Goal: Task Accomplishment & Management: Manage account settings

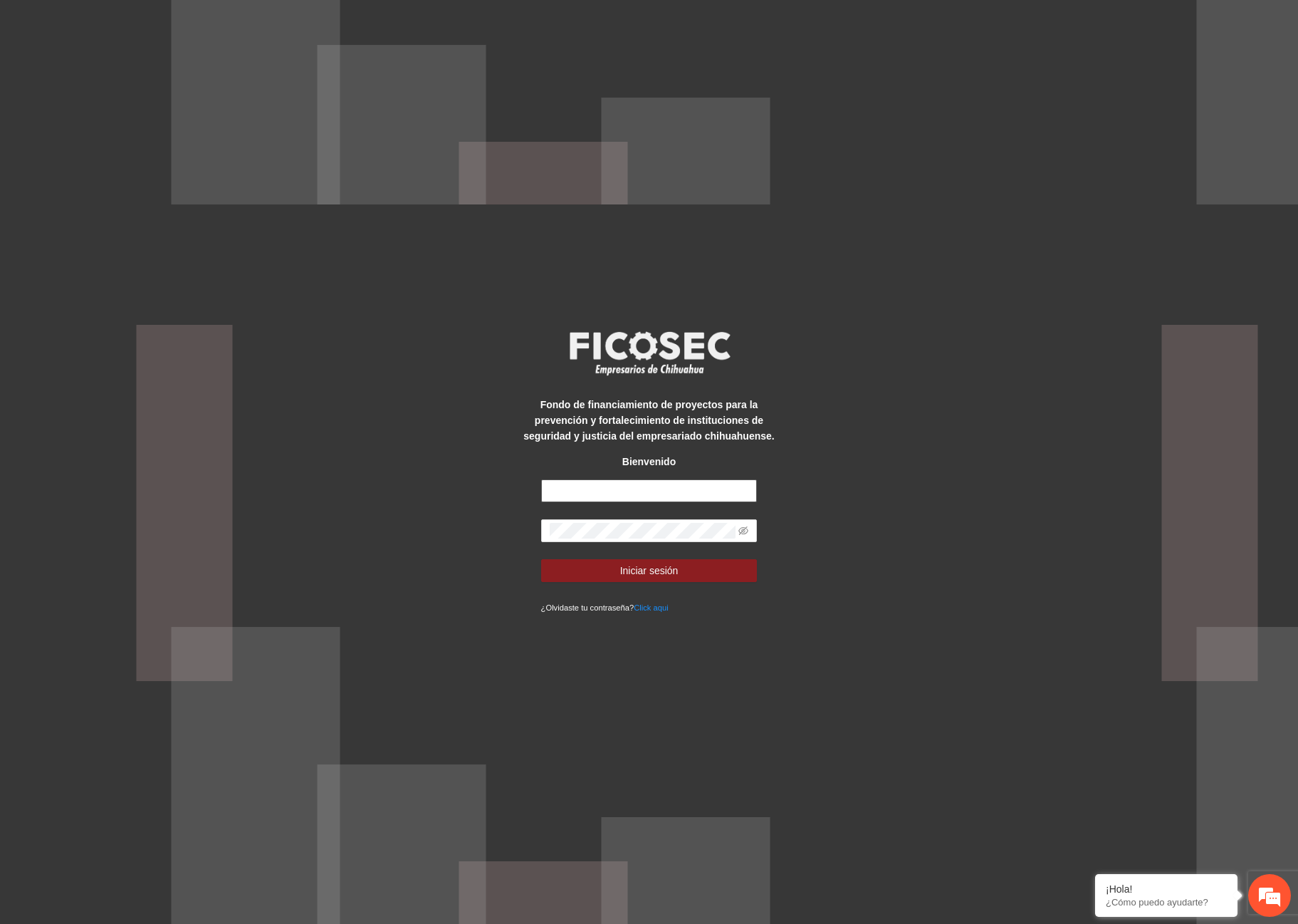
click at [648, 484] on input "text" at bounding box center [649, 491] width 216 height 23
type input "**********"
click at [541, 559] on button "Iniciar sesión" at bounding box center [649, 571] width 216 height 23
click at [739, 534] on icon "eye-invisible" at bounding box center [743, 530] width 10 height 10
click at [743, 529] on icon "eye" at bounding box center [744, 530] width 10 height 7
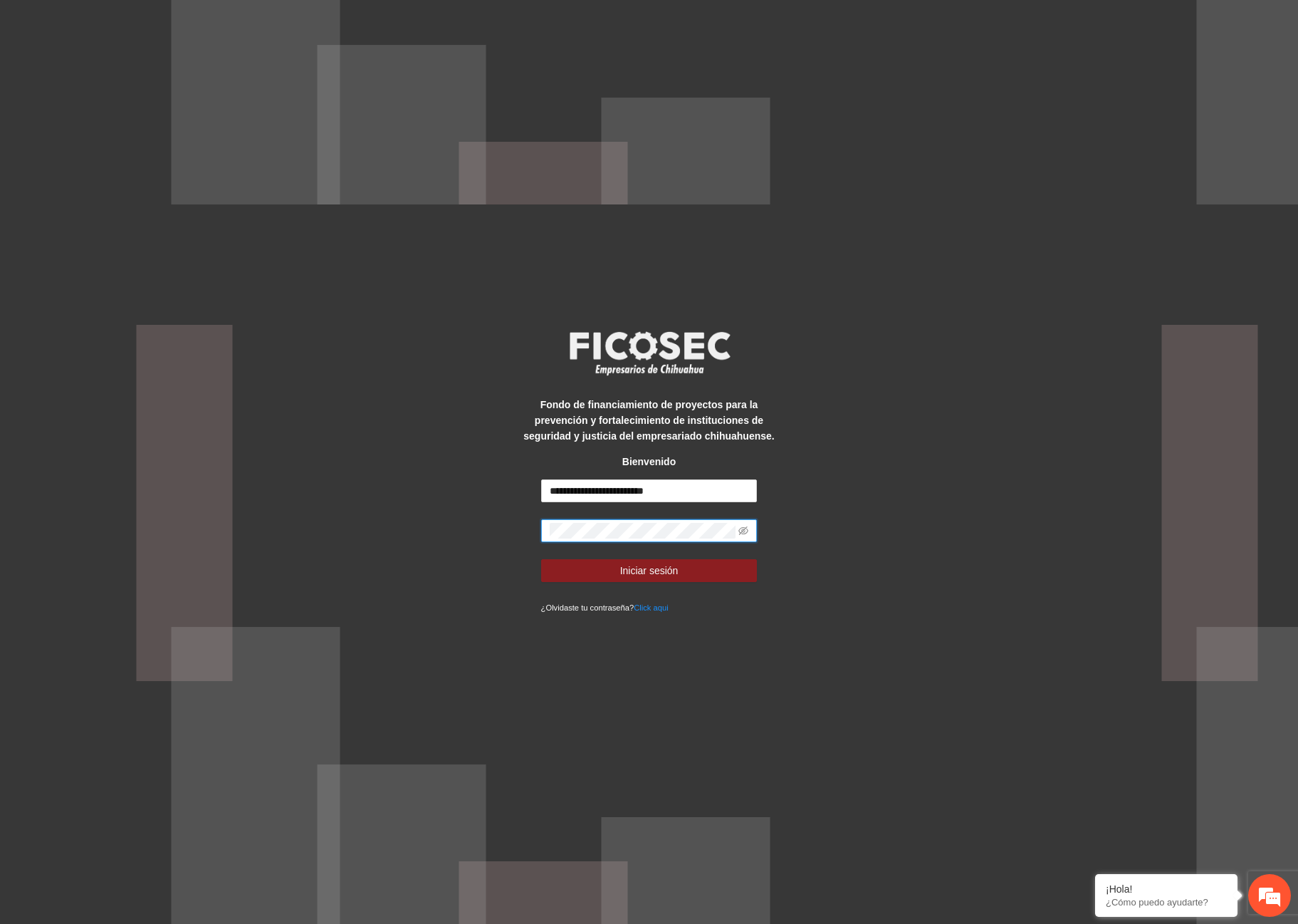
click at [541, 559] on button "Iniciar sesión" at bounding box center [649, 571] width 216 height 23
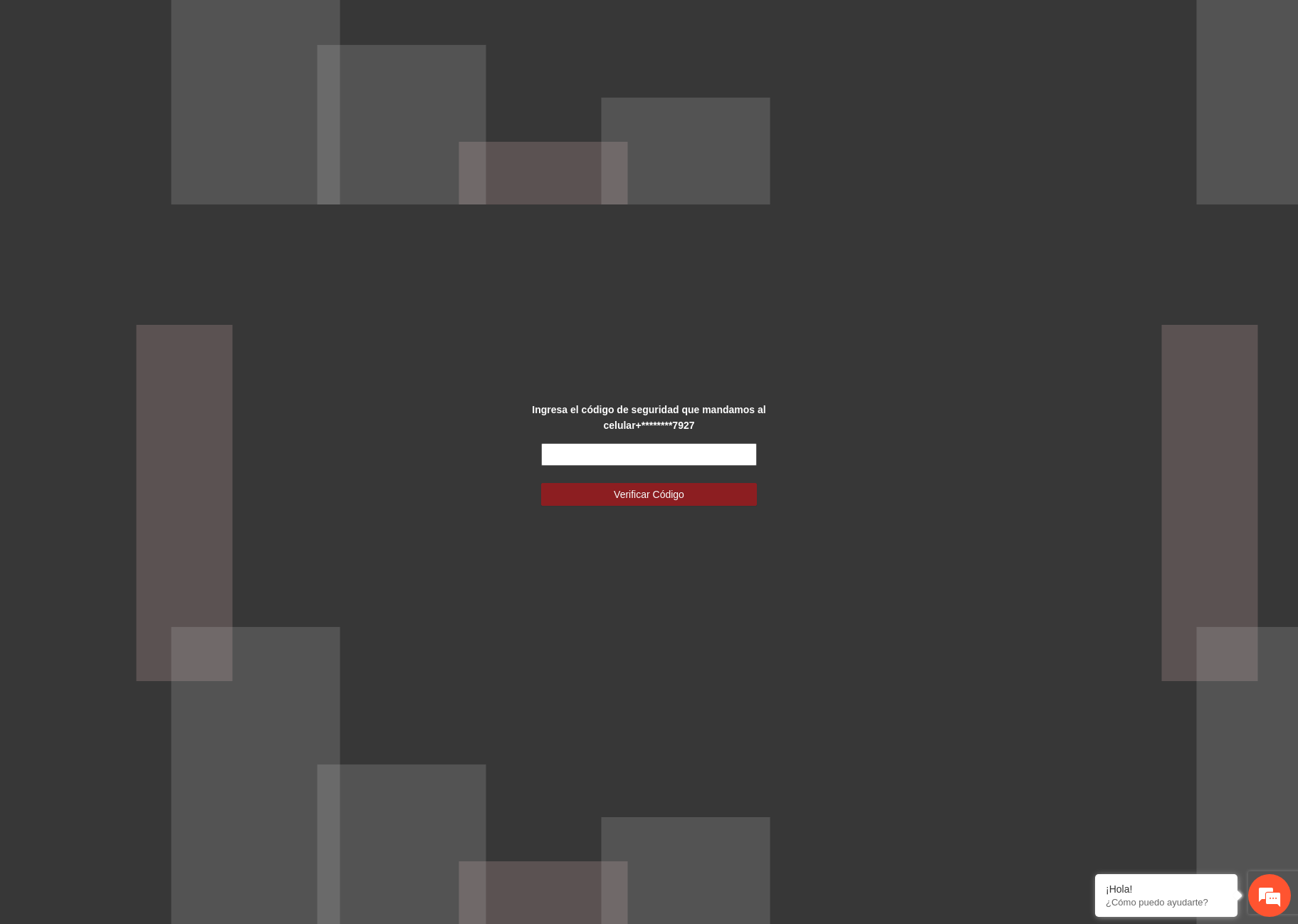
click at [628, 462] on input "text" at bounding box center [649, 454] width 216 height 23
click at [623, 458] on input "text" at bounding box center [649, 454] width 216 height 23
type input "******"
click at [541, 483] on button "Verificar Código" at bounding box center [649, 495] width 216 height 23
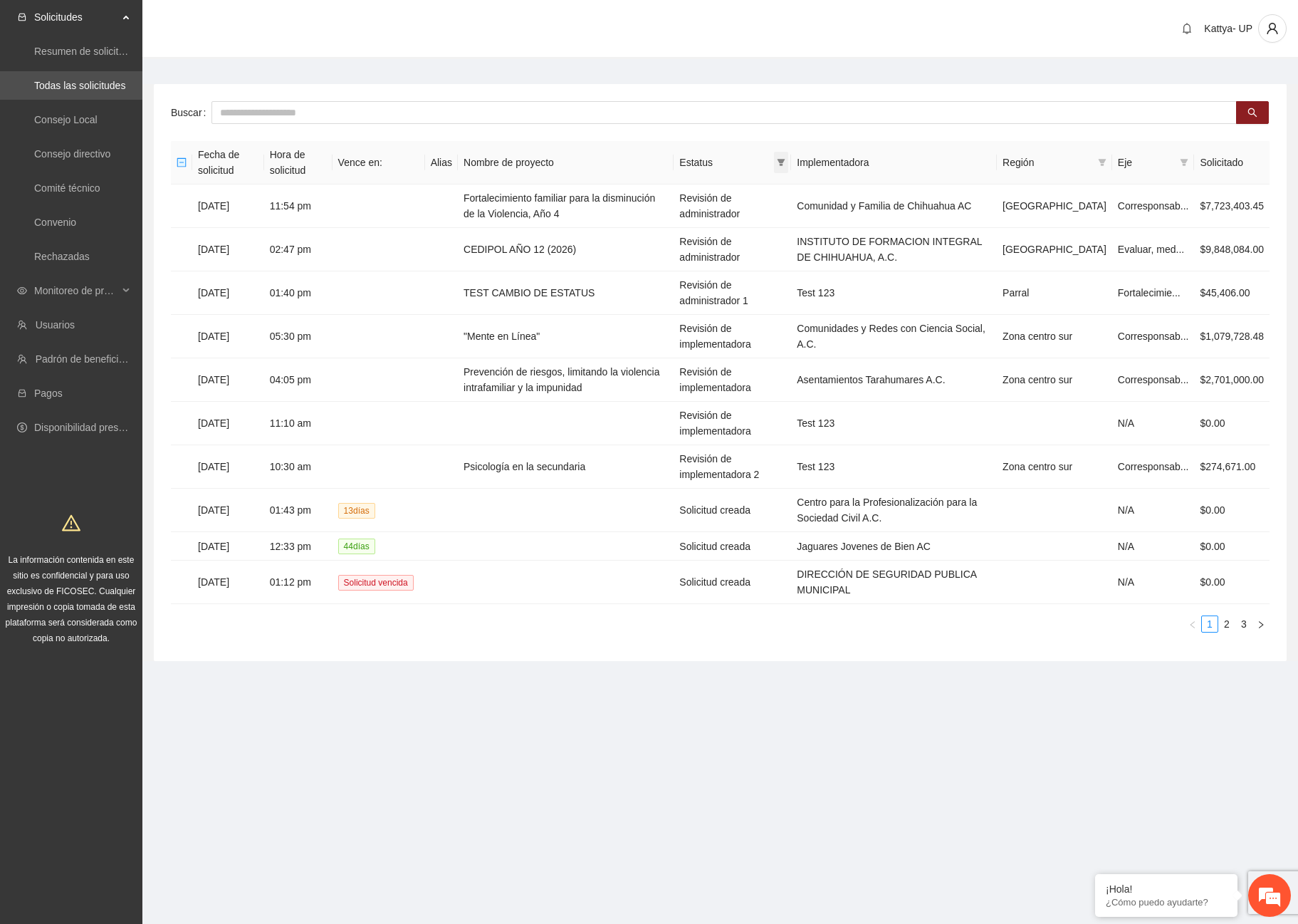
click at [786, 161] on icon "filter" at bounding box center [781, 163] width 8 height 7
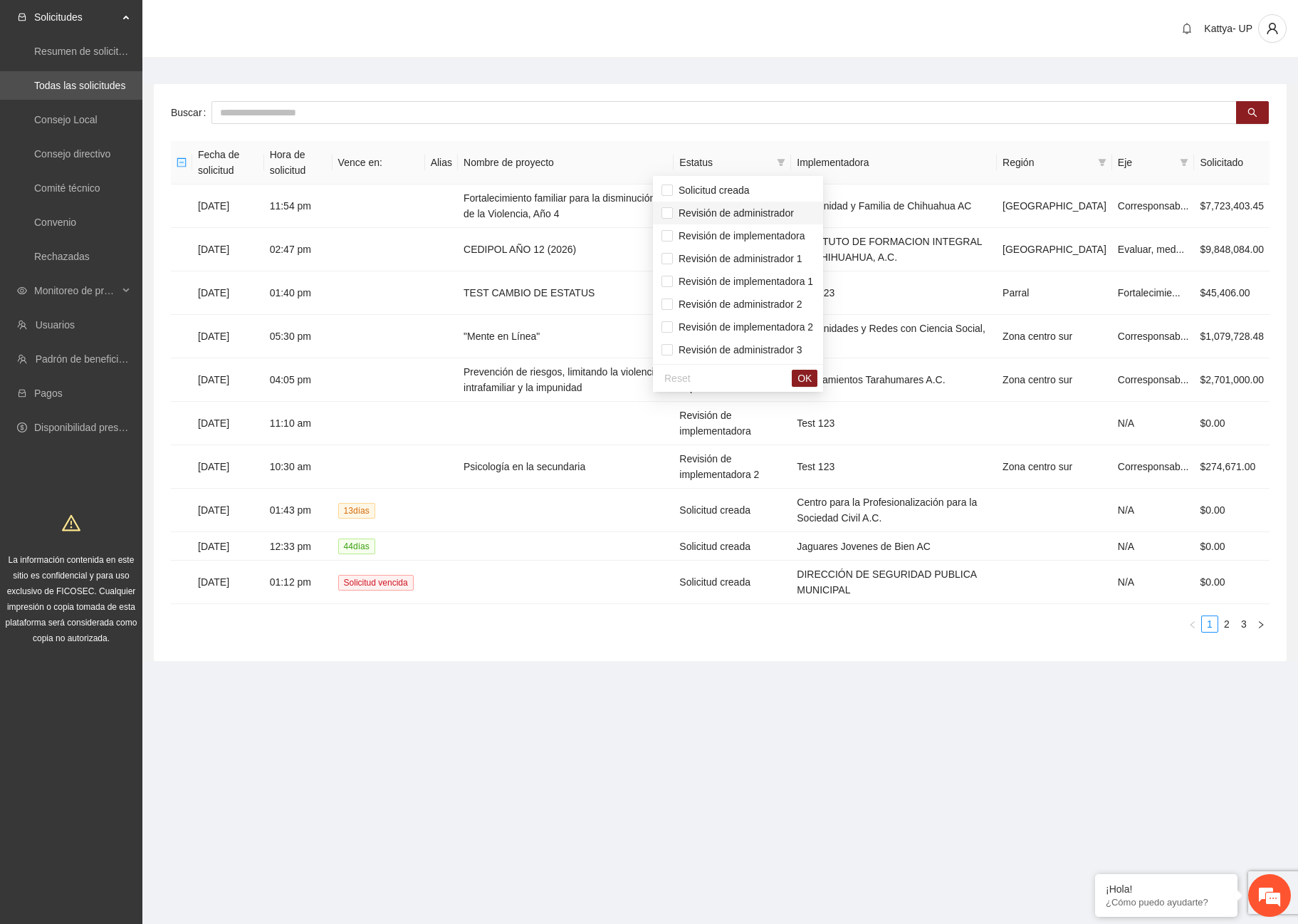
click at [760, 209] on span "Revisión de administrador" at bounding box center [733, 213] width 121 height 11
click at [774, 259] on span "Revisión de administrador 1" at bounding box center [738, 259] width 130 height 11
click at [776, 308] on span "Revisión de administrador 2" at bounding box center [738, 304] width 130 height 11
click at [812, 379] on span "OK" at bounding box center [805, 378] width 14 height 16
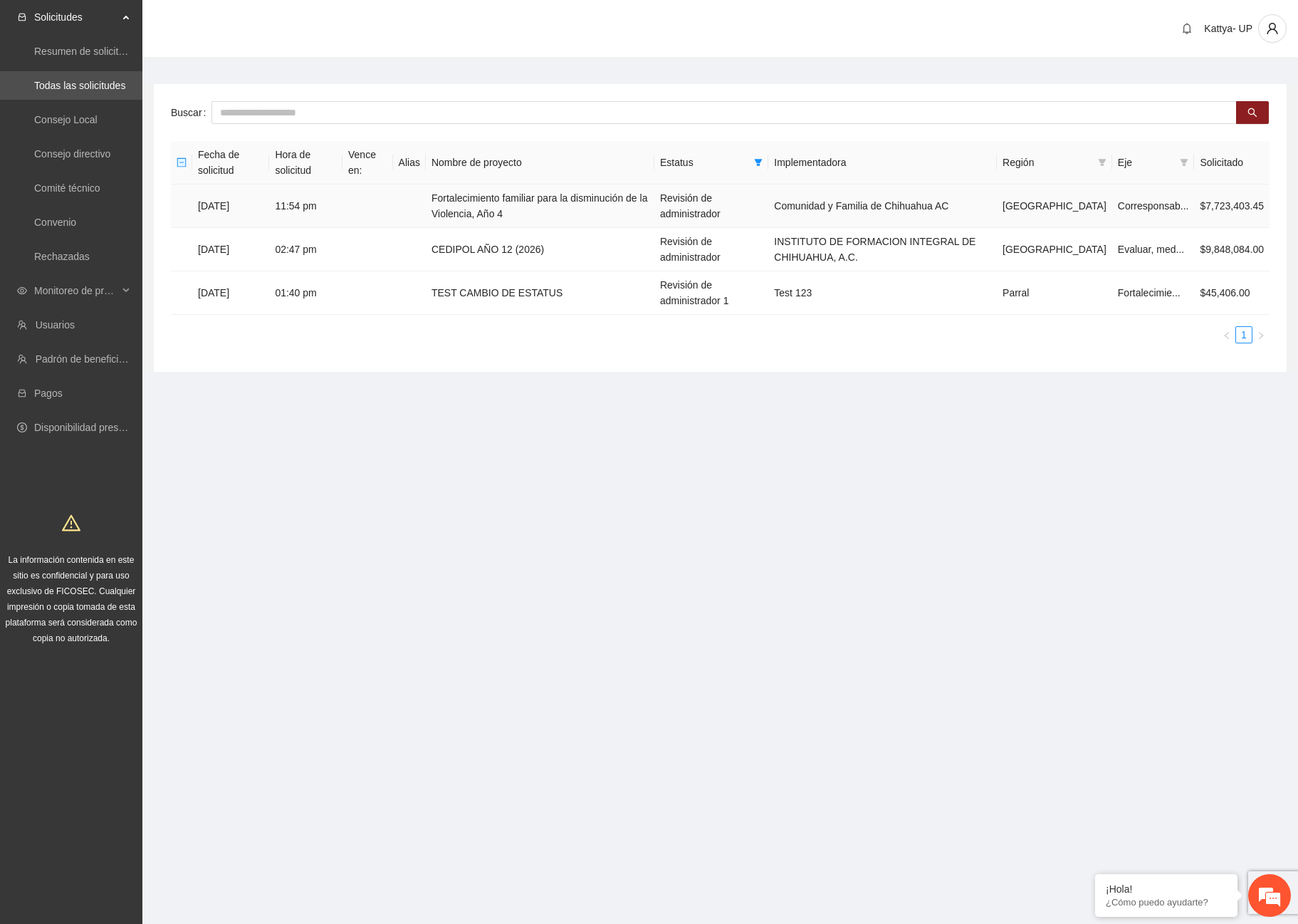
click at [512, 216] on td "Fortalecimiento familiar para la disminución de la Violencia, Año 4" at bounding box center [540, 206] width 229 height 44
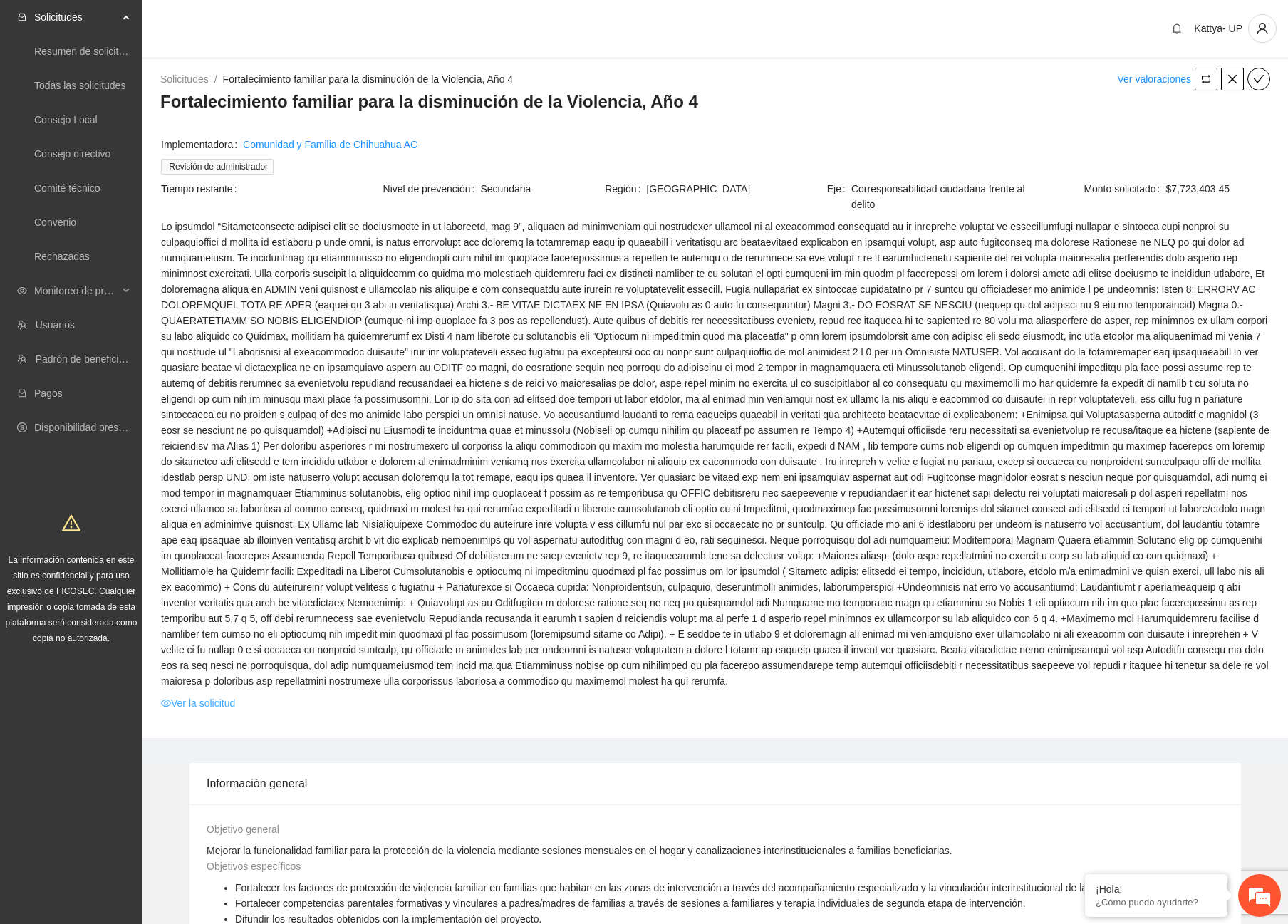
click at [201, 695] on link "Ver la solicitud" at bounding box center [198, 703] width 74 height 16
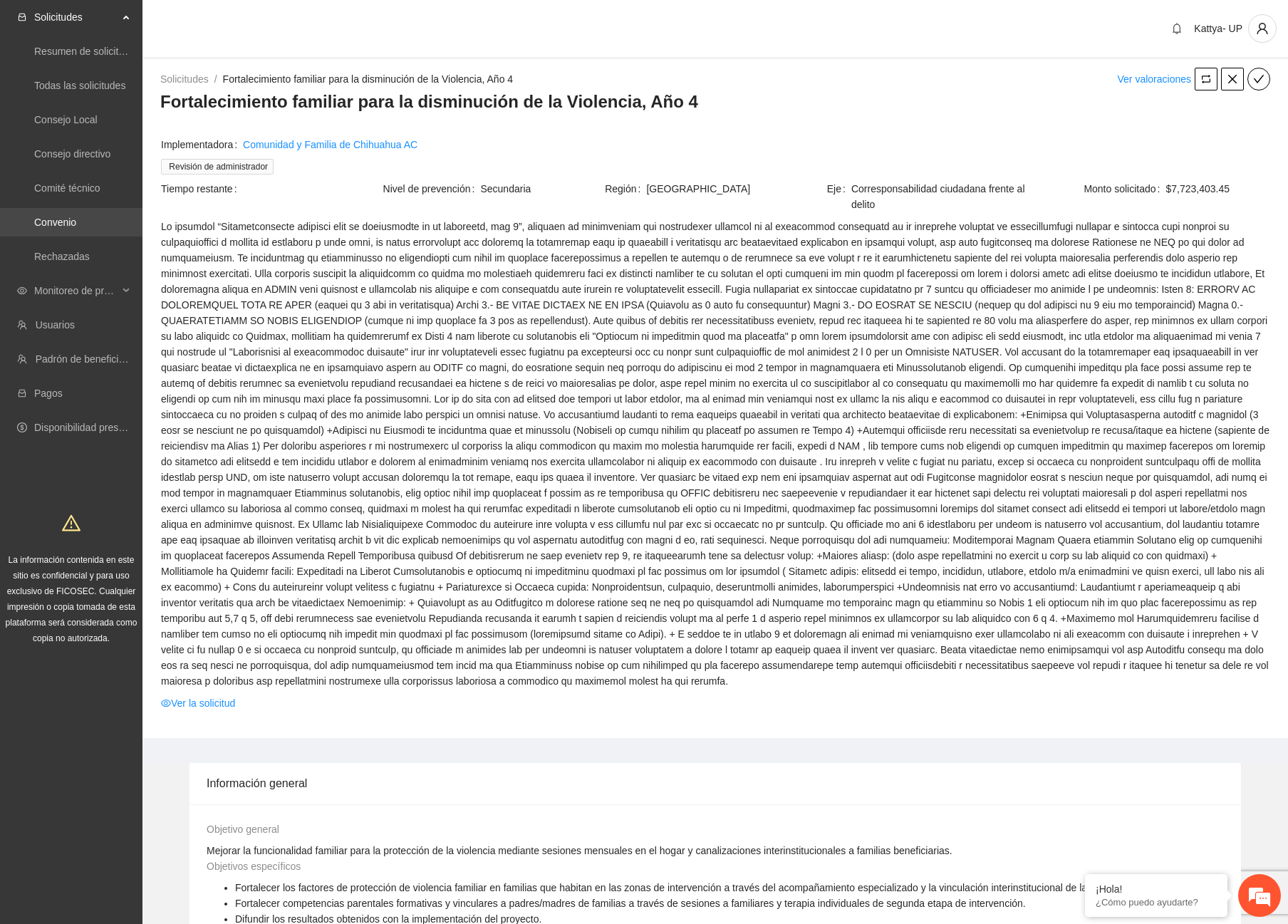
click at [57, 224] on link "Convenio" at bounding box center [55, 222] width 42 height 11
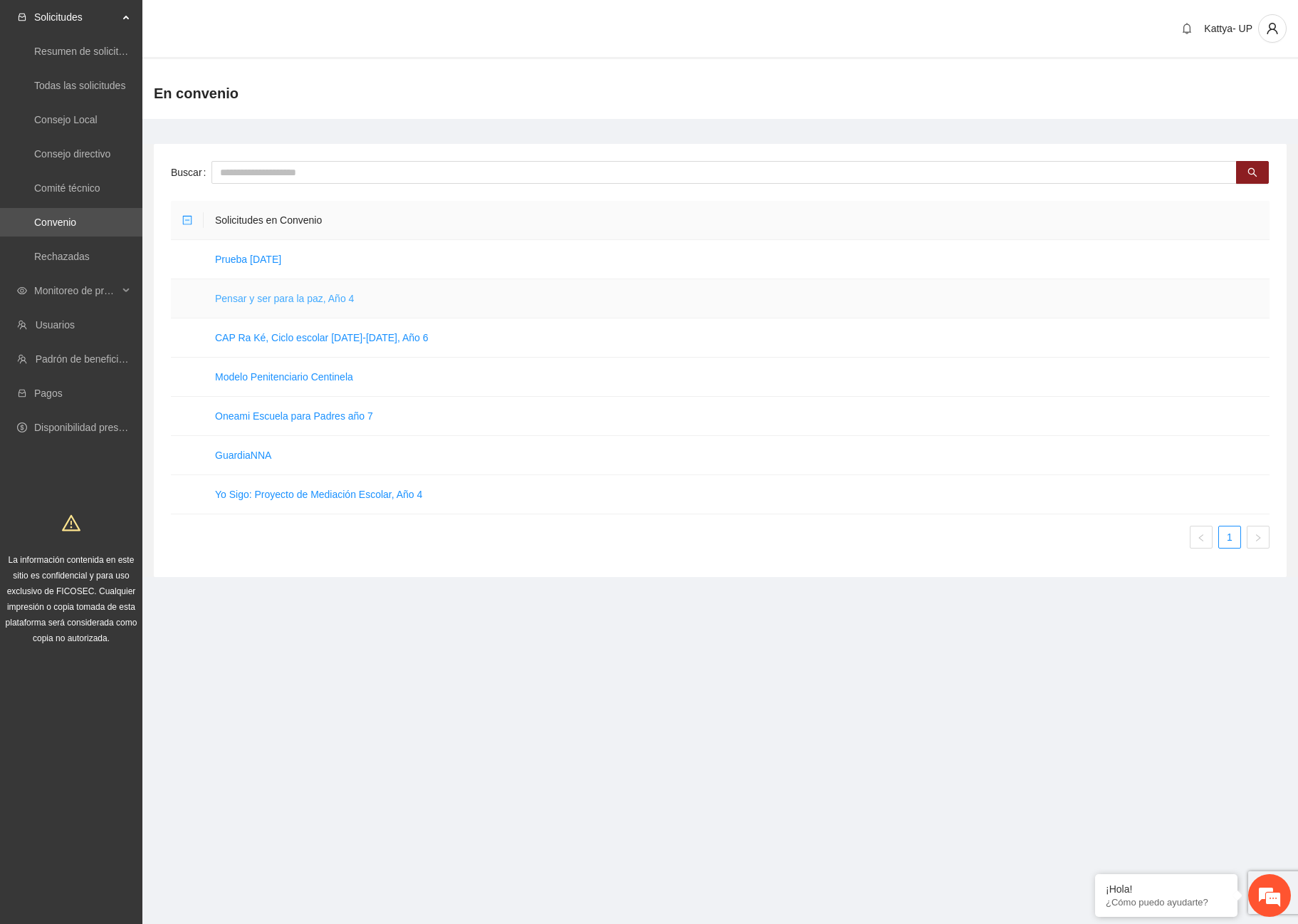
click at [257, 297] on link "Pensar y ser para la paz, Año 4" at bounding box center [285, 298] width 139 height 11
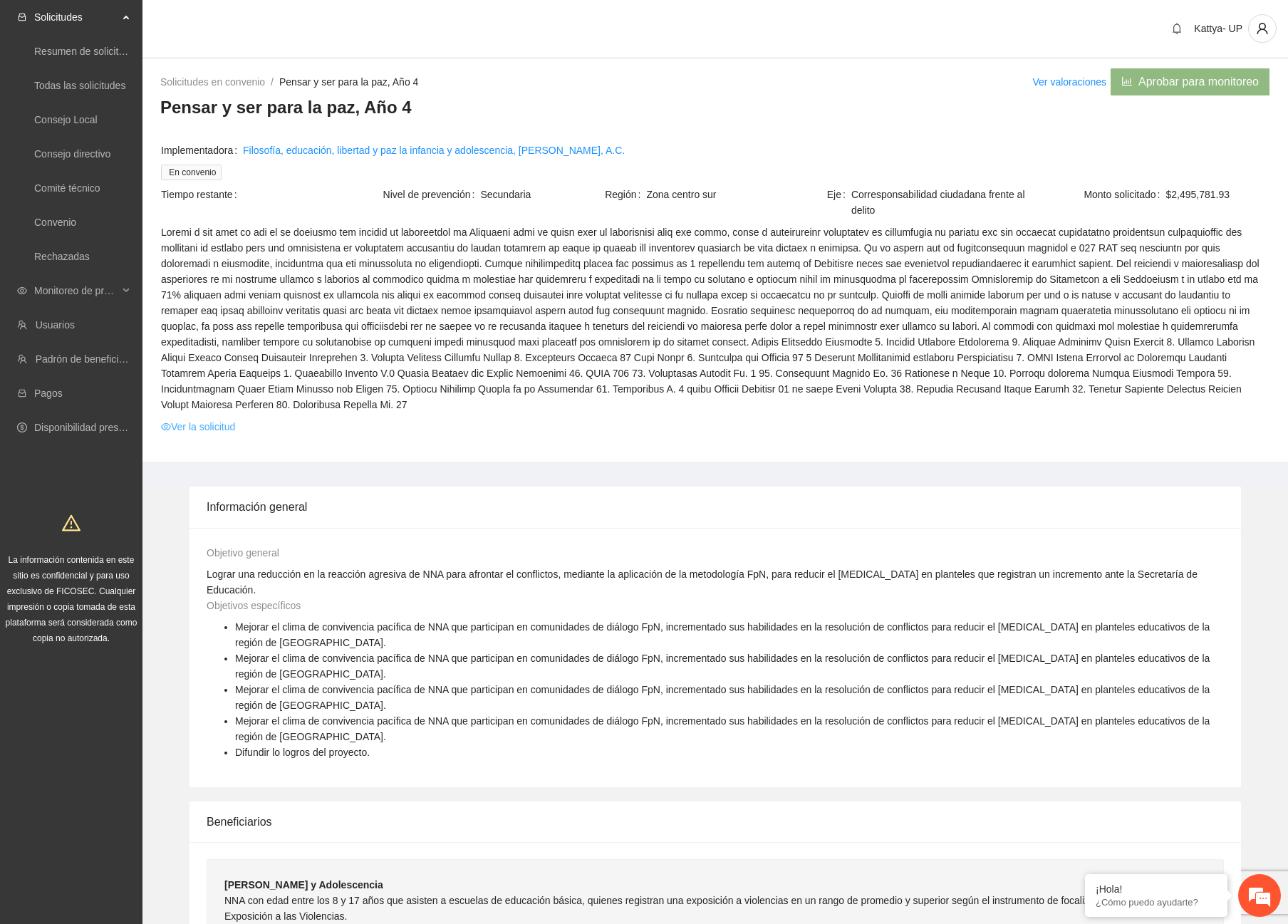
click at [228, 419] on link "Ver la solicitud" at bounding box center [198, 427] width 74 height 16
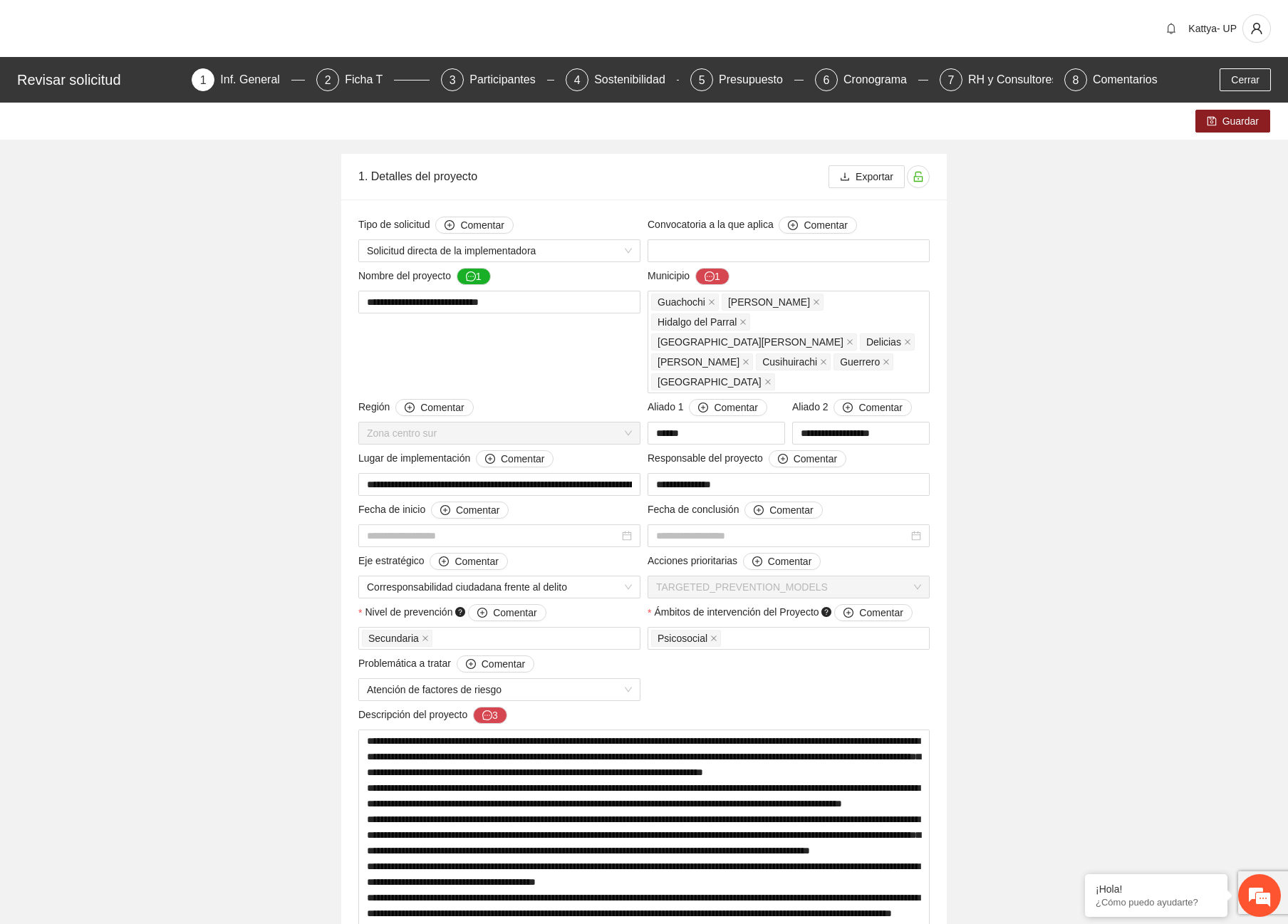
type input "**********"
click at [741, 84] on div "Presupuesto" at bounding box center [756, 80] width 75 height 23
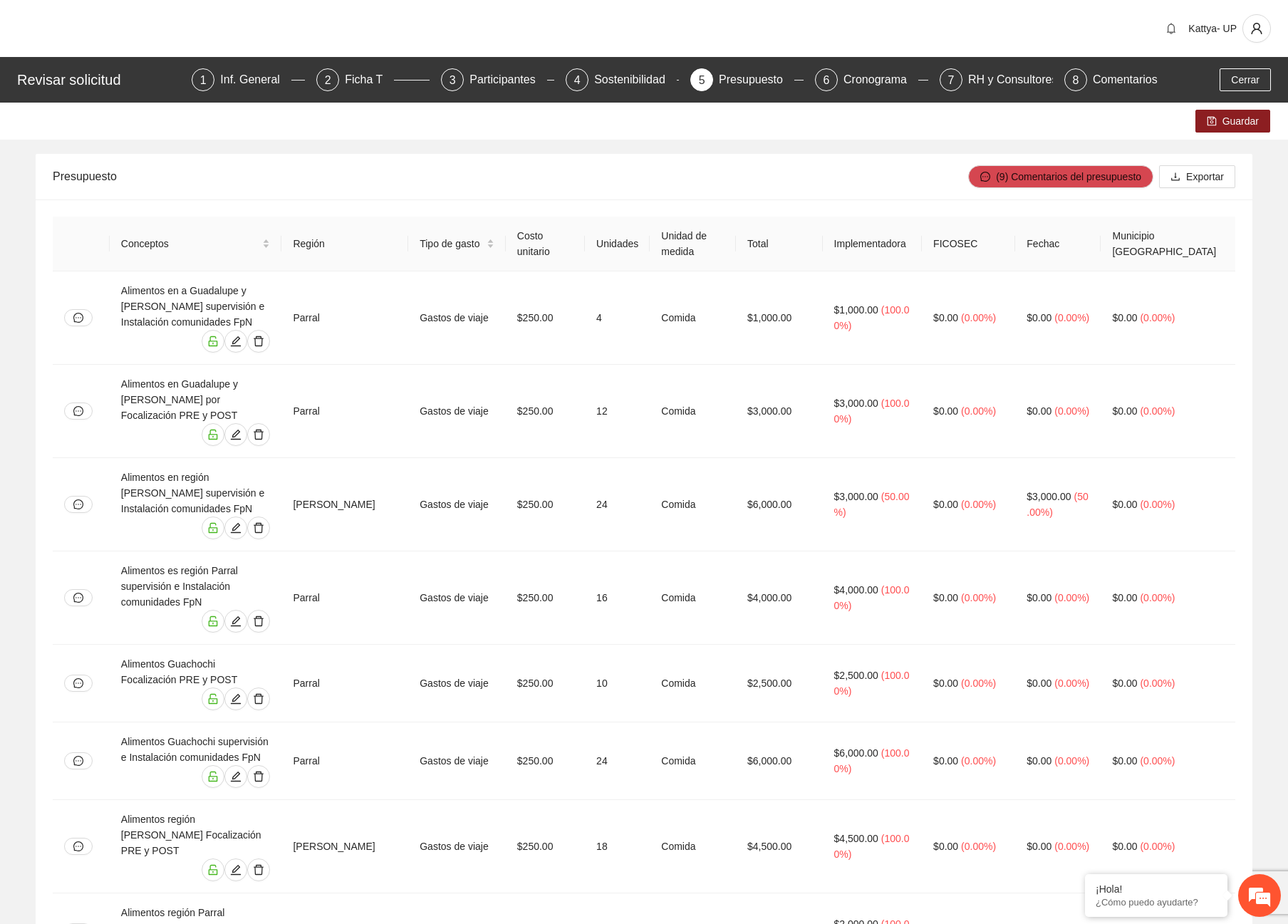
click at [402, 168] on div "Presupuesto" at bounding box center [511, 176] width 916 height 41
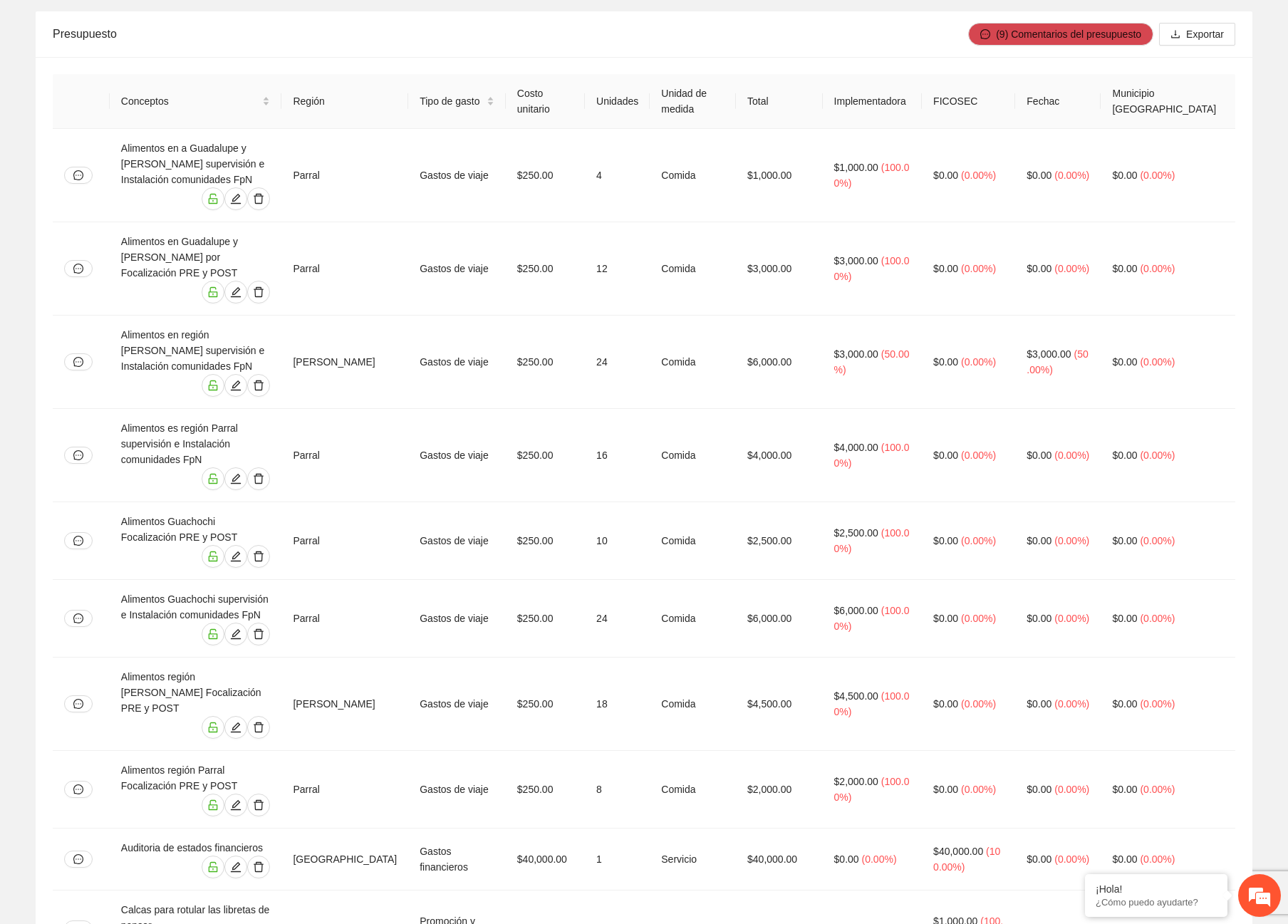
scroll to position [214, 0]
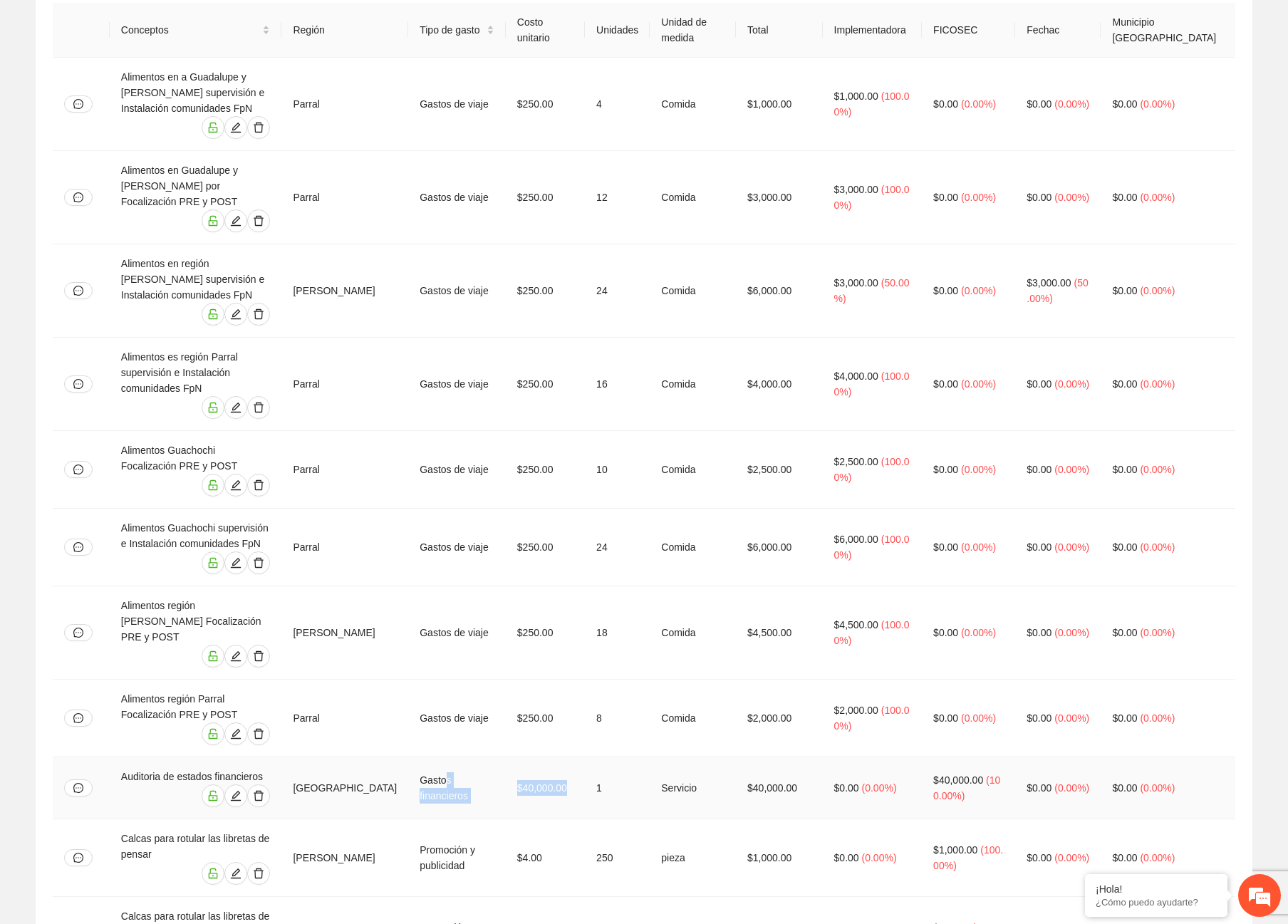
drag, startPoint x: 587, startPoint y: 693, endPoint x: 448, endPoint y: 705, distance: 139.5
click at [448, 757] on tr "Auditoria de estados financieros Chihuahua Gastos financieros $40,000.00 1 Serv…" at bounding box center [644, 788] width 1183 height 62
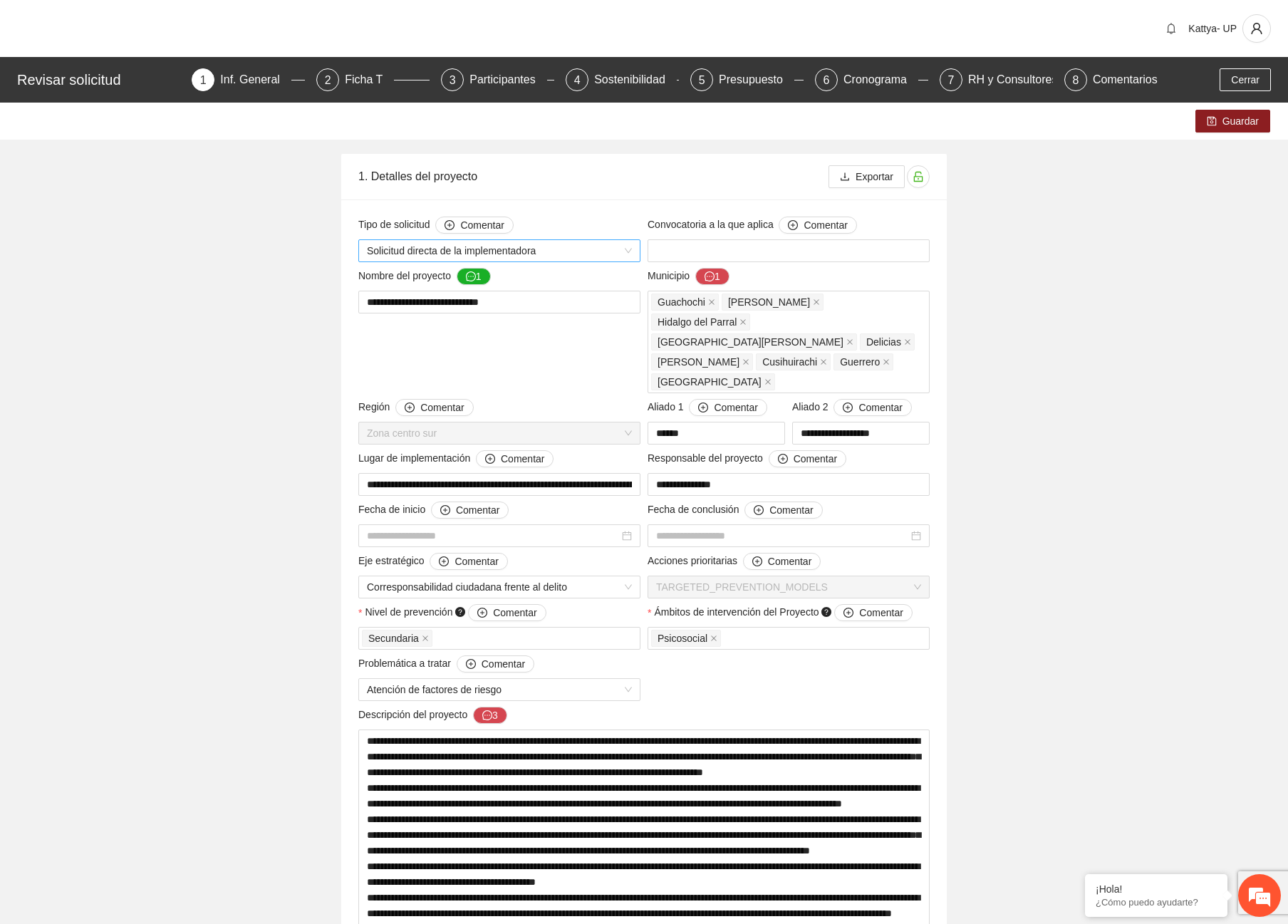
type input "**********"
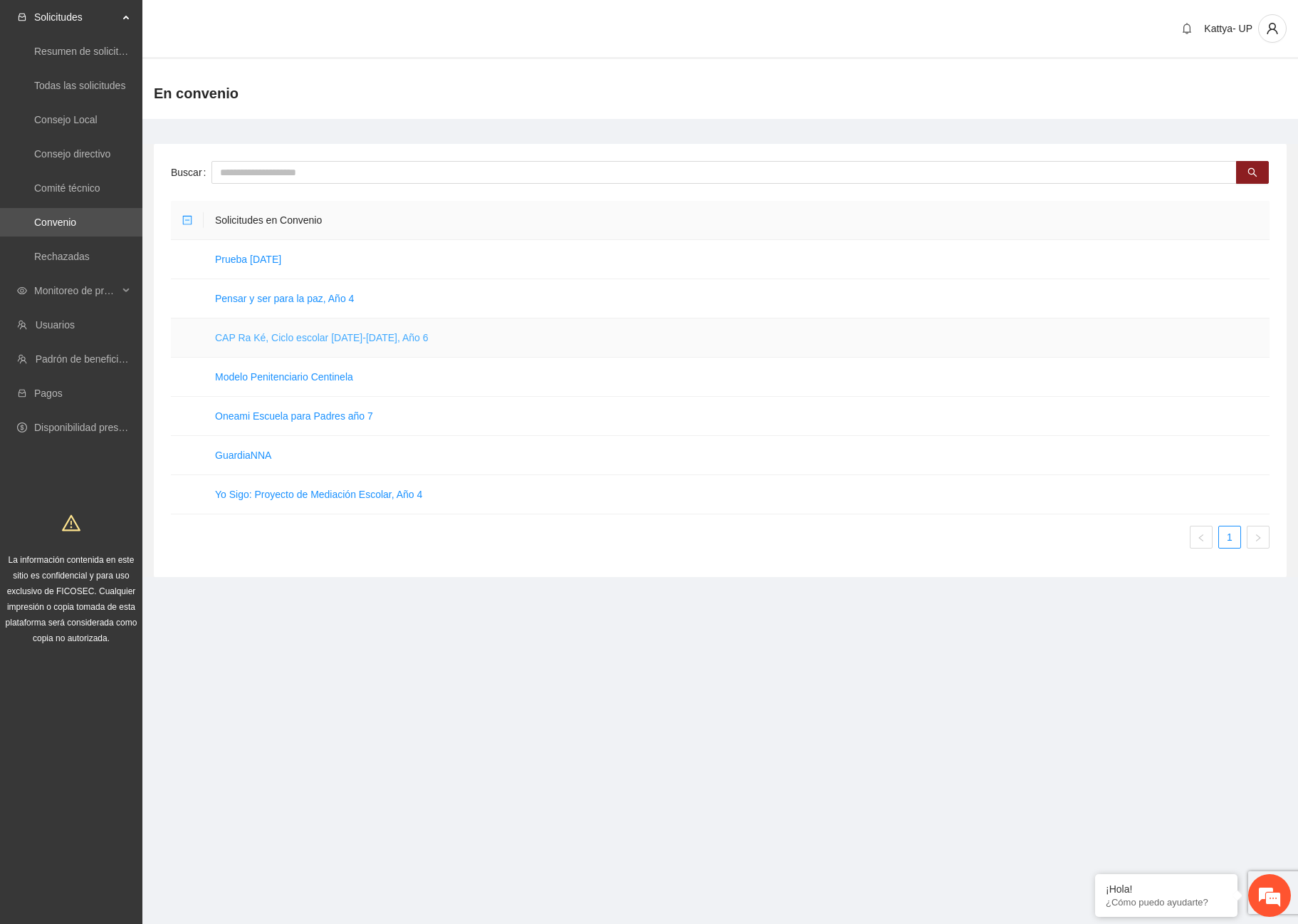
click at [239, 334] on link "CAP Ra Ké, Ciclo escolar 2025-2026, Año 6" at bounding box center [322, 338] width 214 height 11
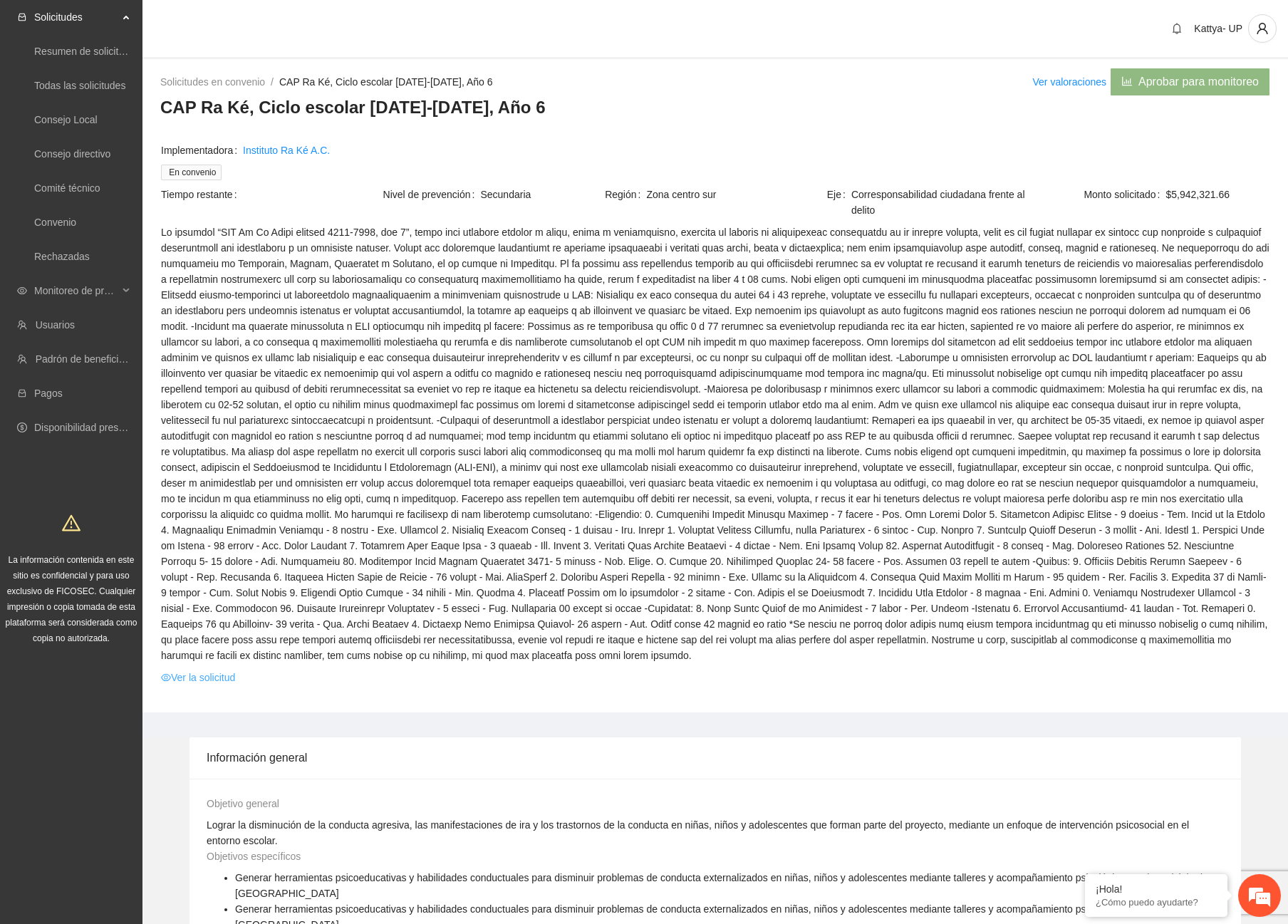
click at [221, 673] on link "Ver la solicitud" at bounding box center [198, 677] width 74 height 16
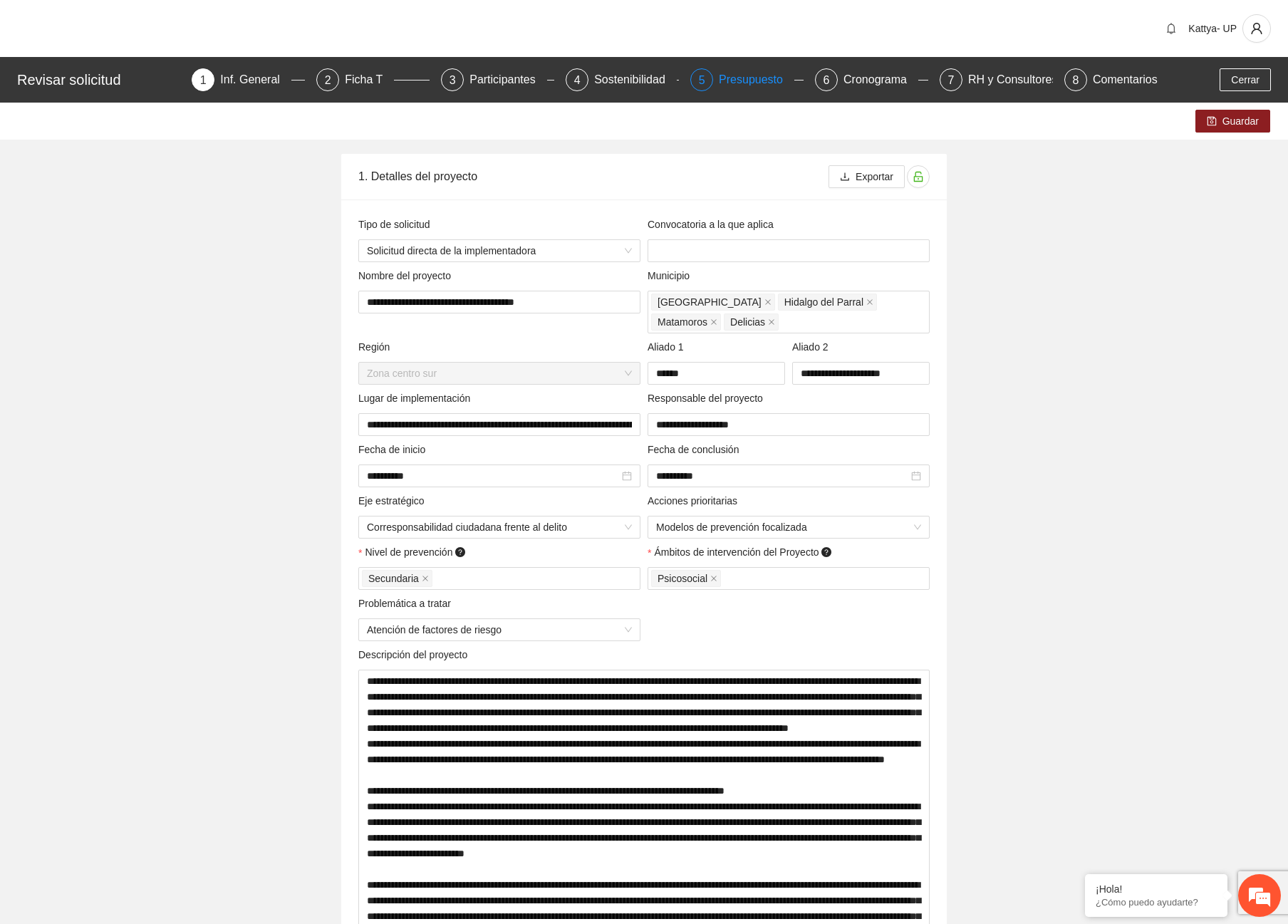
click at [699, 80] on span "5" at bounding box center [702, 80] width 6 height 12
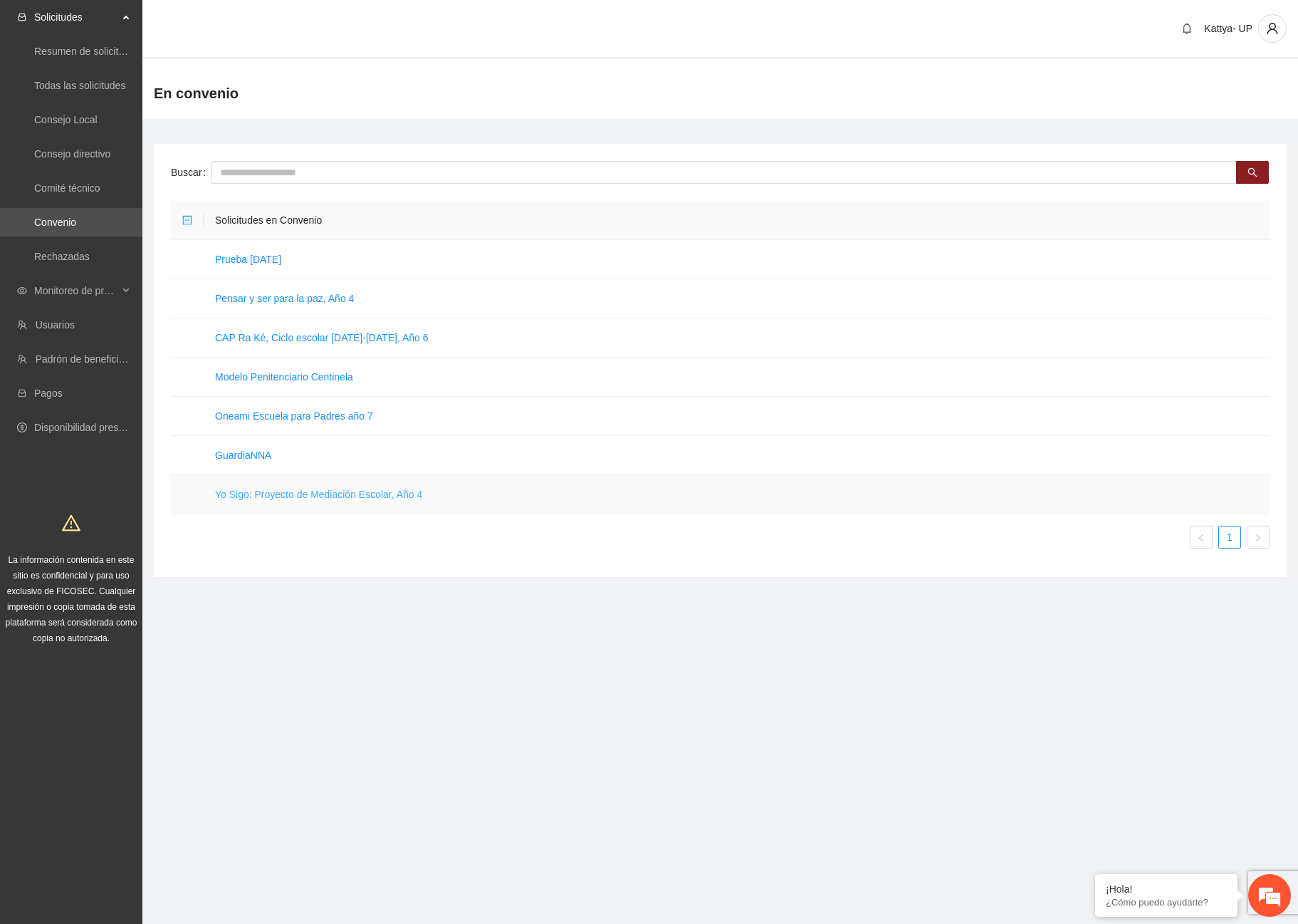
click at [255, 495] on link "Yo Sigo: Proyecto de Mediación Escolar, Año 4" at bounding box center [318, 495] width 207 height 11
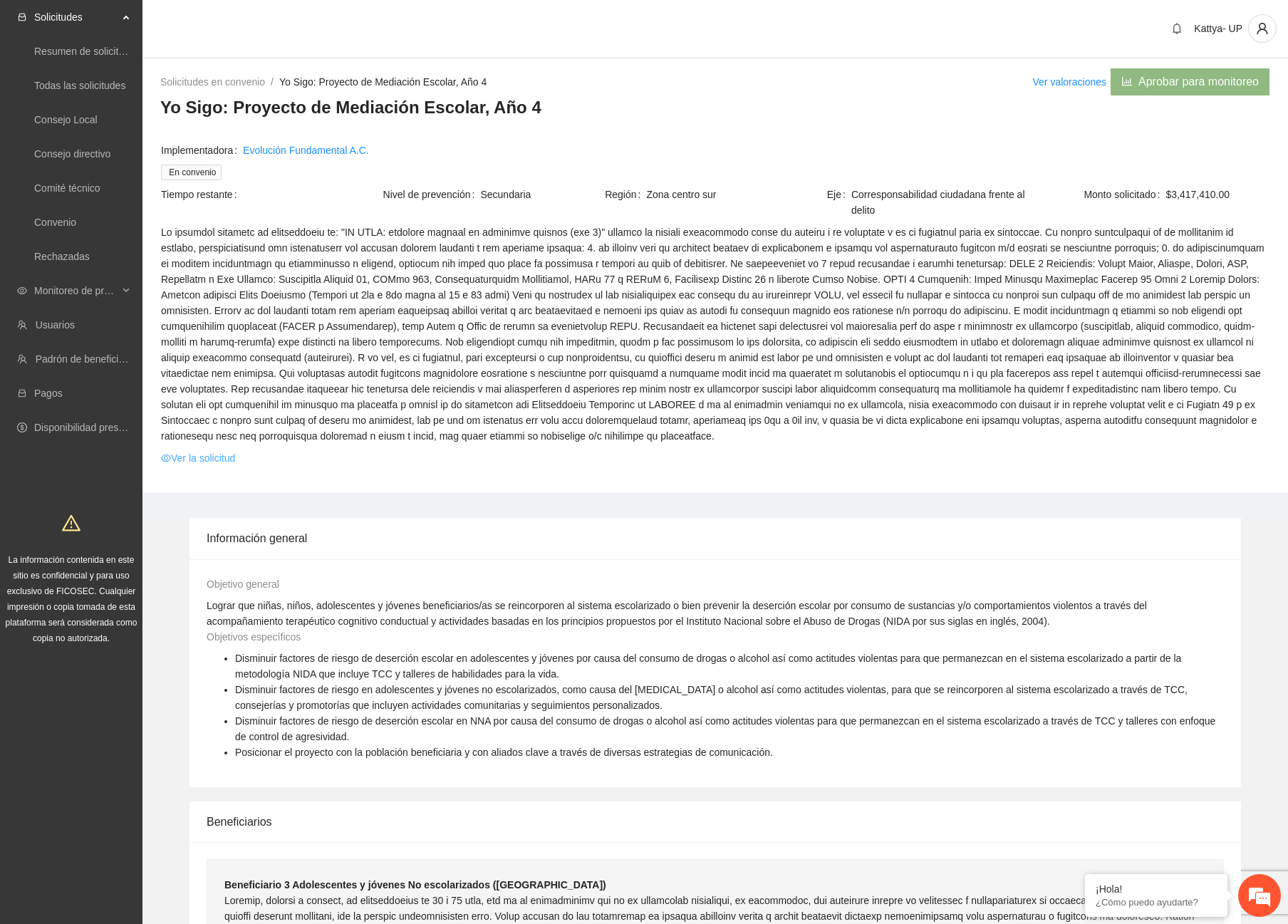
click at [222, 457] on link "Ver la solicitud" at bounding box center [198, 458] width 74 height 16
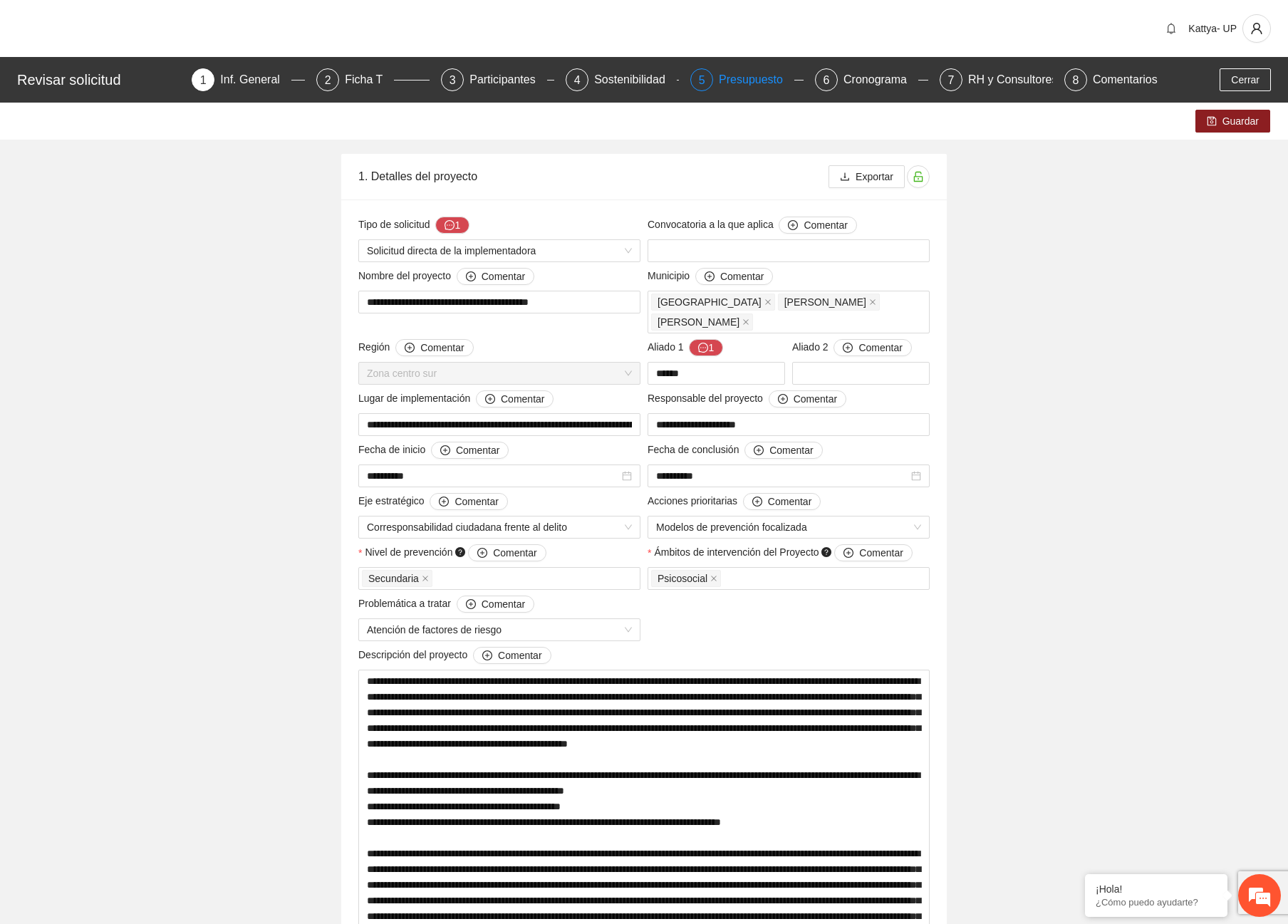
click at [769, 83] on div "Presupuesto" at bounding box center [756, 80] width 75 height 23
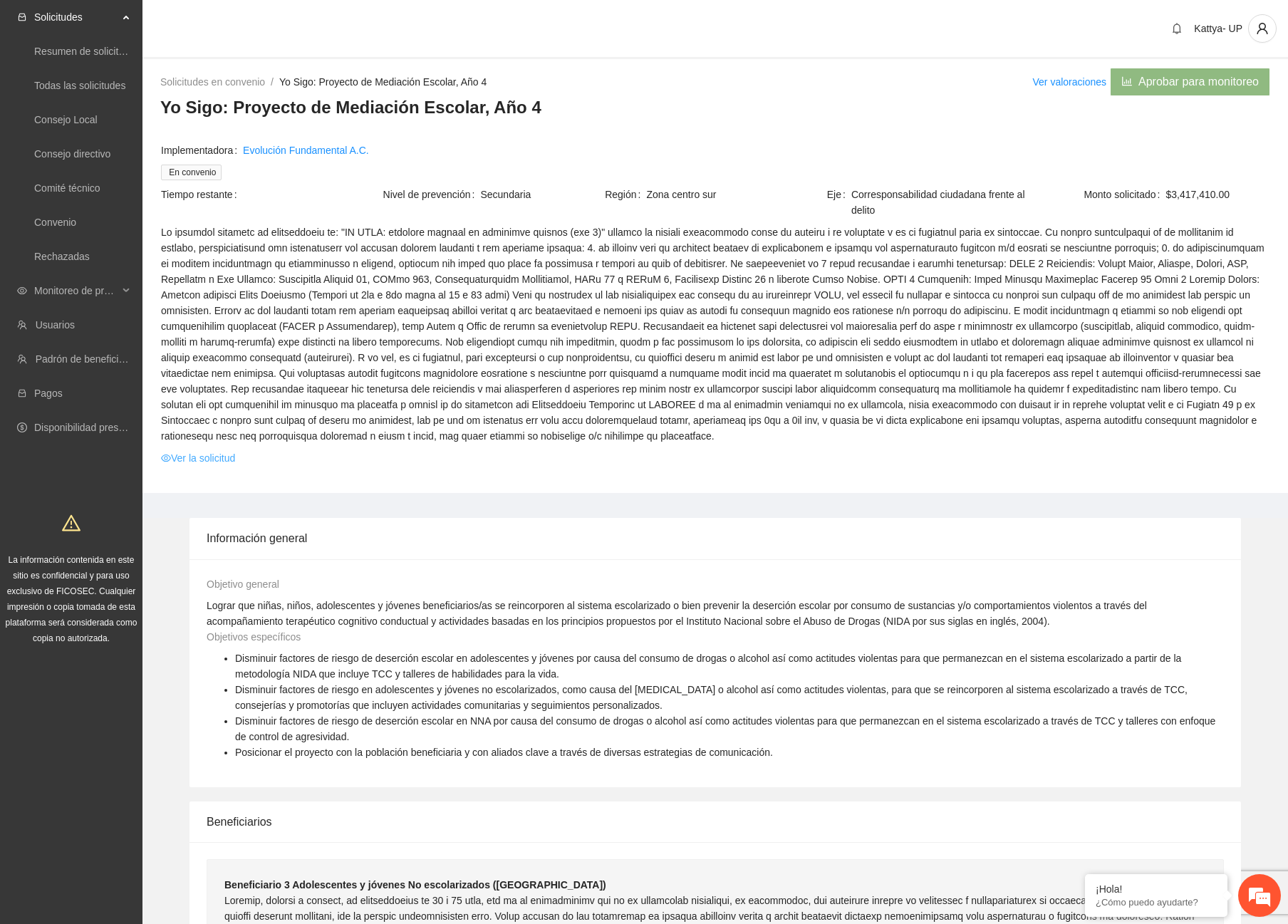
click at [190, 463] on link "Ver la solicitud" at bounding box center [198, 458] width 74 height 16
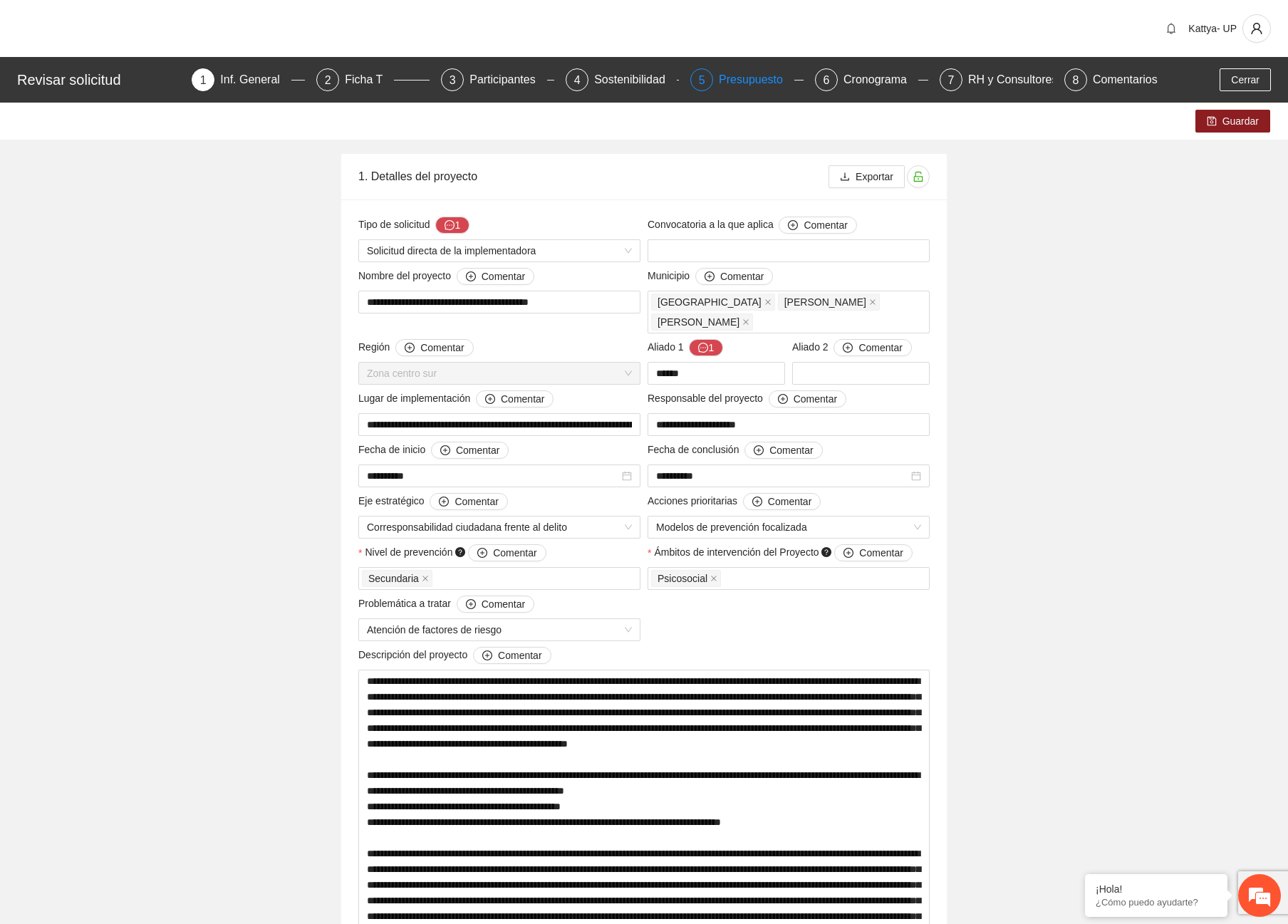
click at [734, 83] on div "Presupuesto" at bounding box center [756, 80] width 75 height 23
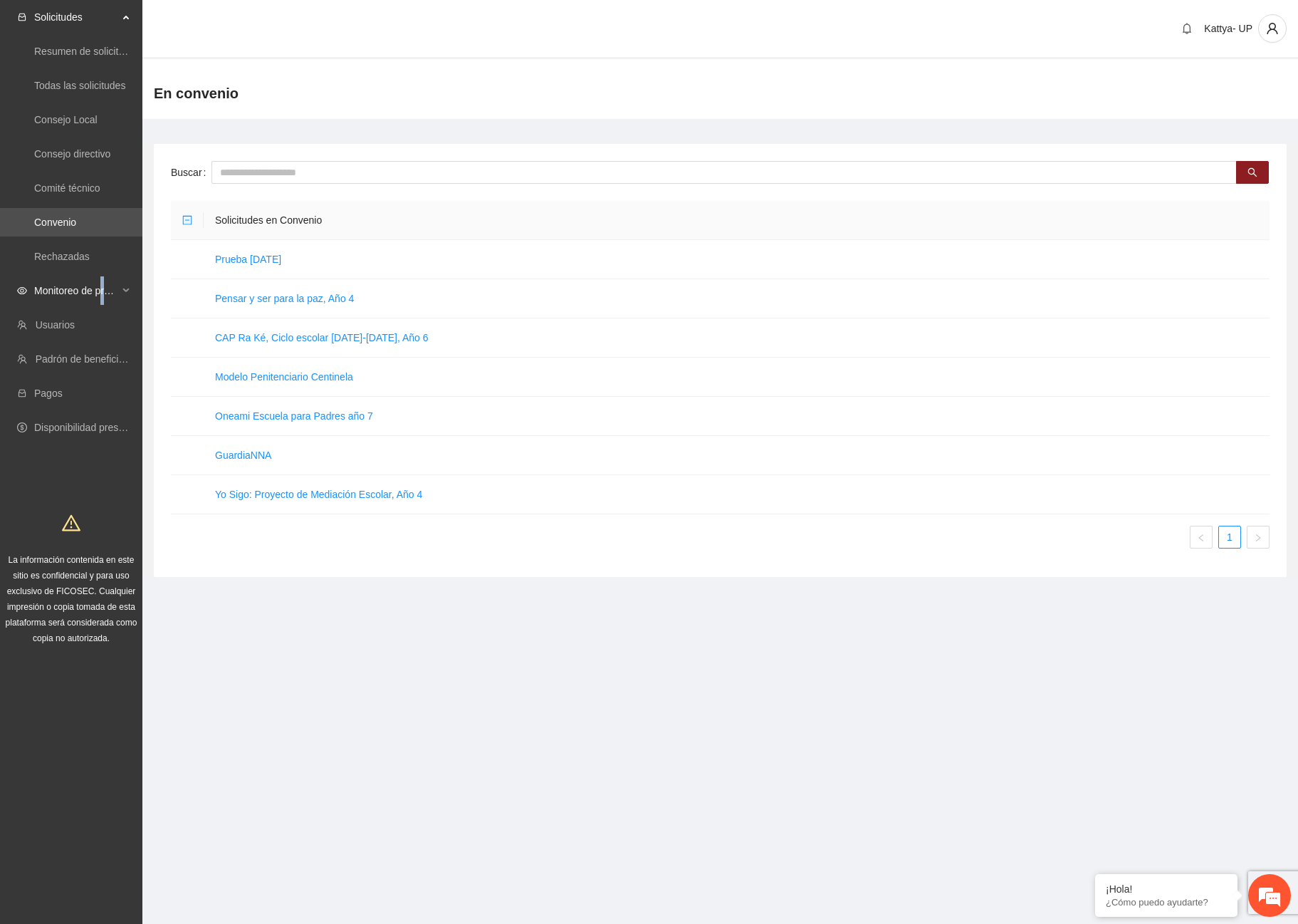
click at [105, 284] on span "Monitoreo de proyectos" at bounding box center [76, 290] width 84 height 29
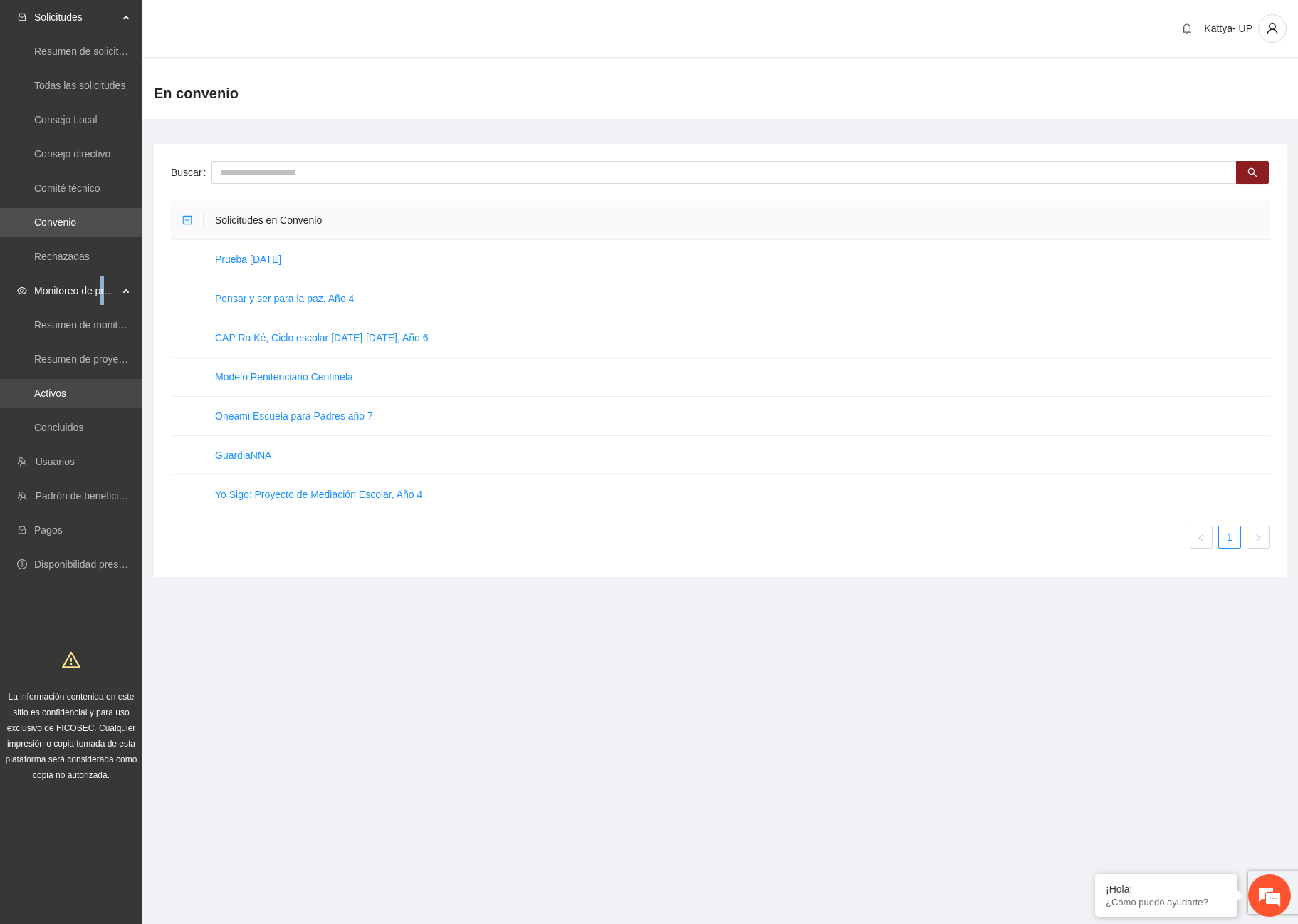
click at [65, 389] on link "Activos" at bounding box center [50, 393] width 32 height 11
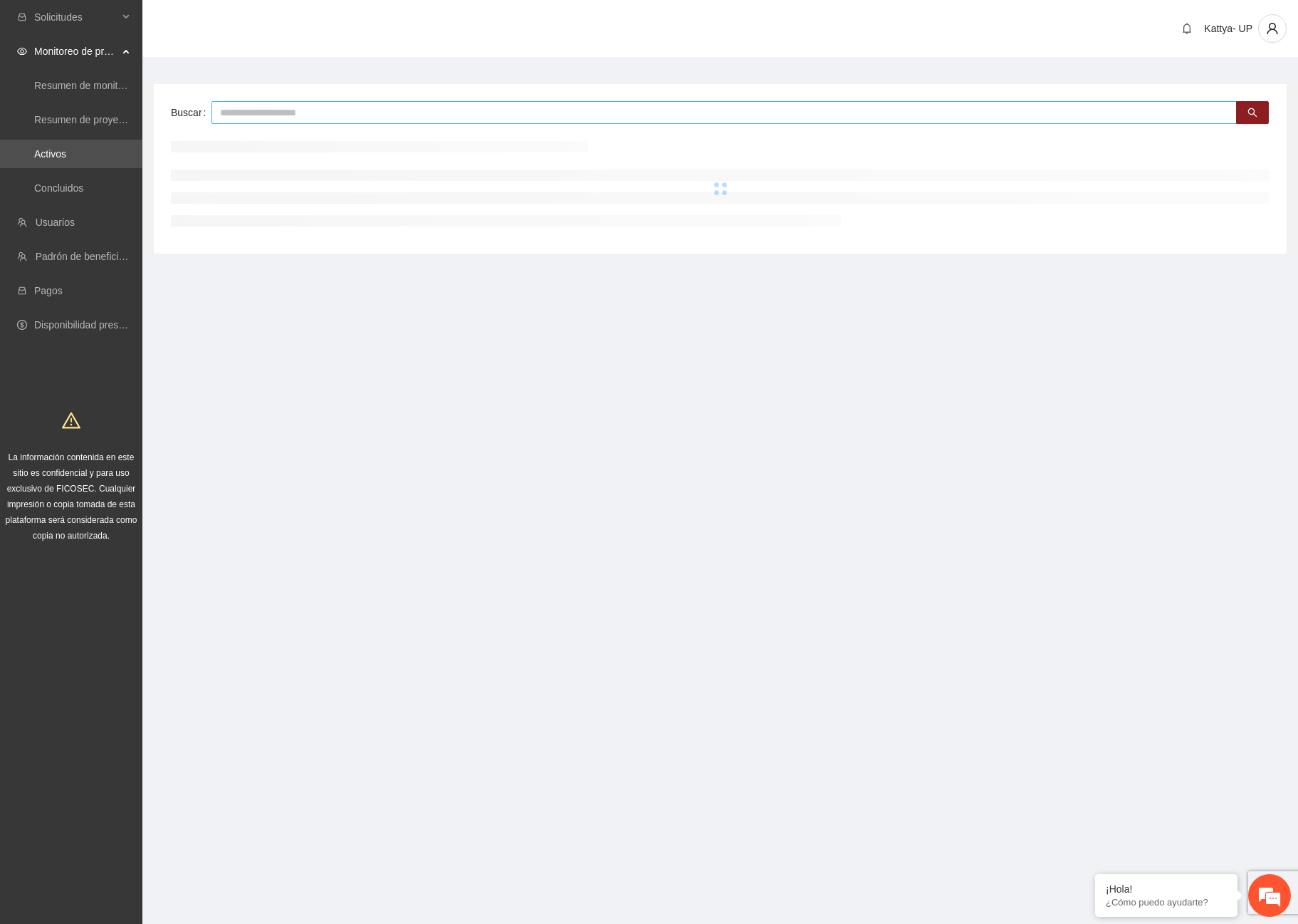
click at [306, 113] on input "text" at bounding box center [724, 113] width 1026 height 23
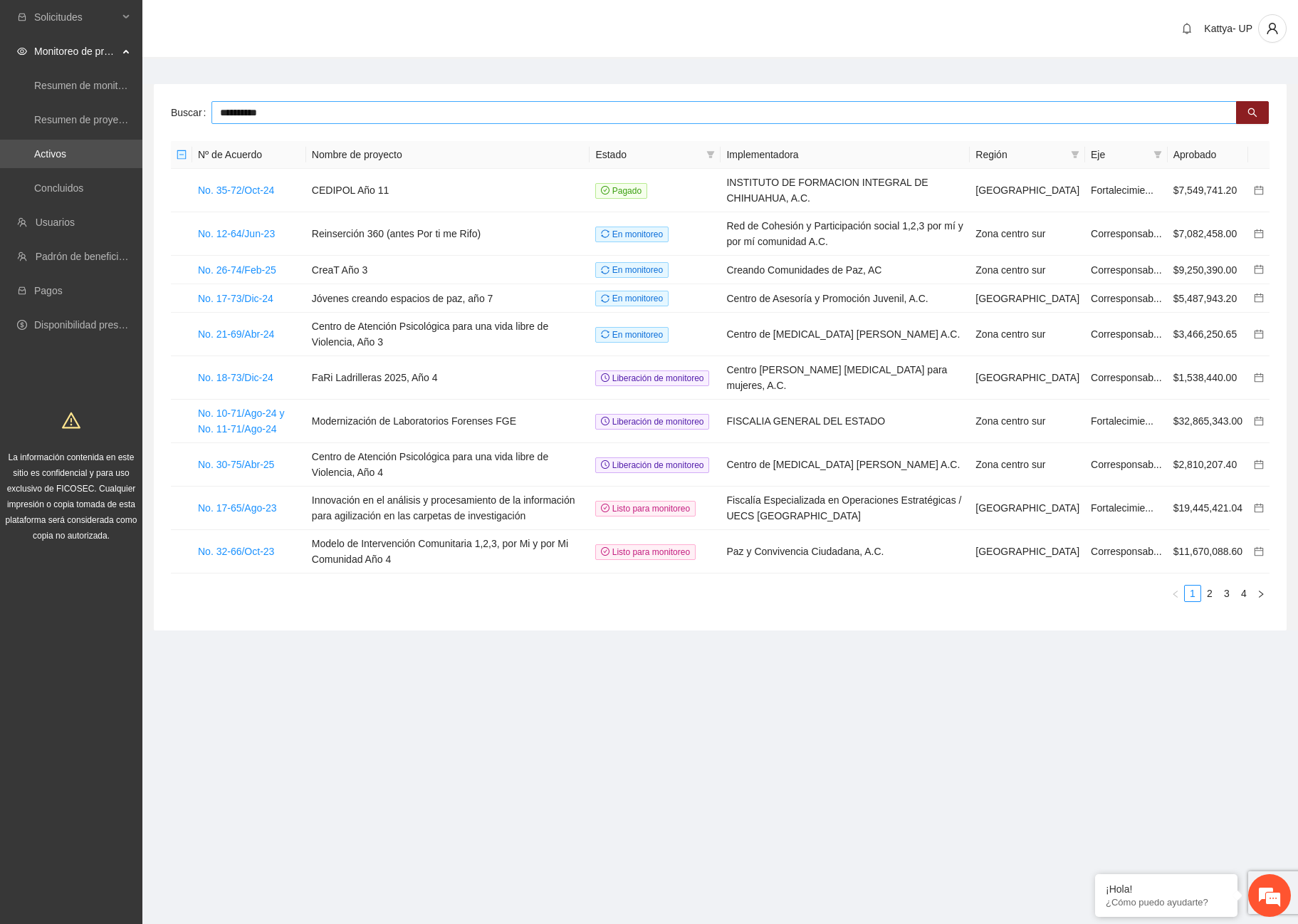
type input "**********"
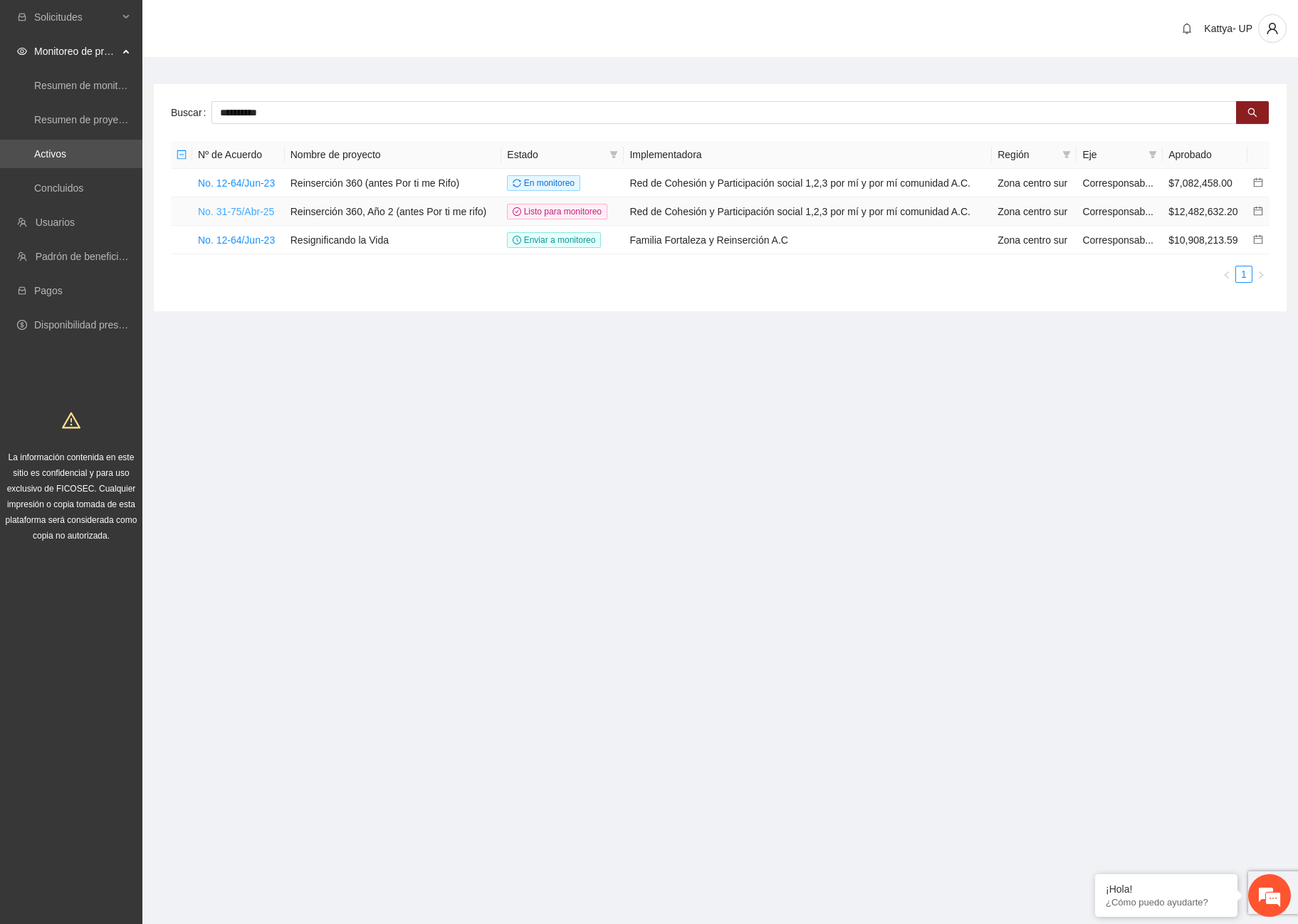
click at [242, 206] on link "No. 31-75/Abr-25" at bounding box center [236, 211] width 76 height 11
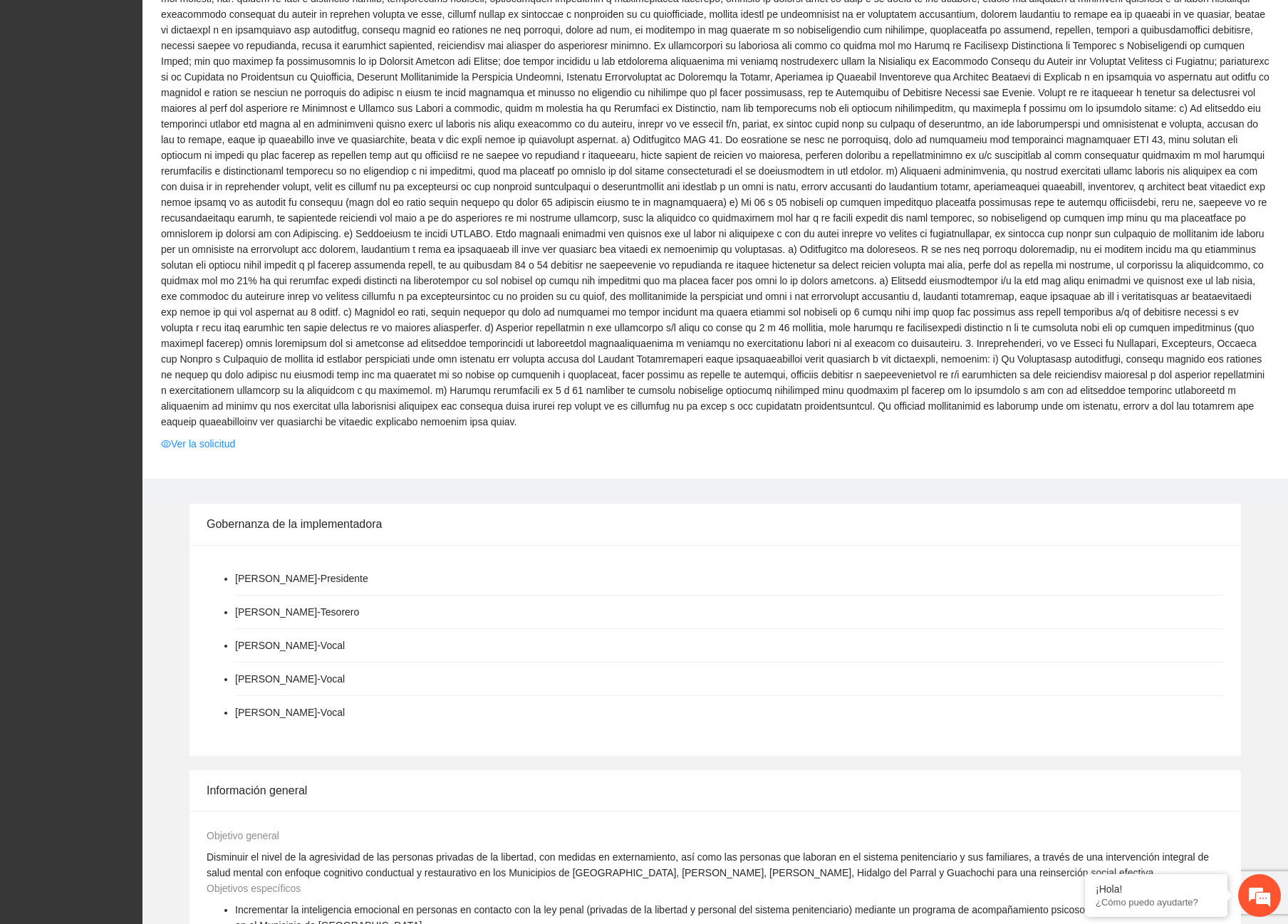
scroll to position [1140, 0]
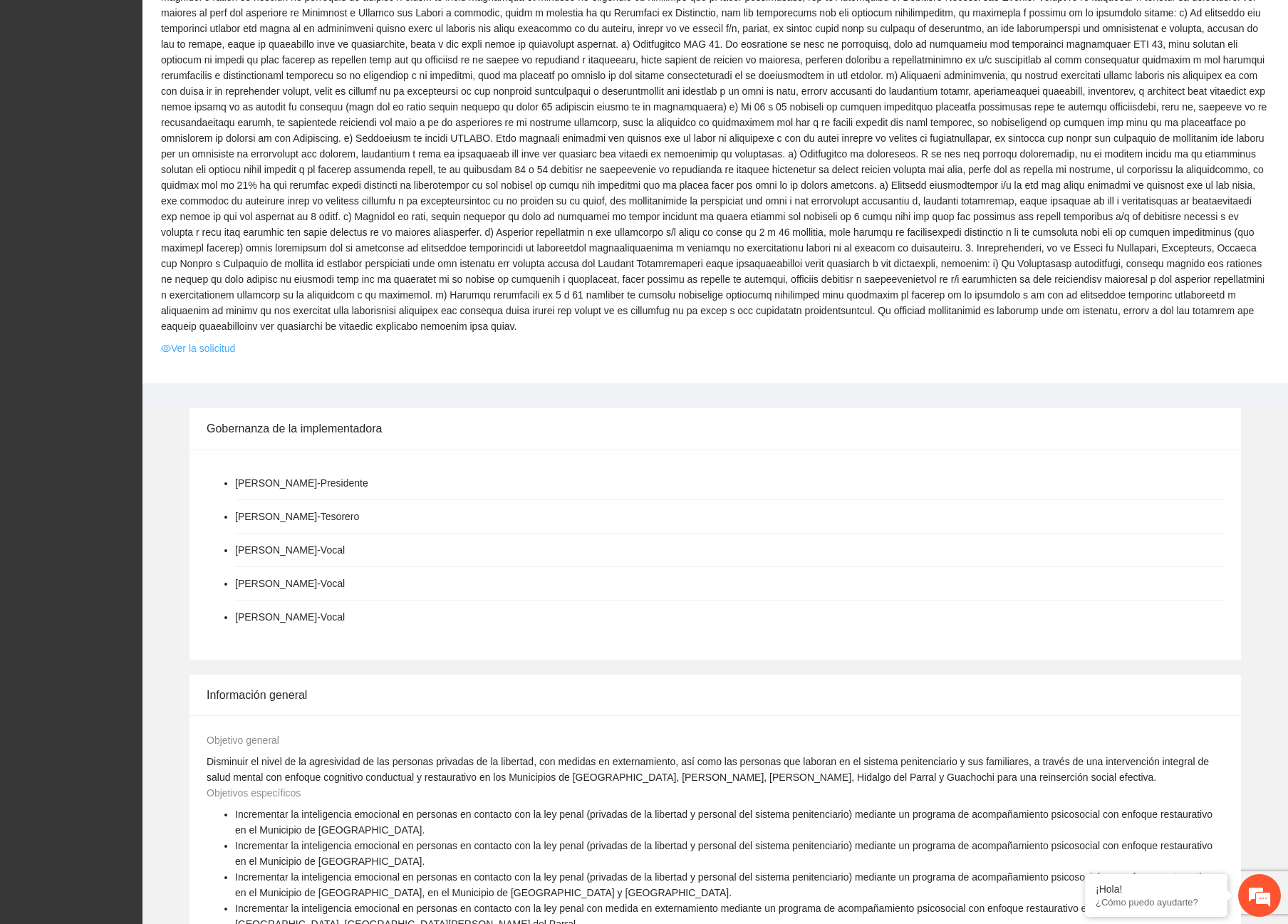
click at [212, 340] on link "Ver la solicitud" at bounding box center [198, 348] width 74 height 16
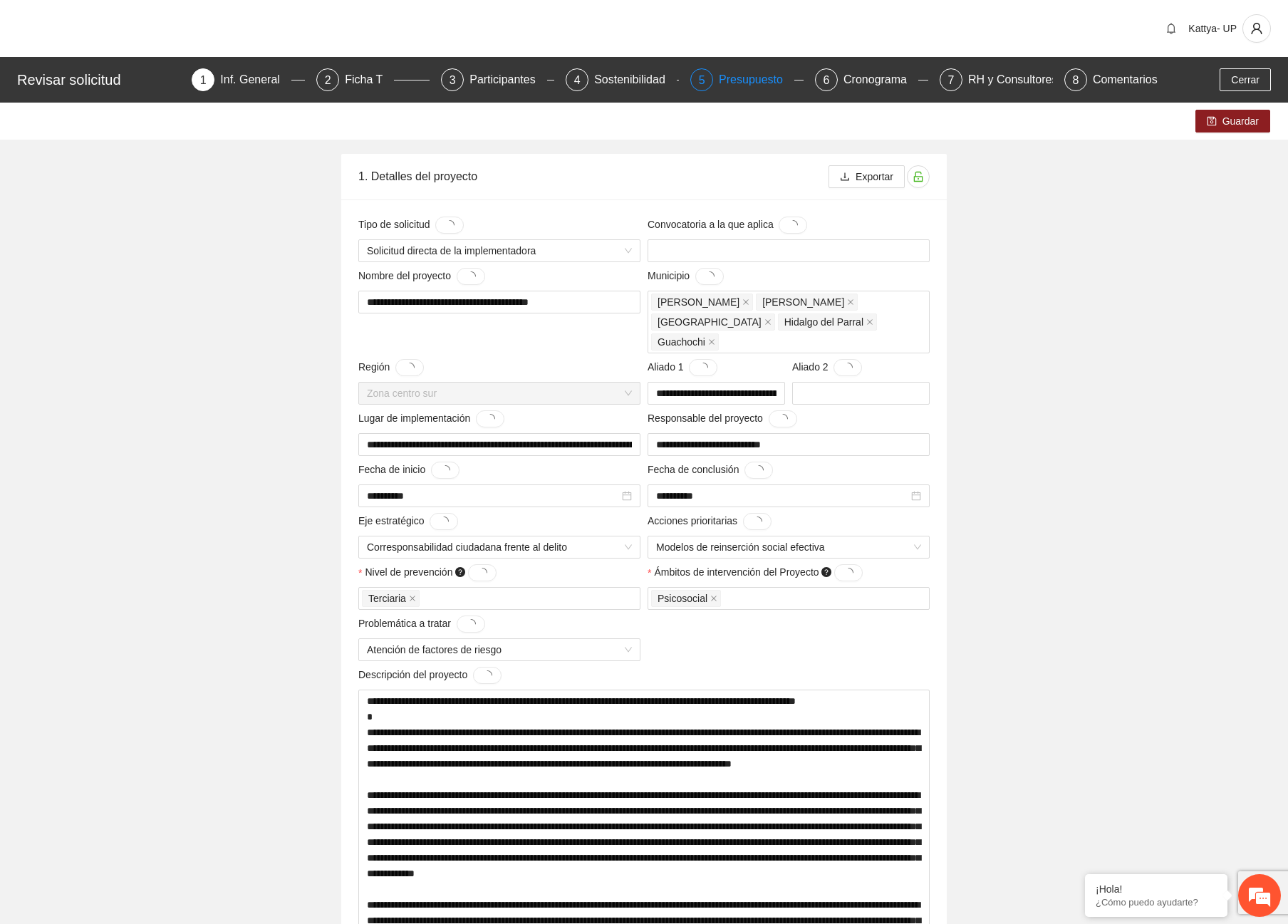
click at [762, 80] on div "Presupuesto" at bounding box center [756, 80] width 75 height 23
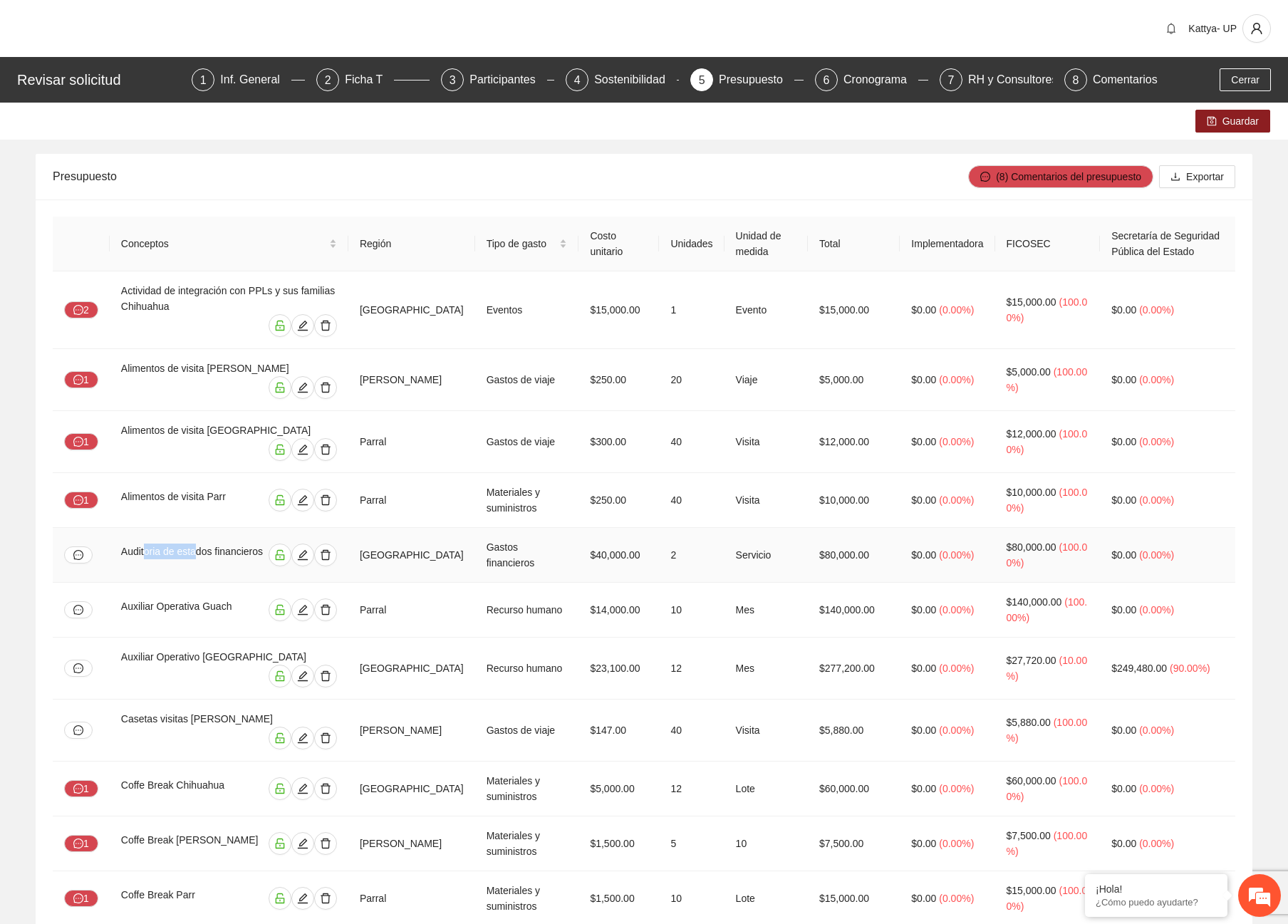
drag, startPoint x: 146, startPoint y: 533, endPoint x: 196, endPoint y: 529, distance: 50.2
click at [196, 543] on div "Auditoria de estados financieros" at bounding box center [194, 555] width 145 height 23
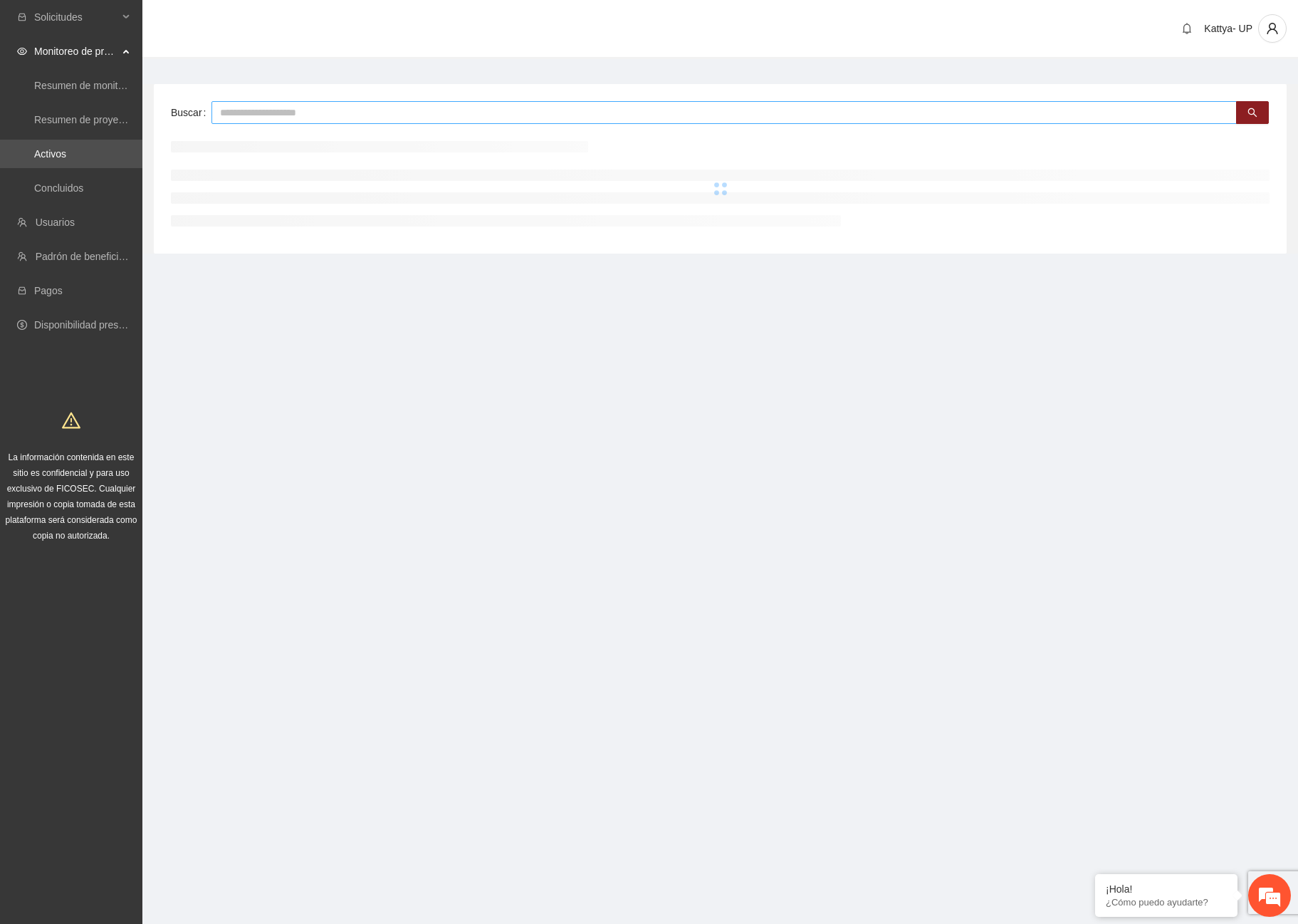
click at [237, 110] on input "text" at bounding box center [724, 113] width 1026 height 23
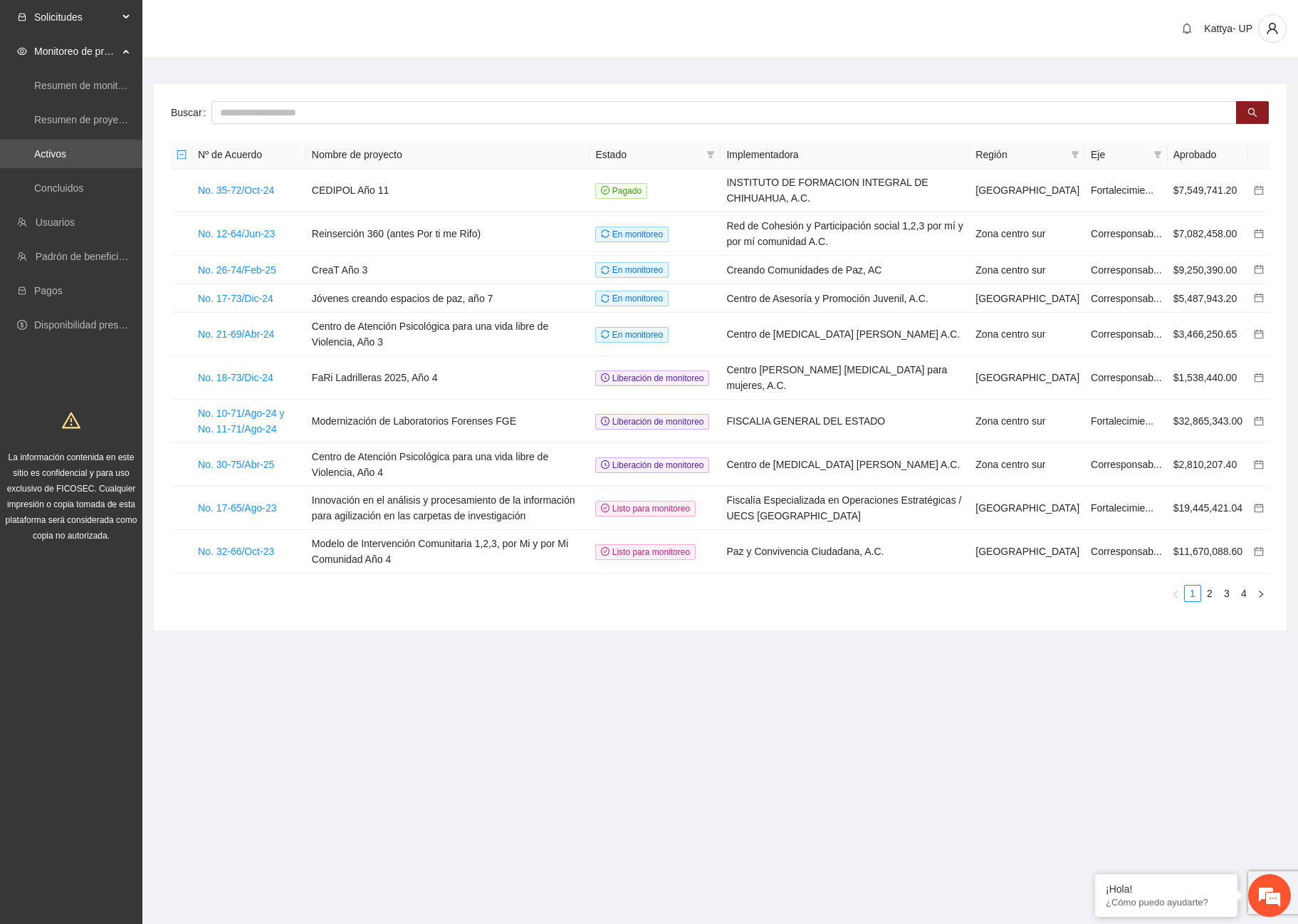
click at [74, 21] on span "Solicitudes" at bounding box center [76, 17] width 84 height 29
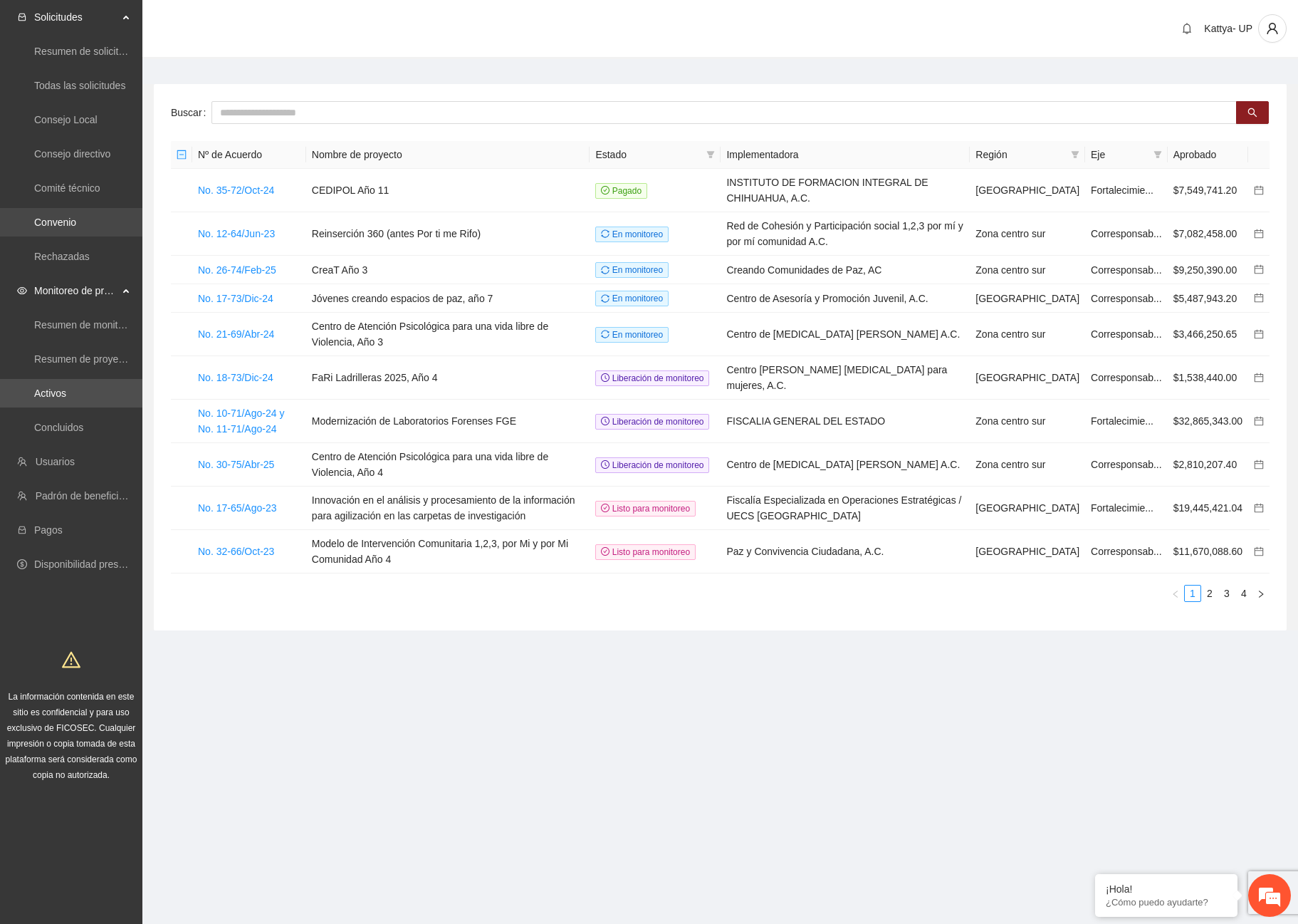
click at [54, 216] on link "Convenio" at bounding box center [55, 222] width 42 height 11
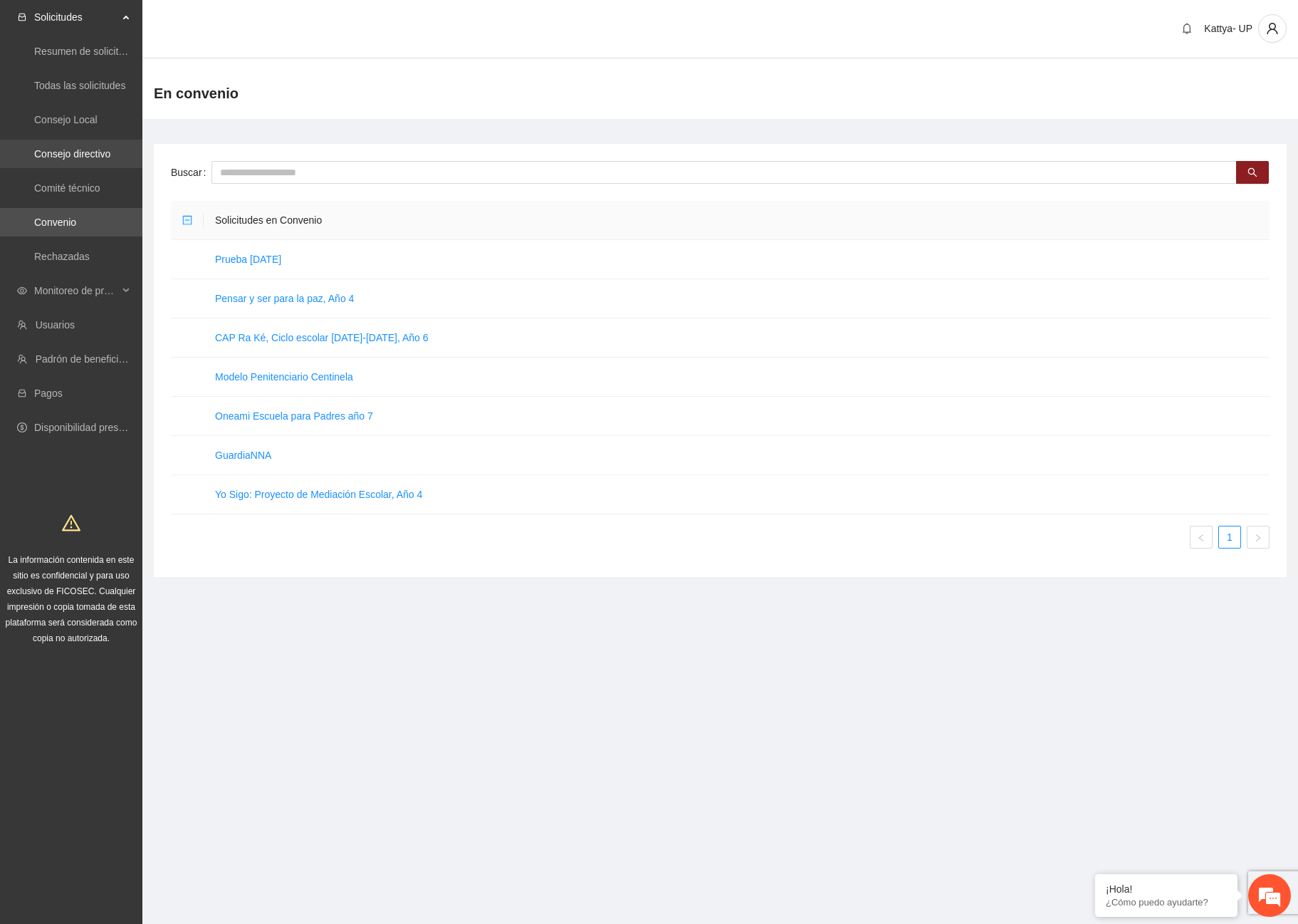
click at [79, 148] on link "Consejo directivo" at bounding box center [72, 154] width 76 height 11
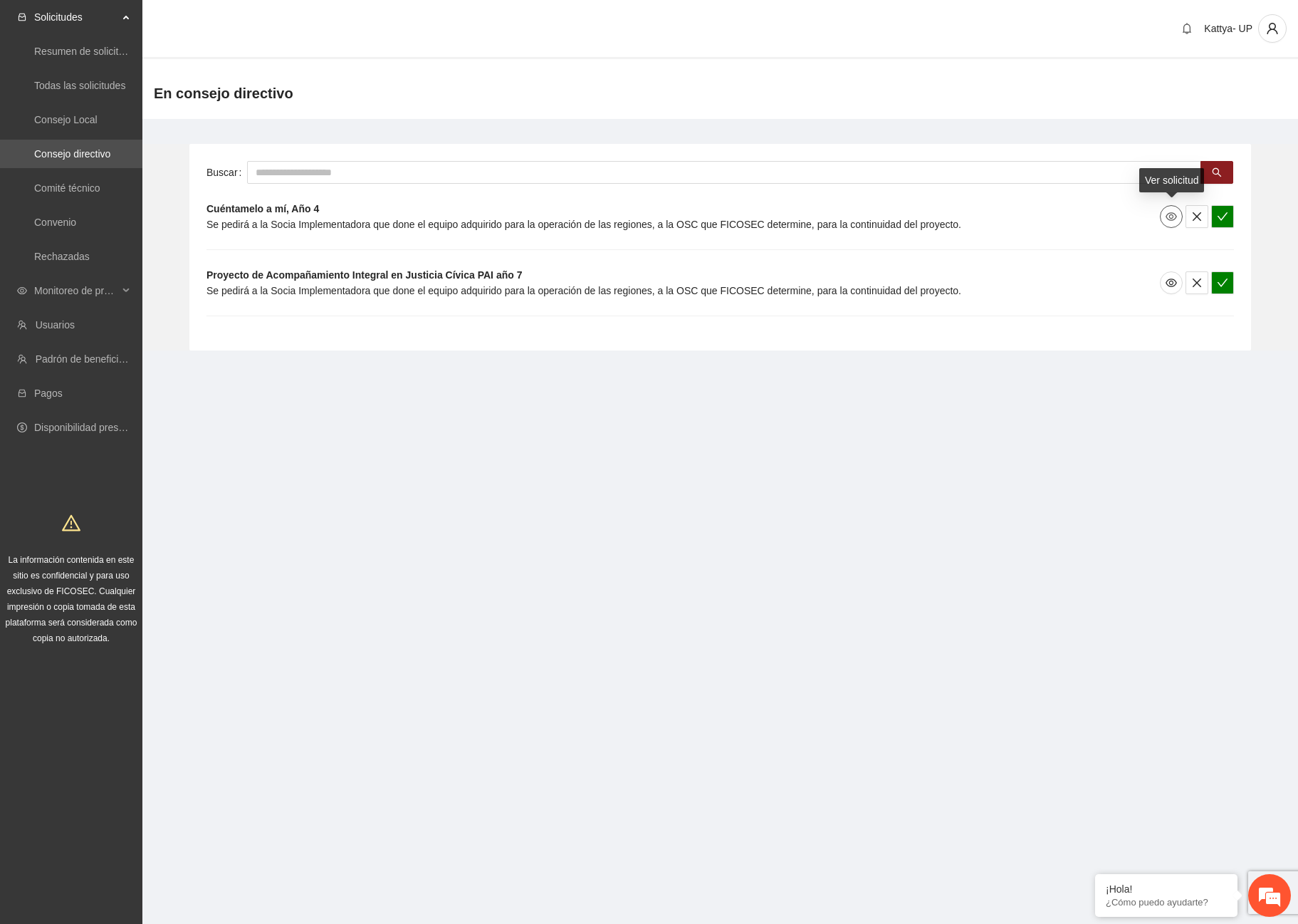
click at [1166, 219] on icon "eye" at bounding box center [1171, 216] width 11 height 11
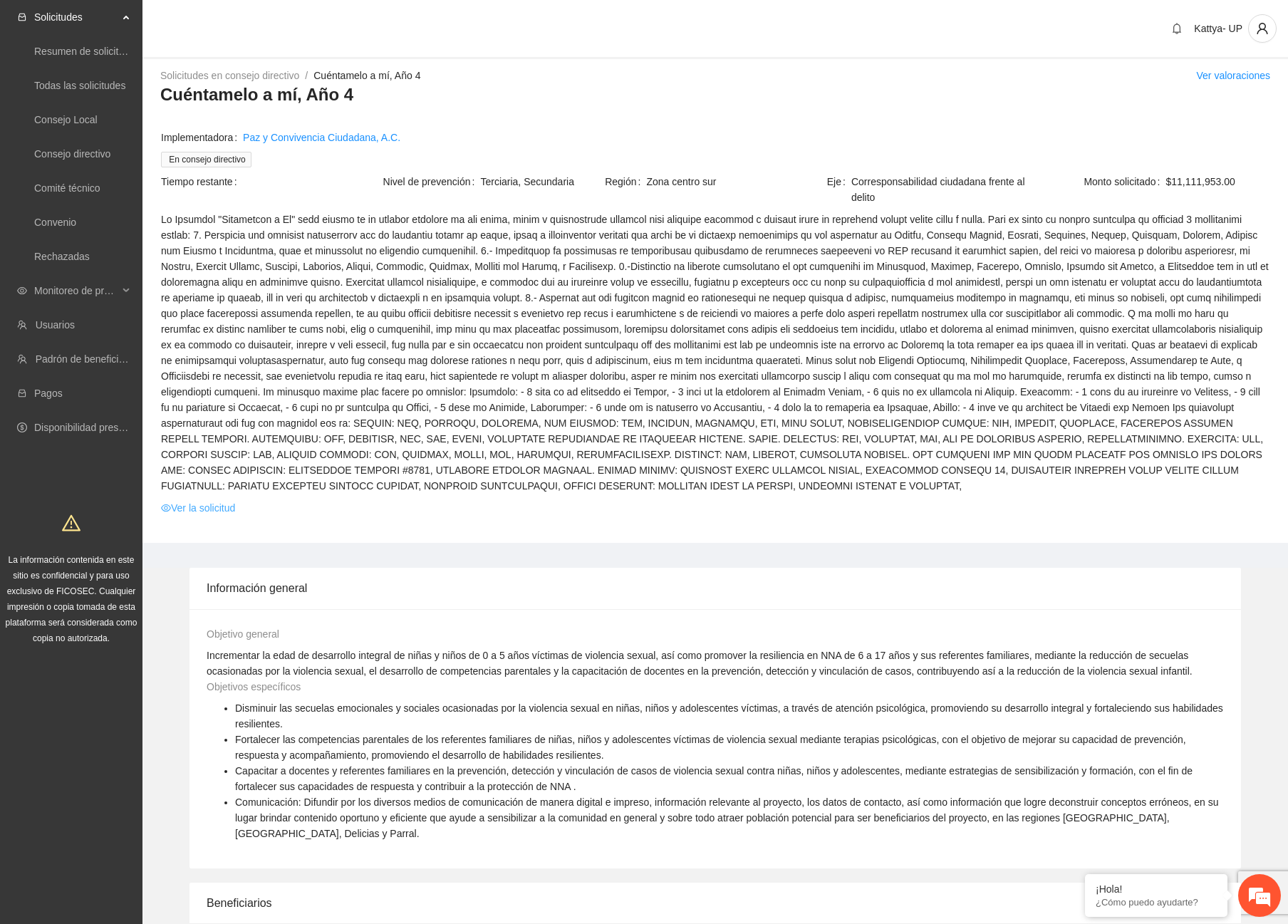
click at [234, 500] on link "Ver la solicitud" at bounding box center [198, 508] width 74 height 16
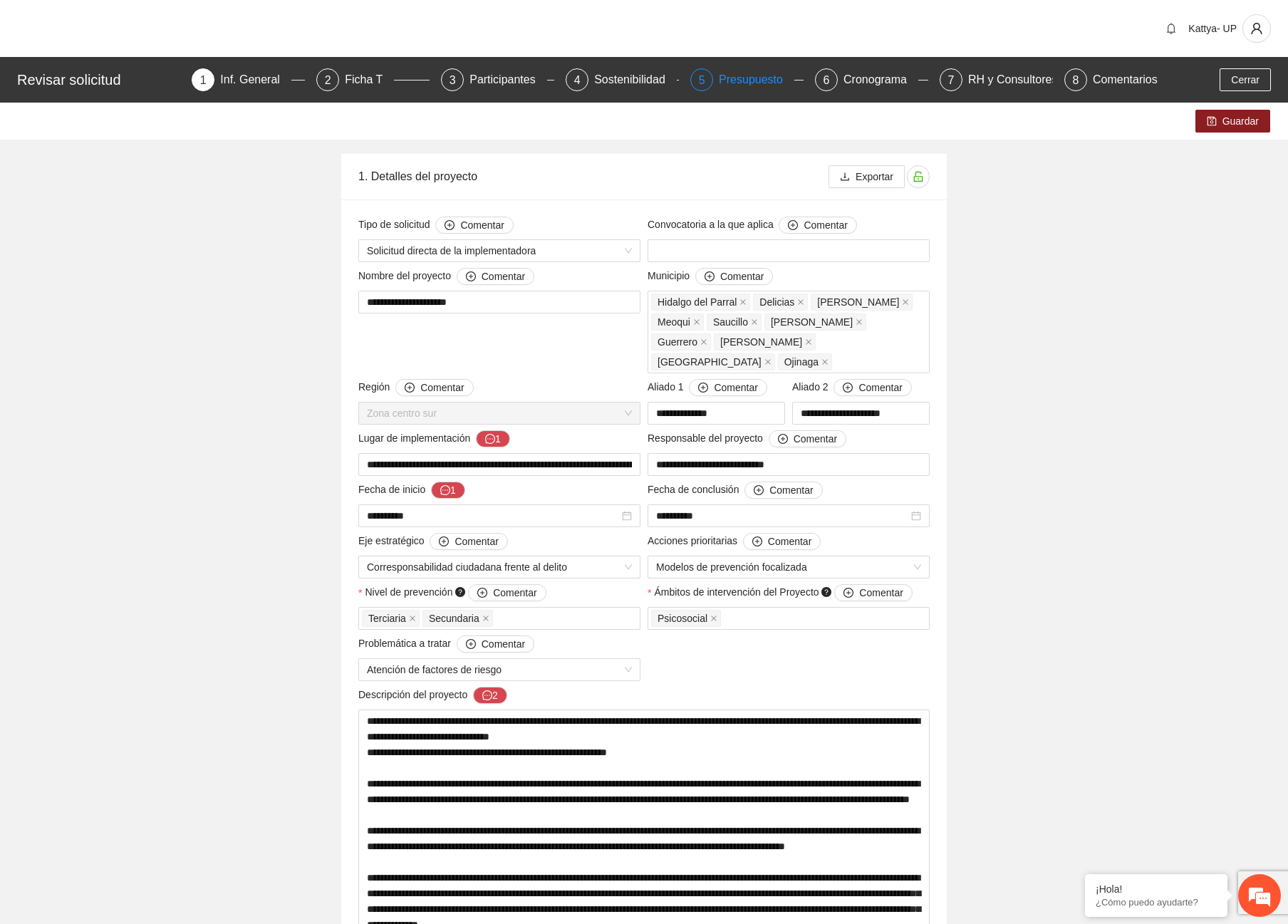
click at [755, 83] on div "Presupuesto" at bounding box center [756, 80] width 75 height 23
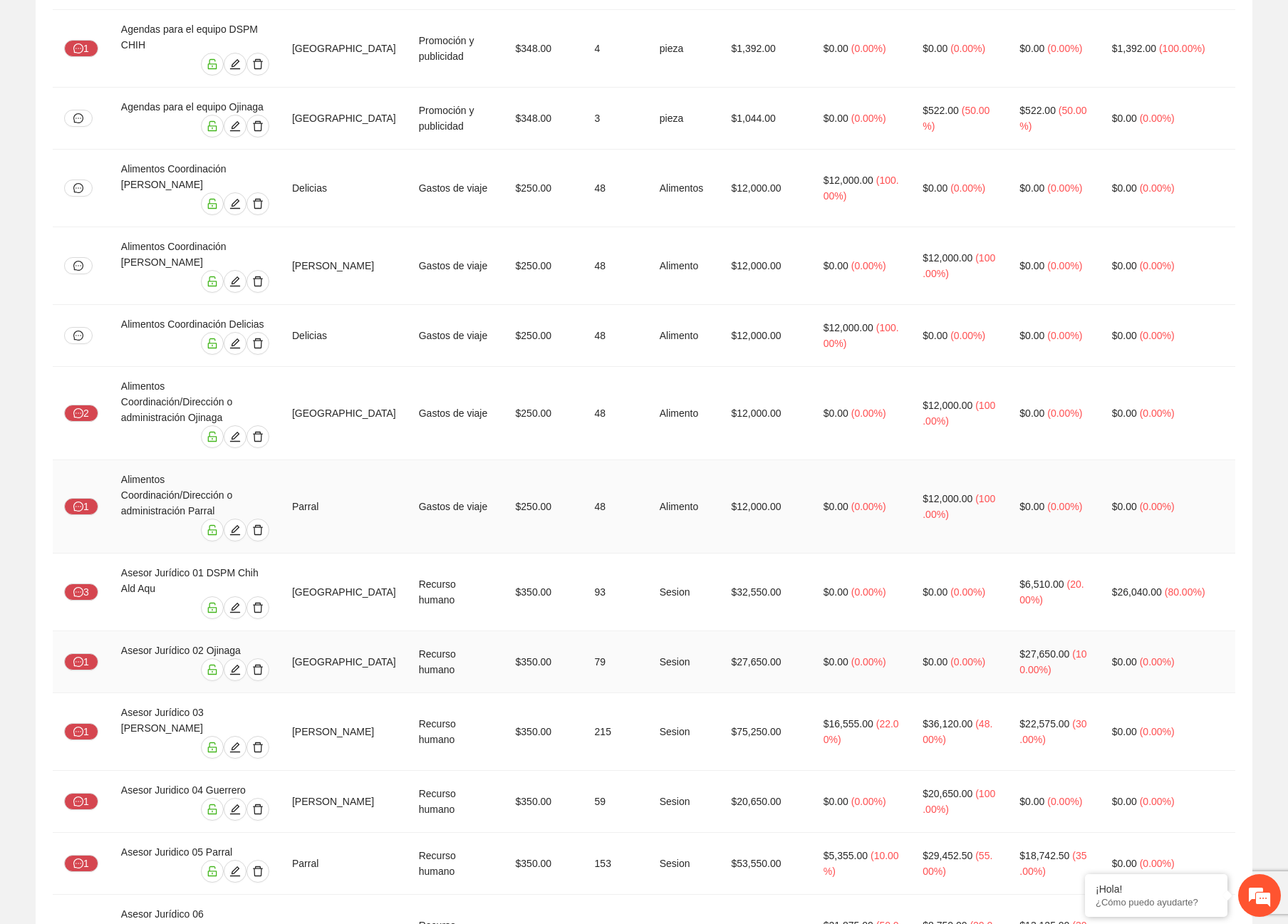
scroll to position [712, 0]
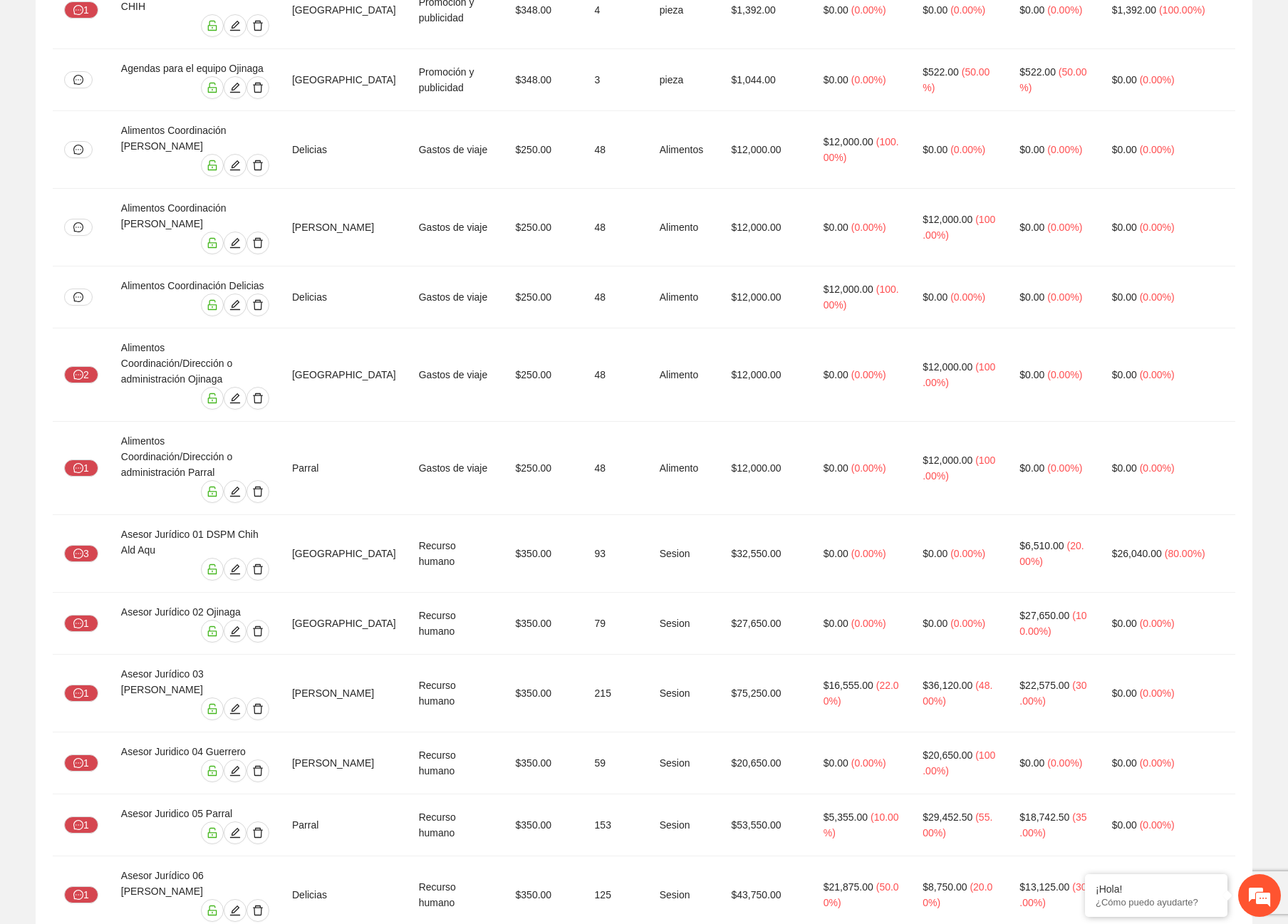
drag, startPoint x: 171, startPoint y: 769, endPoint x: 202, endPoint y: 775, distance: 31.6
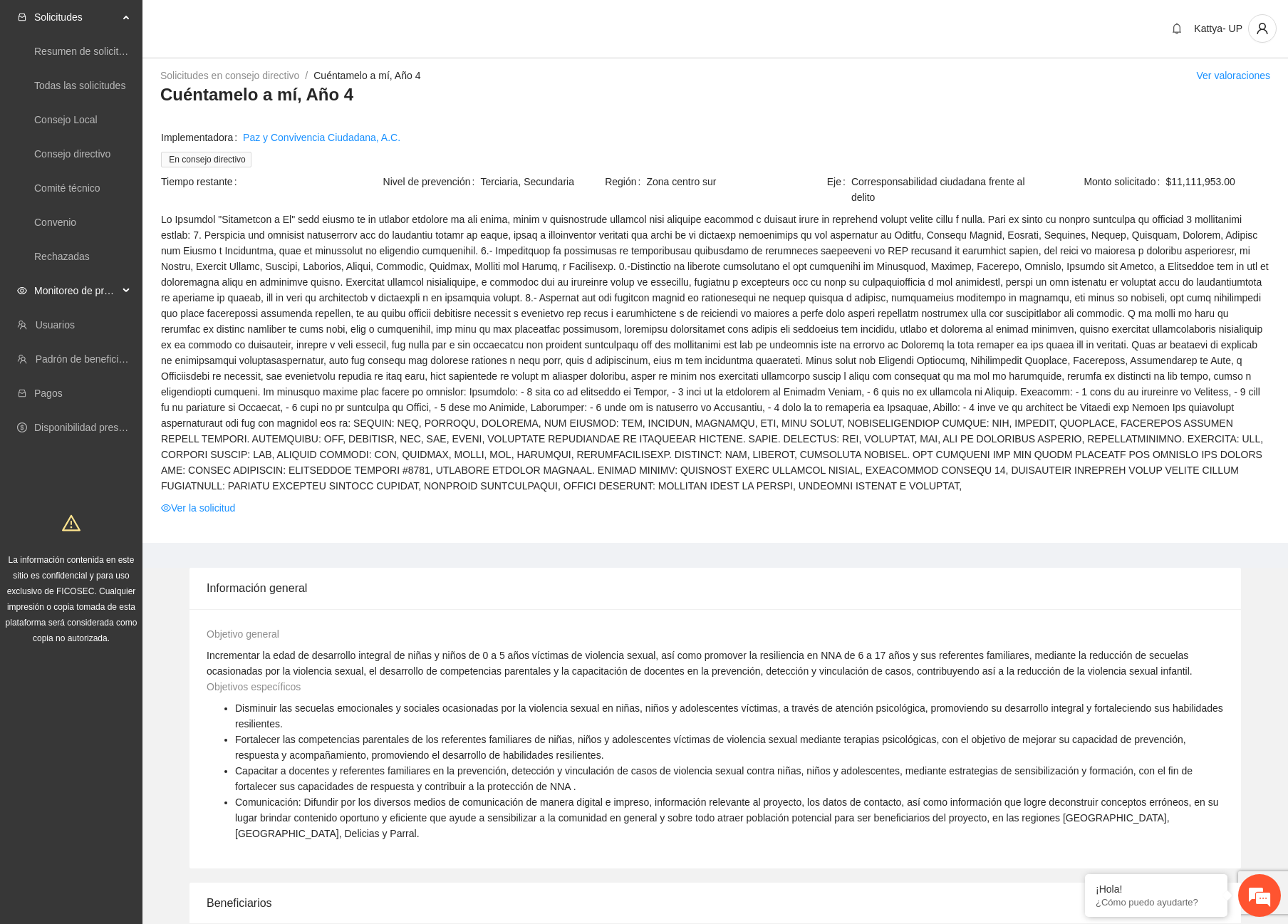
click at [75, 300] on span "Monitoreo de proyectos" at bounding box center [76, 290] width 84 height 29
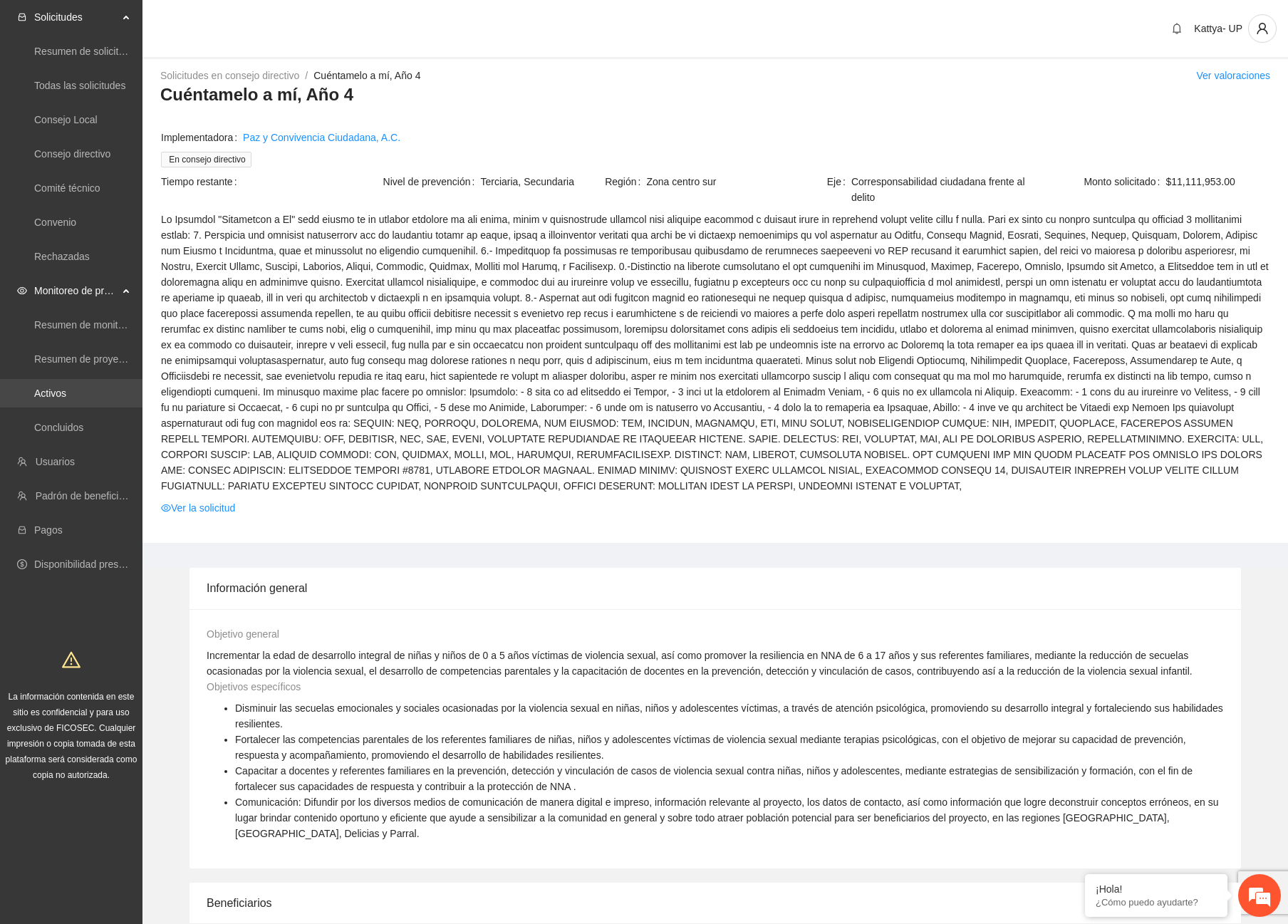
click at [62, 399] on link "Activos" at bounding box center [50, 393] width 32 height 11
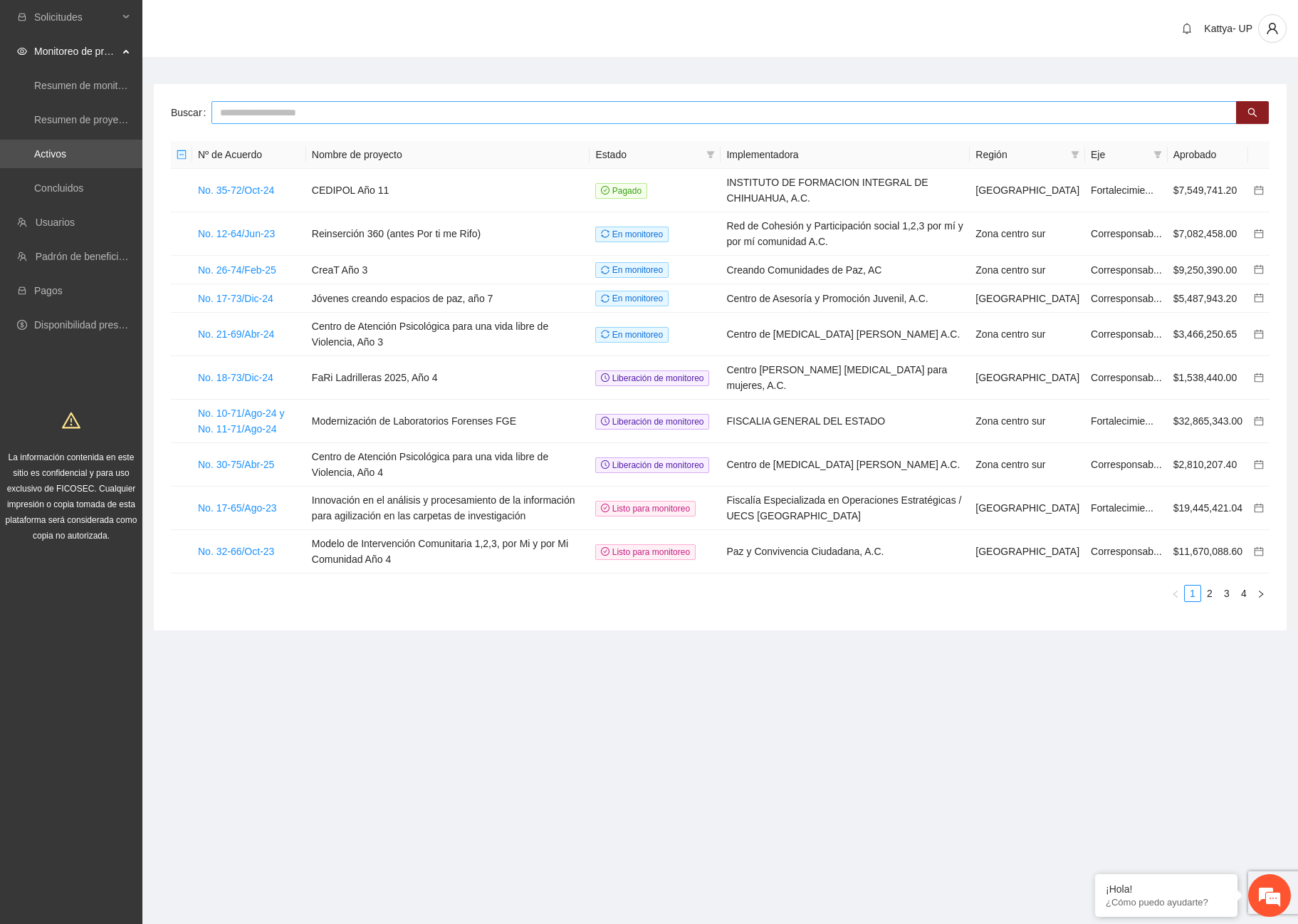
click at [272, 102] on input "text" at bounding box center [724, 113] width 1026 height 23
type input "*****"
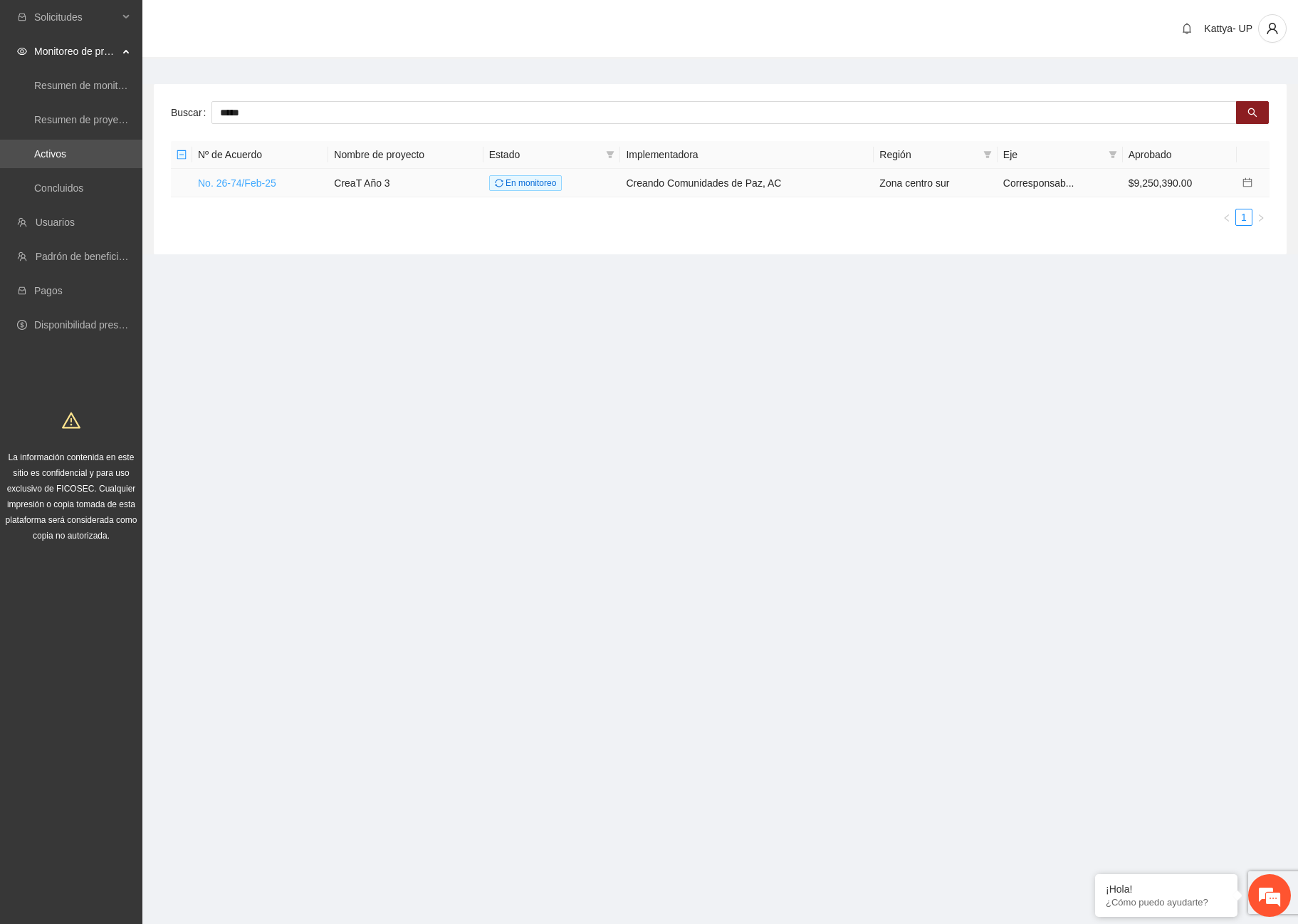
click at [257, 183] on link "No. 26-74/Feb-25" at bounding box center [237, 183] width 78 height 11
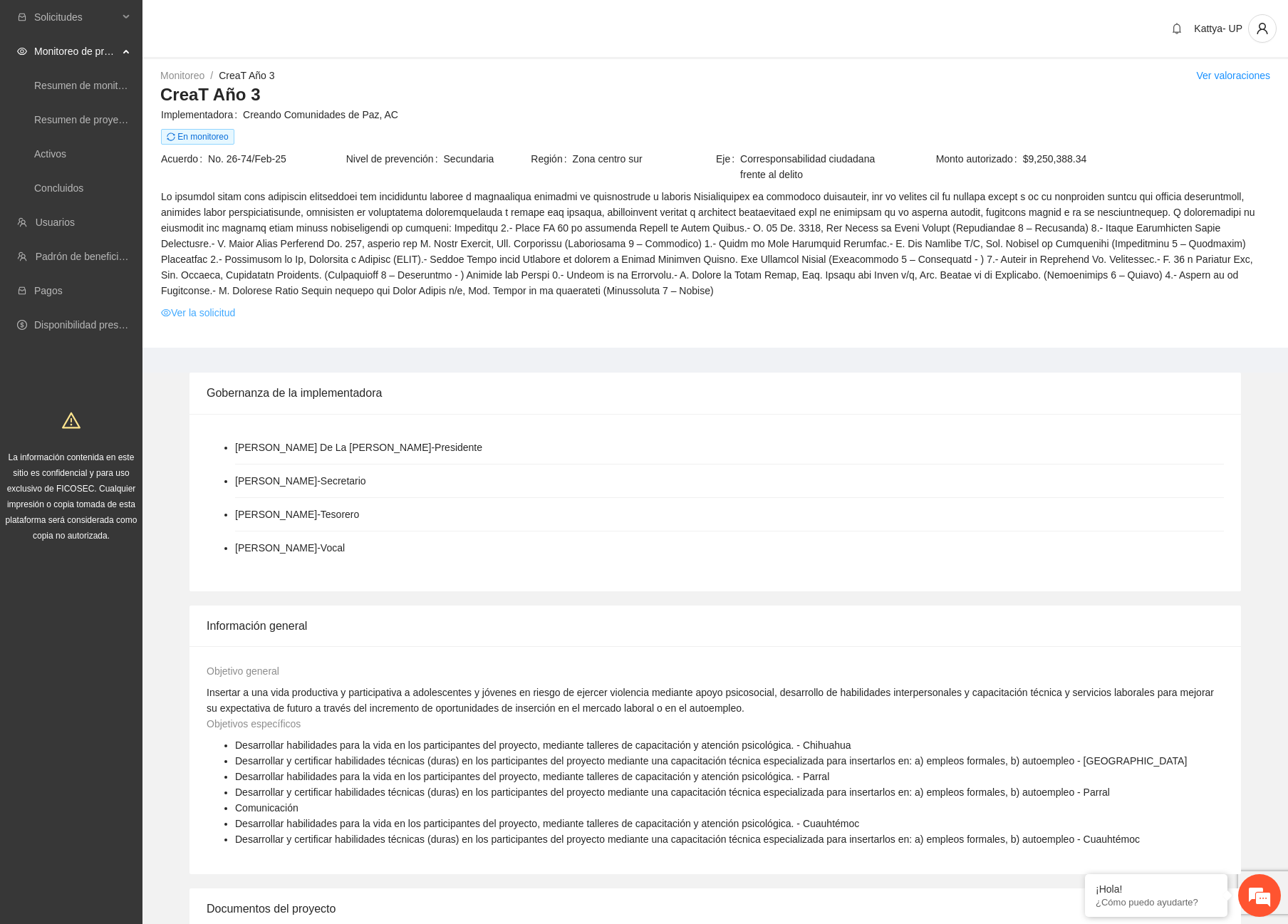
click at [204, 305] on link "Ver la solicitud" at bounding box center [198, 313] width 74 height 16
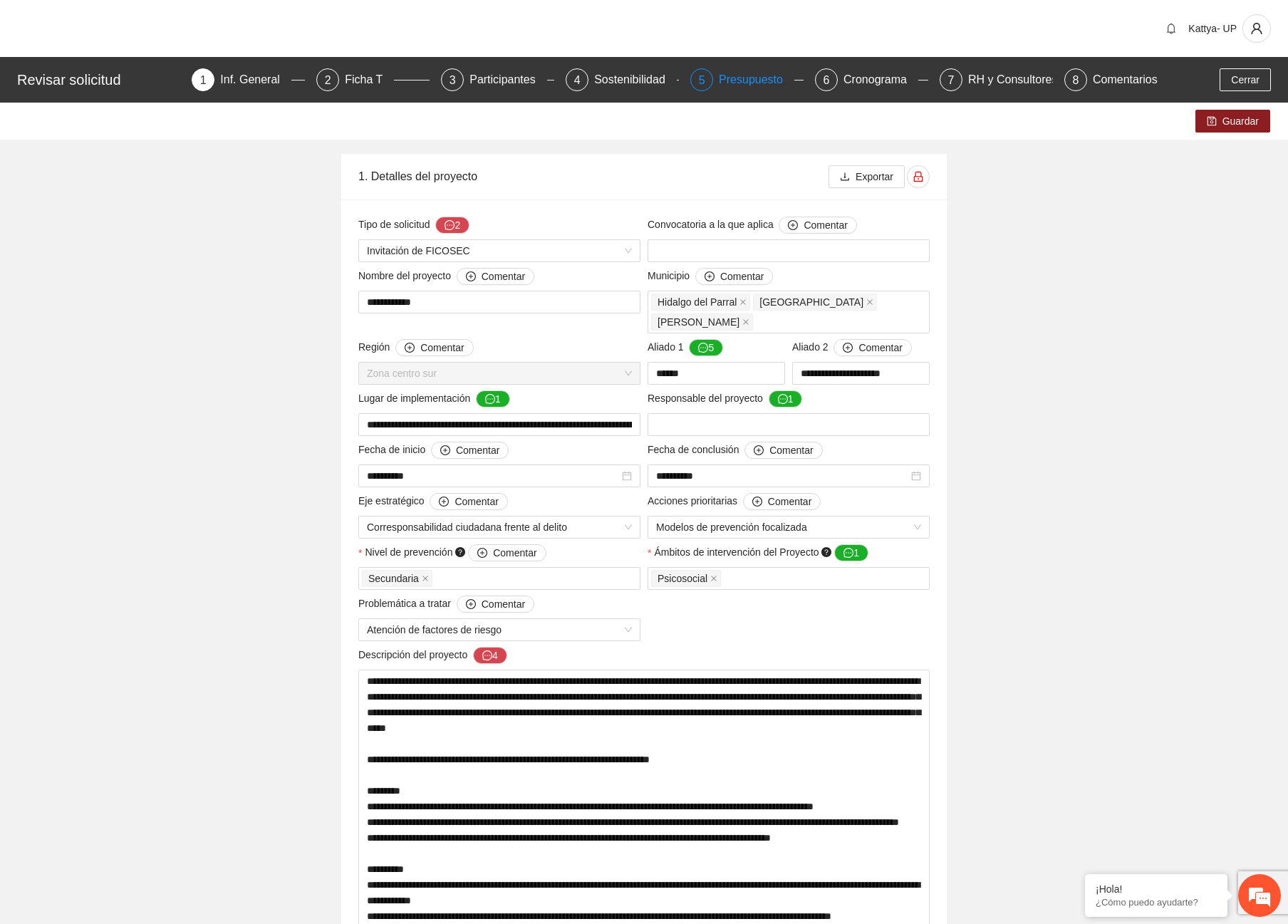
click at [697, 80] on div "5" at bounding box center [702, 80] width 23 height 23
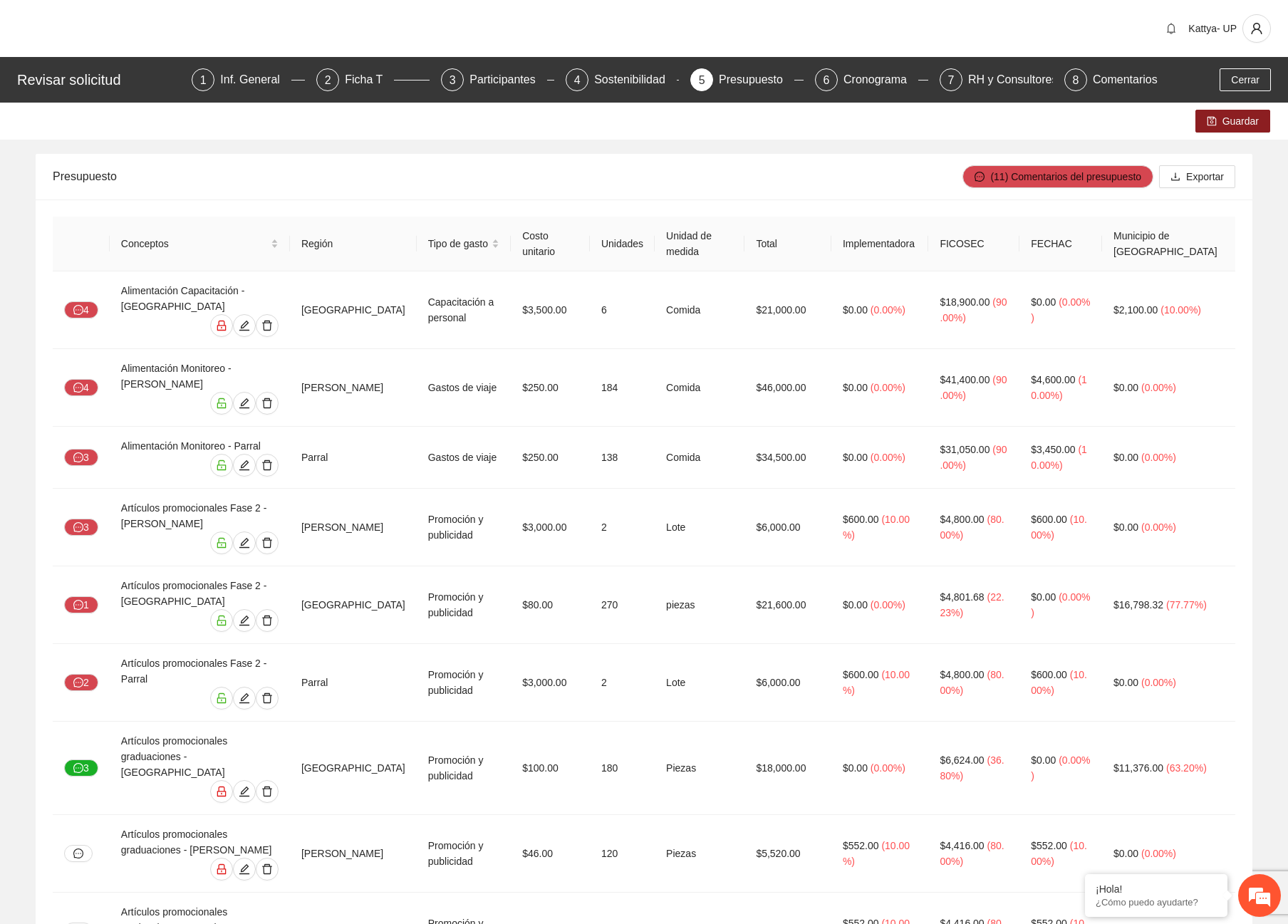
click at [1246, 67] on div "Revisar solicitud 1 Inf. General 2 Ficha T 3 Participantes 4 Sostenibilidad 5 P…" at bounding box center [644, 80] width 1288 height 46
click at [1246, 68] on button "Cerrar" at bounding box center [1246, 80] width 52 height 23
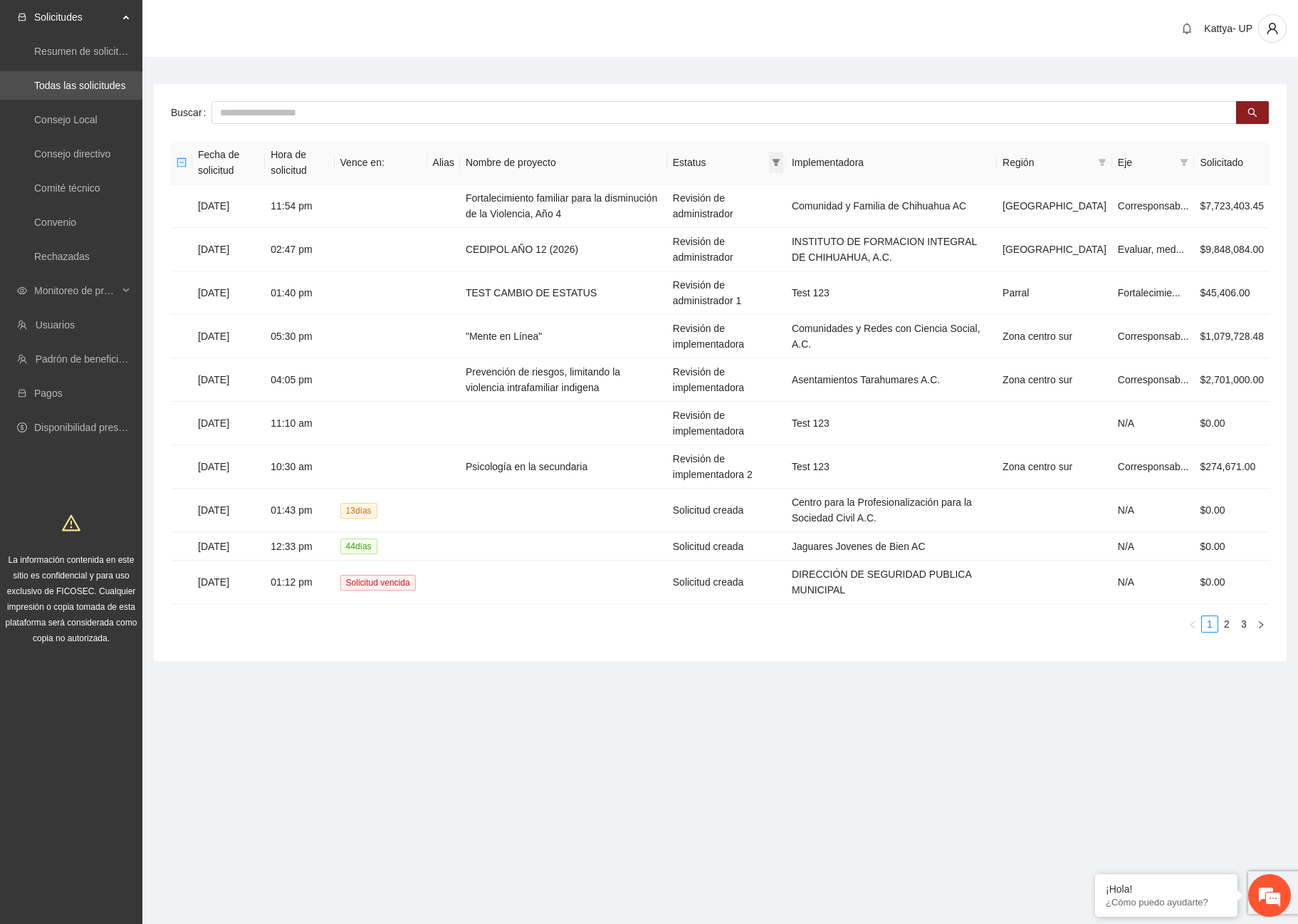
click at [783, 166] on span at bounding box center [776, 163] width 14 height 22
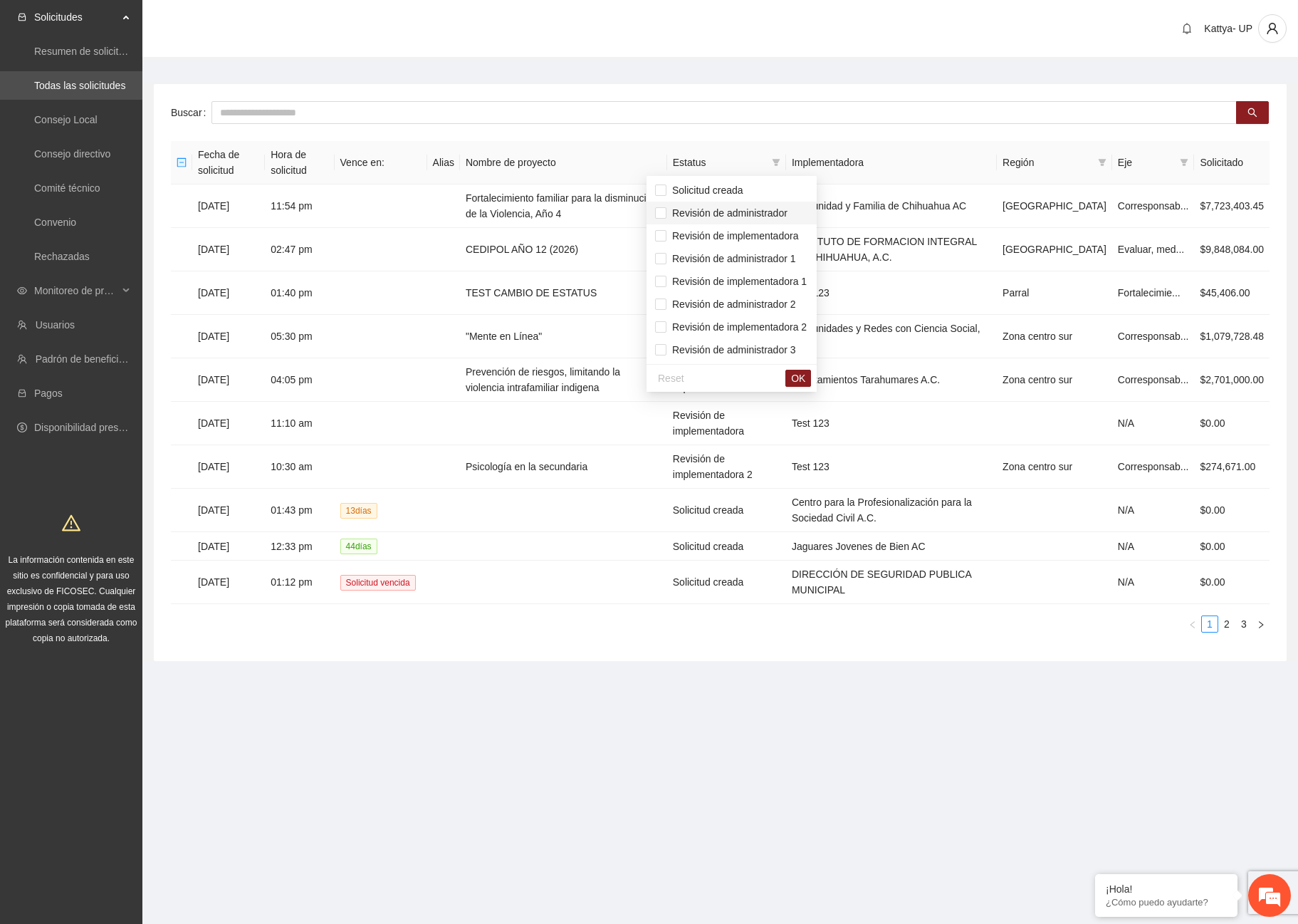
click at [772, 216] on span "Revisión de administrador" at bounding box center [727, 213] width 121 height 11
click at [762, 248] on li "Revisión de administrador 1" at bounding box center [731, 259] width 170 height 23
click at [770, 303] on span "Revisión de administrador 2" at bounding box center [731, 304] width 130 height 11
click at [806, 381] on span "OK" at bounding box center [798, 378] width 14 height 16
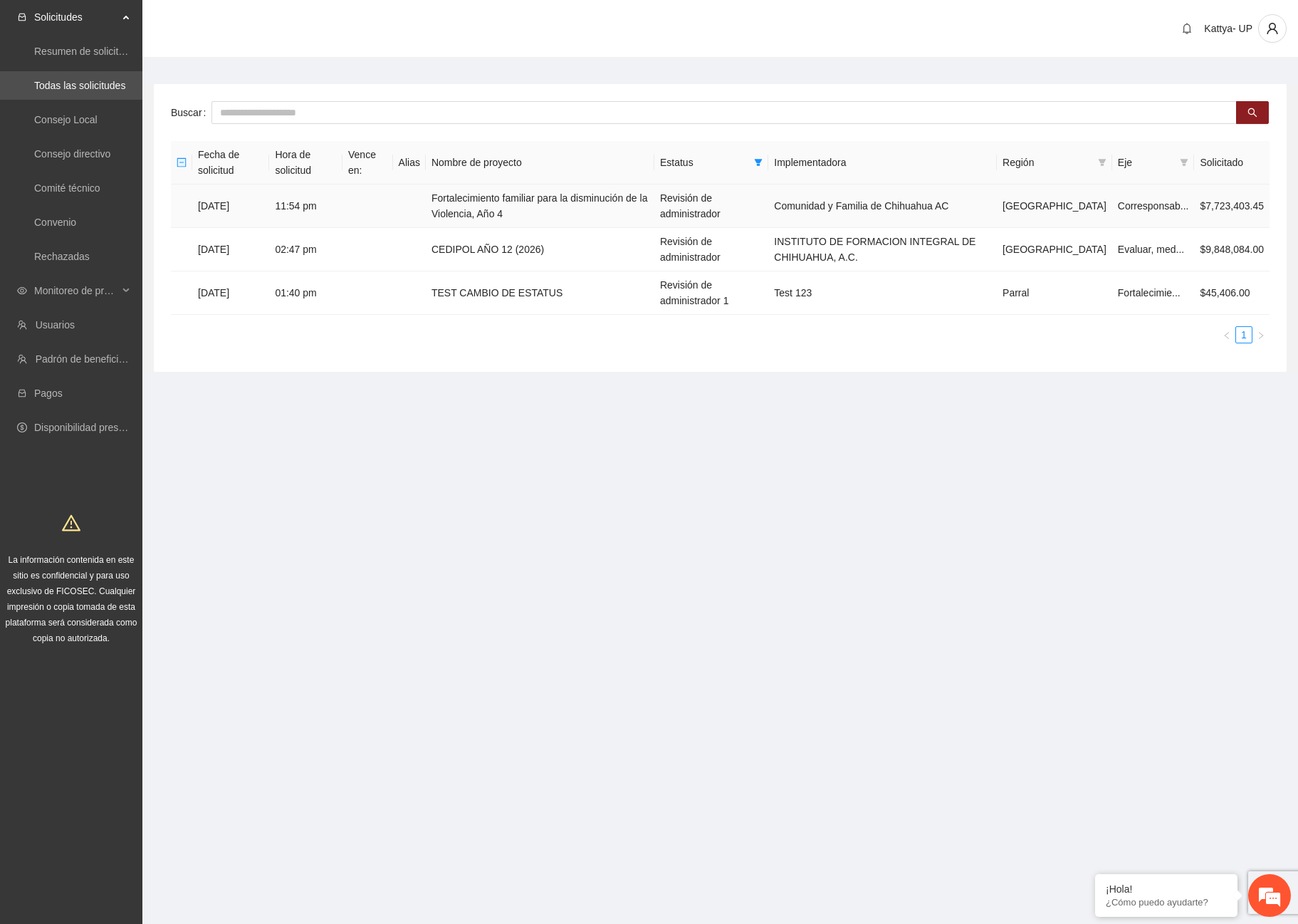
click at [466, 216] on td "Fortalecimiento familiar para la disminución de la Violencia, Año 4" at bounding box center [540, 206] width 229 height 44
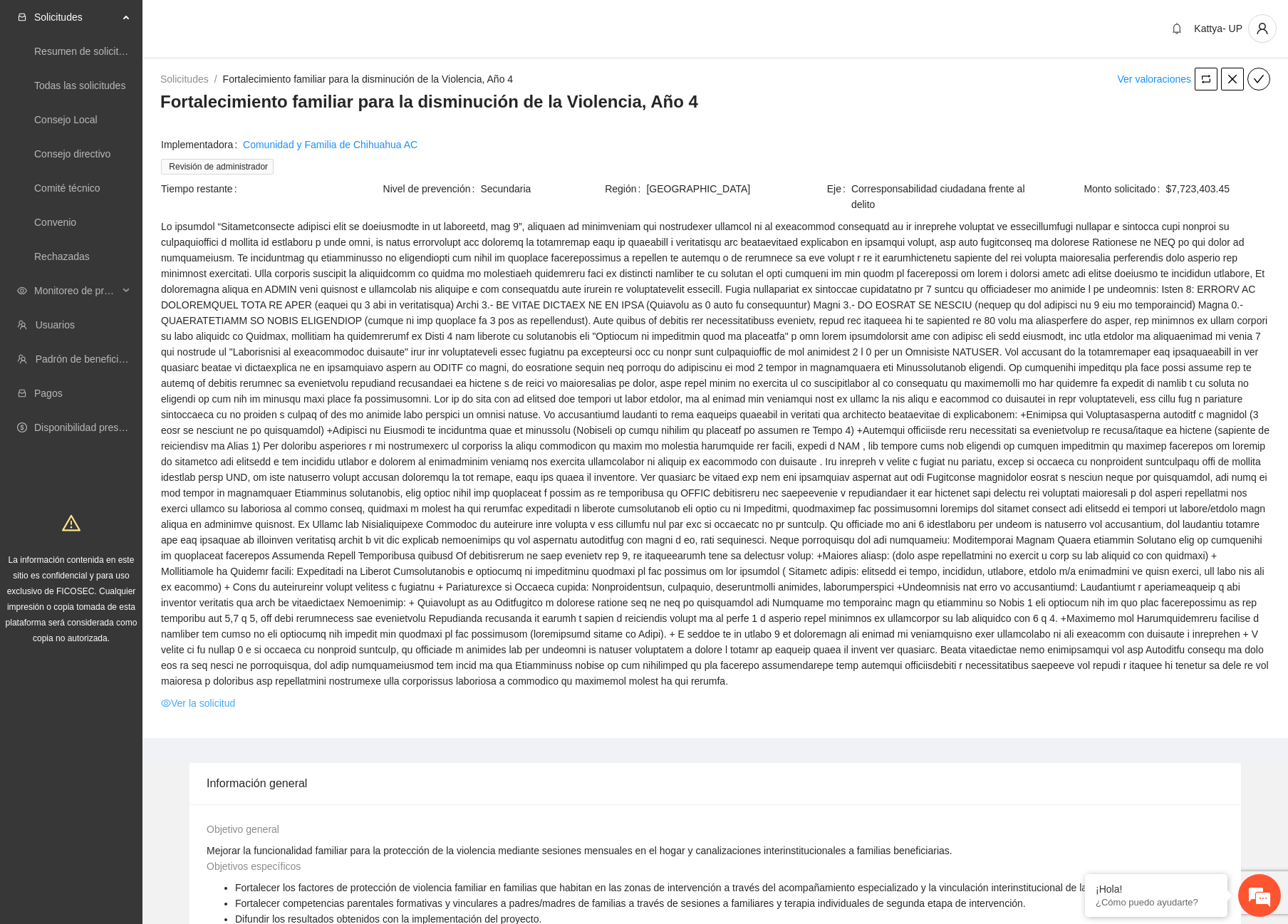
click at [219, 695] on link "Ver la solicitud" at bounding box center [198, 703] width 74 height 16
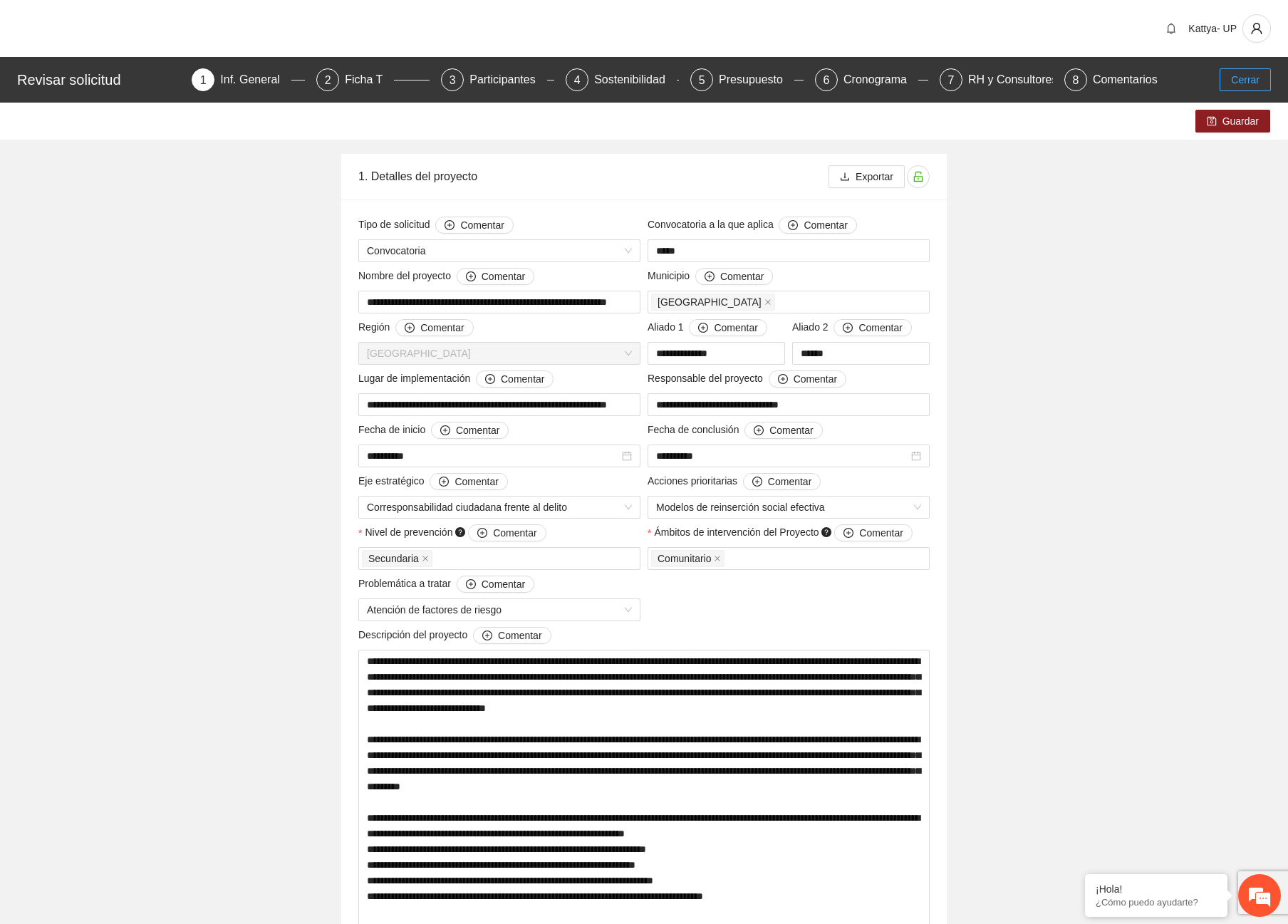
click at [1254, 85] on span "Cerrar" at bounding box center [1246, 80] width 29 height 16
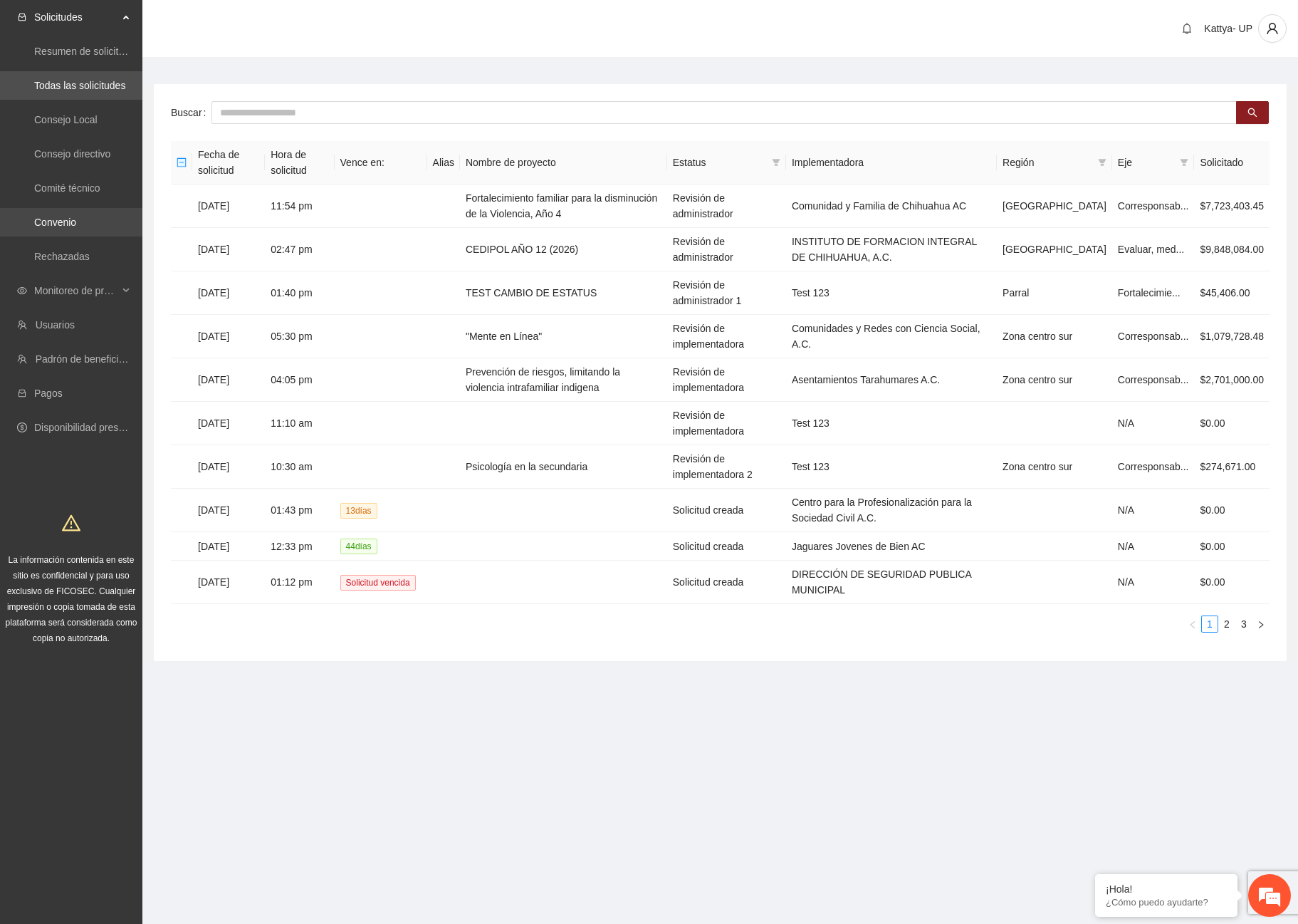
click at [64, 228] on link "Convenio" at bounding box center [55, 222] width 42 height 11
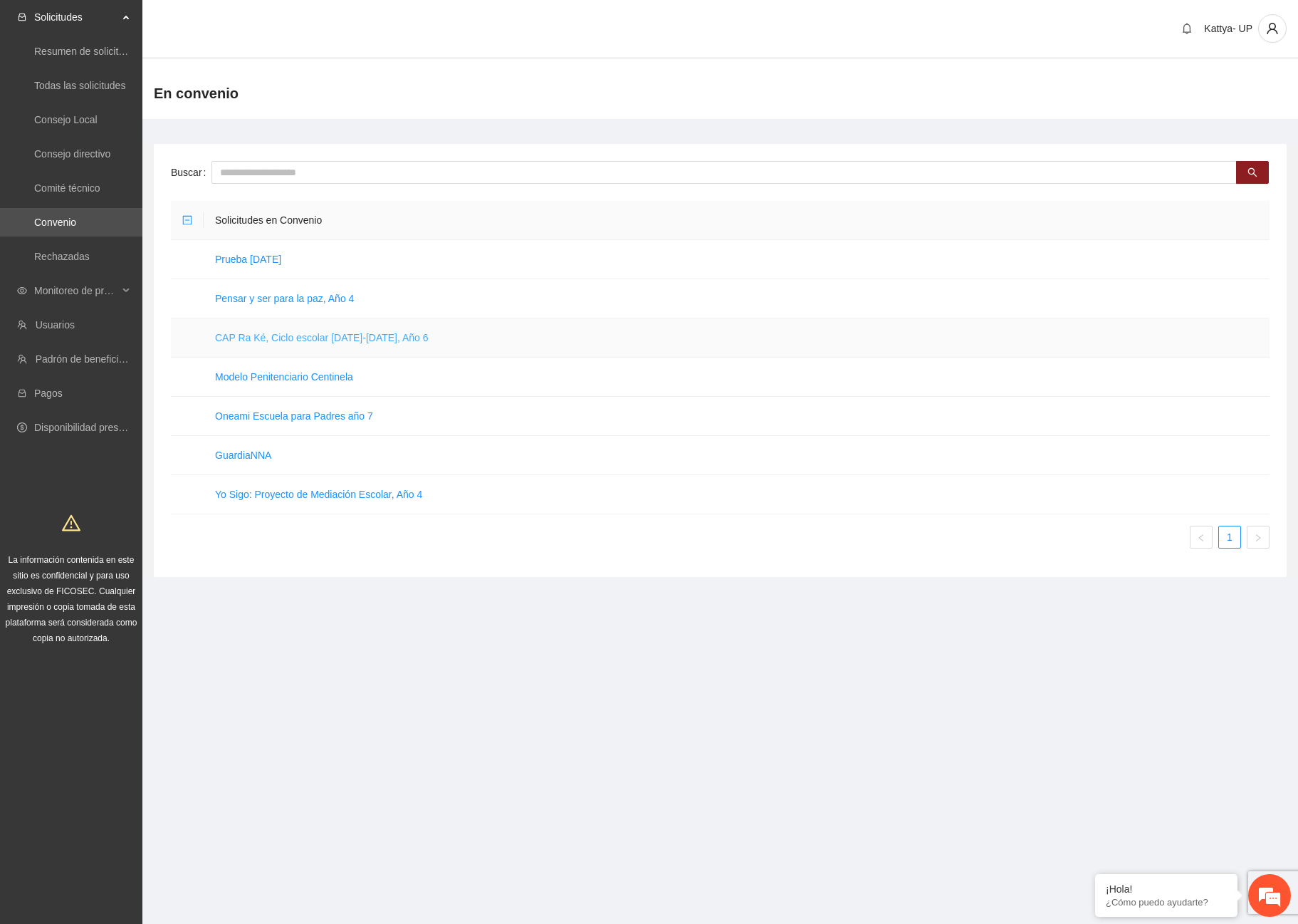
click at [237, 333] on link "CAP Ra Ké, Ciclo escolar 2025-2026, Año 6" at bounding box center [322, 338] width 214 height 11
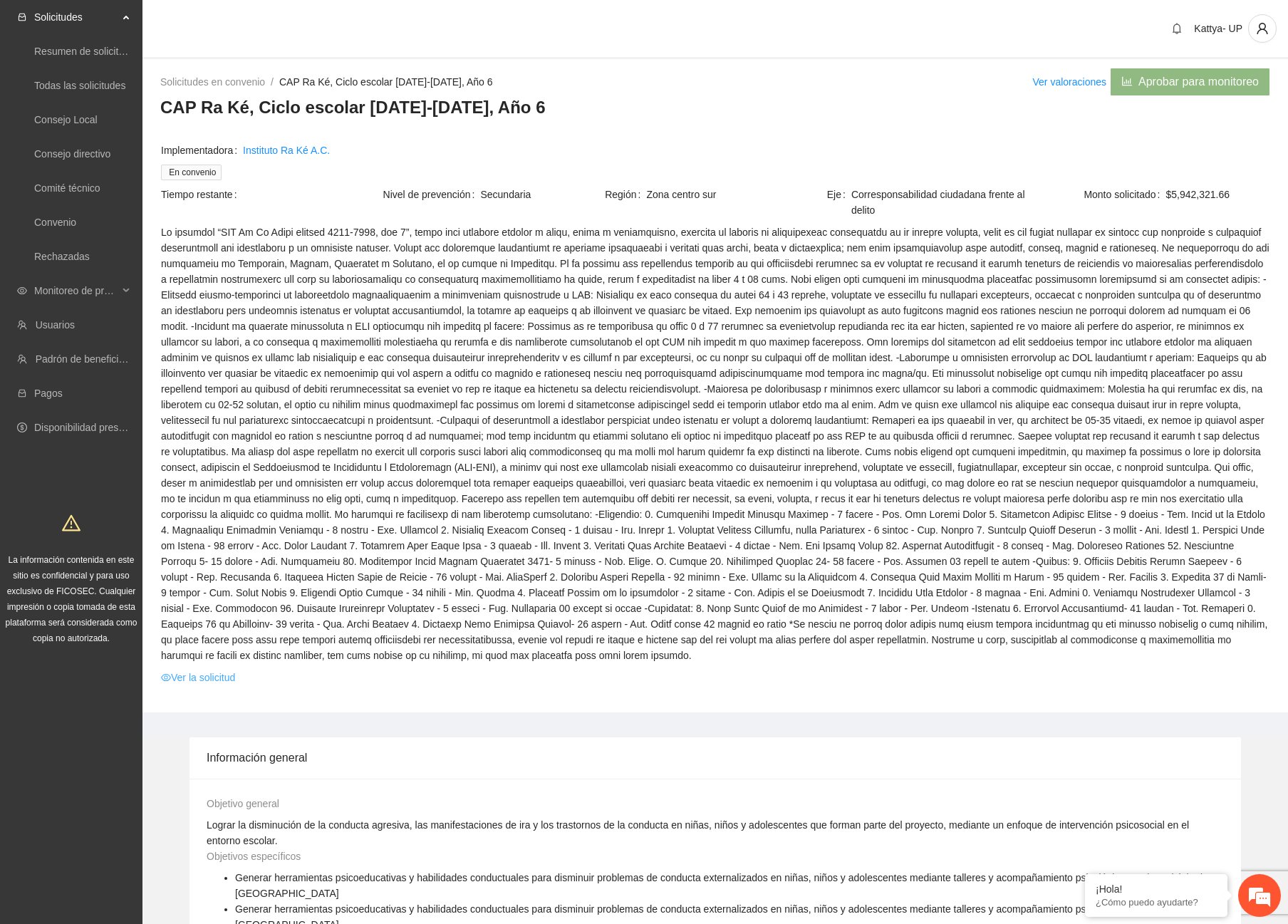
click at [225, 676] on link "Ver la solicitud" at bounding box center [198, 677] width 74 height 16
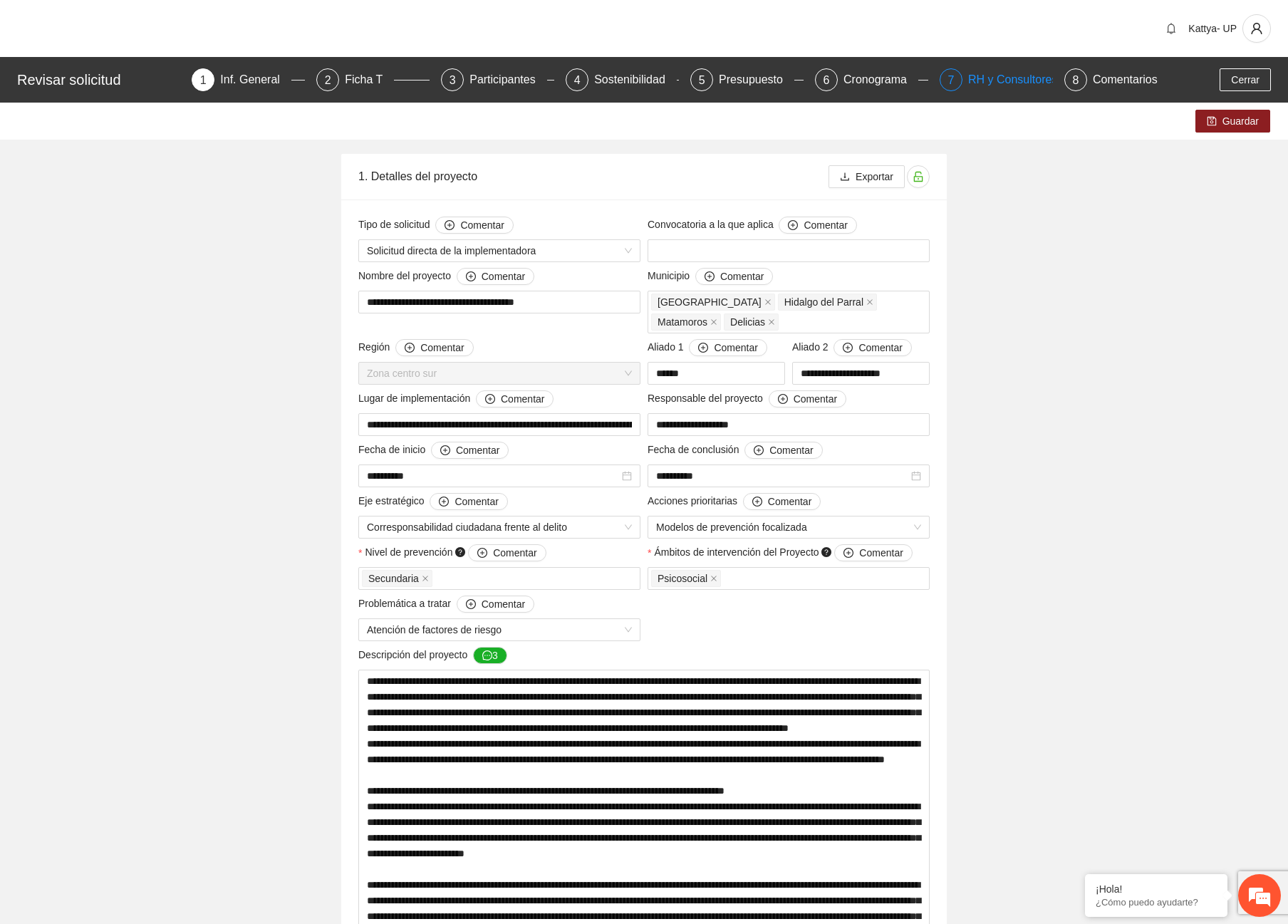
click at [1000, 72] on div "RH y Consultores" at bounding box center [1018, 80] width 100 height 23
click at [371, 77] on div "Ficha T" at bounding box center [369, 80] width 49 height 23
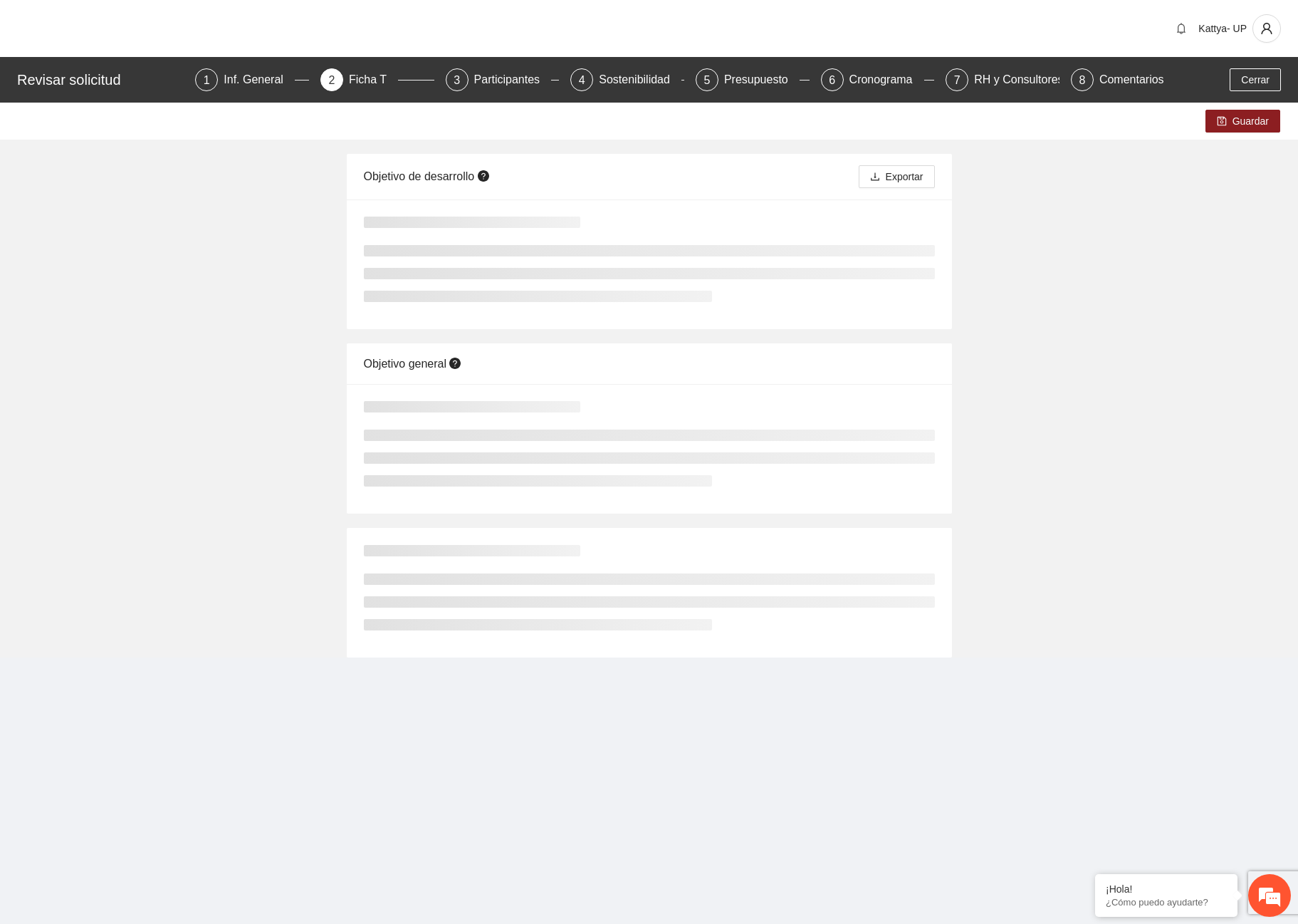
click at [576, 34] on div "Kattya- UP" at bounding box center [649, 28] width 1298 height 57
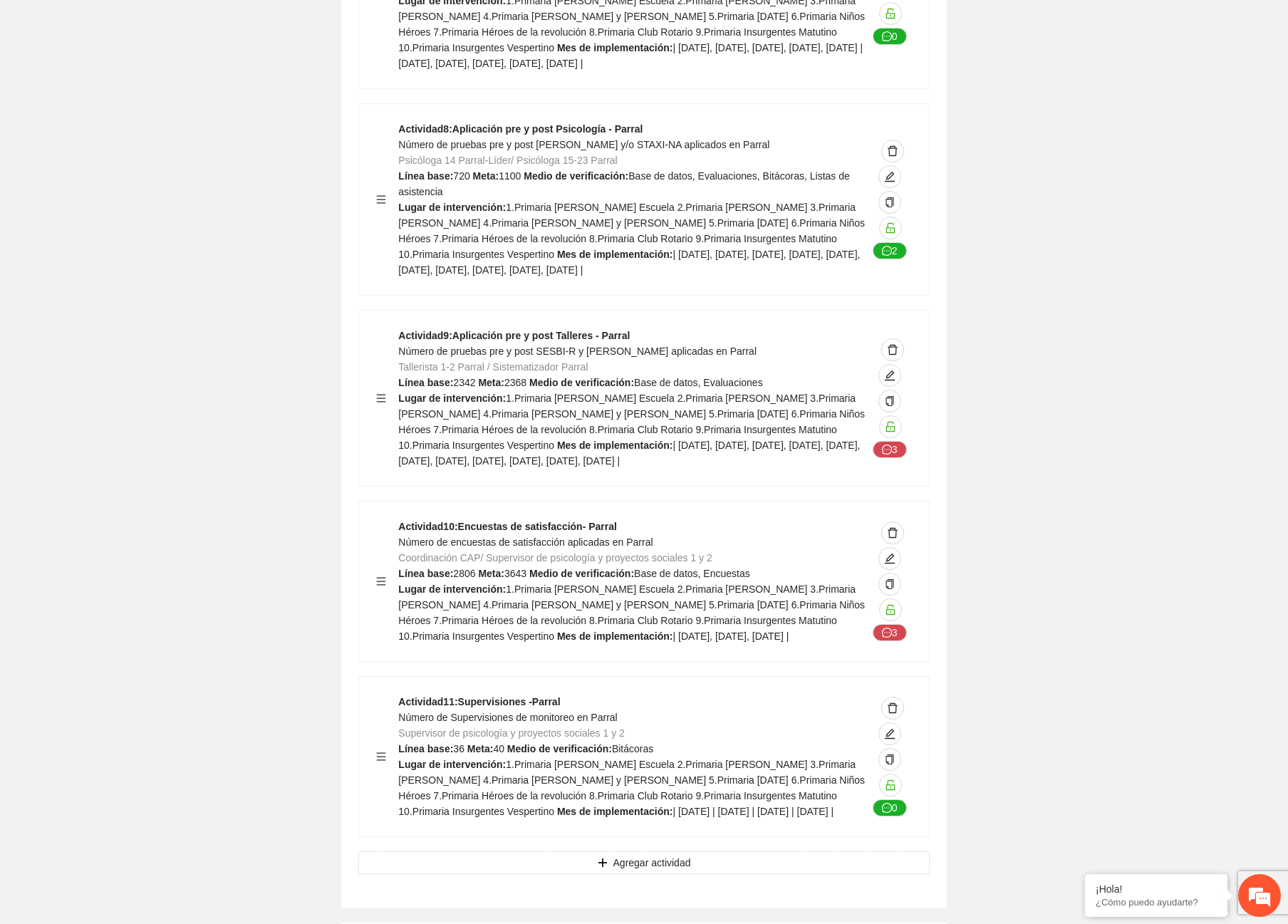
scroll to position [12115, 0]
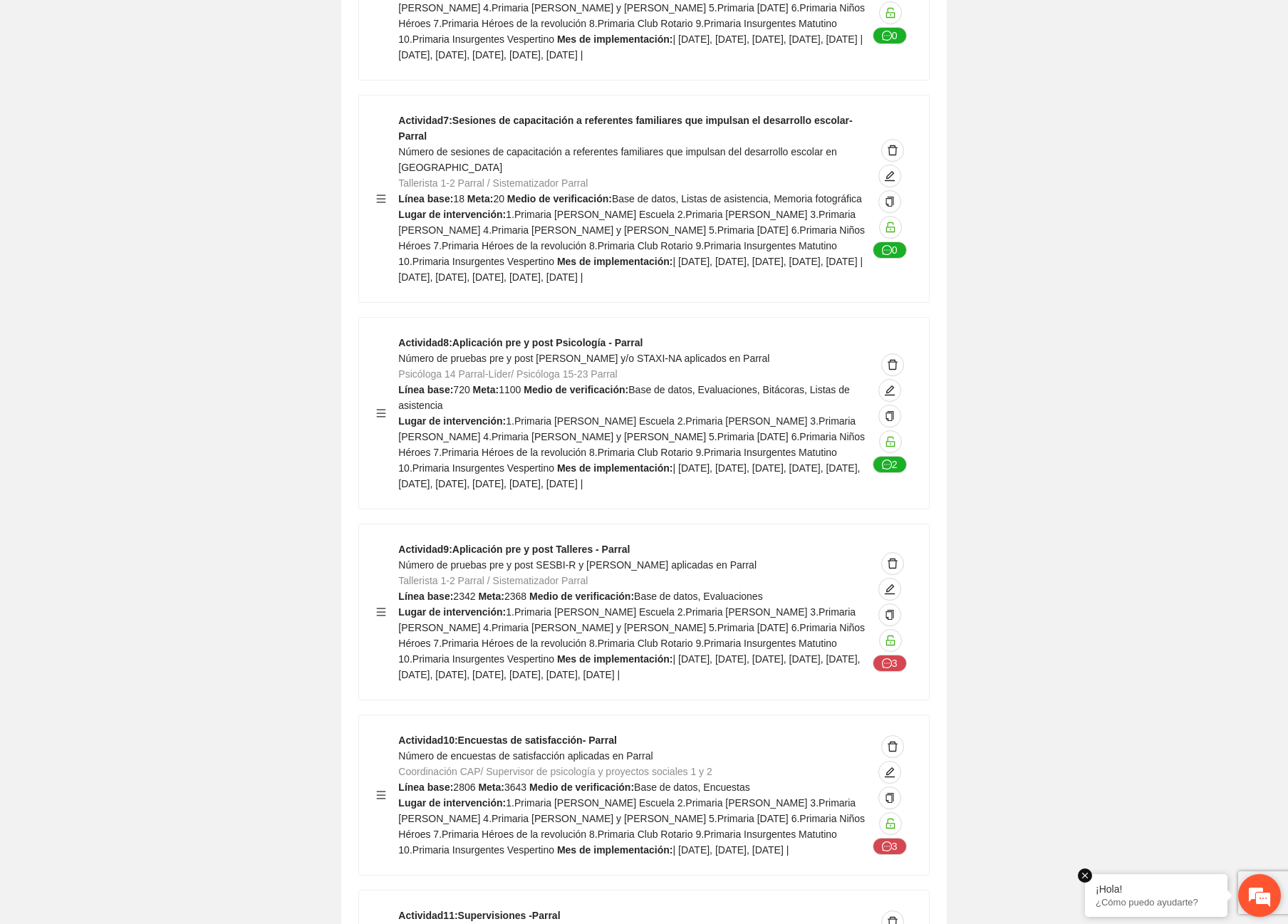
click at [1089, 877] on em at bounding box center [1085, 875] width 14 height 14
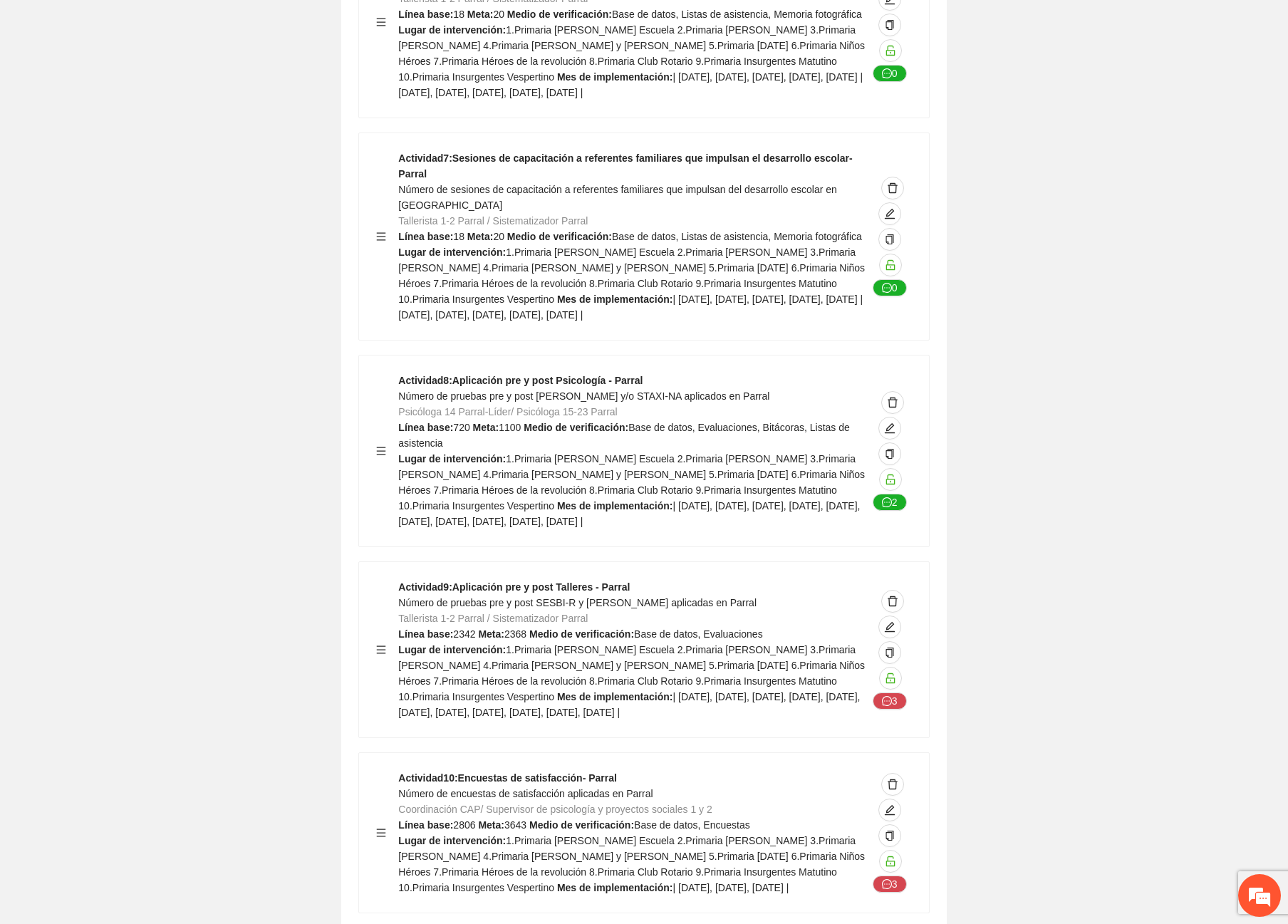
scroll to position [12044, 0]
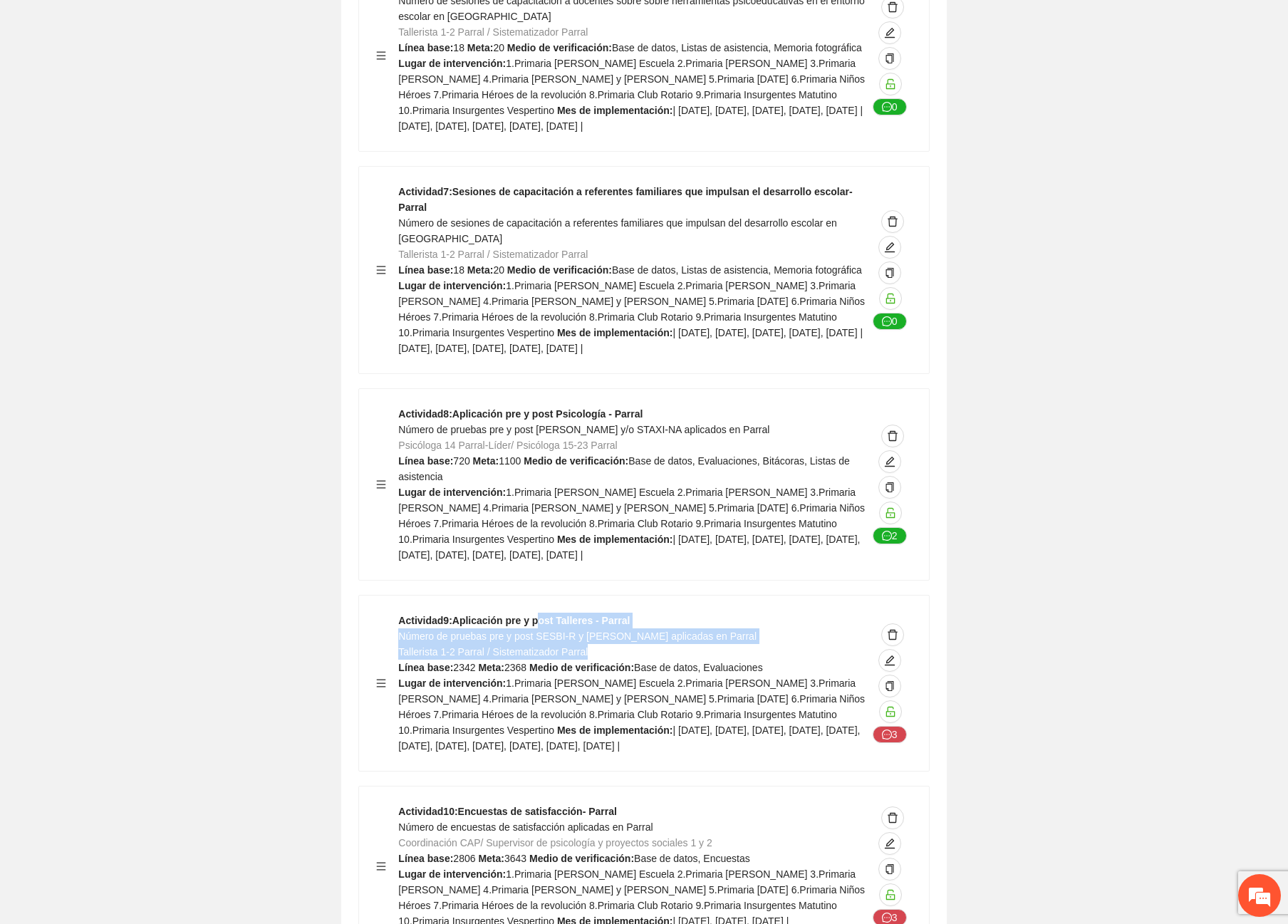
drag, startPoint x: 562, startPoint y: 336, endPoint x: 614, endPoint y: 355, distance: 55.4
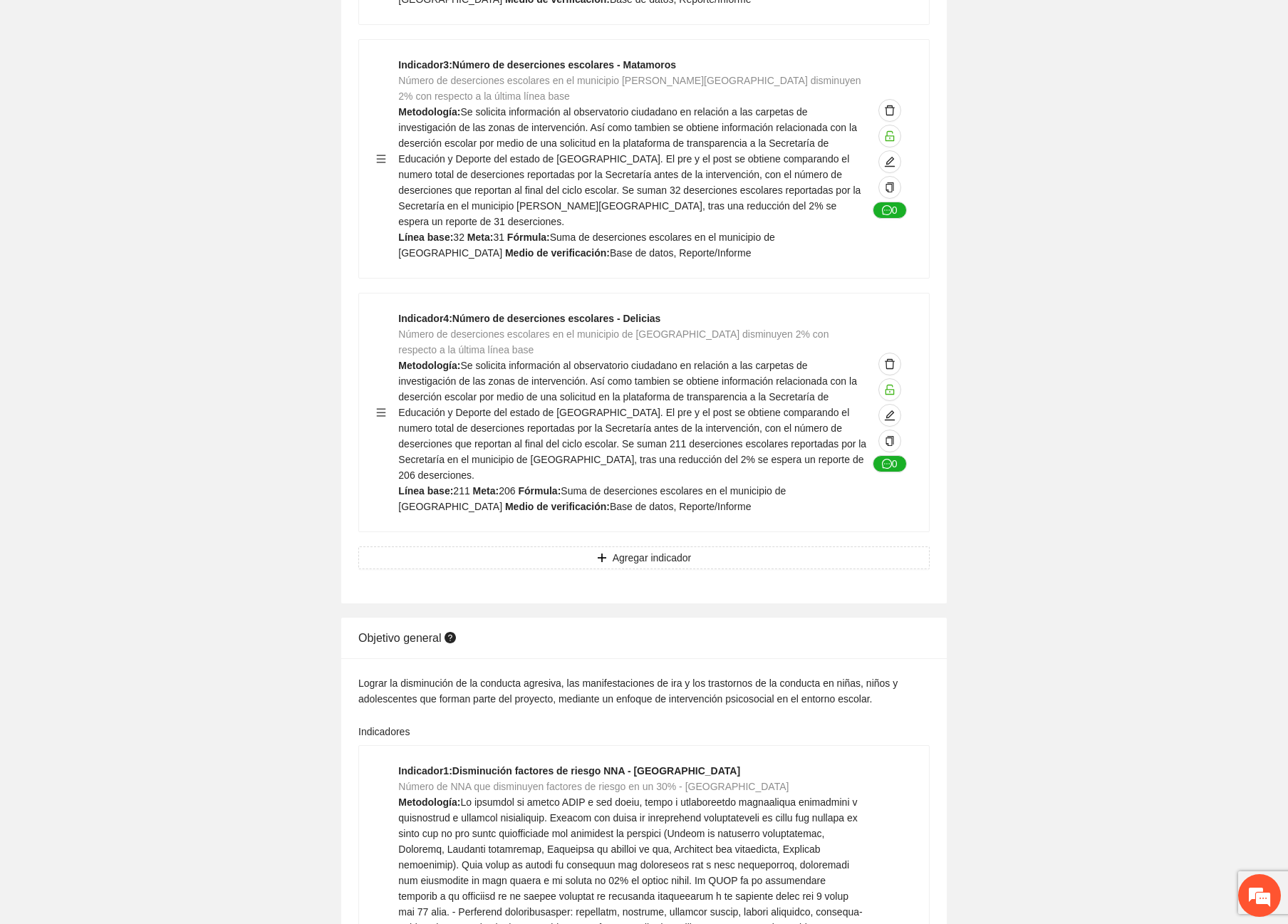
scroll to position [0, 0]
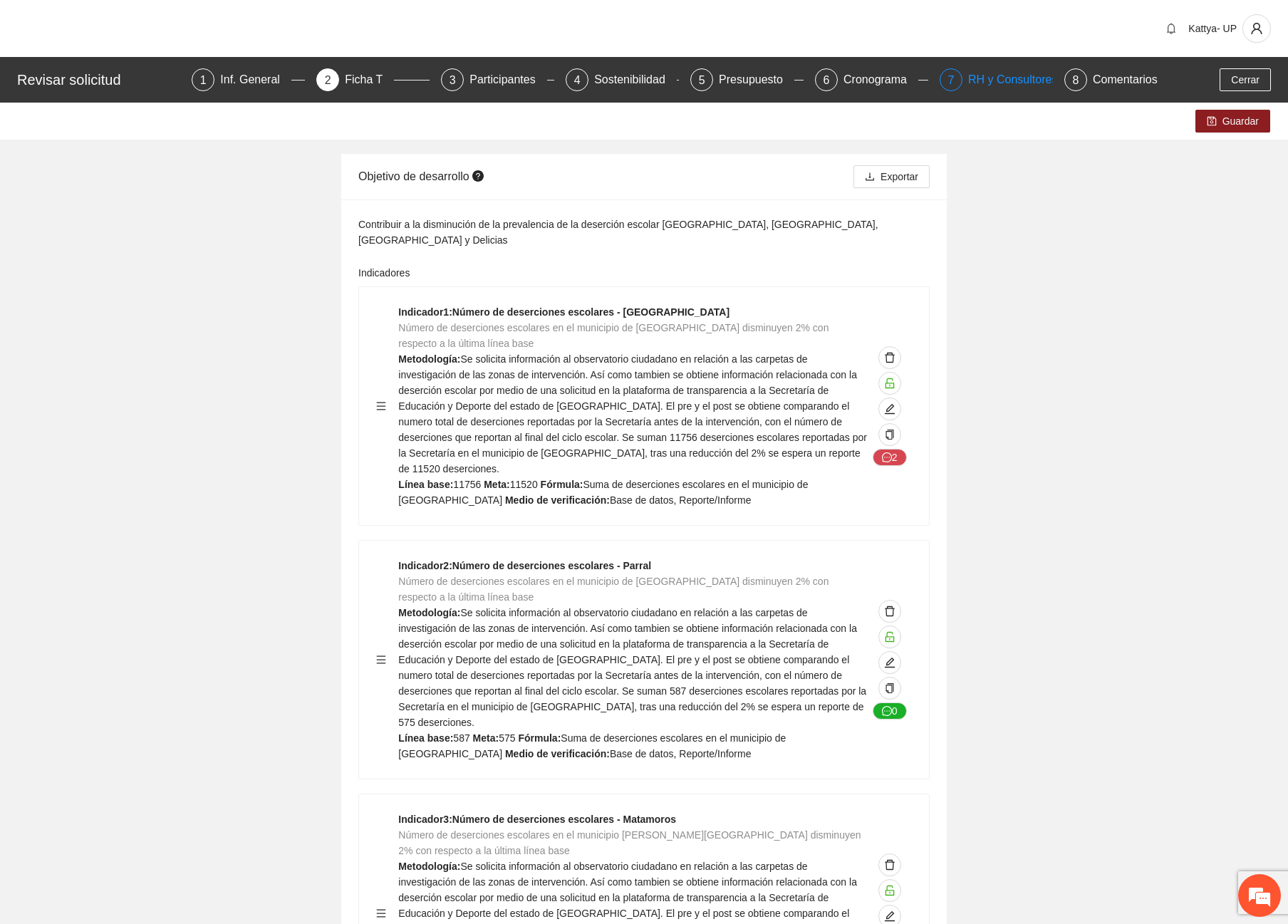
click at [972, 74] on div "RH y Consultores" at bounding box center [1018, 80] width 100 height 23
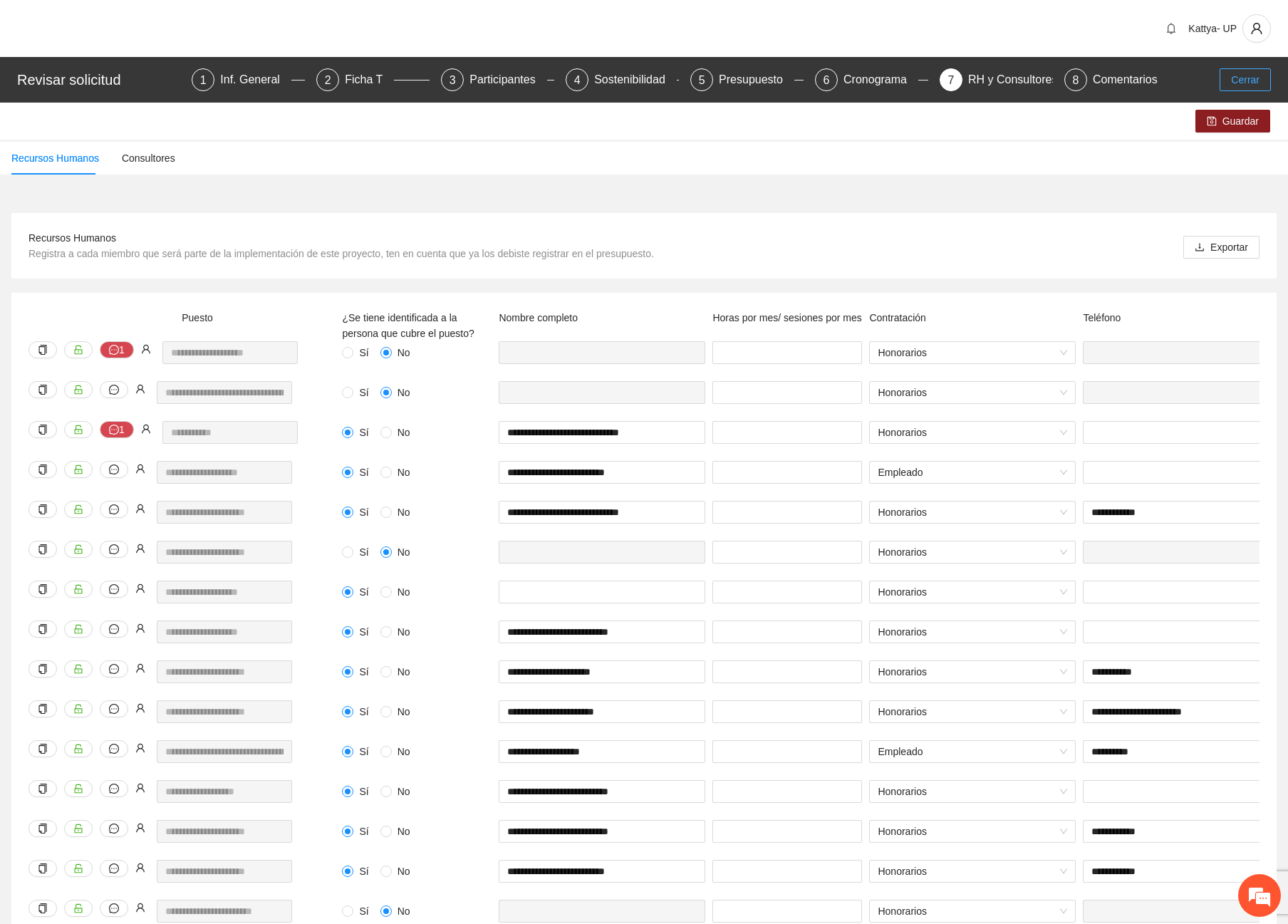
click at [1243, 78] on span "Cerrar" at bounding box center [1246, 80] width 29 height 16
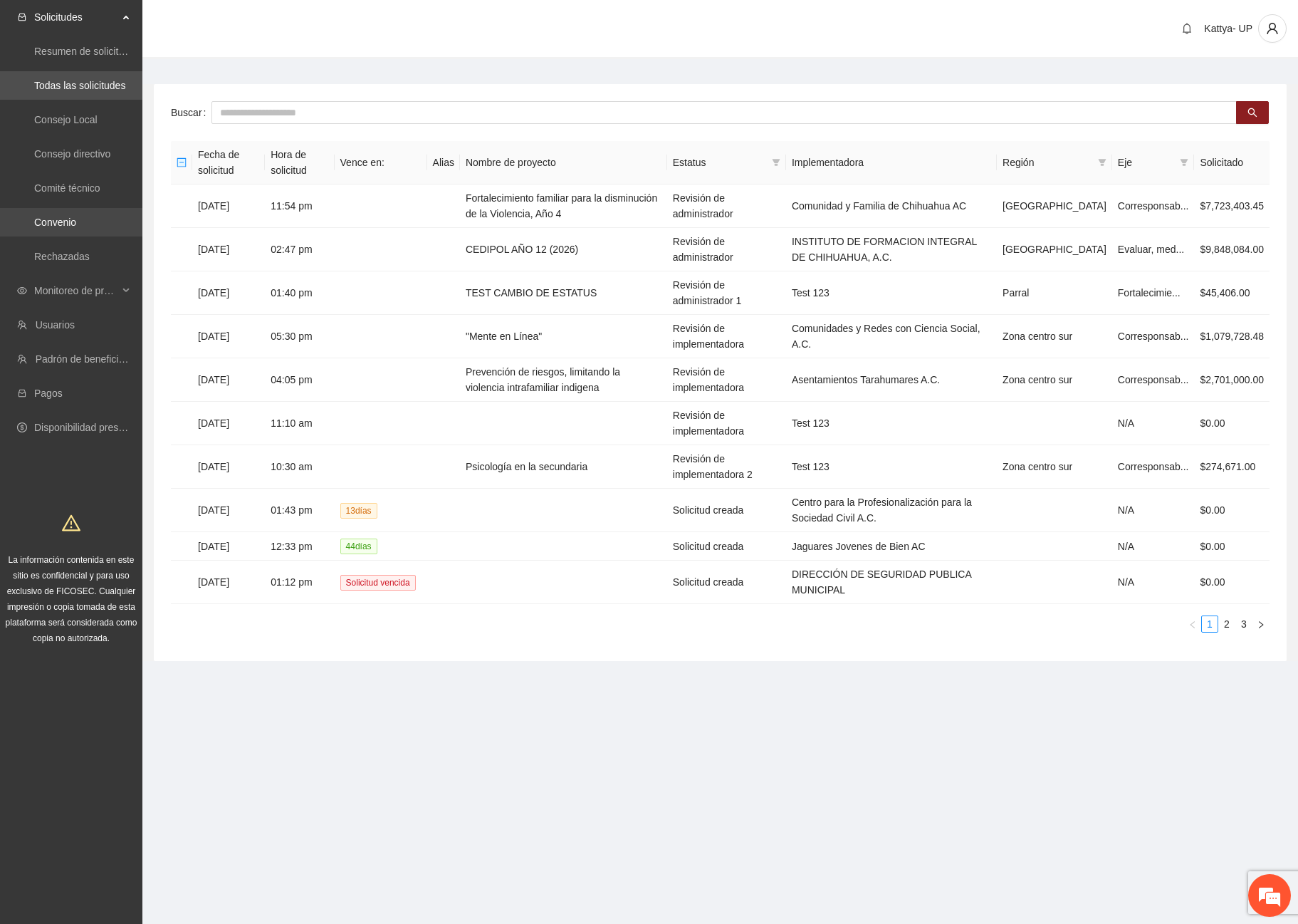
click at [67, 228] on link "Convenio" at bounding box center [55, 222] width 42 height 11
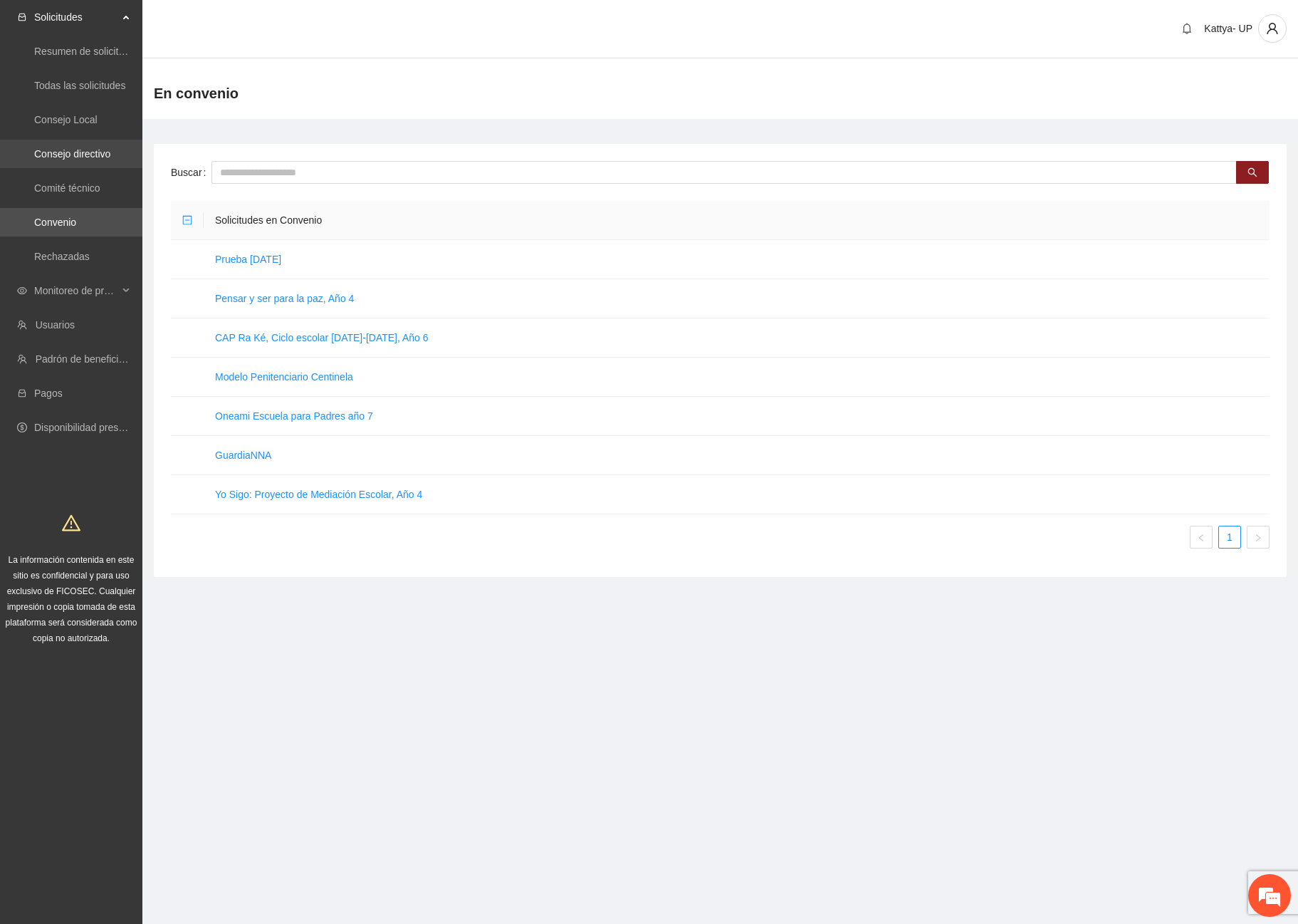
click at [76, 148] on link "Consejo directivo" at bounding box center [72, 154] width 76 height 11
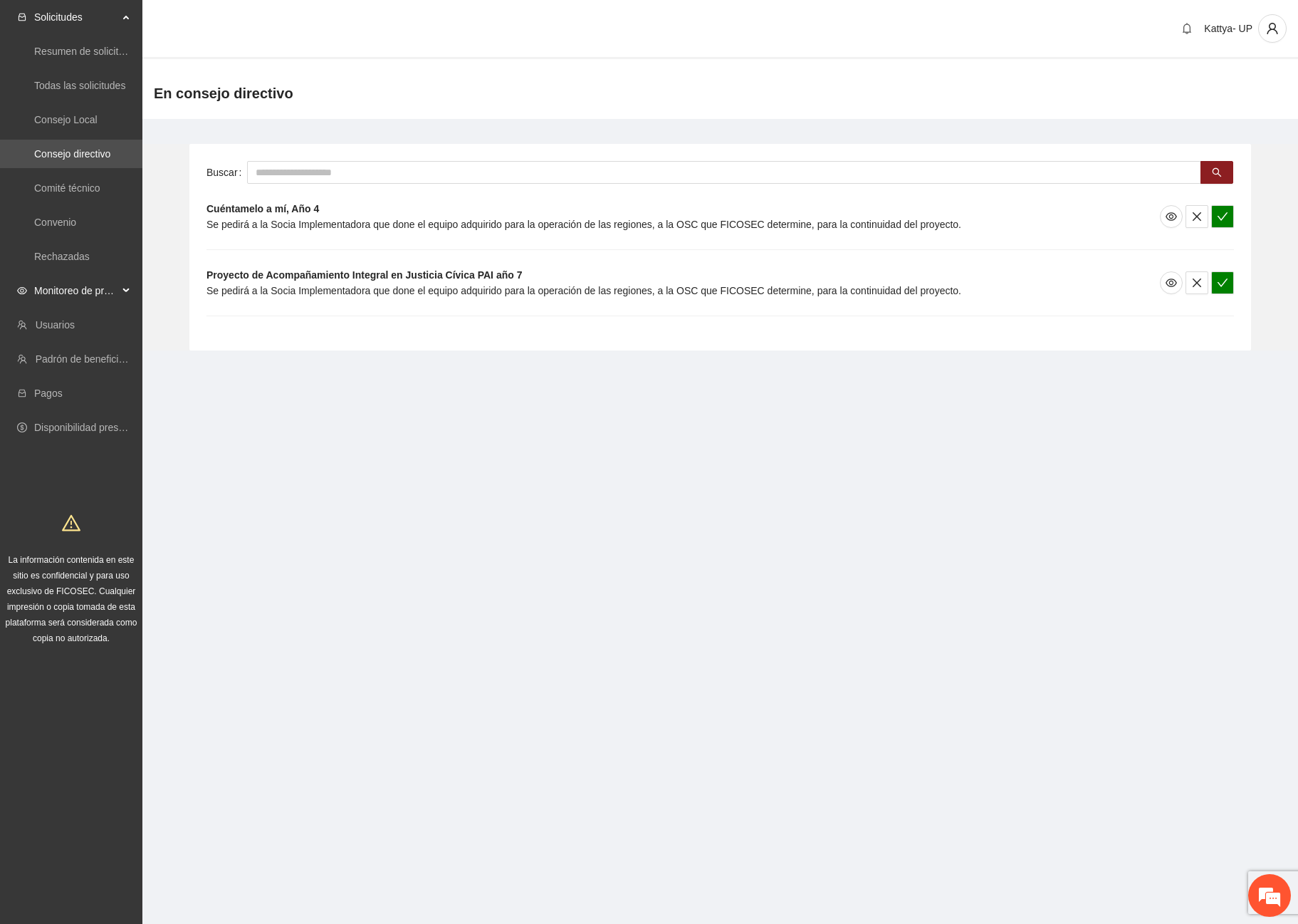
click at [45, 287] on span "Monitoreo de proyectos" at bounding box center [76, 290] width 84 height 29
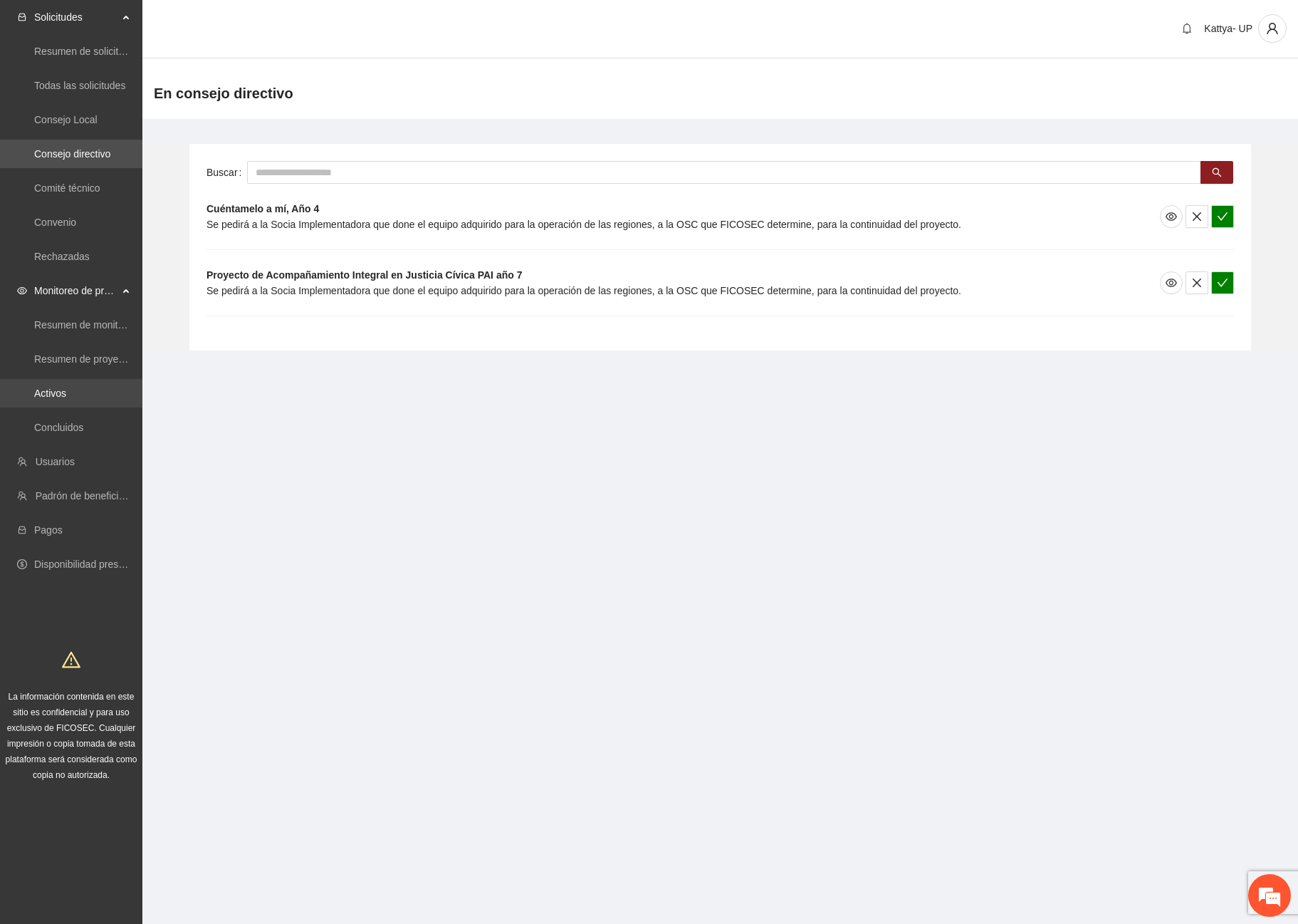
click at [57, 391] on link "Activos" at bounding box center [50, 393] width 32 height 11
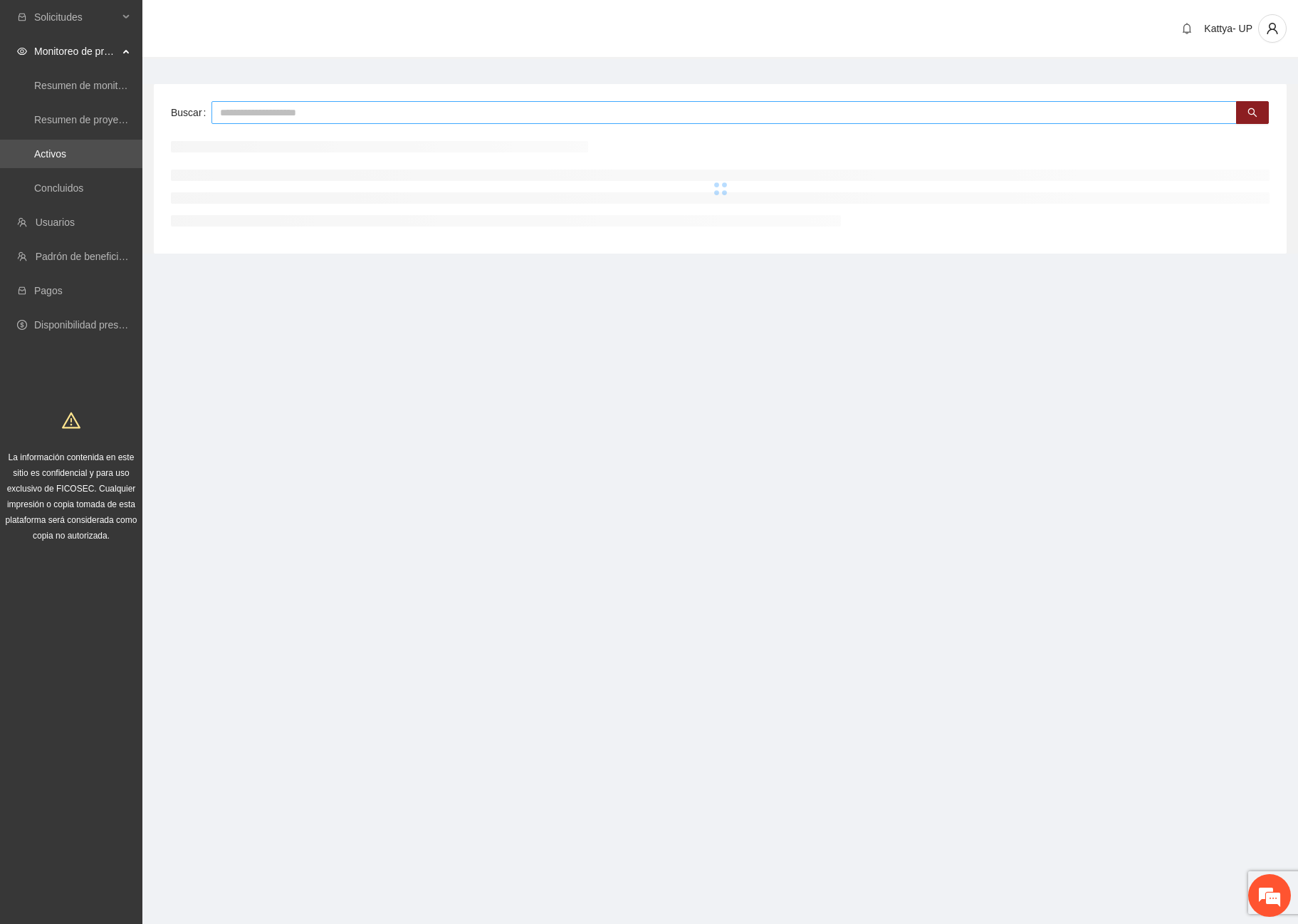
click at [260, 122] on input "text" at bounding box center [724, 113] width 1026 height 23
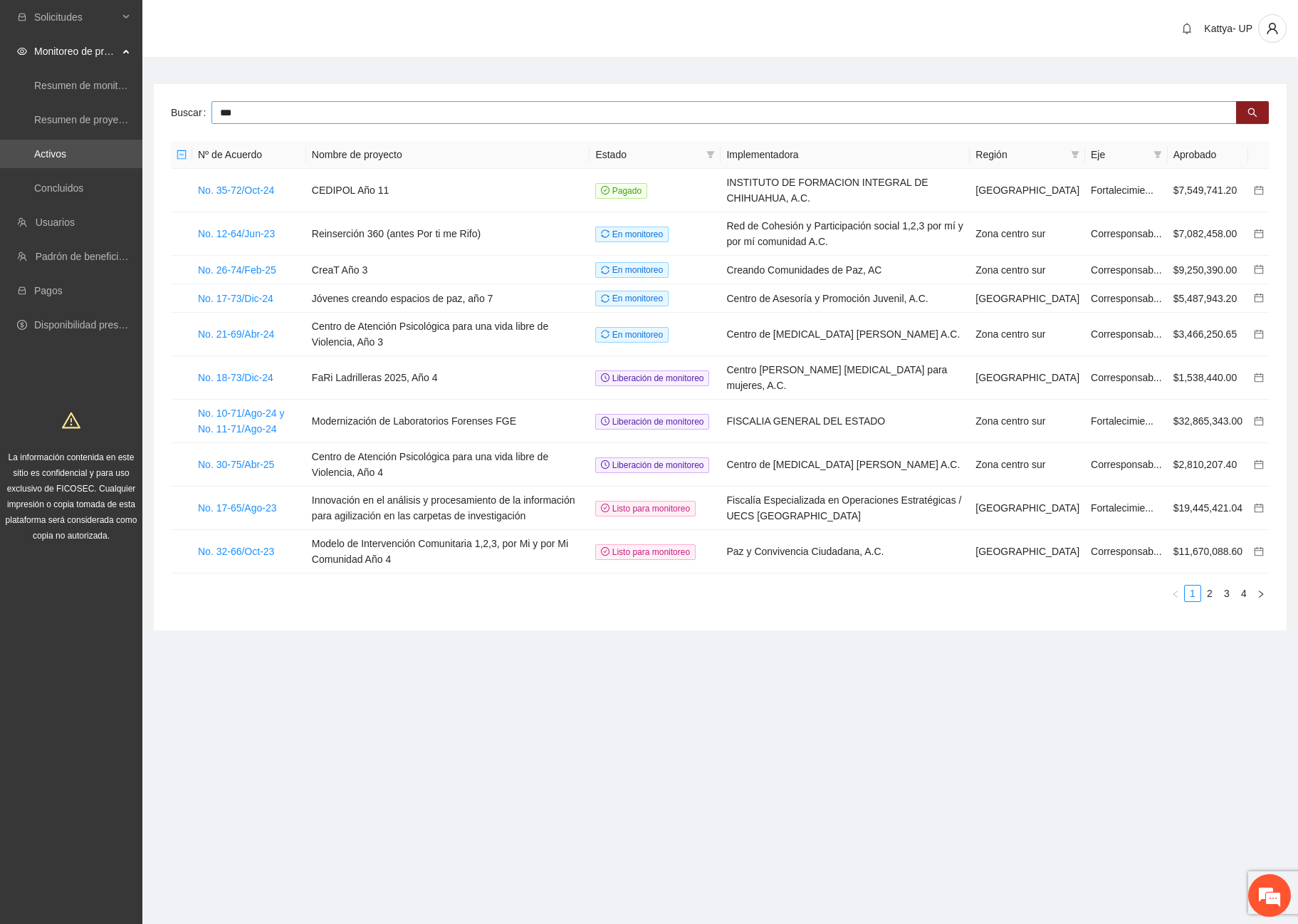
type input "***"
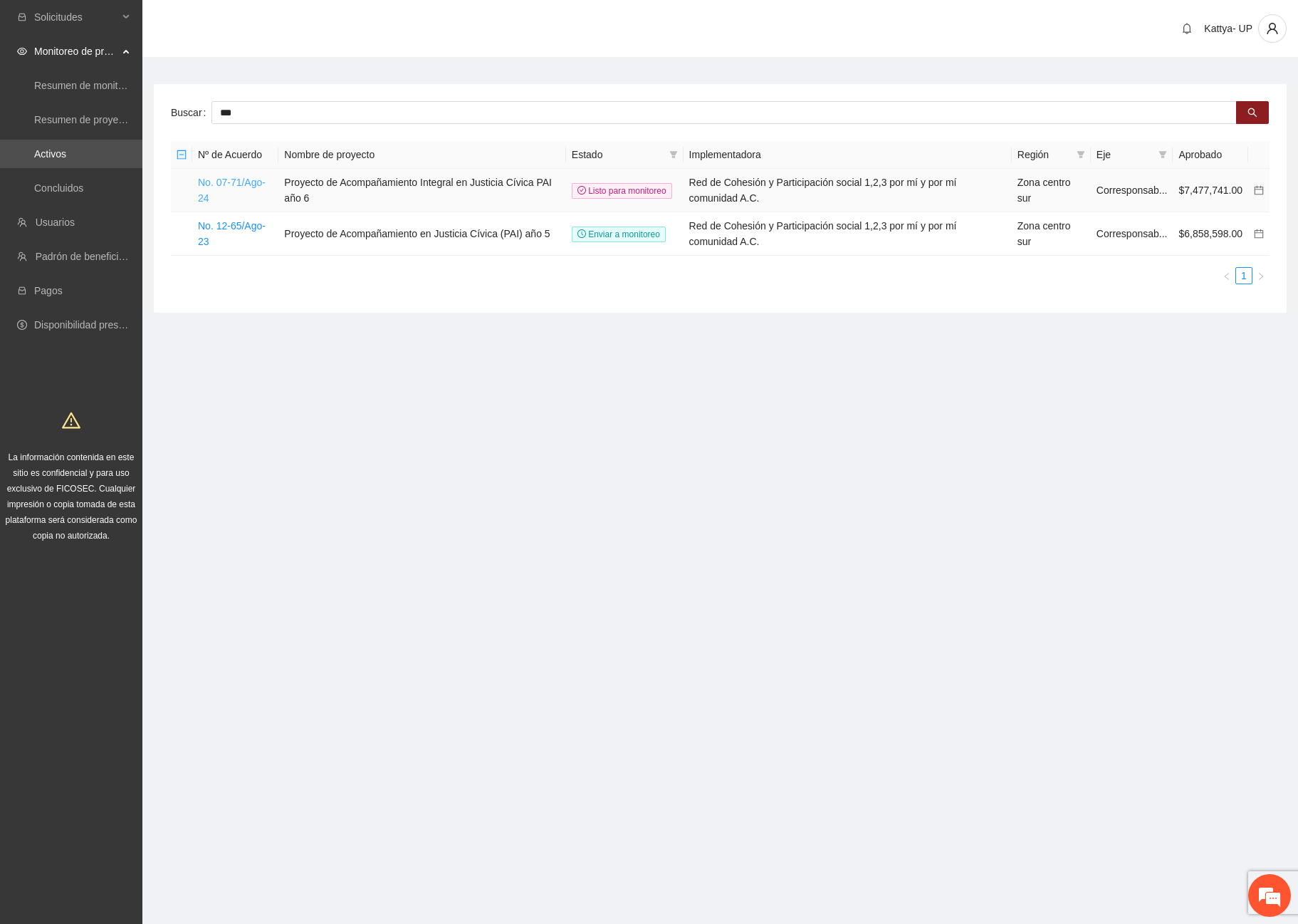
click at [232, 185] on link "No. 07-71/Ago-24" at bounding box center [232, 190] width 67 height 27
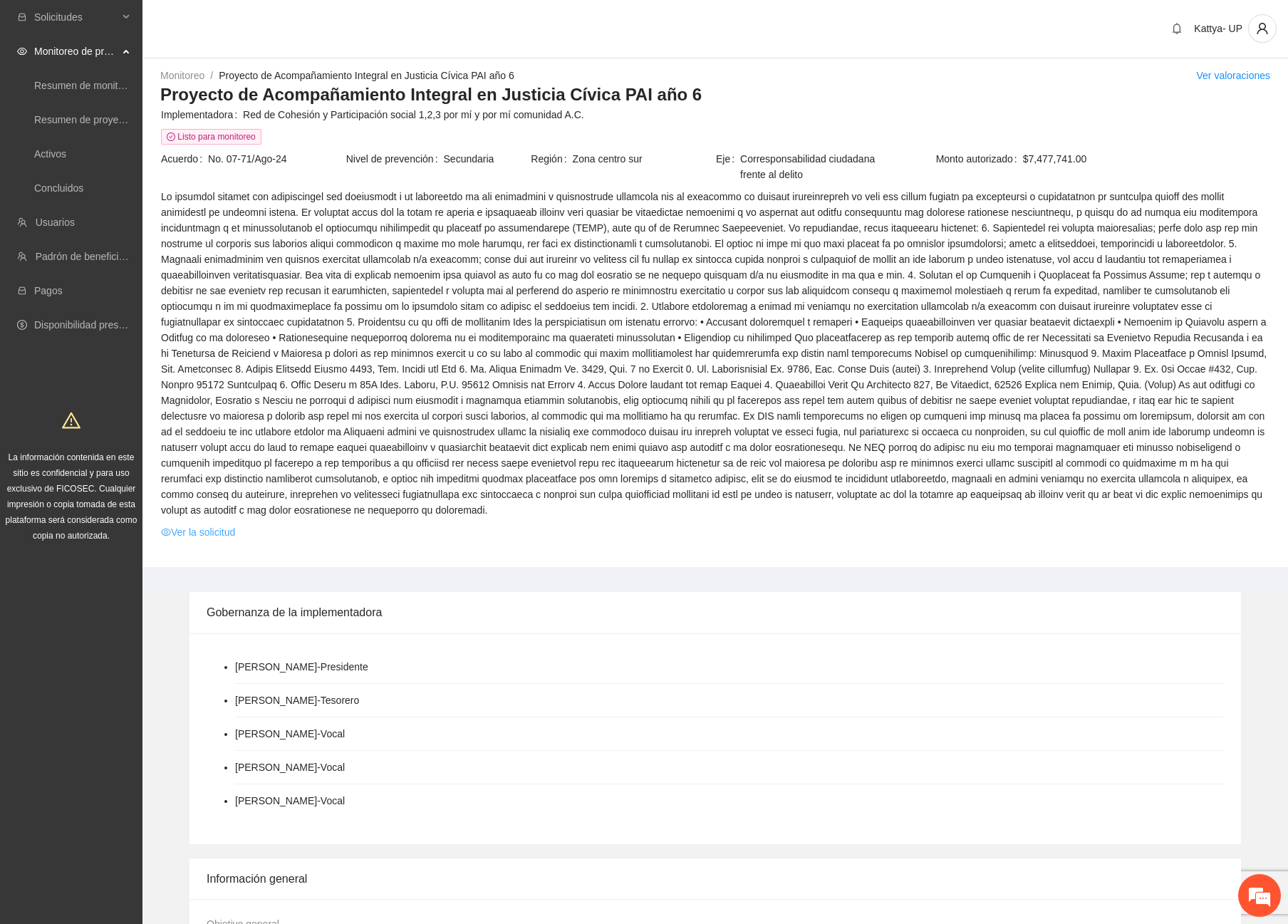
click at [192, 524] on link "Ver la solicitud" at bounding box center [198, 532] width 74 height 16
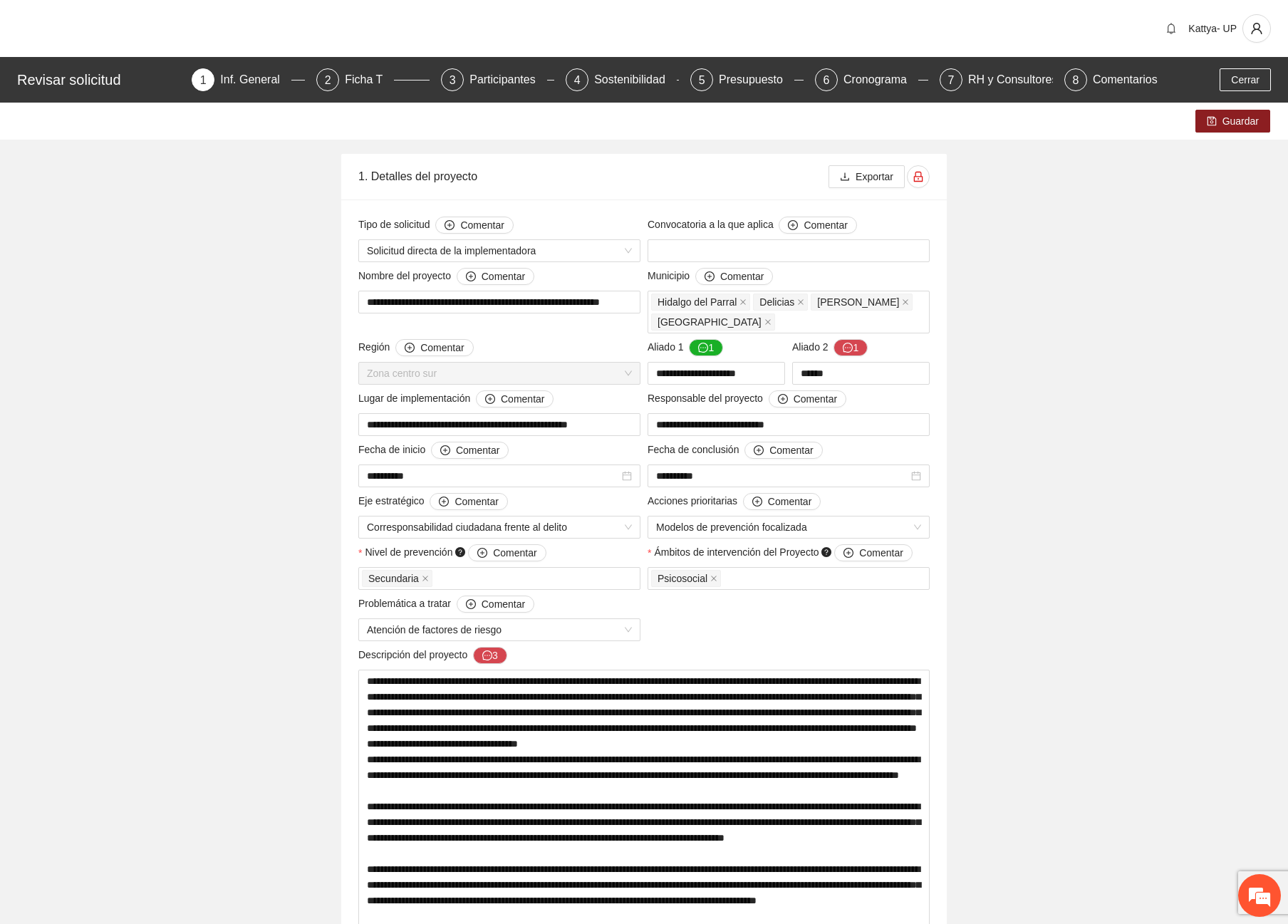
drag, startPoint x: 367, startPoint y: 305, endPoint x: 648, endPoint y: 309, distance: 281.0
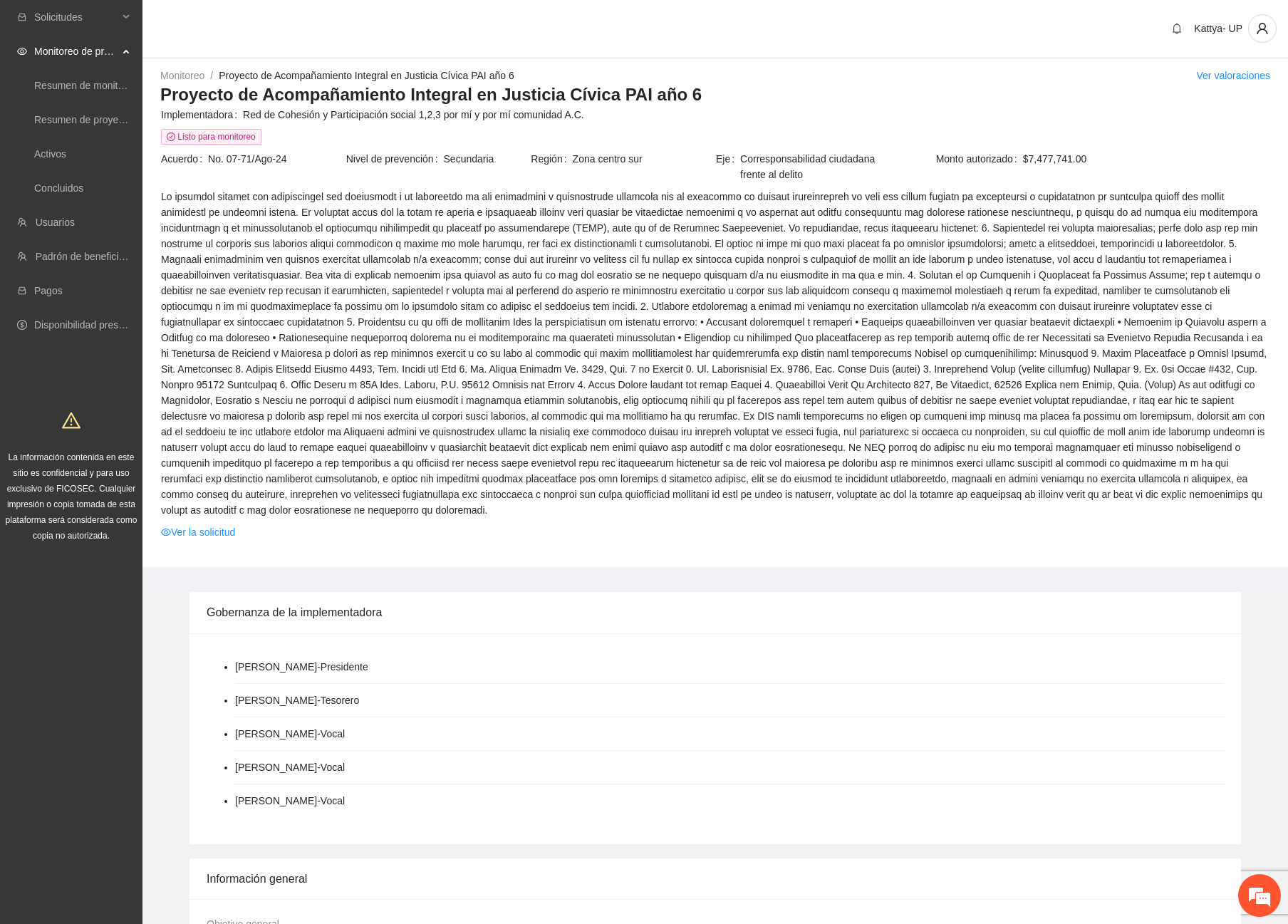
drag, startPoint x: 1092, startPoint y: 554, endPoint x: 1081, endPoint y: 551, distance: 11.4
click at [202, 505] on td at bounding box center [716, 356] width 1110 height 335
click at [207, 524] on link "Ver la solicitud" at bounding box center [198, 532] width 74 height 16
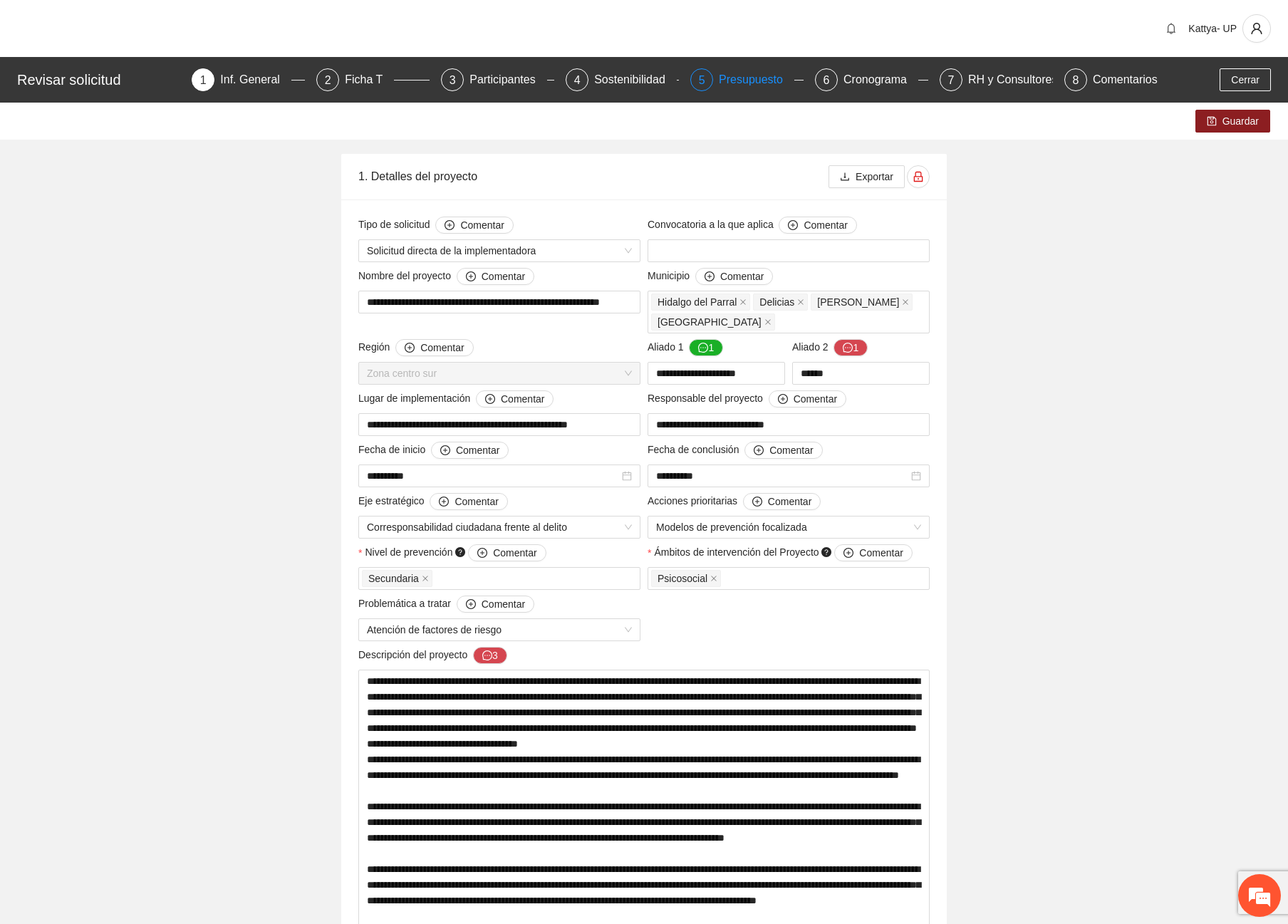
click at [762, 86] on div "Presupuesto" at bounding box center [756, 80] width 75 height 23
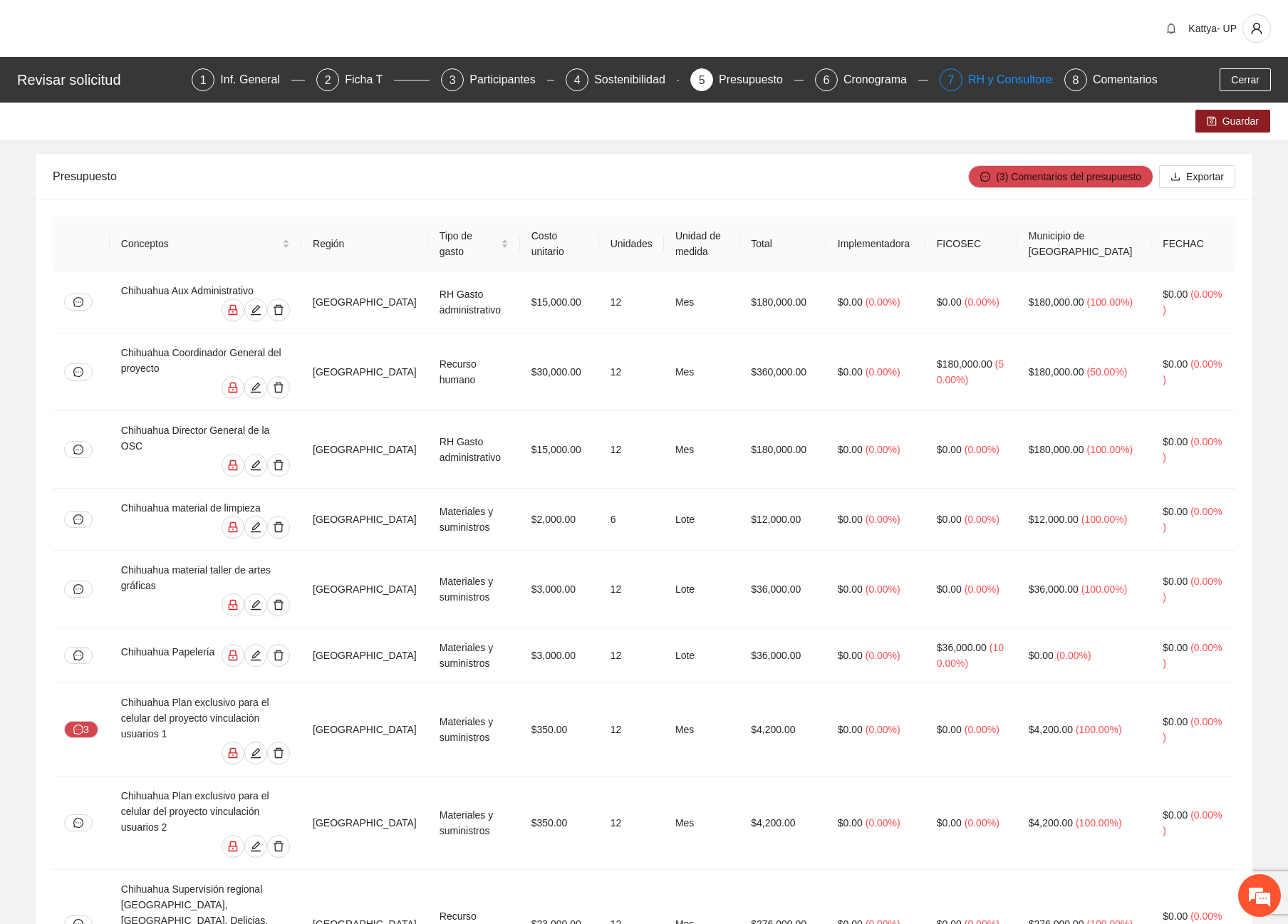
click at [1016, 73] on div "RH y Consultores" at bounding box center [1018, 80] width 100 height 23
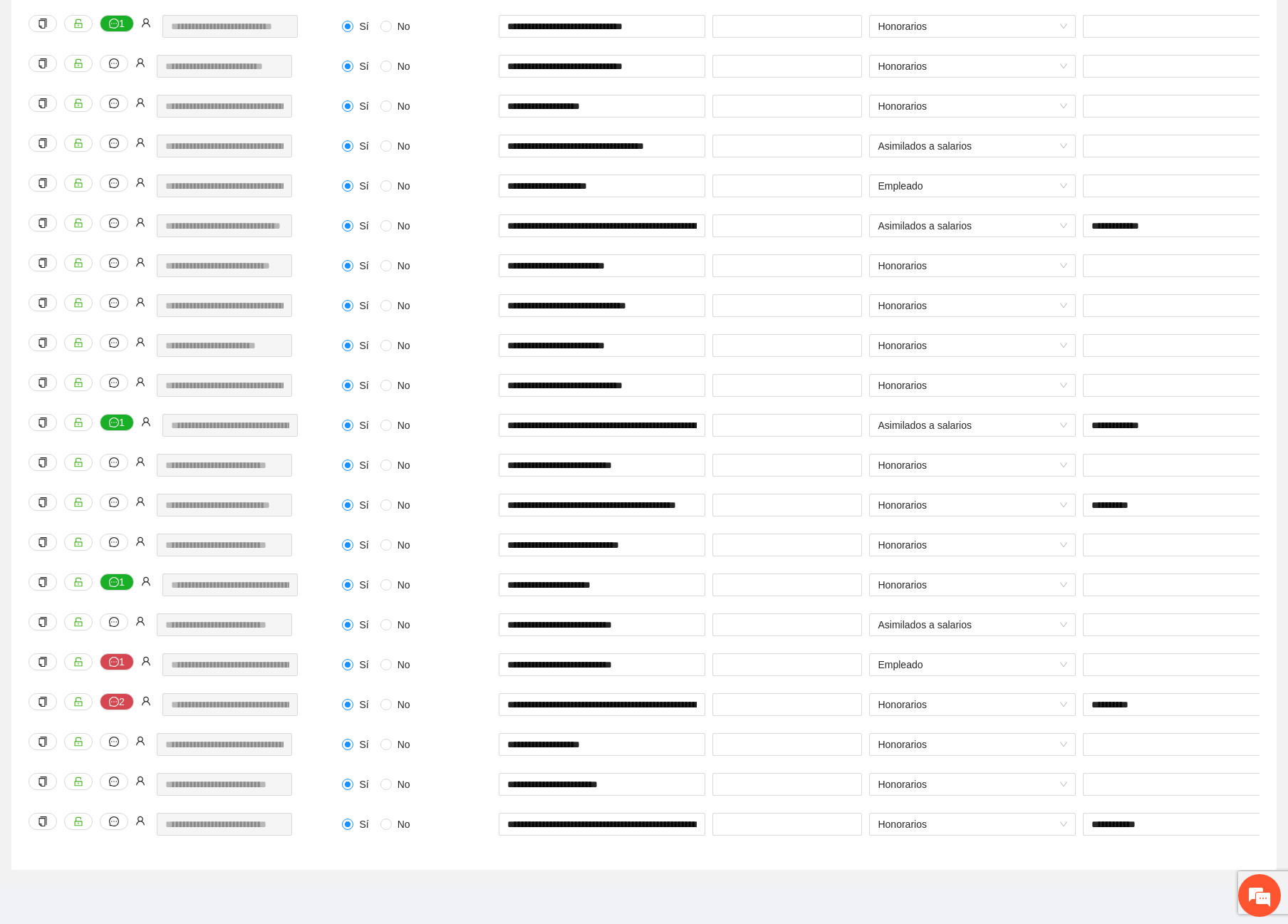
scroll to position [0, 15]
click at [288, 634] on div "**********" at bounding box center [185, 633] width 321 height 40
drag, startPoint x: 579, startPoint y: 621, endPoint x: 478, endPoint y: 622, distance: 101.0
click at [478, 622] on div "**********" at bounding box center [1019, 633] width 1361 height 40
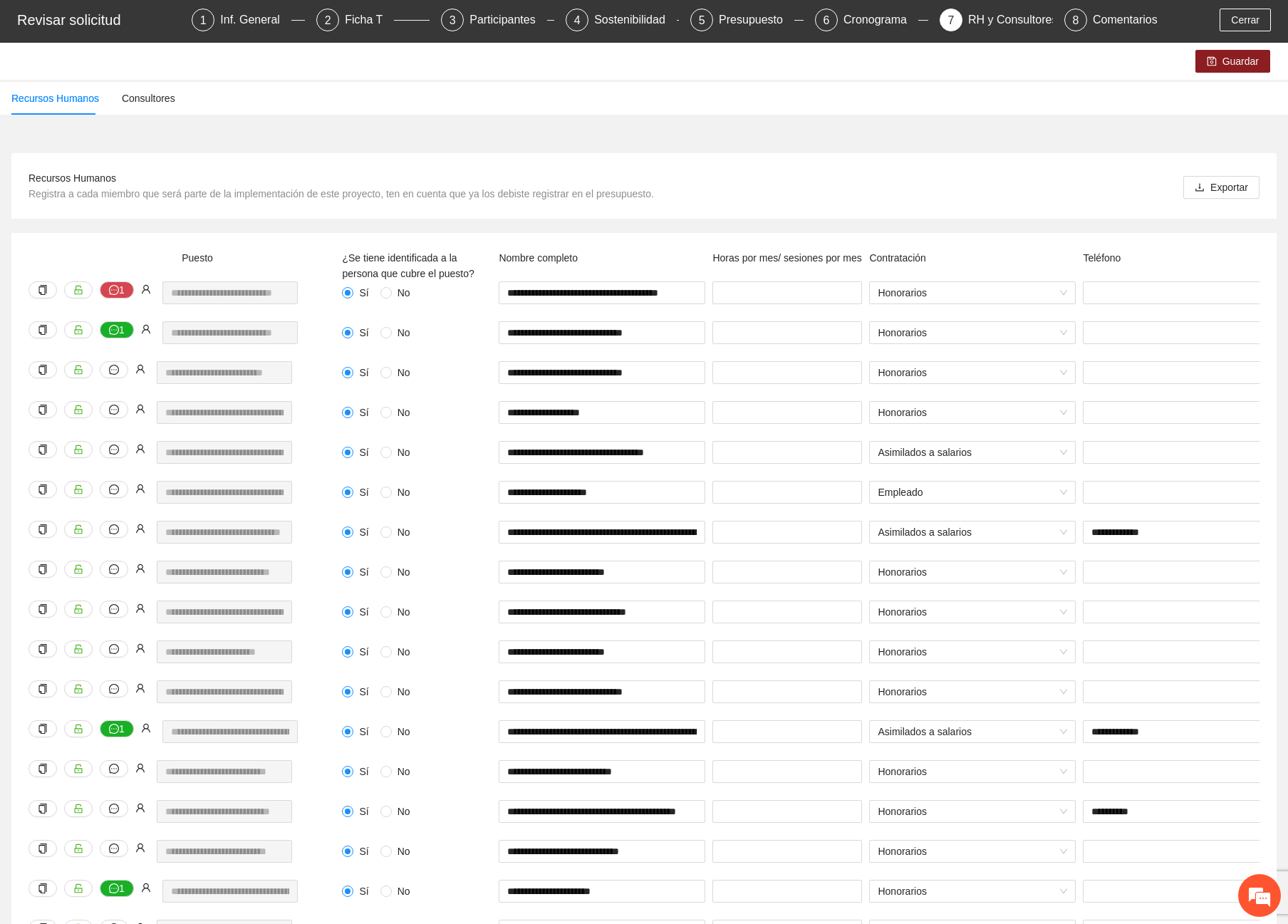
scroll to position [0, 0]
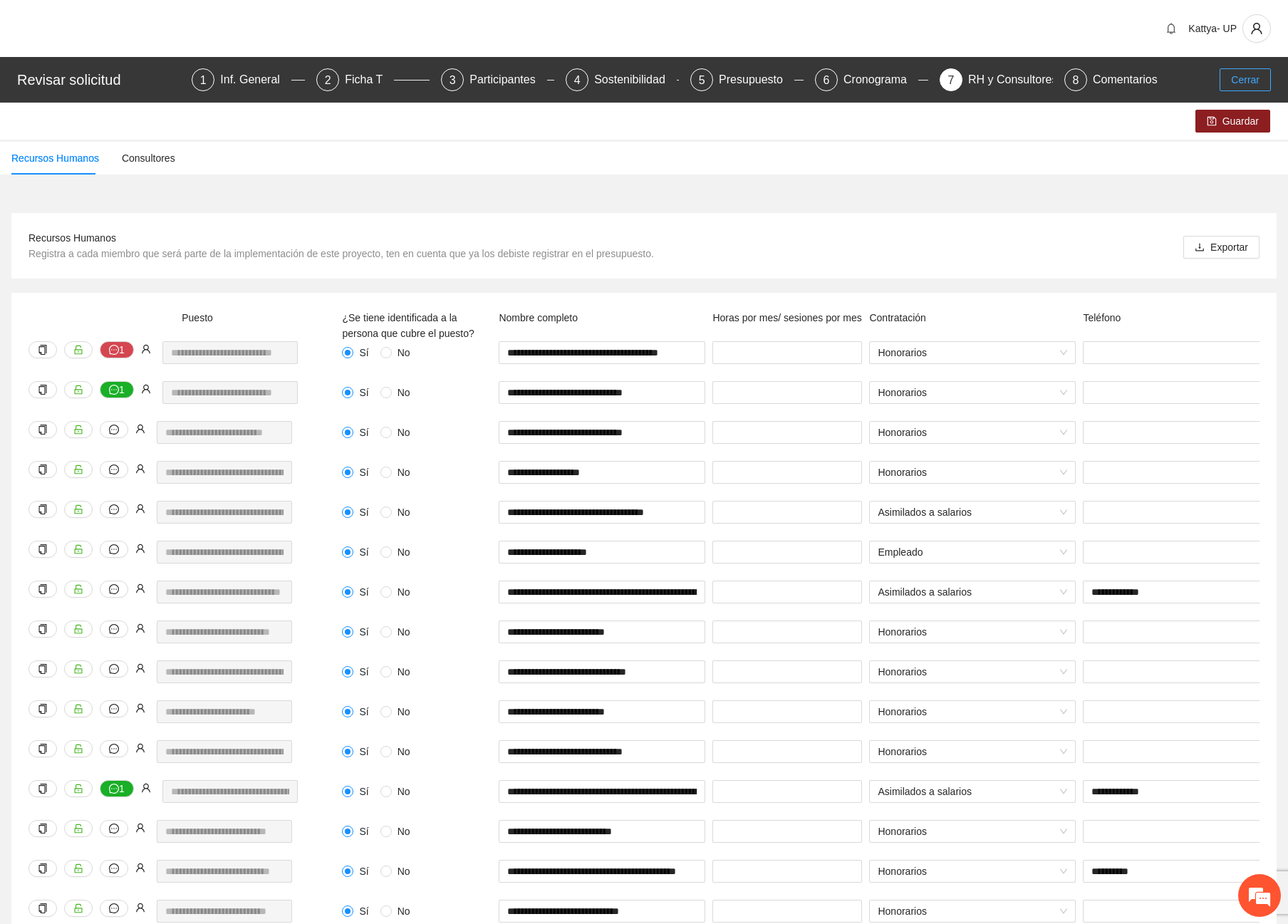
click at [1233, 75] on span "Cerrar" at bounding box center [1246, 80] width 29 height 16
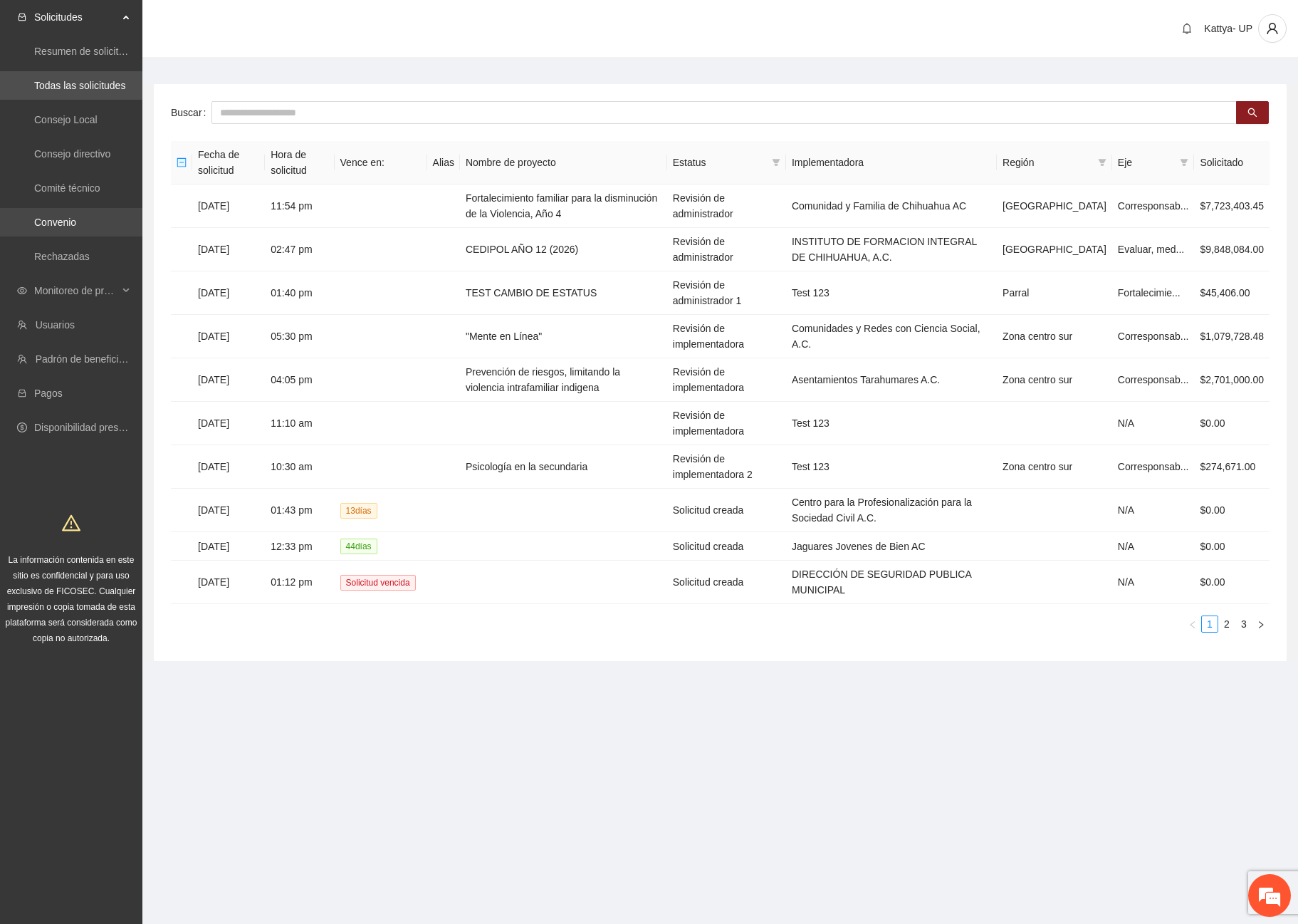
click at [65, 219] on link "Convenio" at bounding box center [55, 222] width 42 height 11
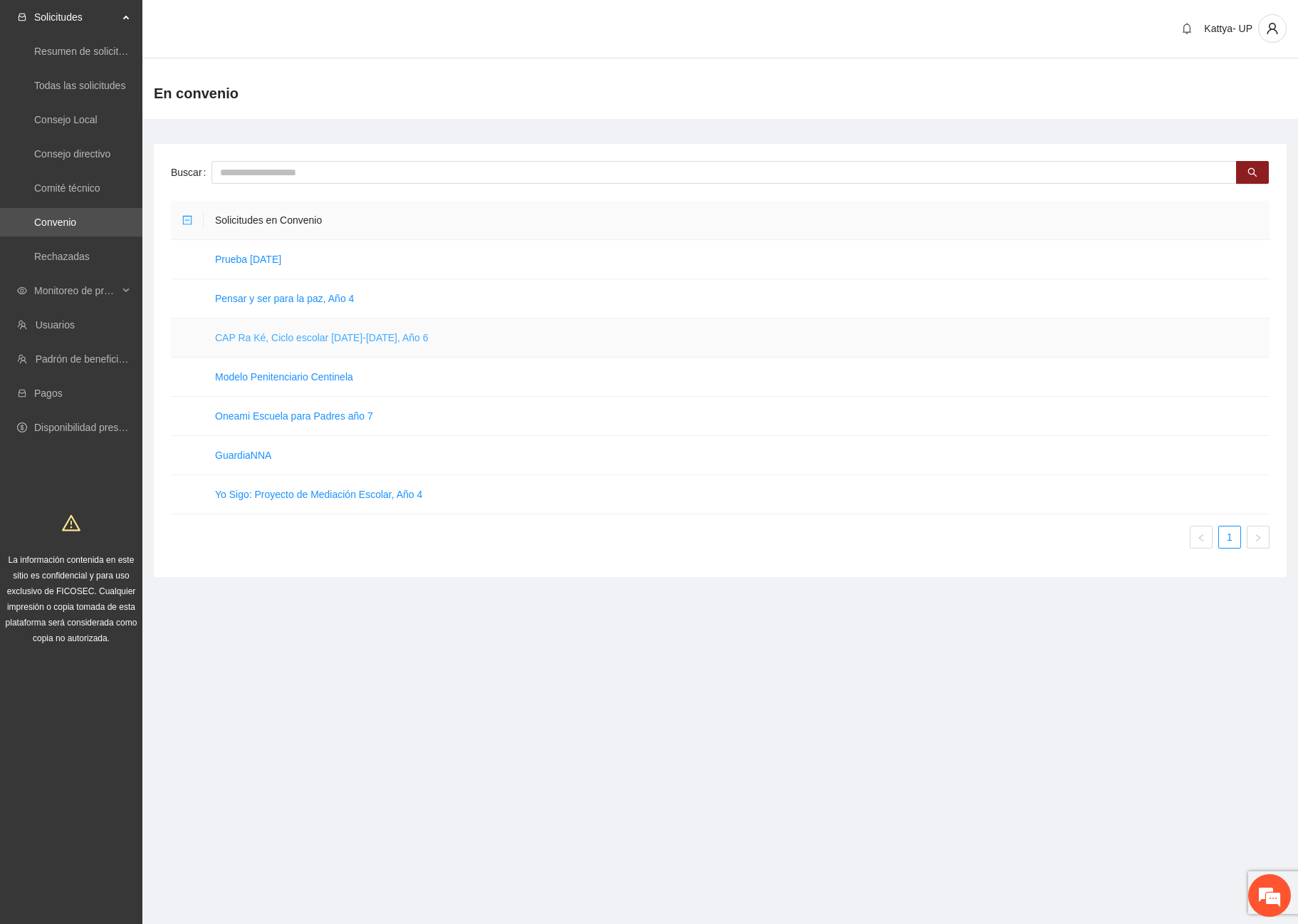
click at [356, 338] on link "CAP Ra Ké, Ciclo escolar 2025-2026, Año 6" at bounding box center [322, 338] width 214 height 11
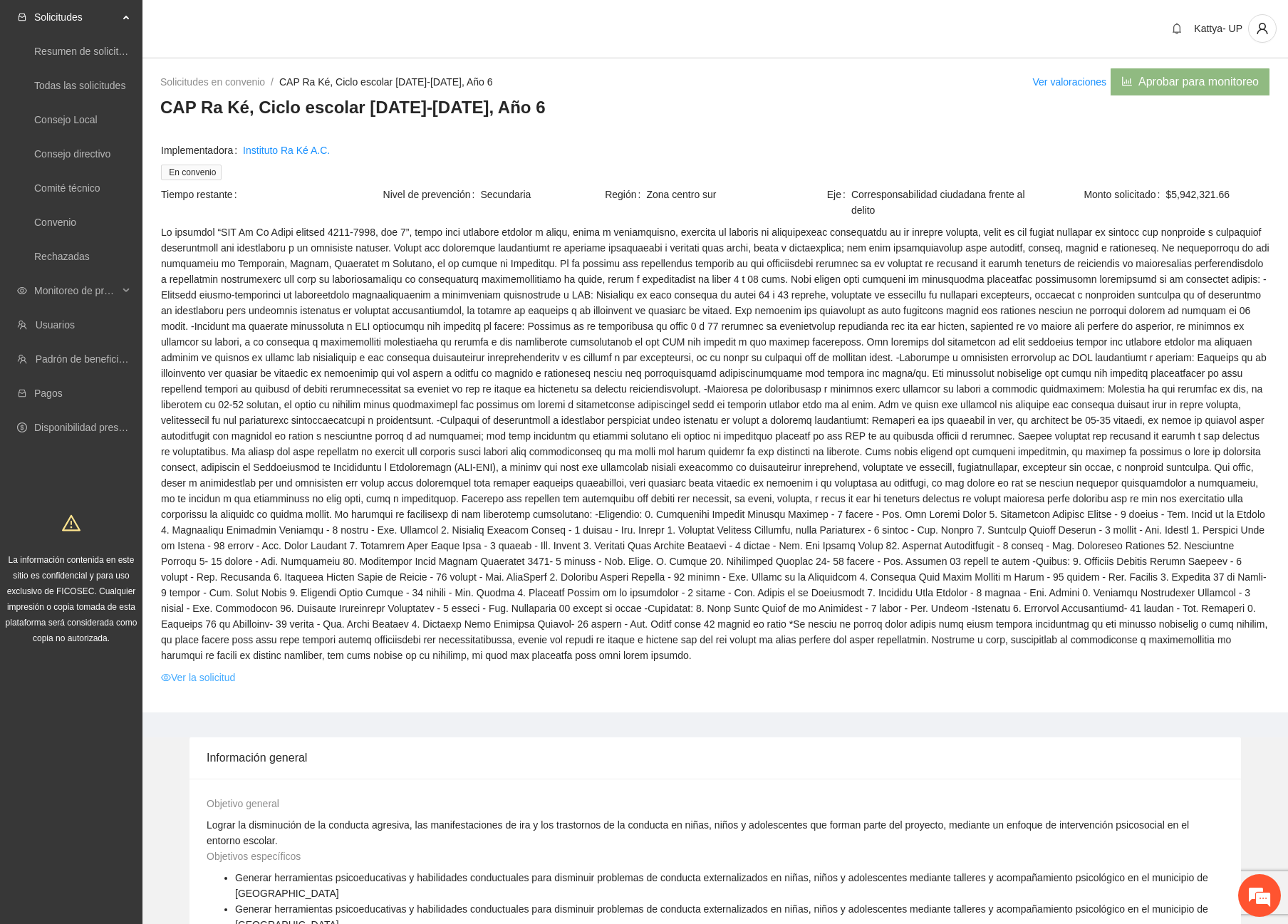
click at [218, 680] on link "Ver la solicitud" at bounding box center [198, 677] width 74 height 16
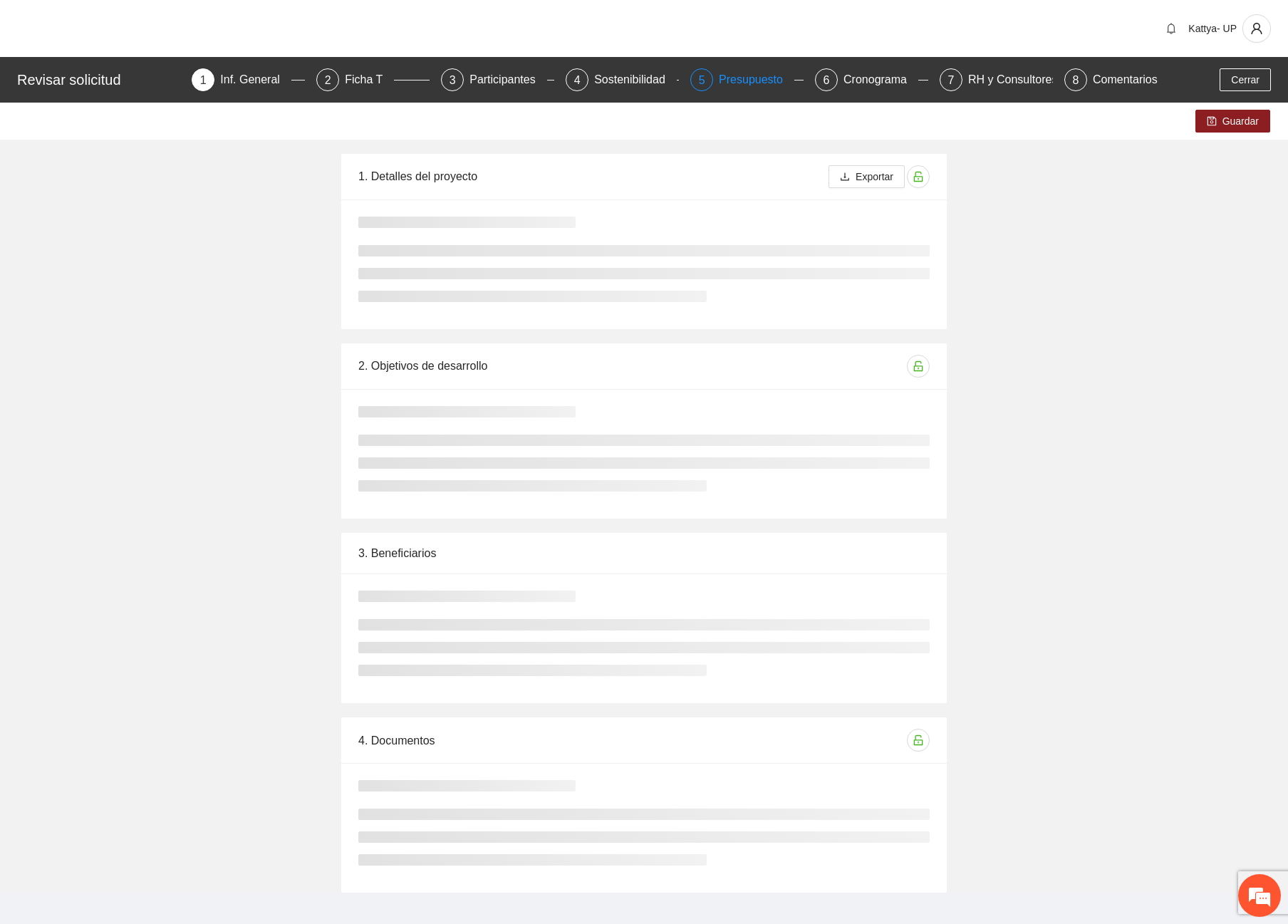
click at [742, 82] on div "Presupuesto" at bounding box center [756, 80] width 75 height 23
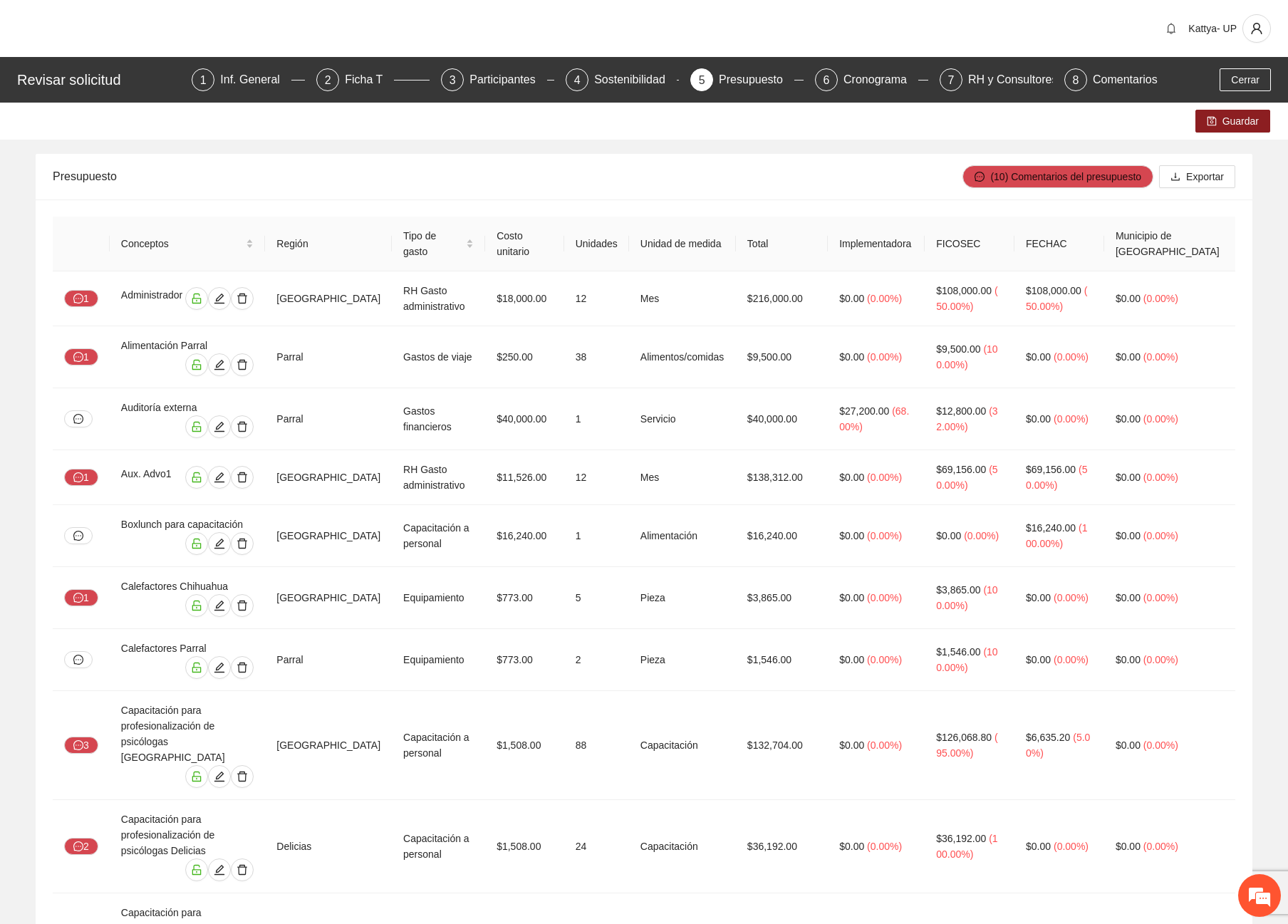
click at [792, 137] on div "Guardar" at bounding box center [644, 121] width 1288 height 37
click at [970, 81] on div "RH y Consultores" at bounding box center [1018, 80] width 100 height 23
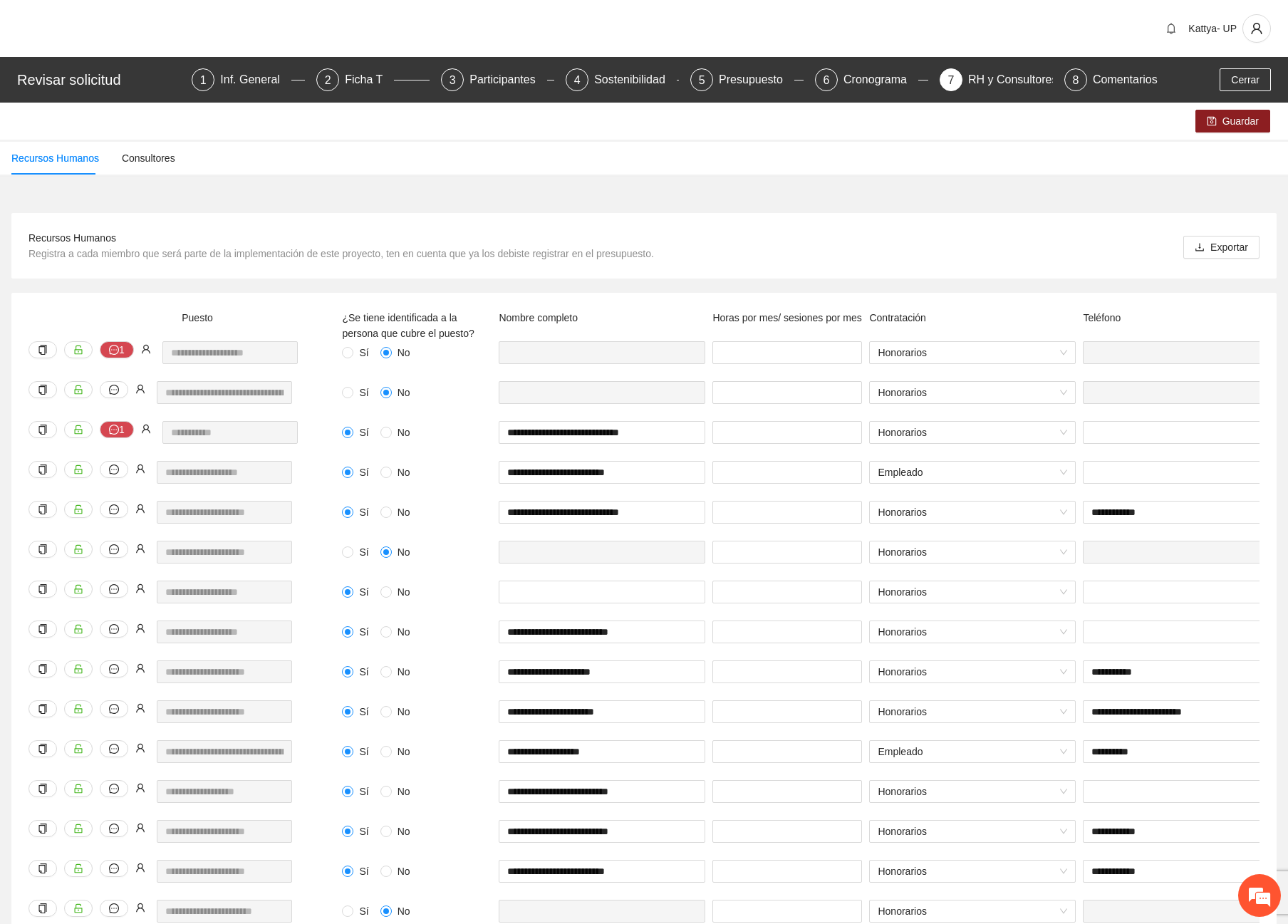
click at [650, 158] on div "Recursos Humanos Consultores" at bounding box center [644, 158] width 1288 height 33
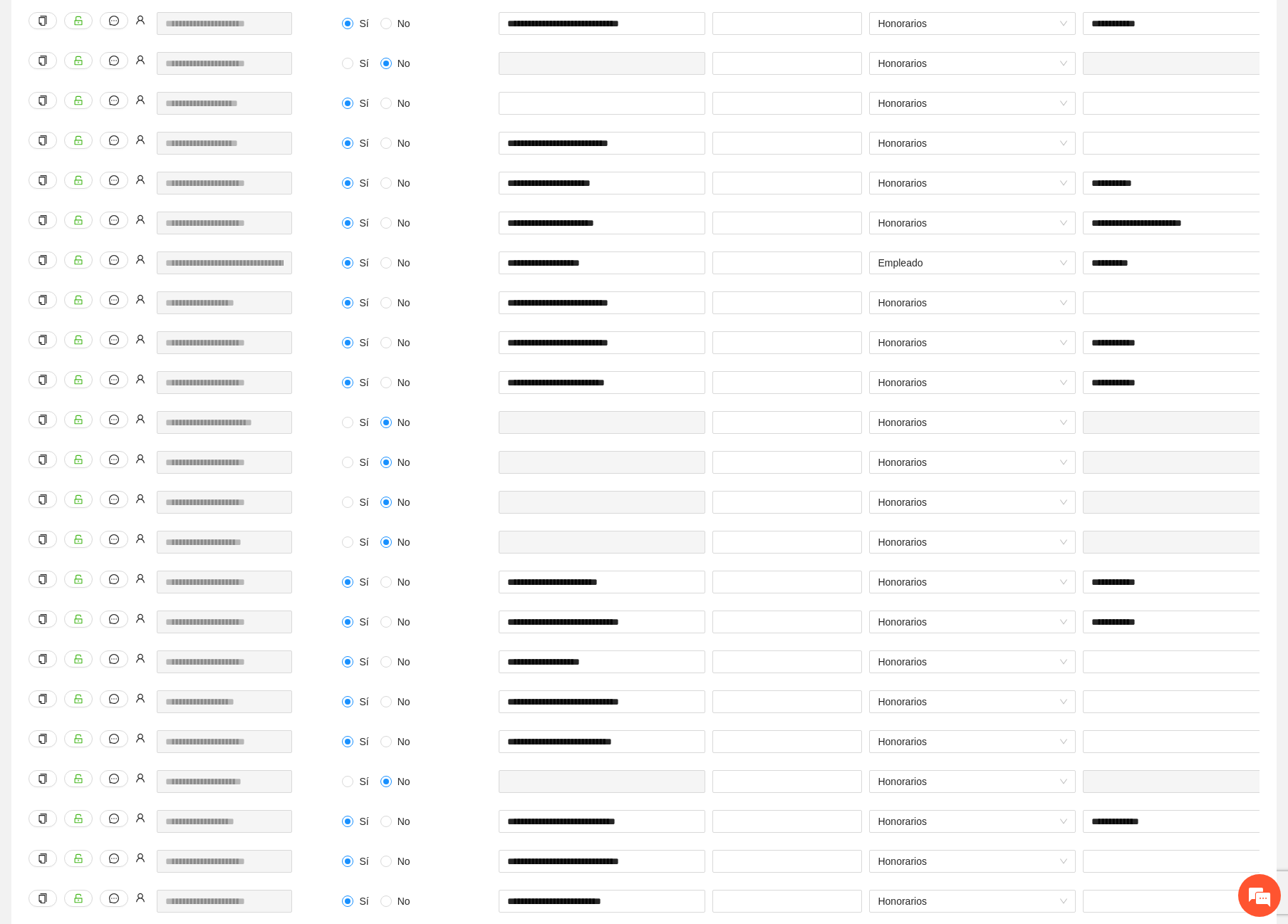
click at [136, 547] on div "**********" at bounding box center [185, 551] width 321 height 40
click at [1074, 567] on div "Honorarios" at bounding box center [972, 551] width 214 height 40
click at [1284, 335] on div "**********" at bounding box center [644, 669] width 1288 height 1939
click at [463, 532] on div "Sí No" at bounding box center [417, 542] width 150 height 23
click at [547, 533] on input "text" at bounding box center [602, 542] width 207 height 23
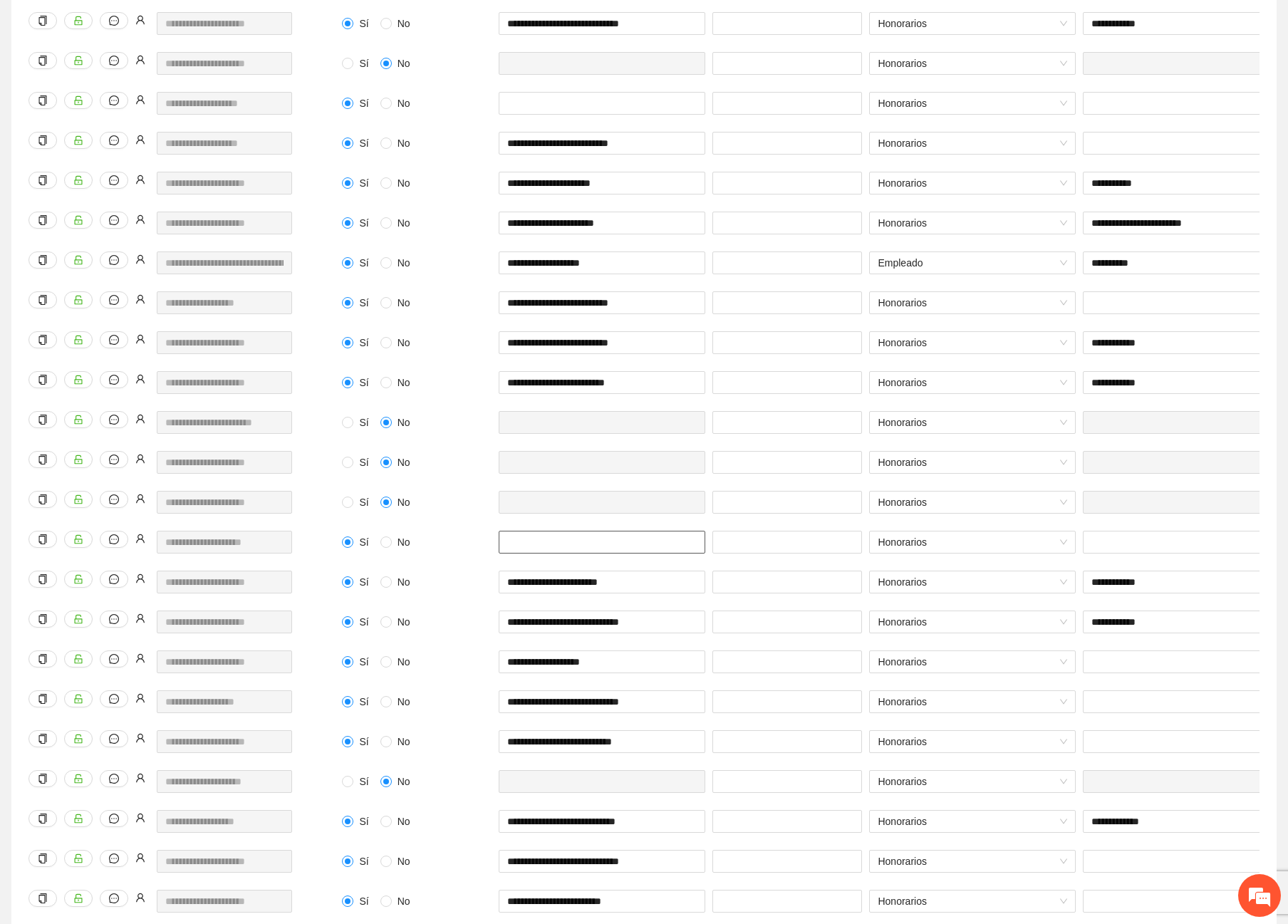
paste input "**********"
type input "**********"
click at [1150, 543] on input "text" at bounding box center [1186, 542] width 207 height 23
click at [1117, 543] on input "text" at bounding box center [1186, 542] width 207 height 23
type input "**********"
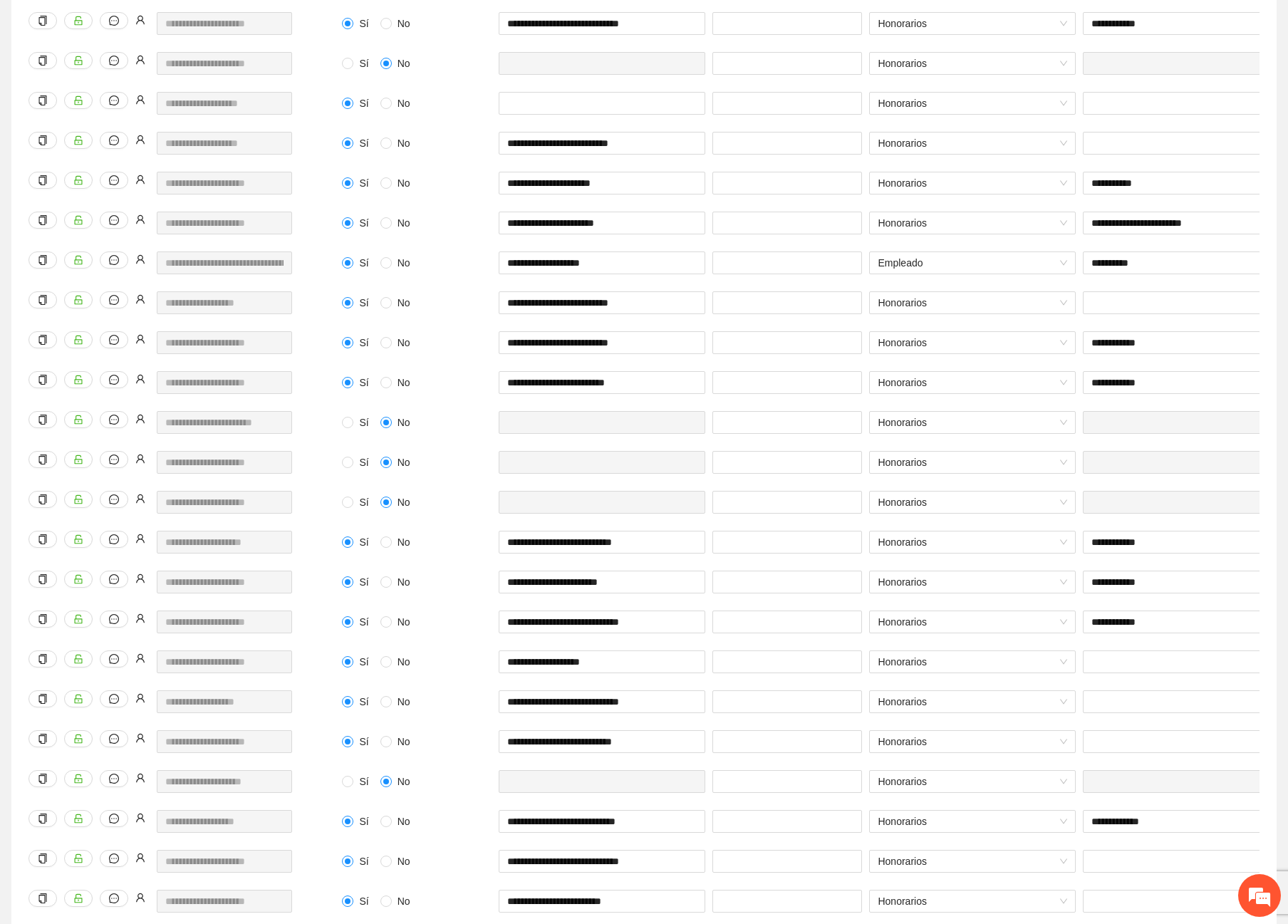
click at [1116, 520] on div at bounding box center [1186, 510] width 214 height 40
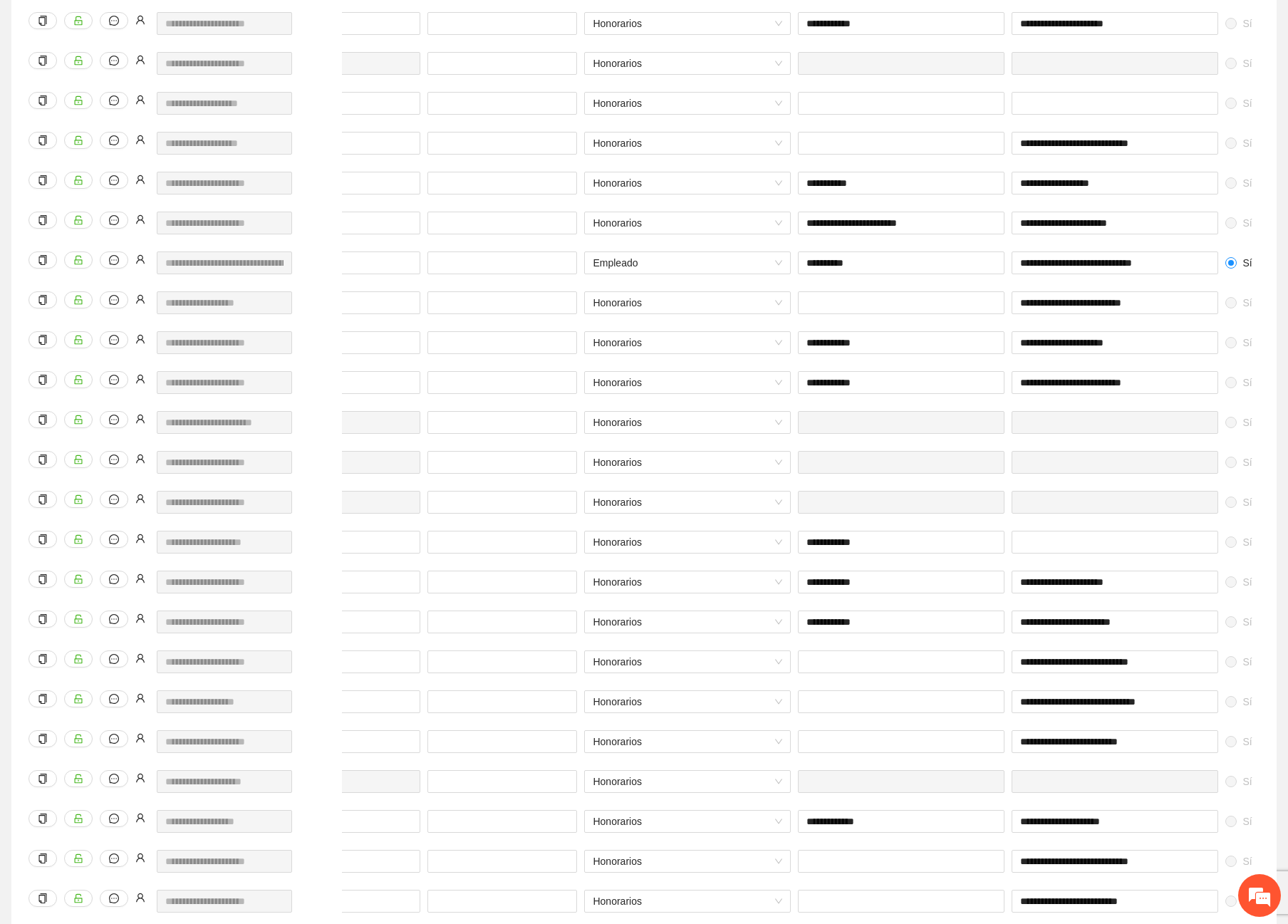
scroll to position [0, 321]
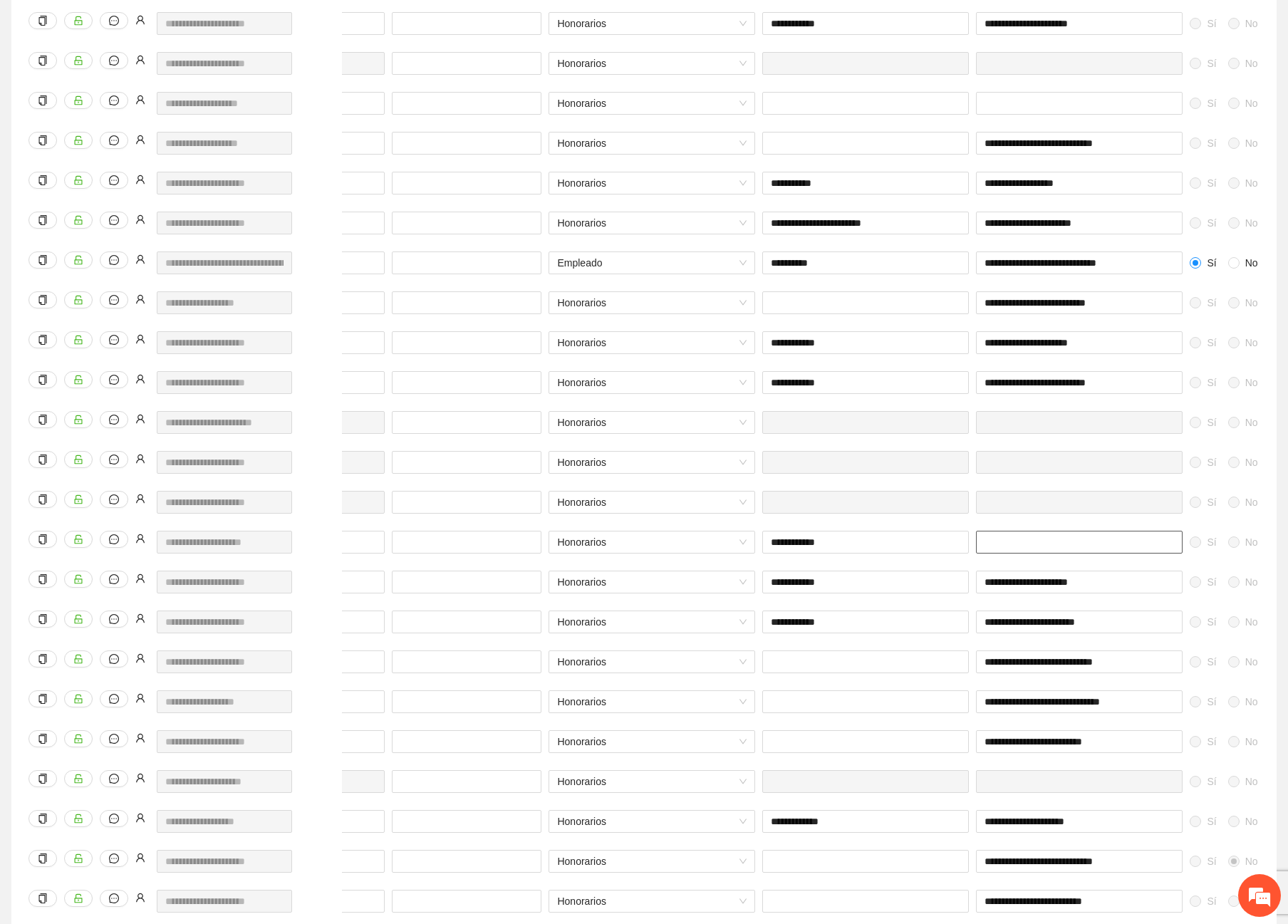
click at [1112, 538] on input "text" at bounding box center [1079, 542] width 207 height 23
click at [1028, 546] on input "**********" at bounding box center [1079, 542] width 207 height 23
type input "**********"
click at [1061, 559] on div "**********" at bounding box center [1079, 551] width 214 height 40
click at [1040, 525] on div at bounding box center [1079, 510] width 214 height 40
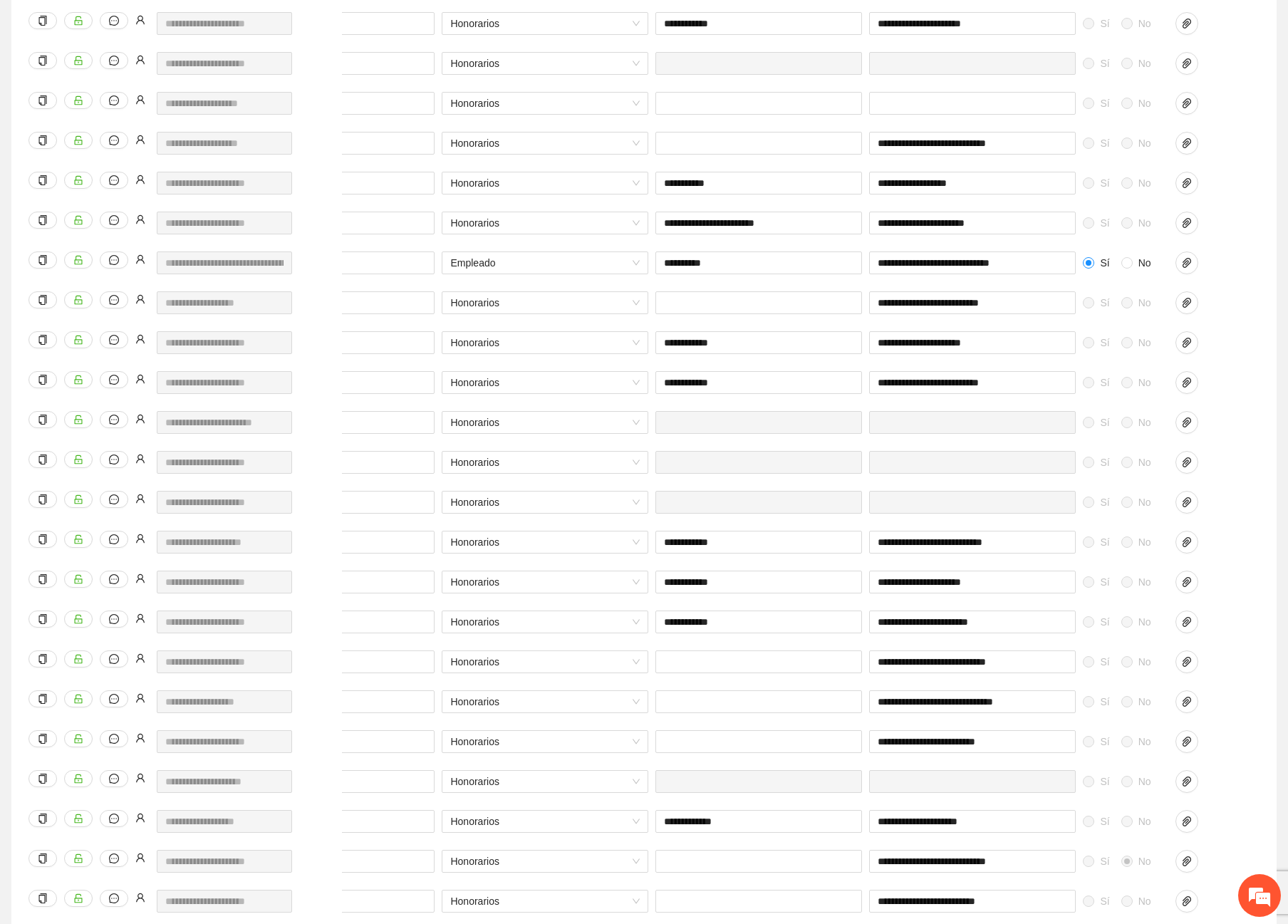
scroll to position [0, 440]
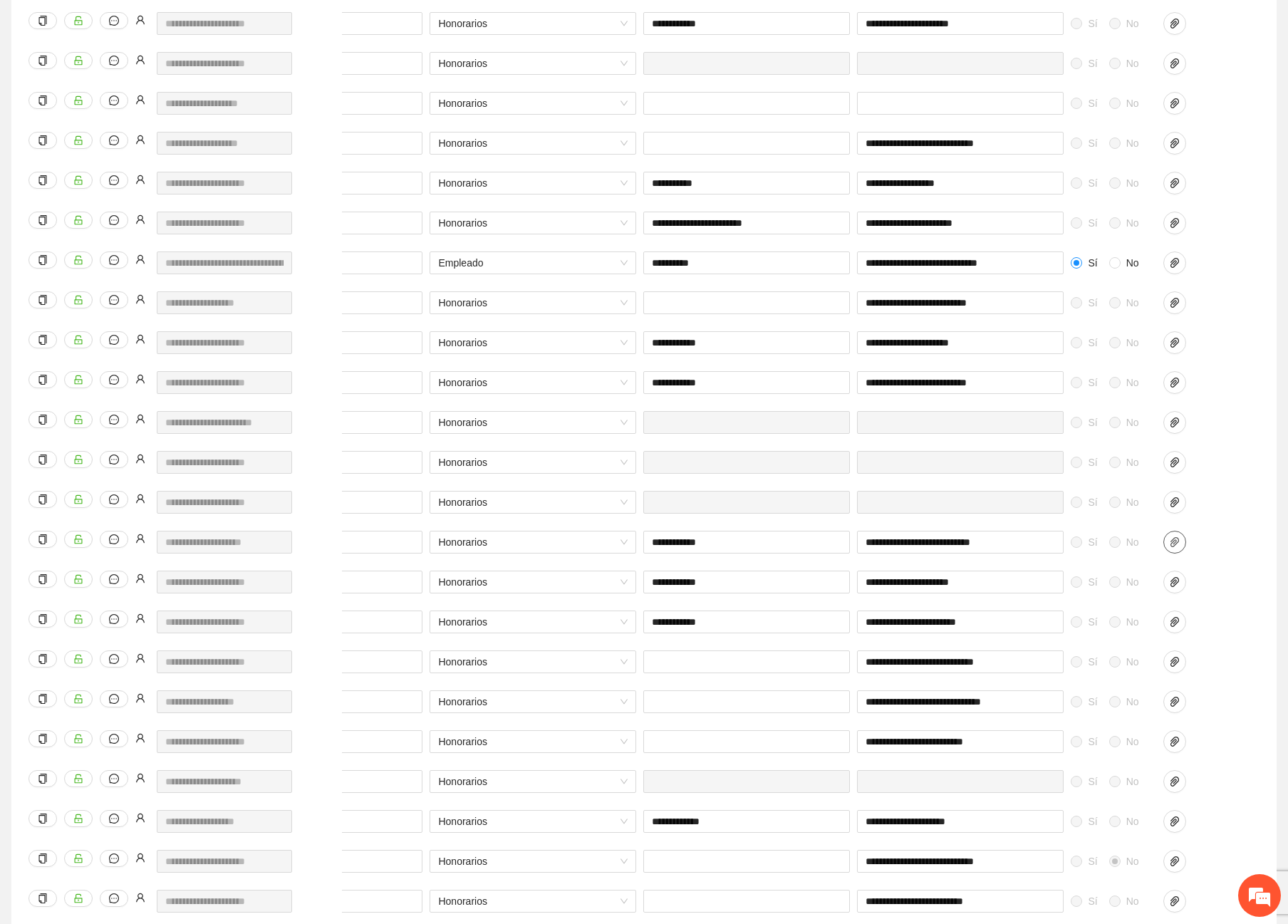
click at [1173, 542] on icon "paper-clip" at bounding box center [1175, 542] width 9 height 10
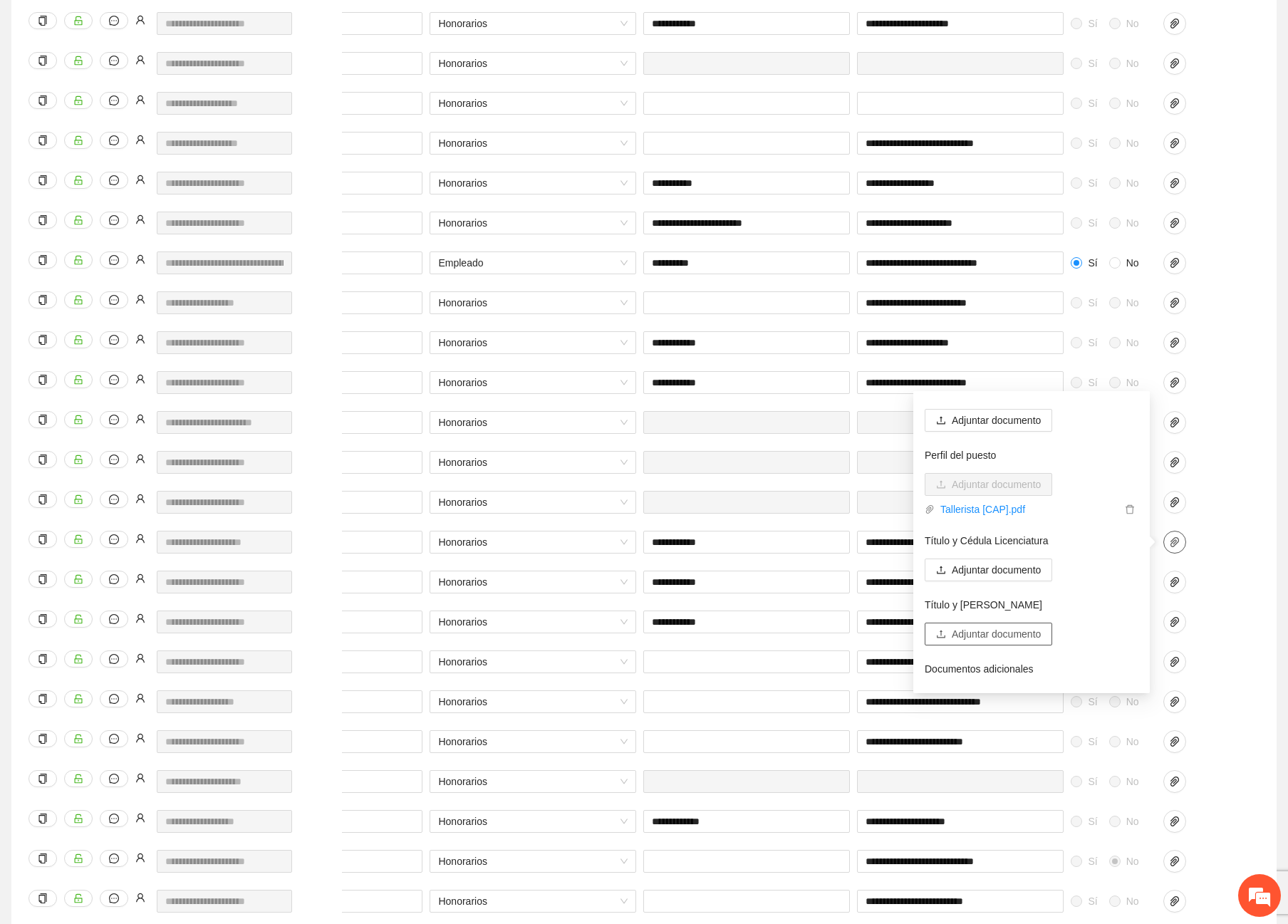
scroll to position [72, 0]
click at [1027, 673] on span "Adjuntar documento" at bounding box center [996, 673] width 89 height 16
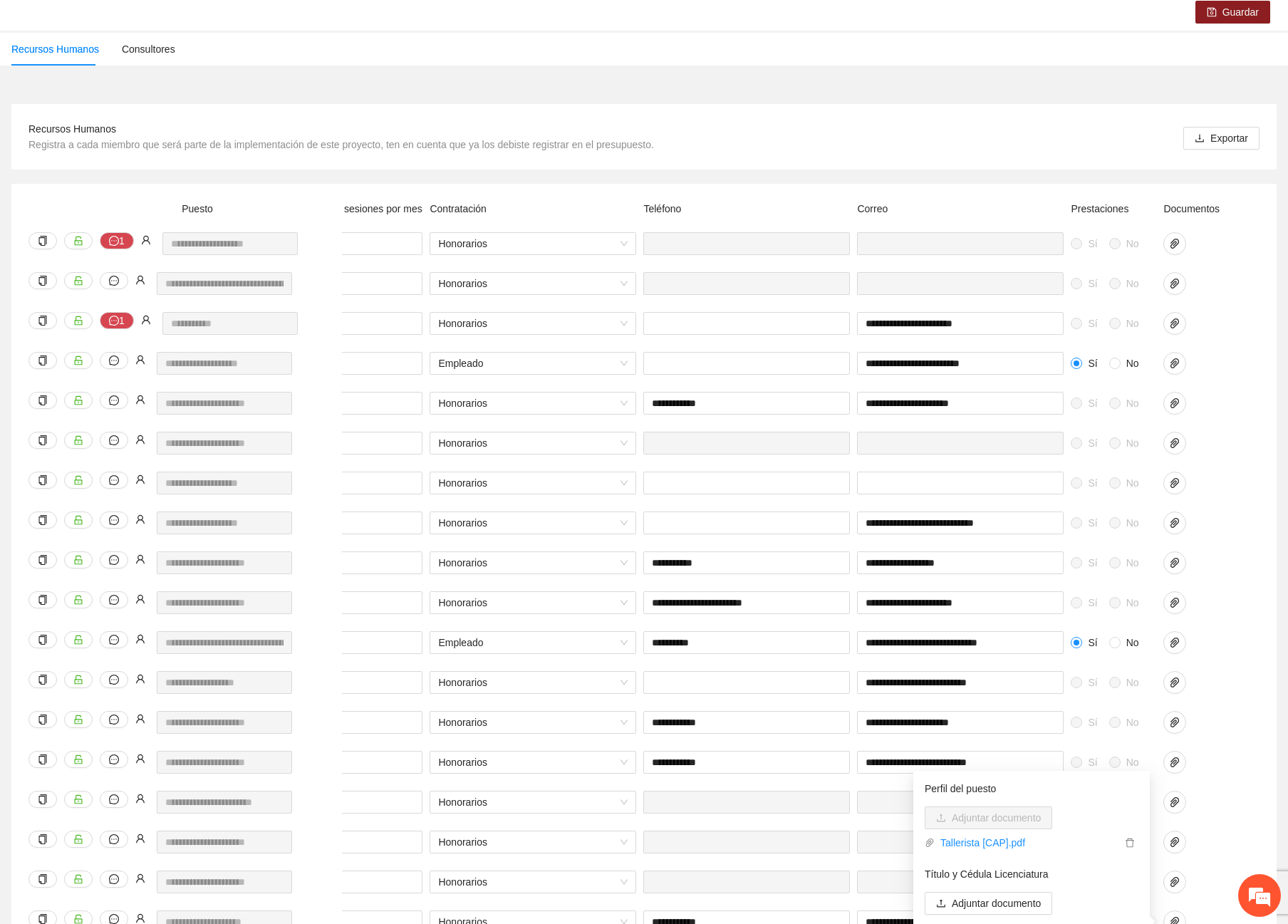
scroll to position [0, 0]
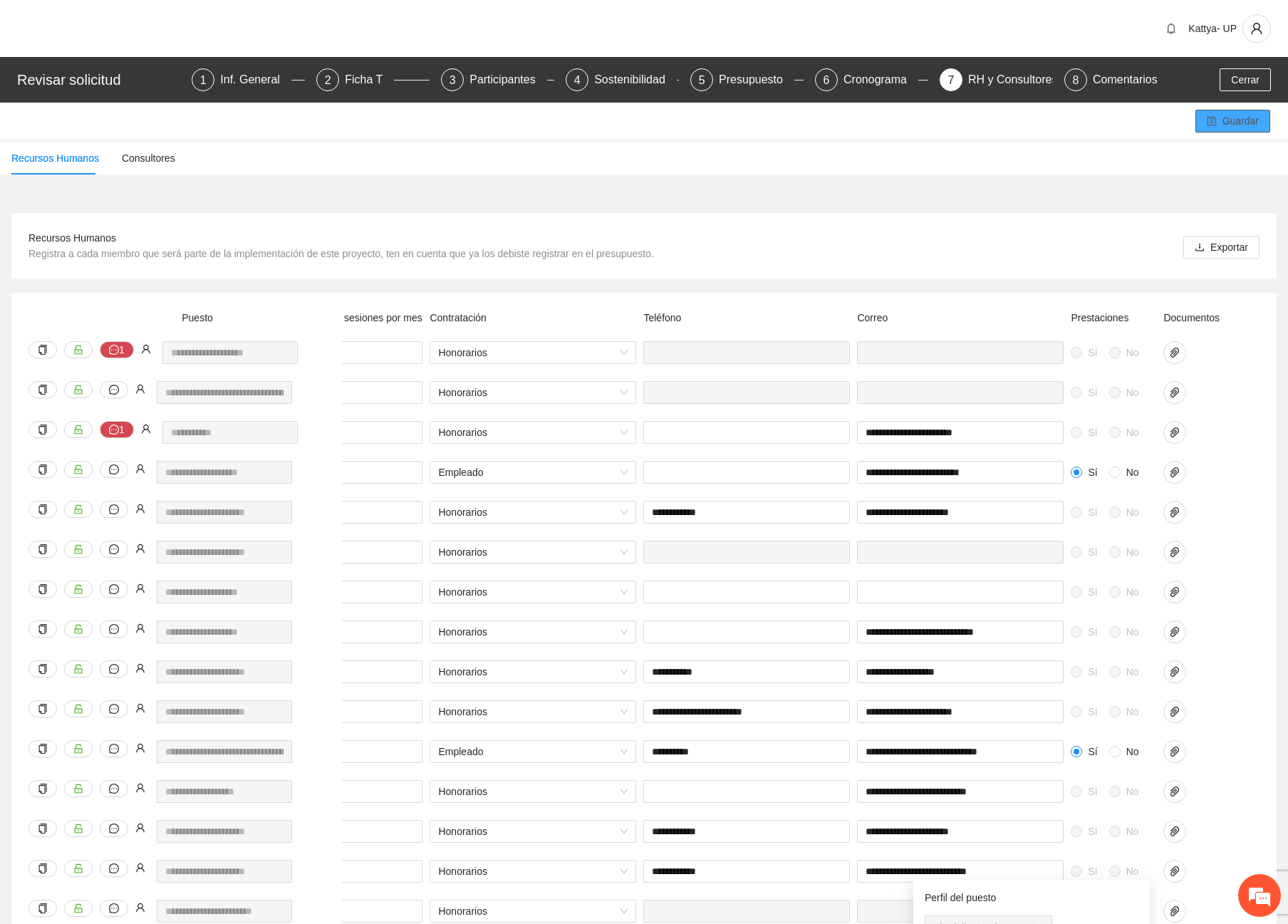
click at [1228, 115] on span "Guardar" at bounding box center [1241, 121] width 37 height 16
drag, startPoint x: 762, startPoint y: 200, endPoint x: 815, endPoint y: 189, distance: 54.1
click at [1249, 128] on span "Guardar" at bounding box center [1241, 121] width 37 height 16
click at [1214, 128] on button "Guardar" at bounding box center [1233, 121] width 75 height 23
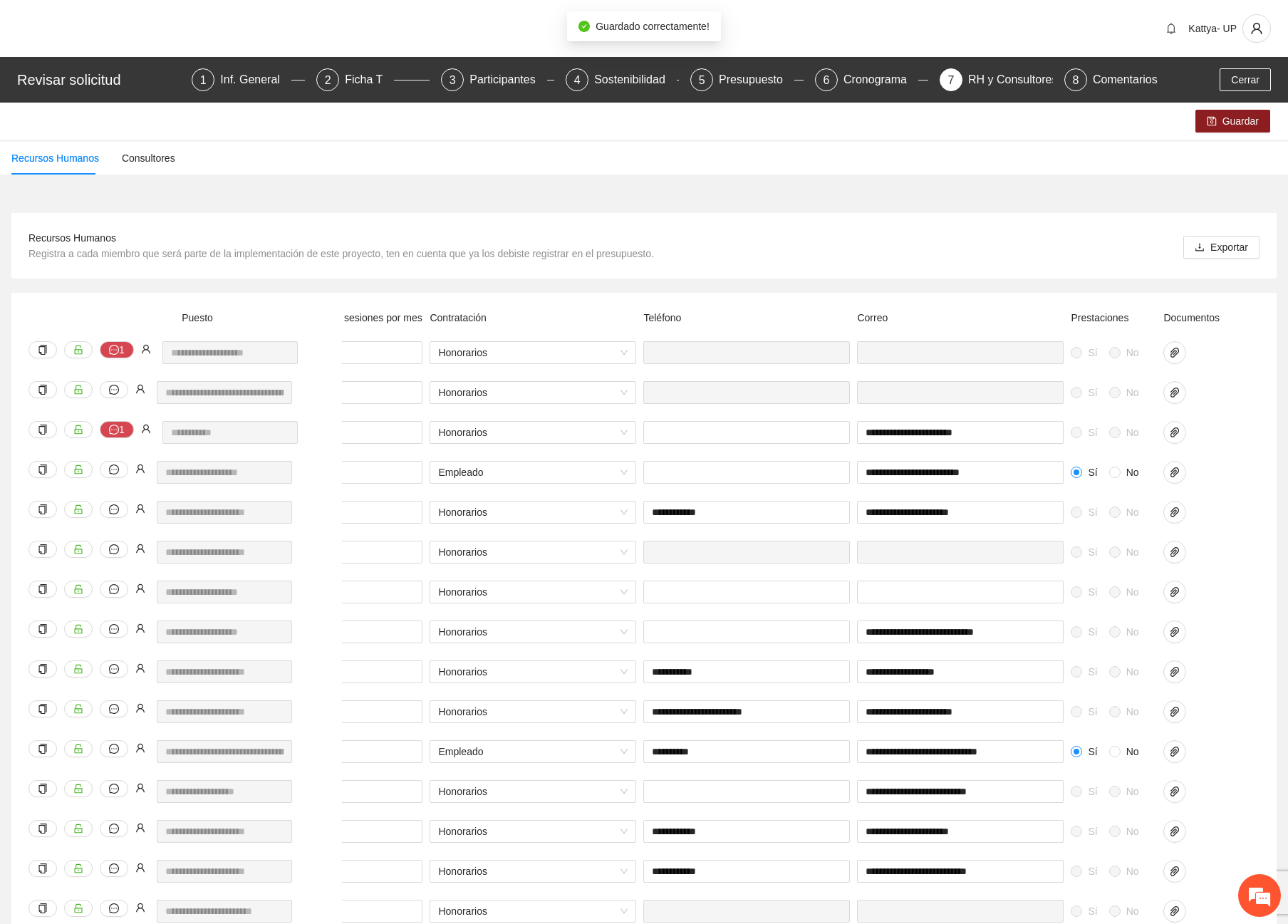
click at [843, 172] on div "Recursos Humanos Consultores" at bounding box center [644, 158] width 1288 height 33
click at [1204, 123] on button "Guardar" at bounding box center [1233, 121] width 75 height 23
click at [979, 247] on div "Recursos Humanos Registra a cada miembro que será parte de la implementación de…" at bounding box center [644, 246] width 1231 height 32
click at [1255, 125] on span "Guardar" at bounding box center [1241, 121] width 37 height 16
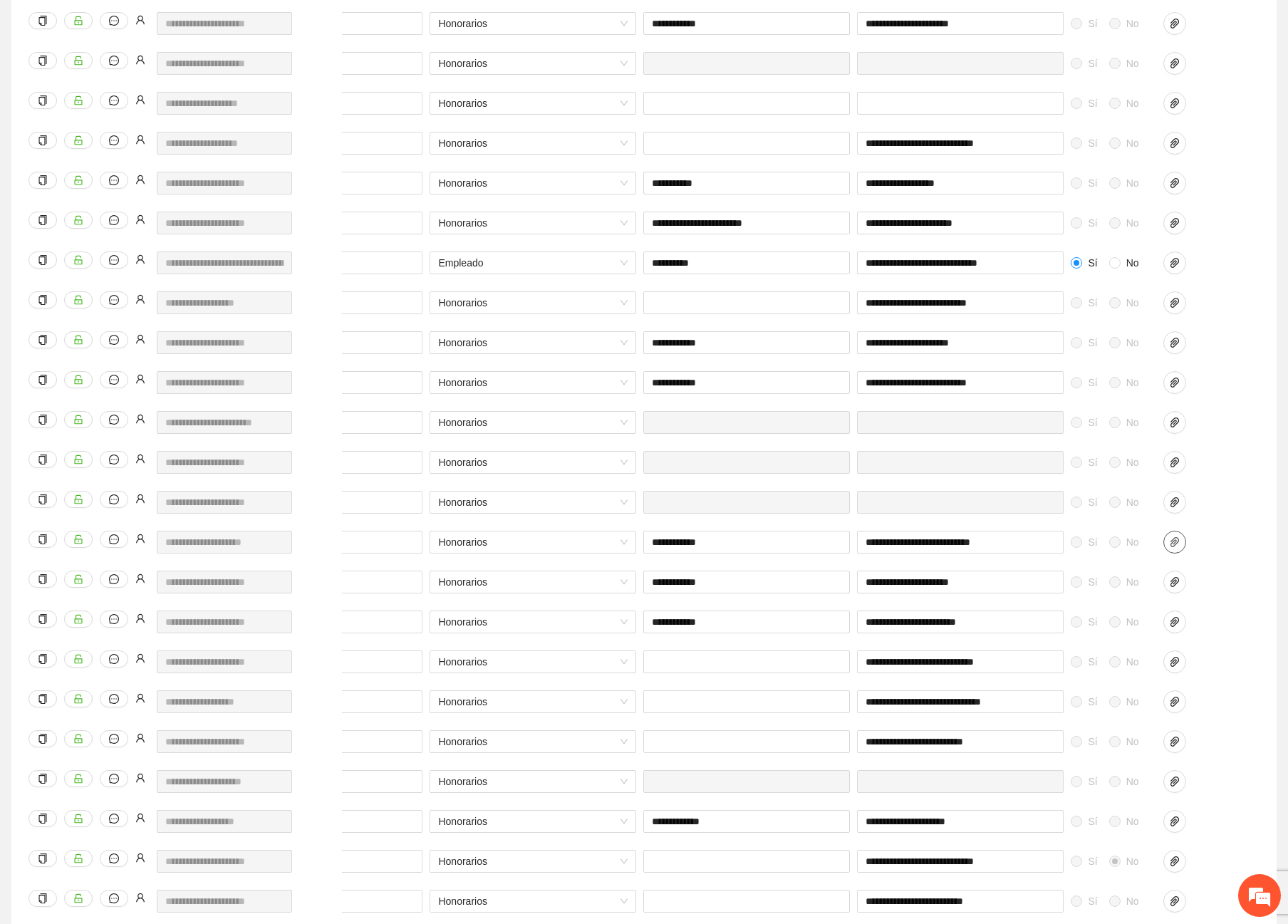
click at [1179, 543] on icon "paper-clip" at bounding box center [1175, 542] width 11 height 11
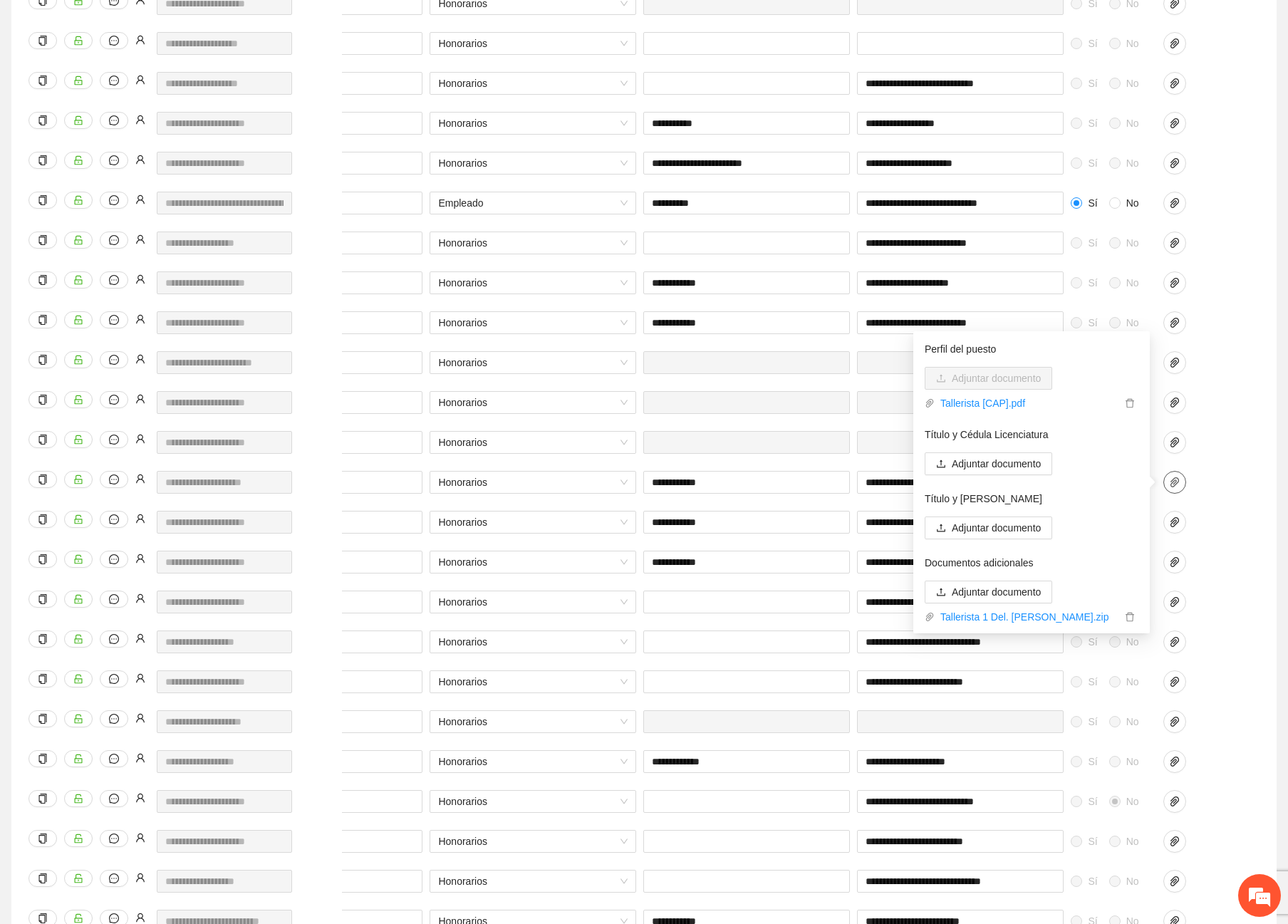
scroll to position [631, 0]
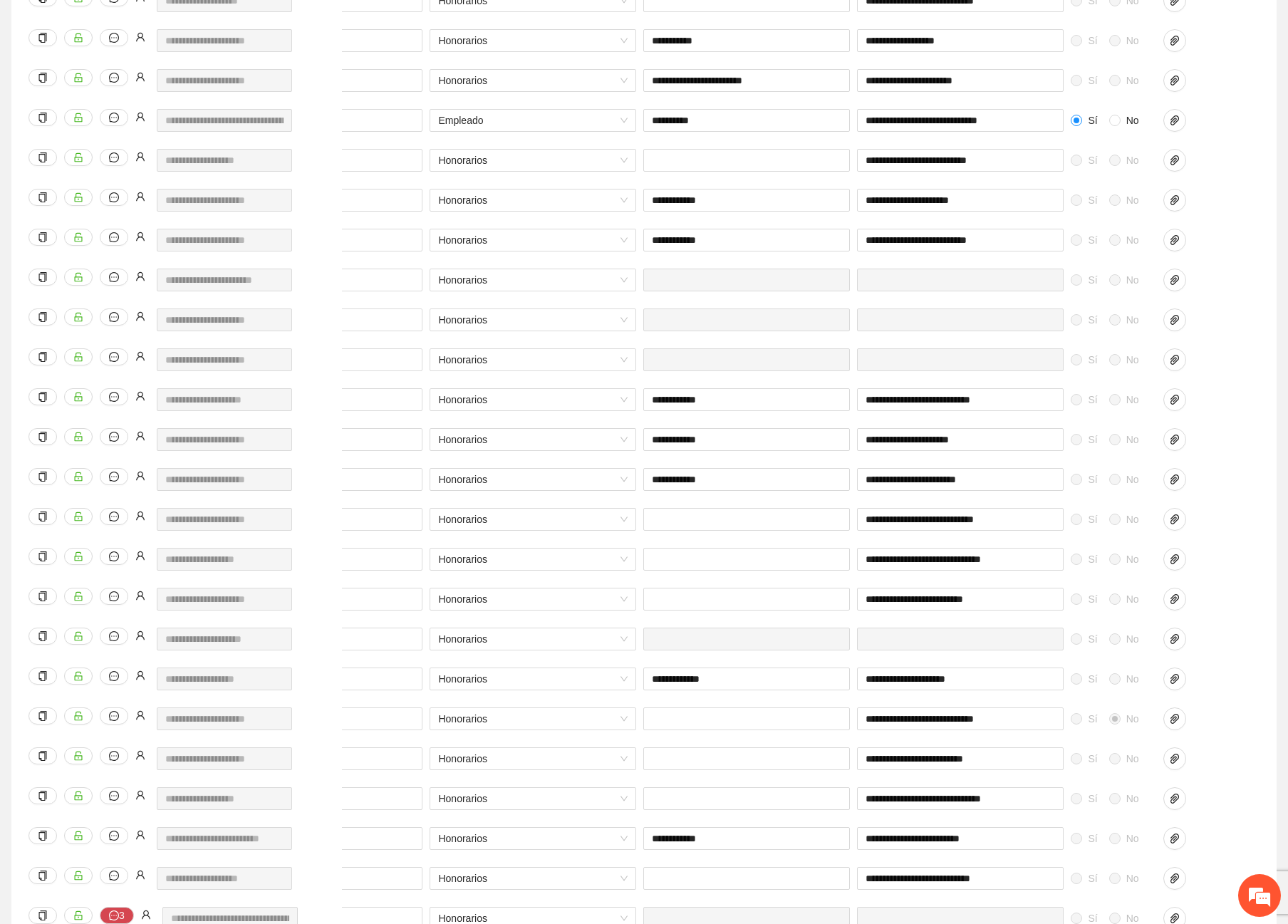
click at [1235, 573] on div "**********" at bounding box center [579, 568] width 1361 height 40
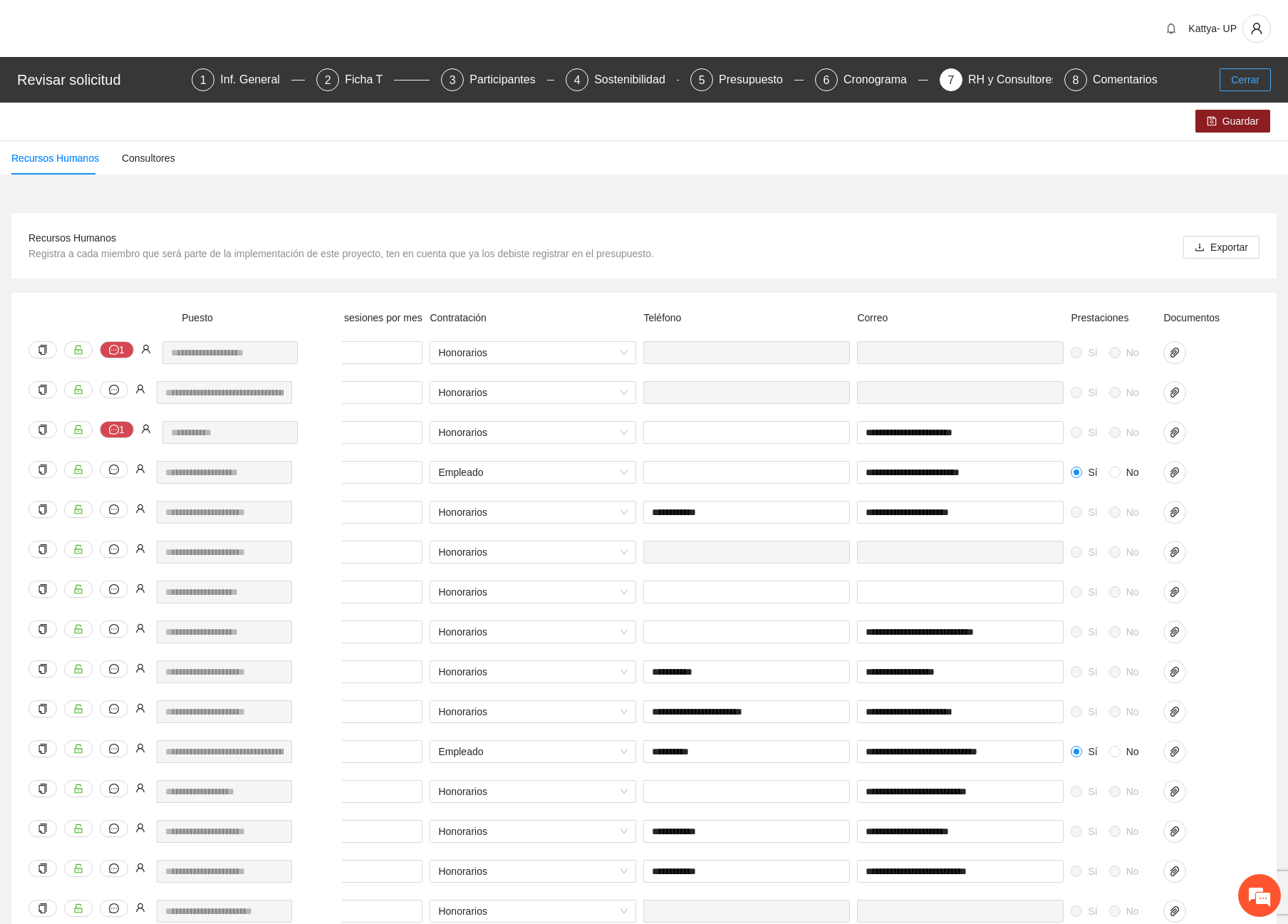
click at [1256, 76] on button "Cerrar" at bounding box center [1246, 80] width 52 height 23
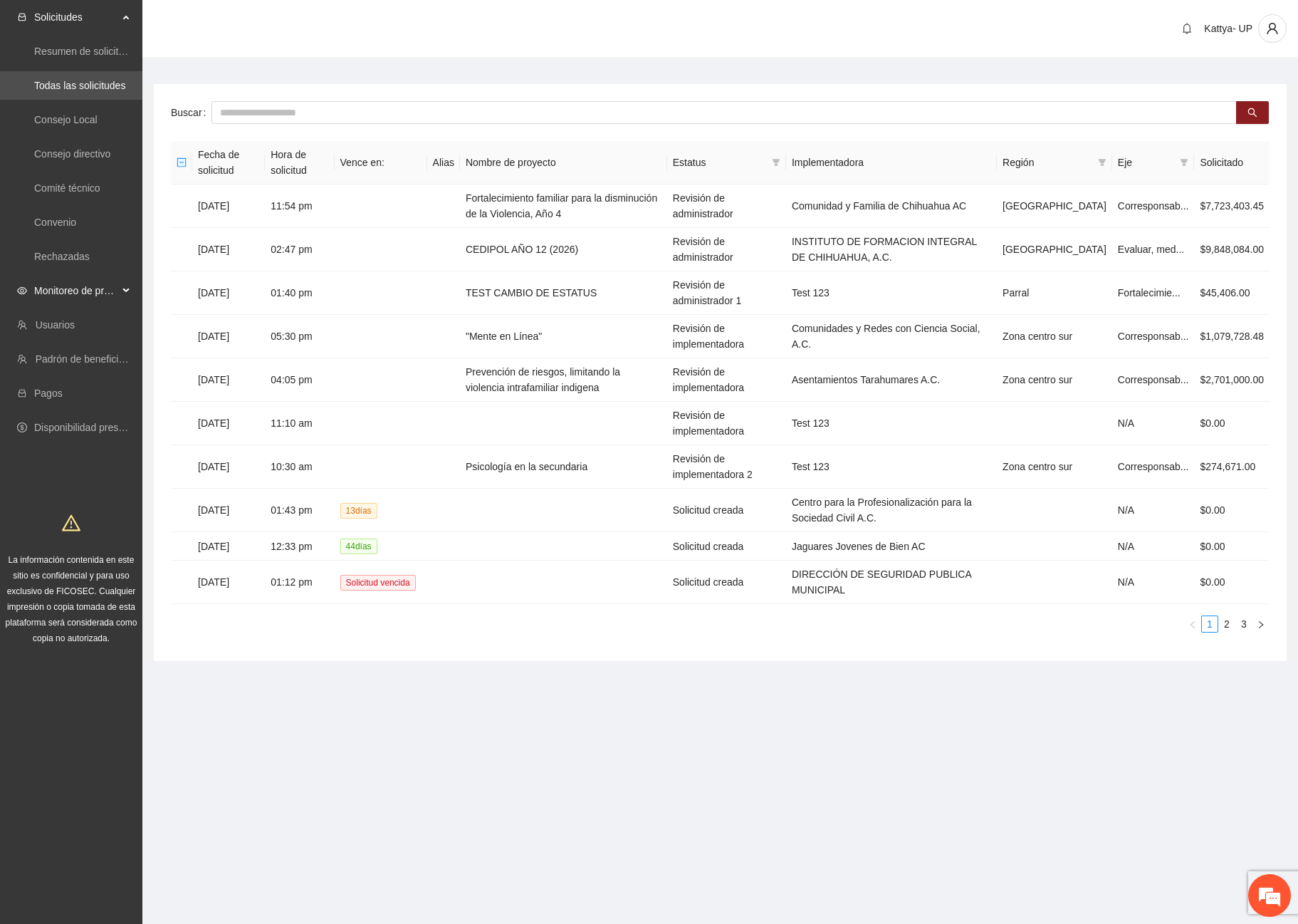
click at [95, 285] on span "Monitoreo de proyectos" at bounding box center [76, 290] width 84 height 29
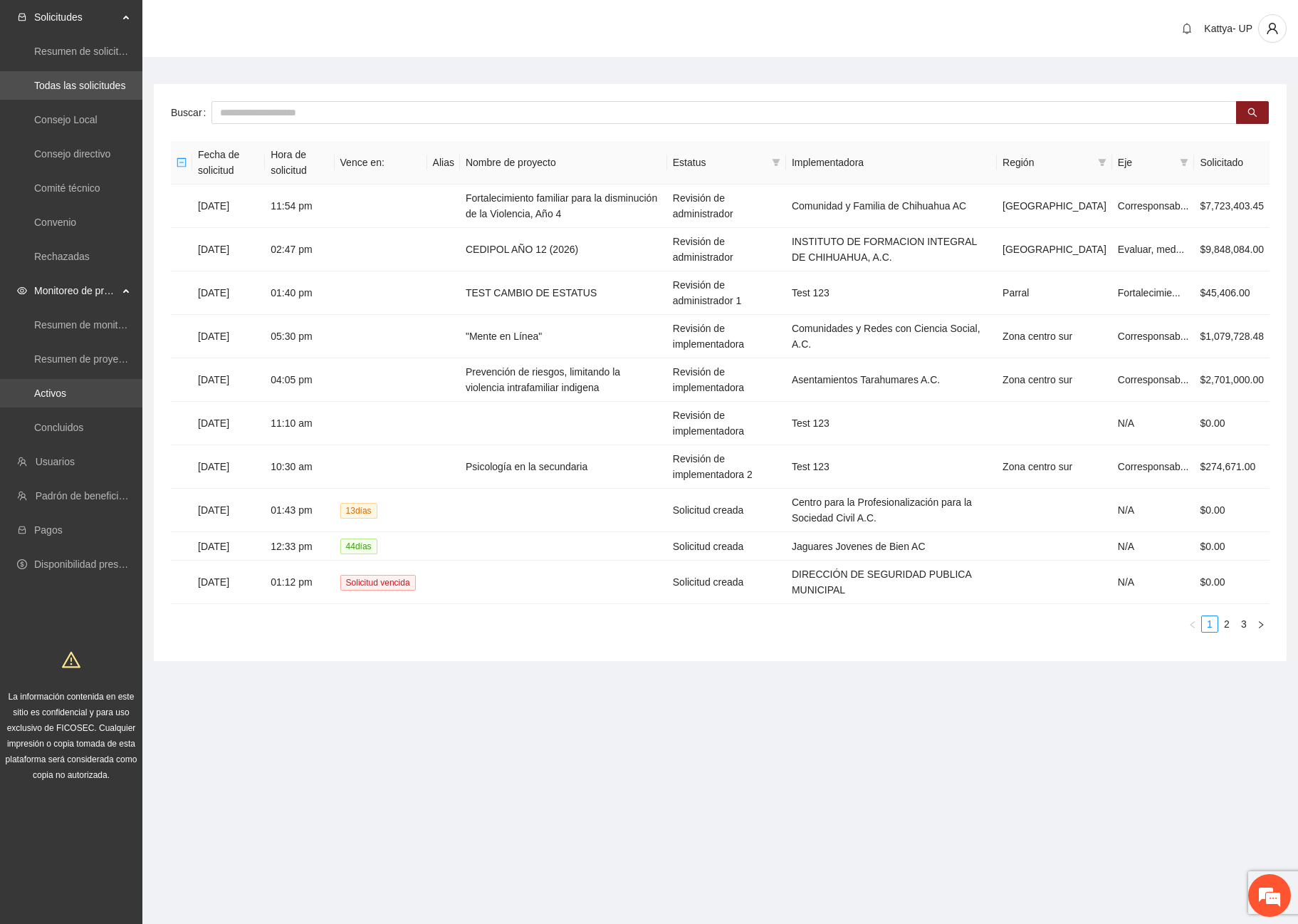
click at [55, 399] on link "Activos" at bounding box center [50, 393] width 32 height 11
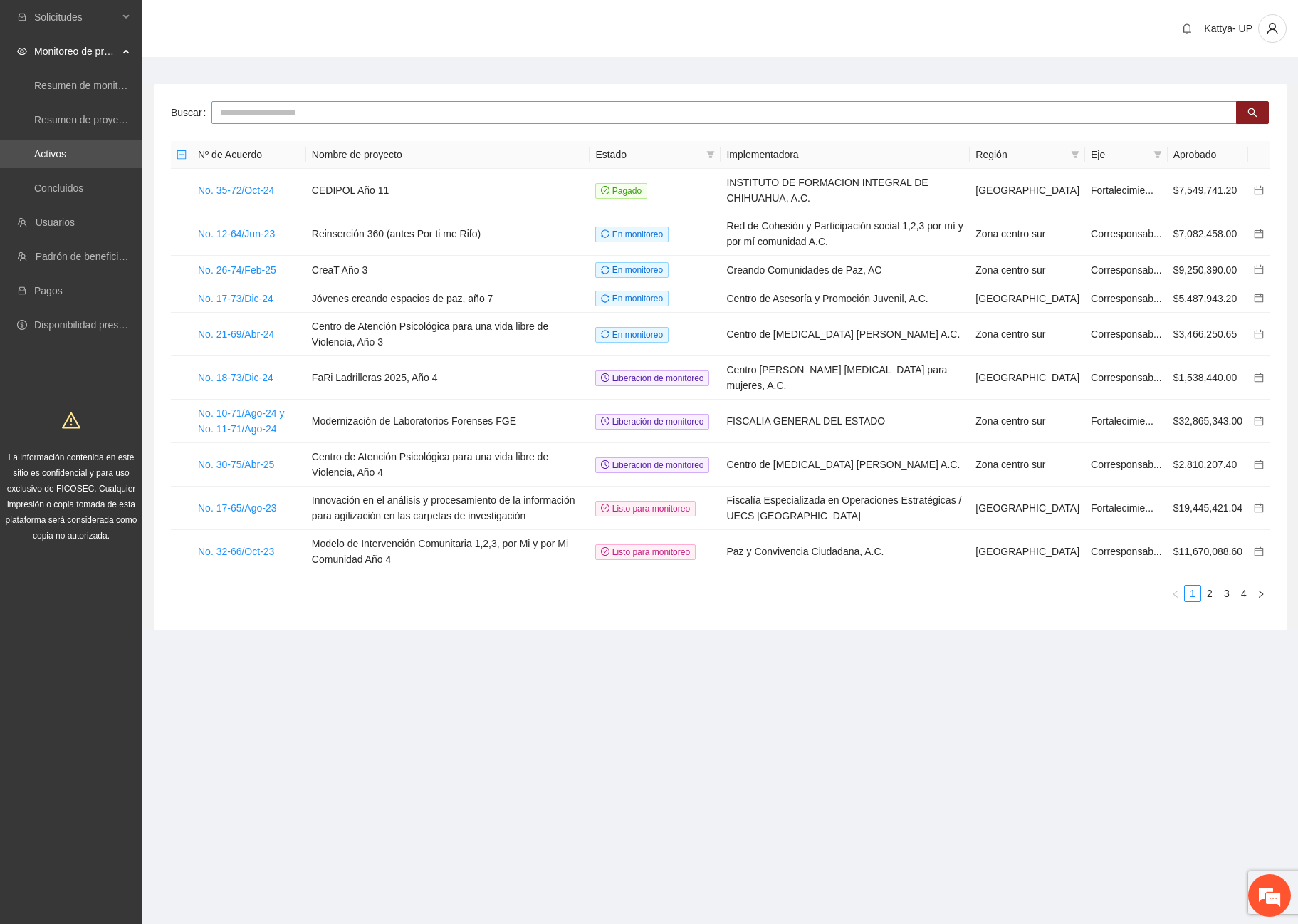
click at [250, 119] on input "text" at bounding box center [724, 113] width 1026 height 23
type input "**********"
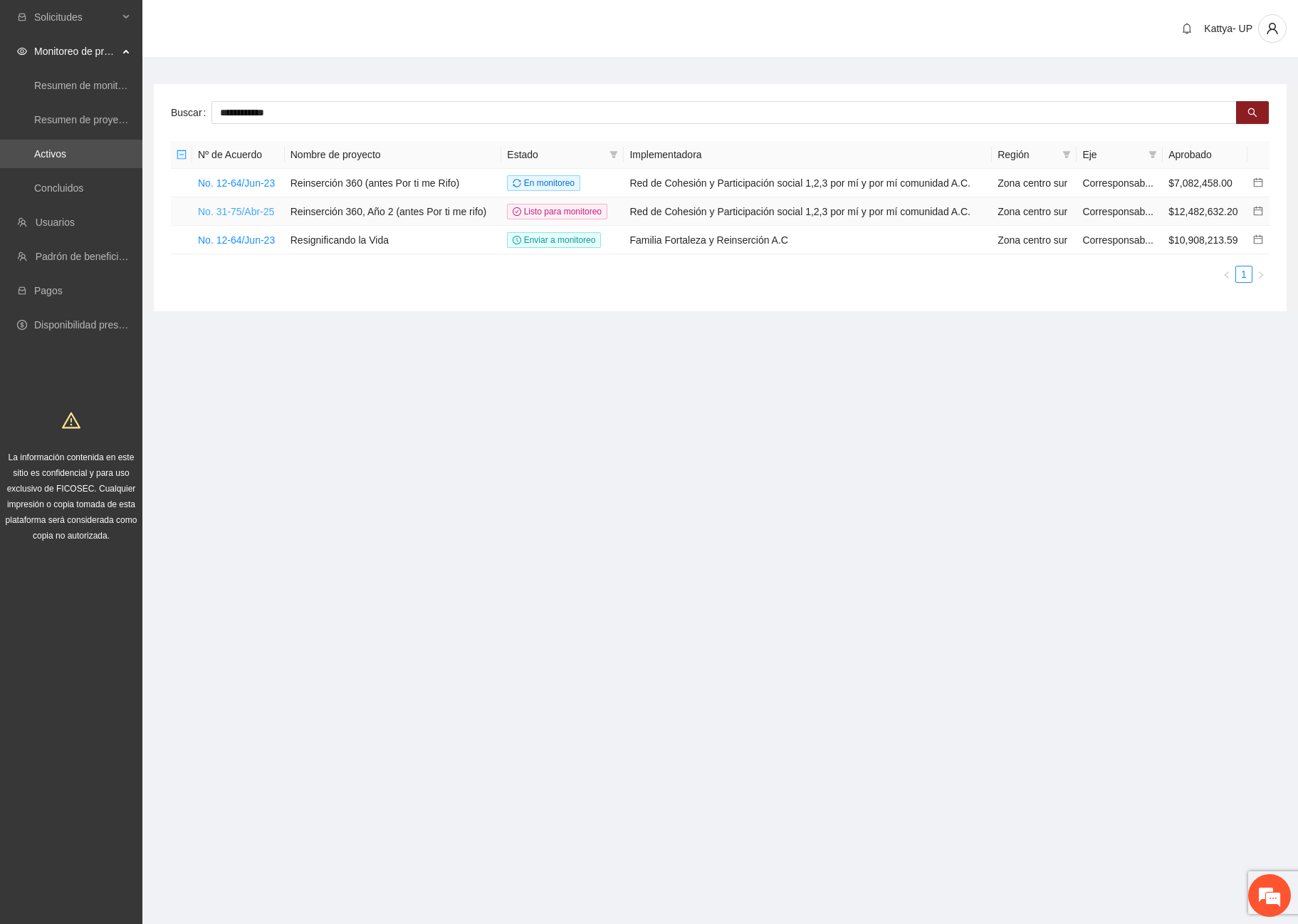
click at [262, 207] on link "No. 31-75/Abr-25" at bounding box center [236, 211] width 76 height 11
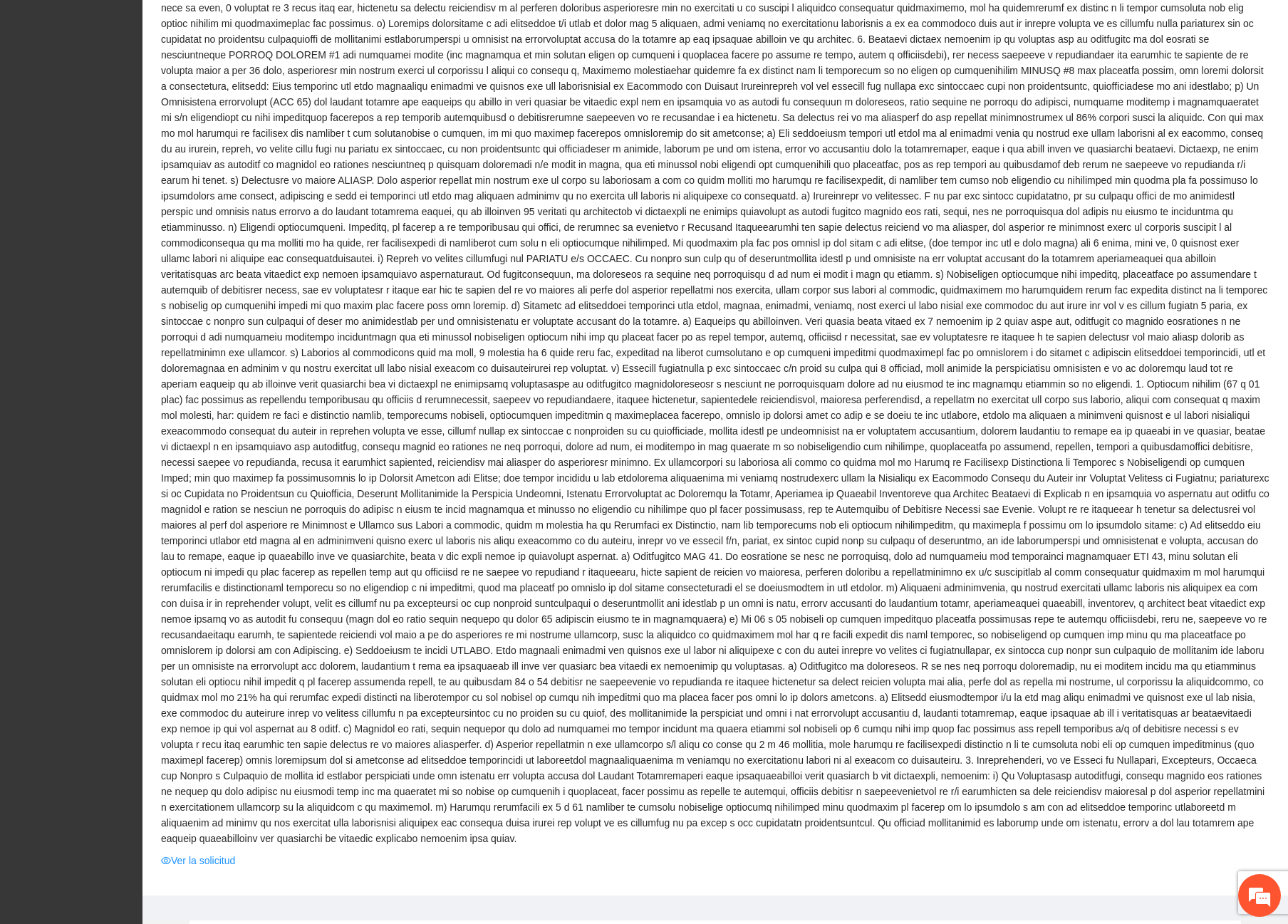
scroll to position [784, 0]
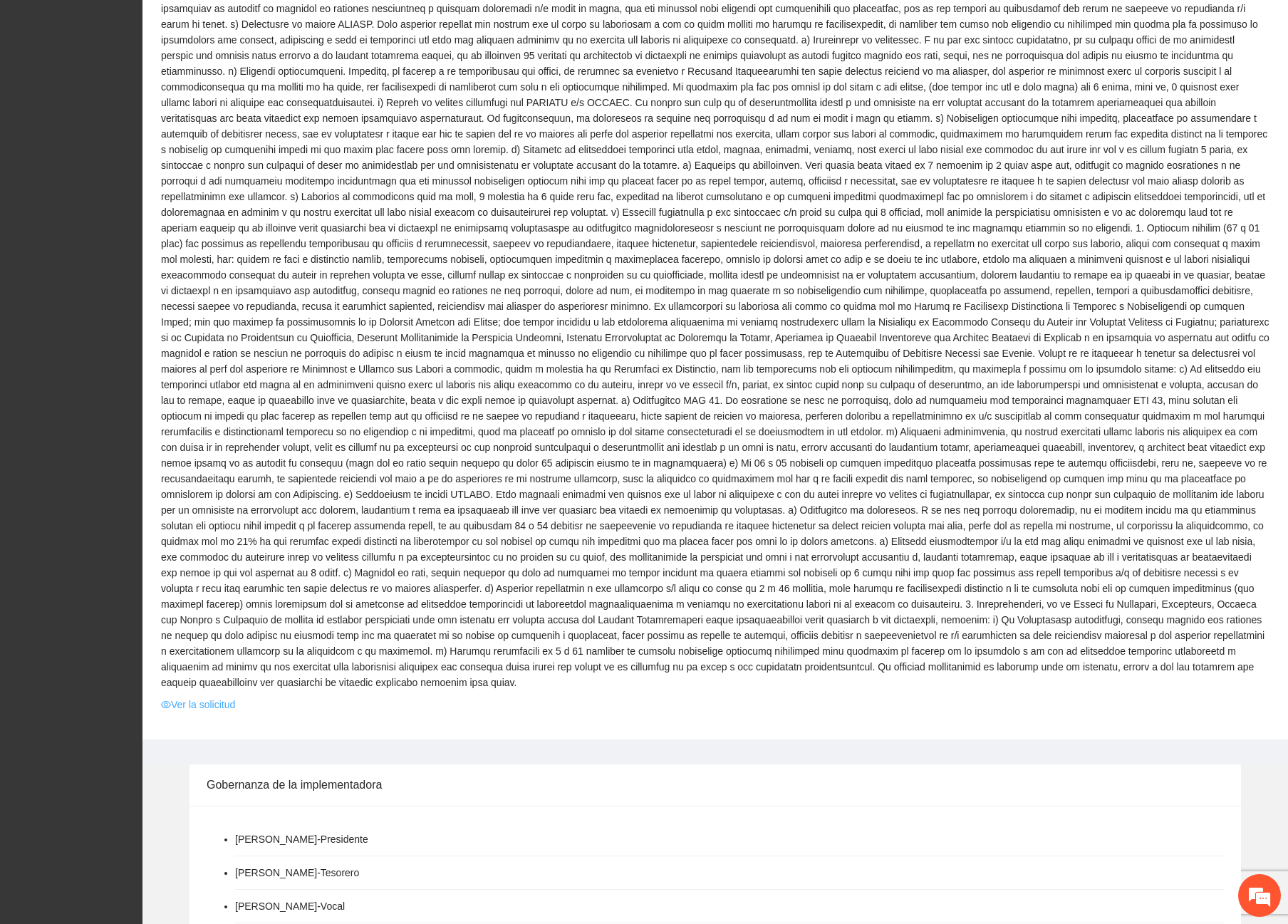
click at [182, 697] on link "Ver la solicitud" at bounding box center [198, 705] width 74 height 16
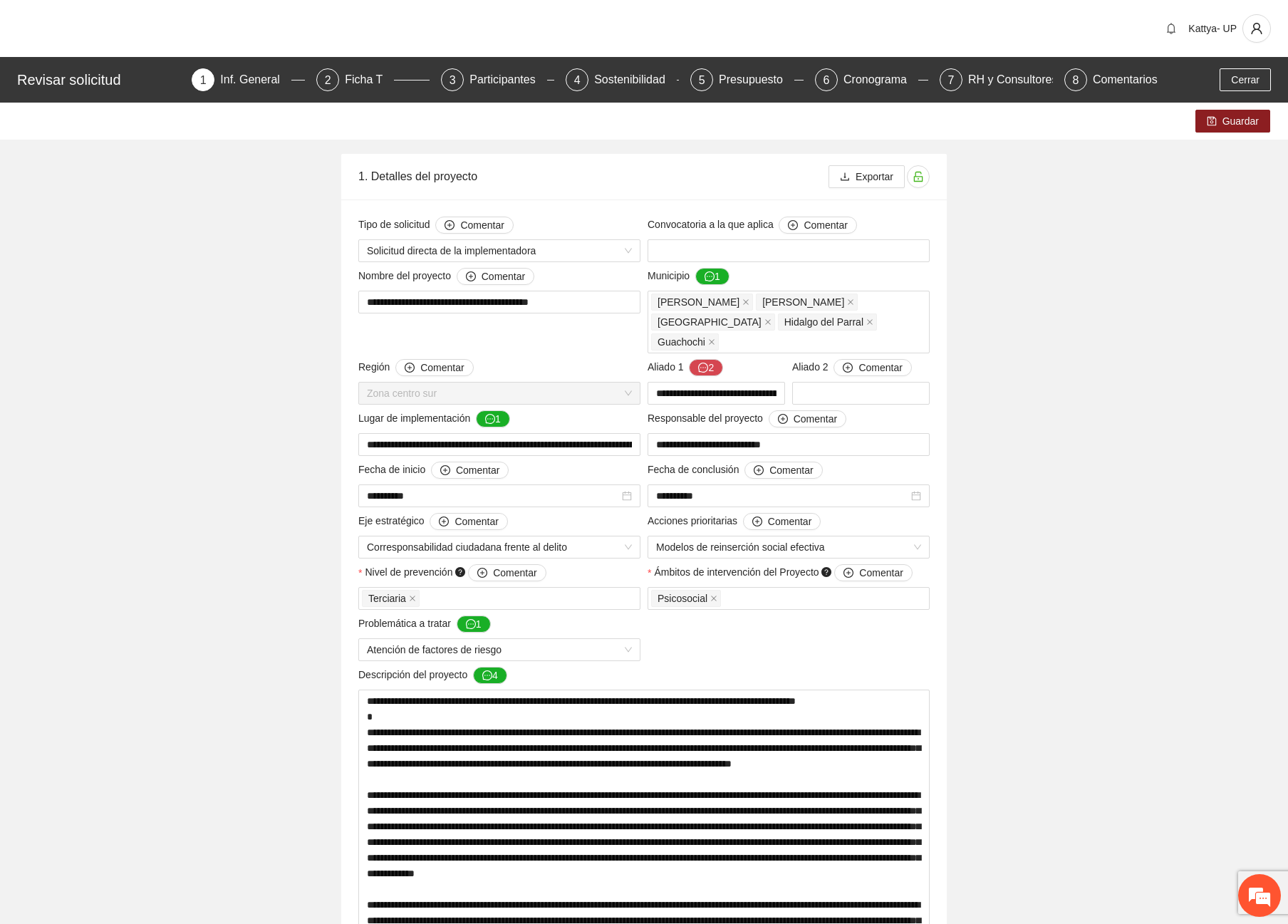
drag, startPoint x: 573, startPoint y: 302, endPoint x: 340, endPoint y: 302, distance: 233.0
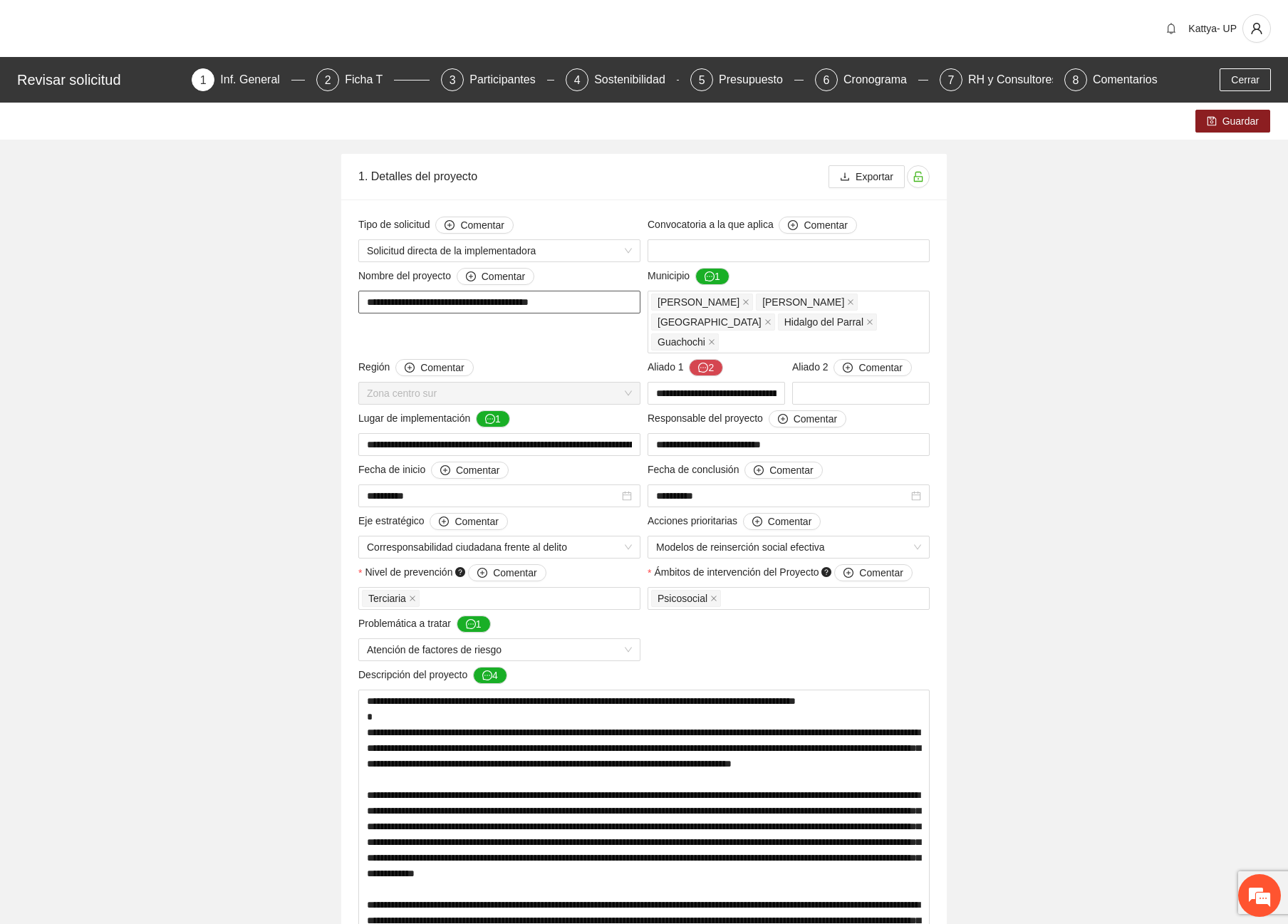
click at [529, 306] on input "**********" at bounding box center [499, 302] width 282 height 23
drag, startPoint x: 579, startPoint y: 303, endPoint x: 337, endPoint y: 305, distance: 242.0
click at [974, 84] on div "RH y Consultores" at bounding box center [1018, 80] width 100 height 23
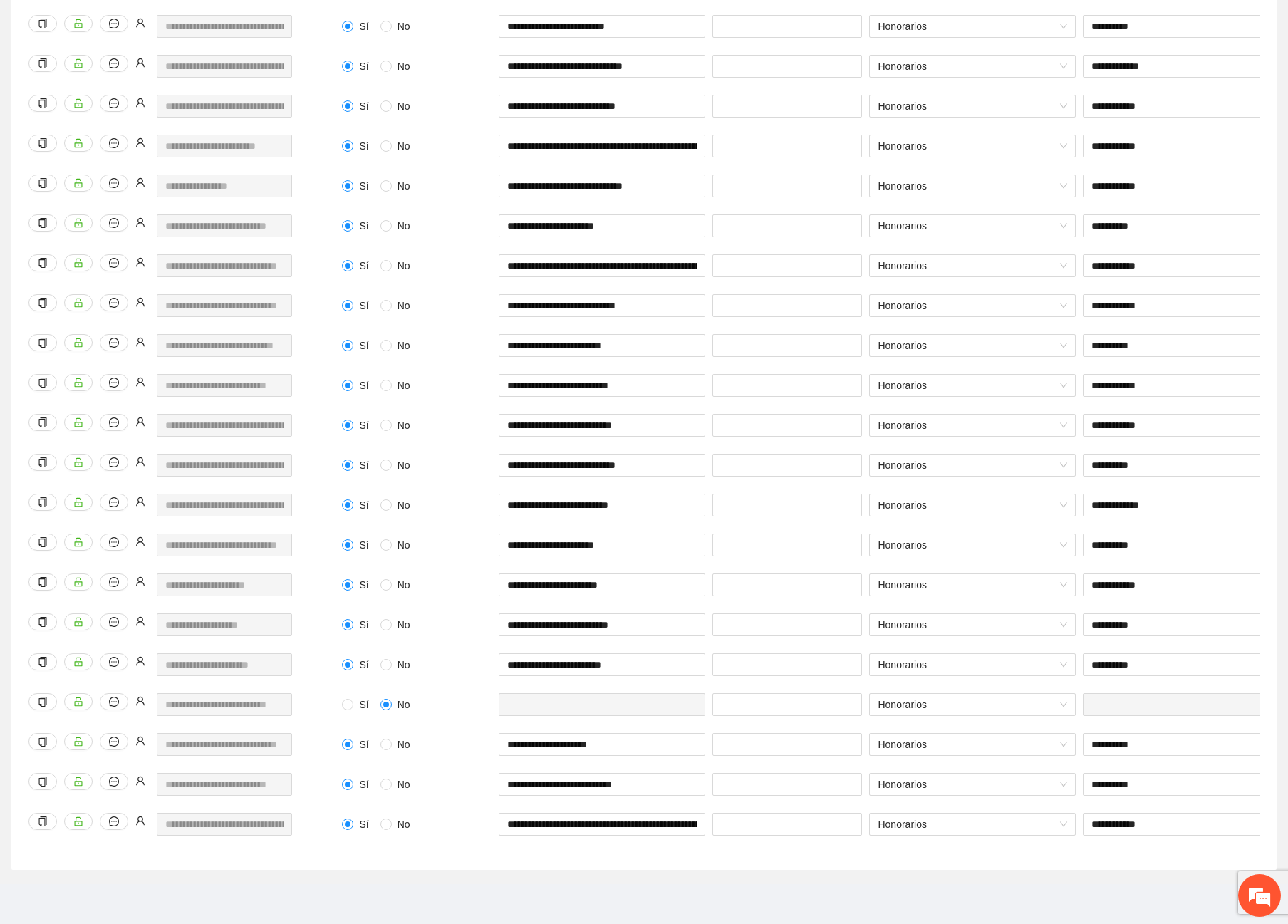
scroll to position [0, 29]
click at [318, 757] on div "**********" at bounding box center [185, 753] width 321 height 40
drag, startPoint x: 641, startPoint y: 736, endPoint x: 468, endPoint y: 737, distance: 173.0
click at [470, 737] on div "**********" at bounding box center [1019, 753] width 1361 height 40
click at [1100, 632] on div "**********" at bounding box center [1186, 633] width 214 height 40
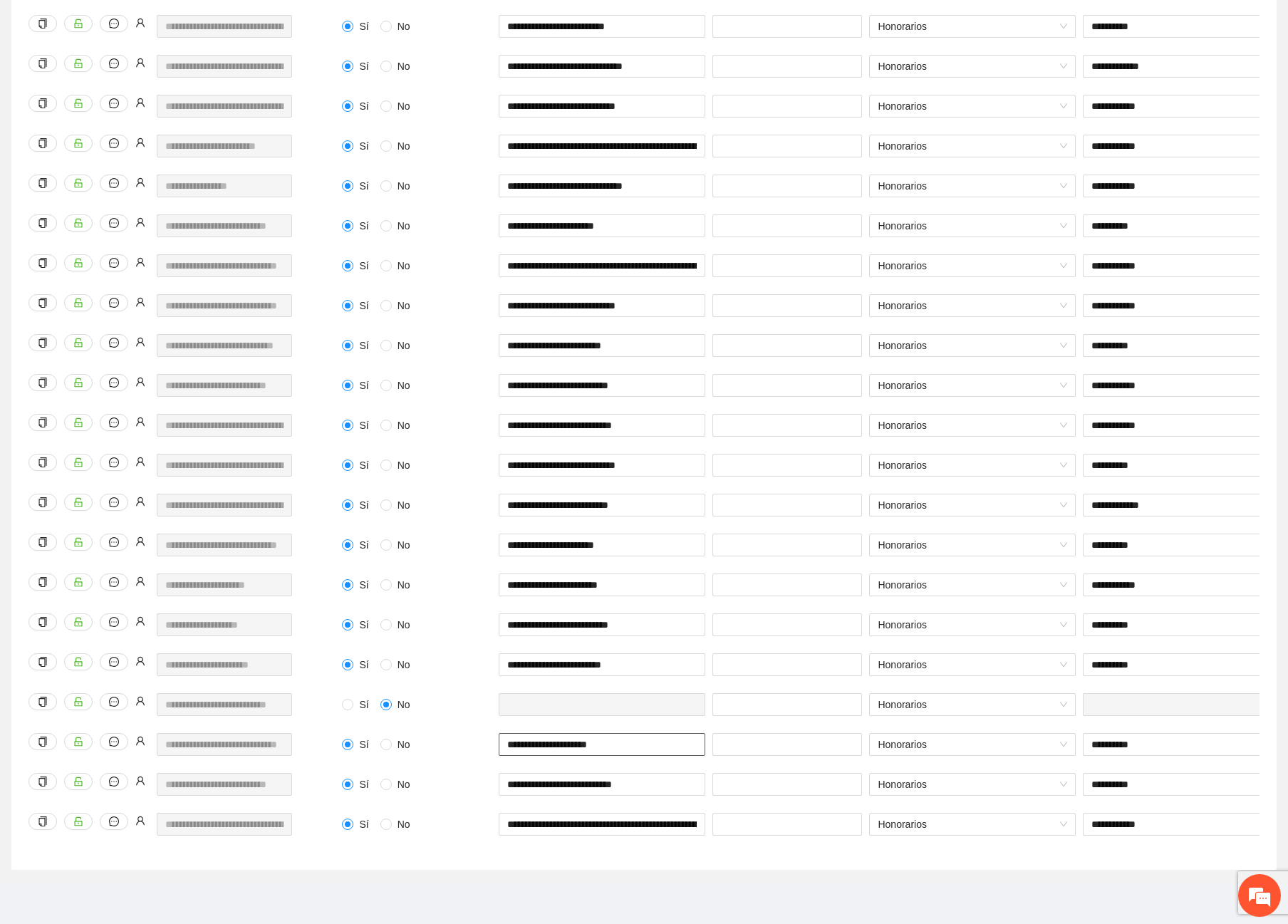
click at [668, 743] on input "**********" at bounding box center [602, 744] width 207 height 23
click at [1155, 613] on input "**********" at bounding box center [1186, 624] width 207 height 23
click at [640, 735] on input "**********" at bounding box center [602, 744] width 207 height 23
paste input "**********"
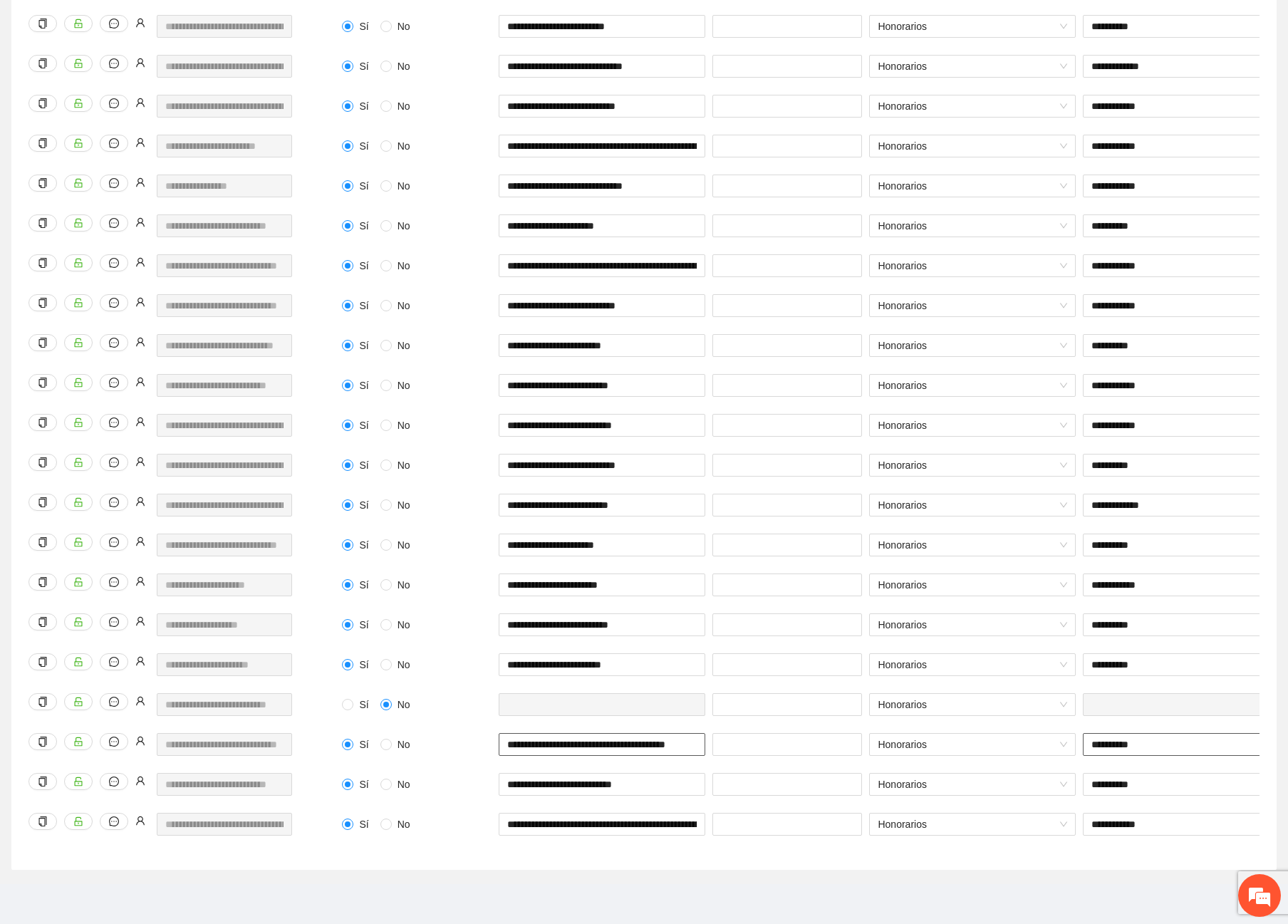
type input "**********"
drag, startPoint x: 1173, startPoint y: 735, endPoint x: 951, endPoint y: 743, distance: 222.1
click at [951, 743] on div "**********" at bounding box center [1019, 753] width 1361 height 40
click at [1118, 717] on div at bounding box center [1186, 713] width 214 height 40
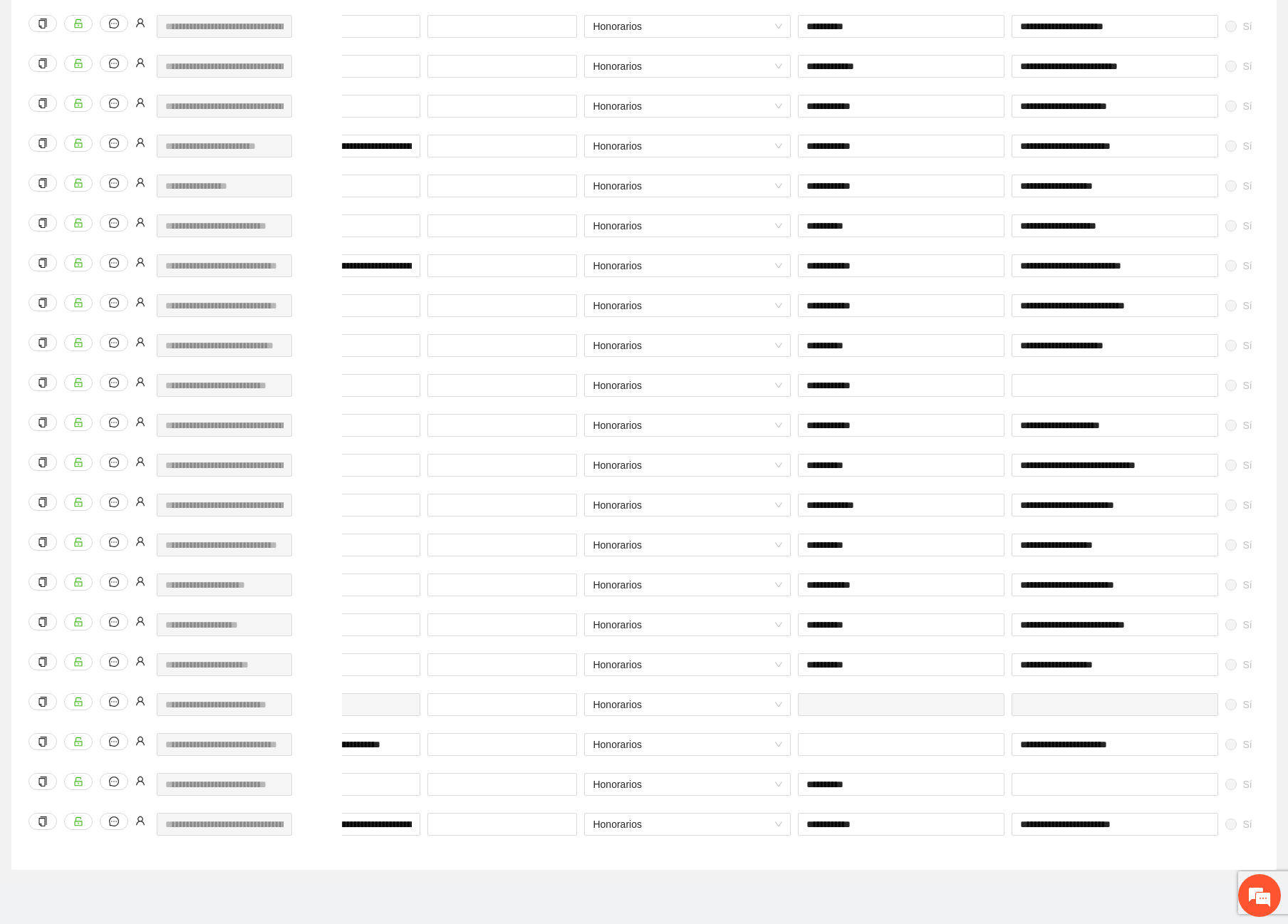
scroll to position [0, 321]
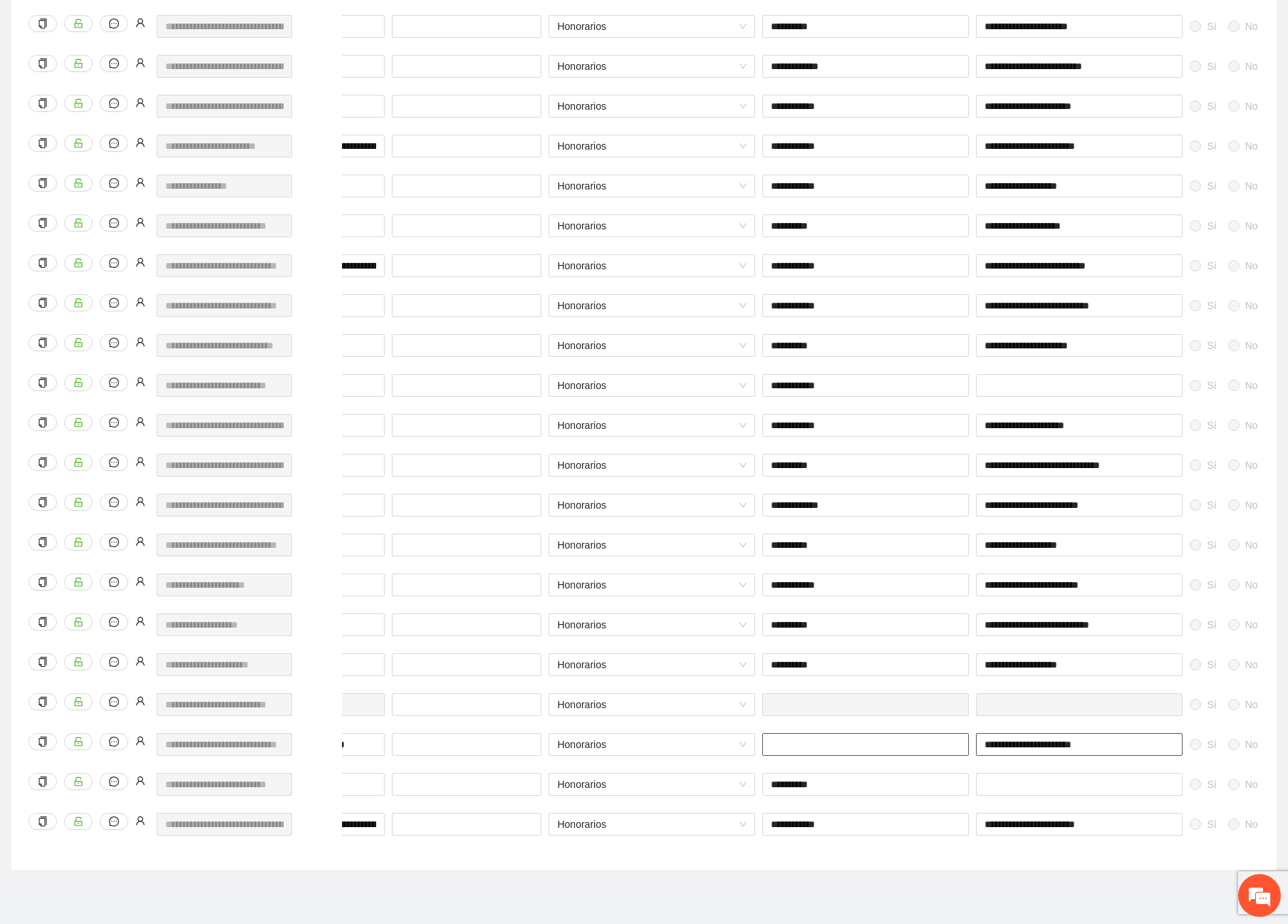
drag, startPoint x: 1120, startPoint y: 731, endPoint x: 790, endPoint y: 729, distance: 330.0
click at [790, 733] on div "**********" at bounding box center [699, 753] width 1361 height 40
click at [945, 757] on div at bounding box center [866, 753] width 214 height 40
click at [799, 733] on input "text" at bounding box center [866, 744] width 207 height 23
type input "**********"
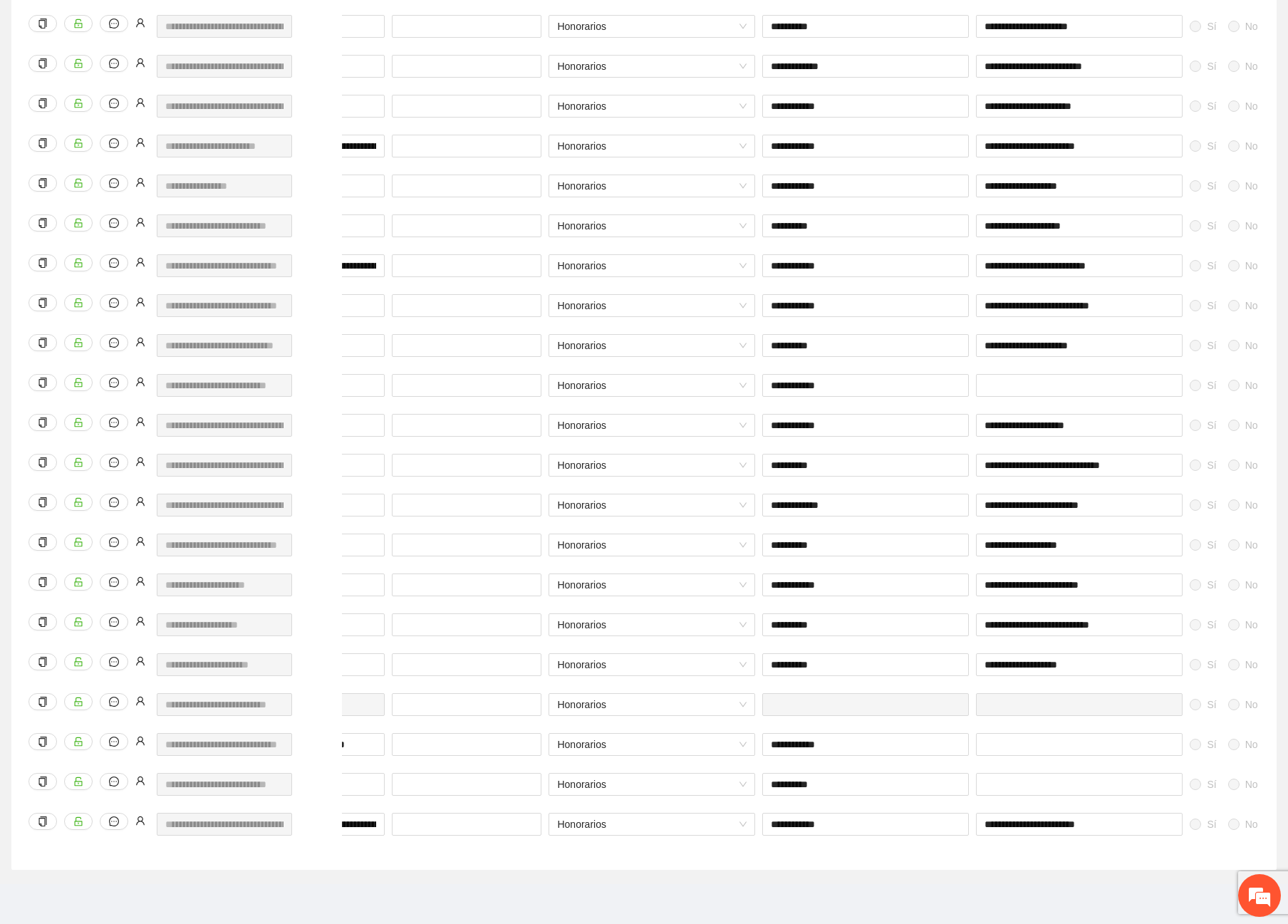
click at [1036, 715] on div at bounding box center [1079, 713] width 214 height 40
click at [1026, 739] on input "text" at bounding box center [1079, 744] width 207 height 23
click at [1021, 721] on div at bounding box center [1079, 713] width 214 height 40
click at [1015, 734] on input "text" at bounding box center [1079, 744] width 207 height 23
type input "**********"
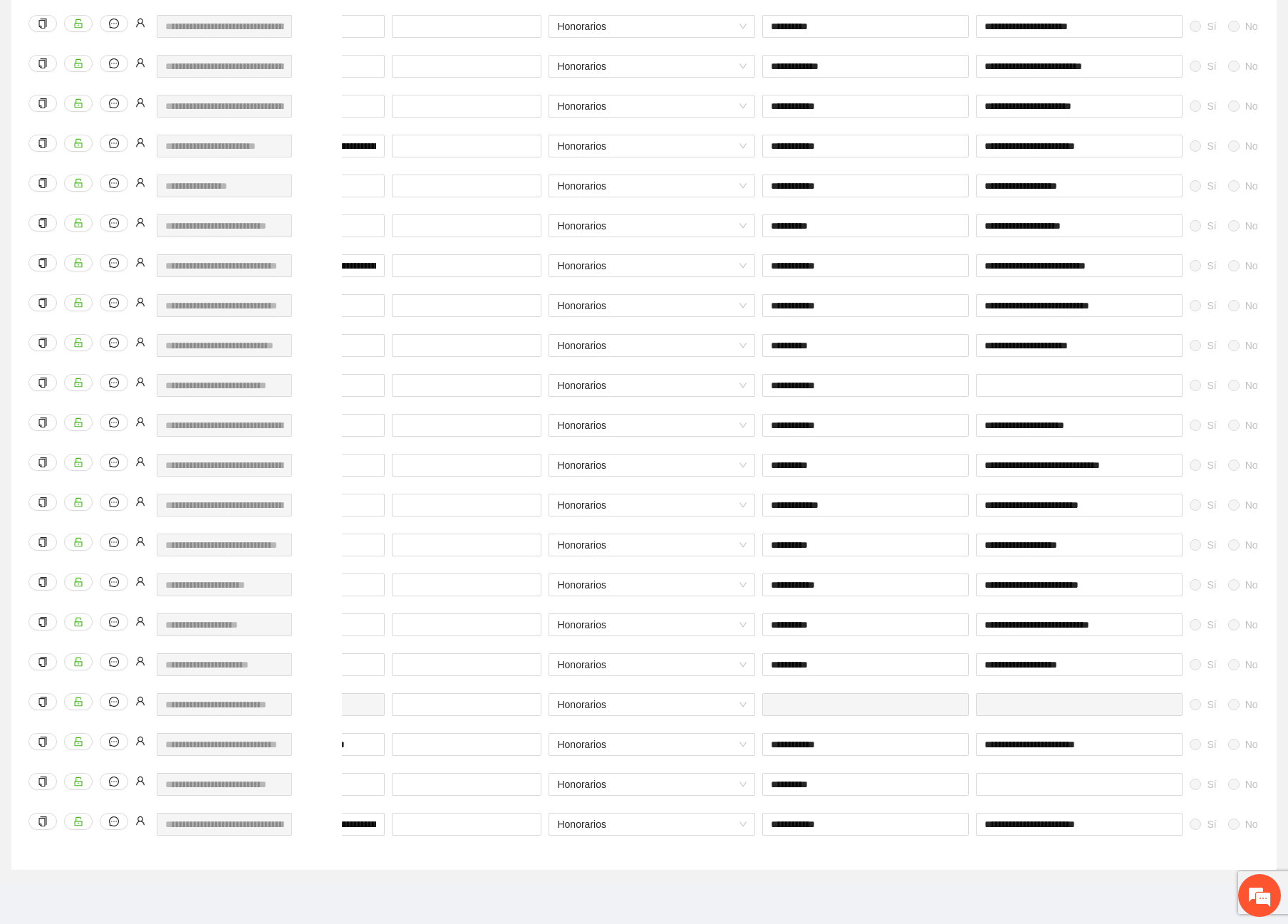
click at [1142, 748] on div "**********" at bounding box center [1079, 753] width 214 height 40
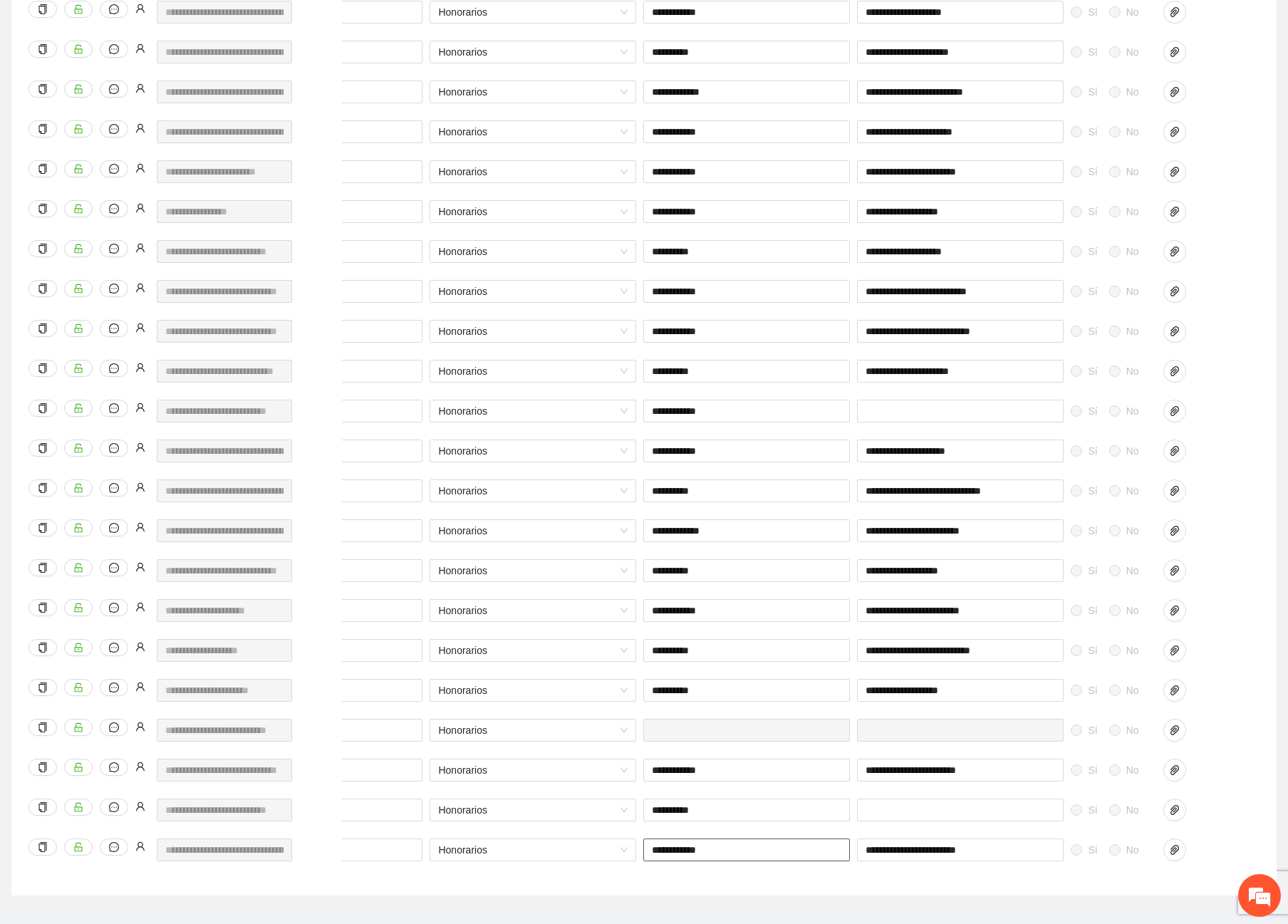
scroll to position [1701, 0]
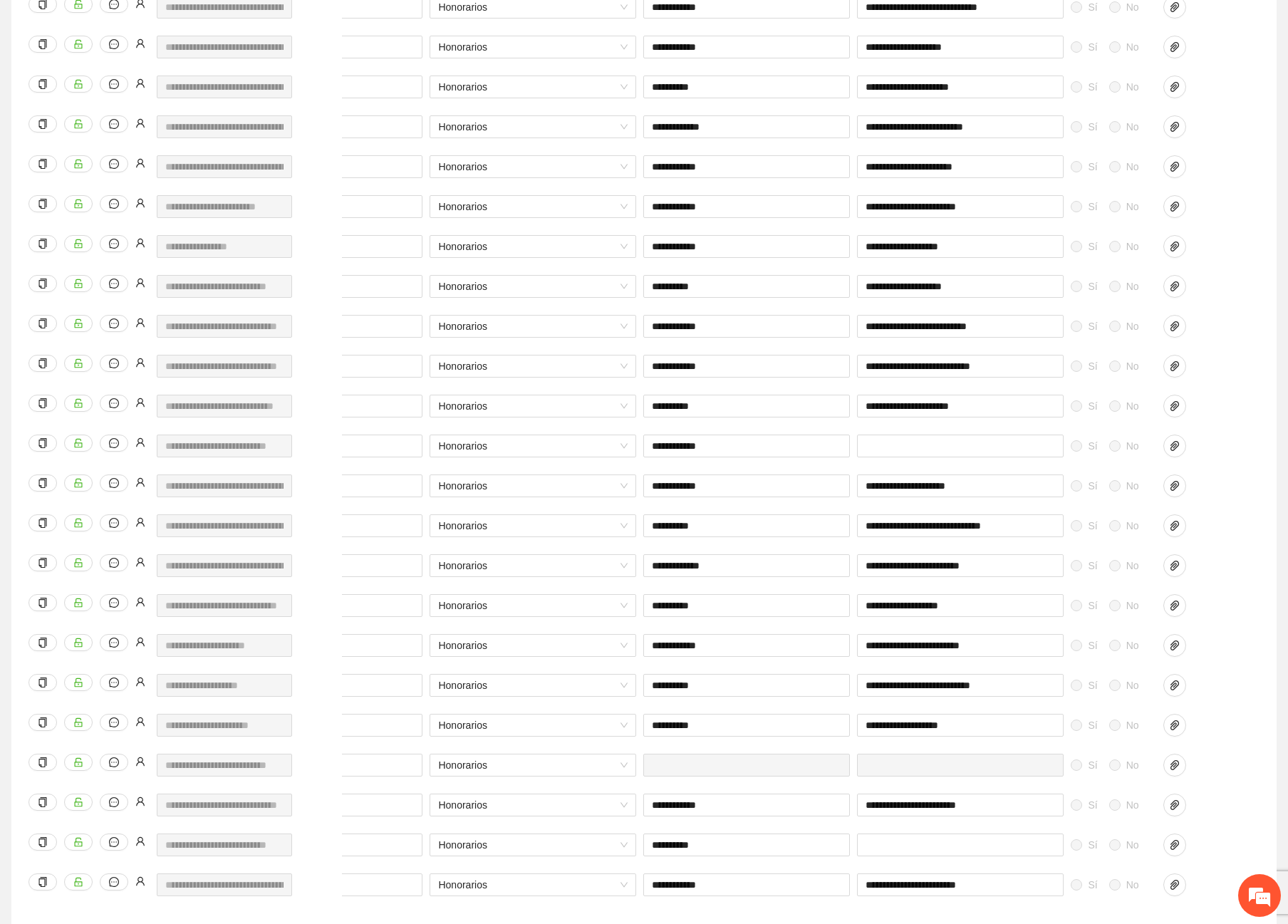
click at [1247, 722] on div "**********" at bounding box center [579, 733] width 1361 height 40
click at [1171, 810] on icon "paper-clip" at bounding box center [1175, 805] width 11 height 11
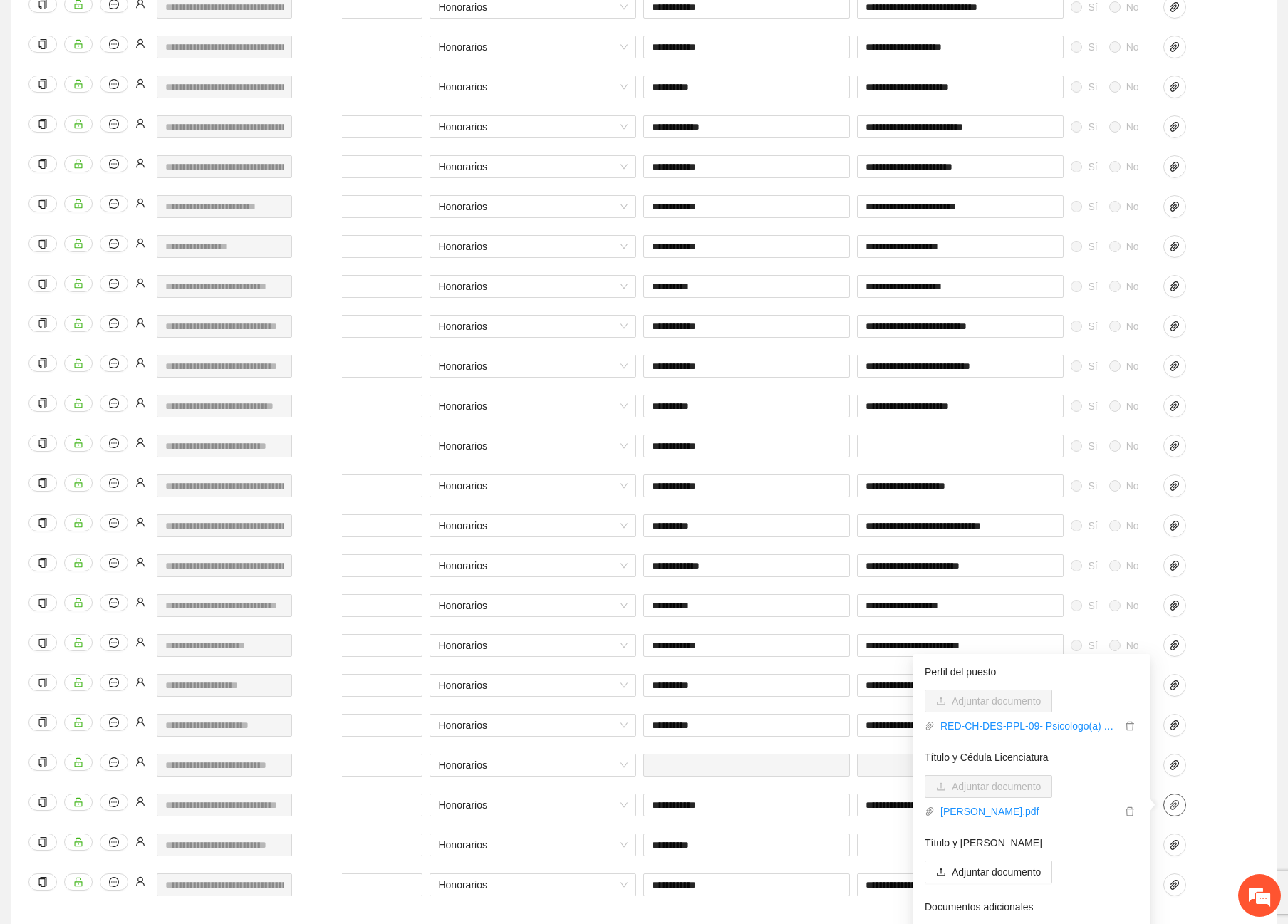
scroll to position [1773, 0]
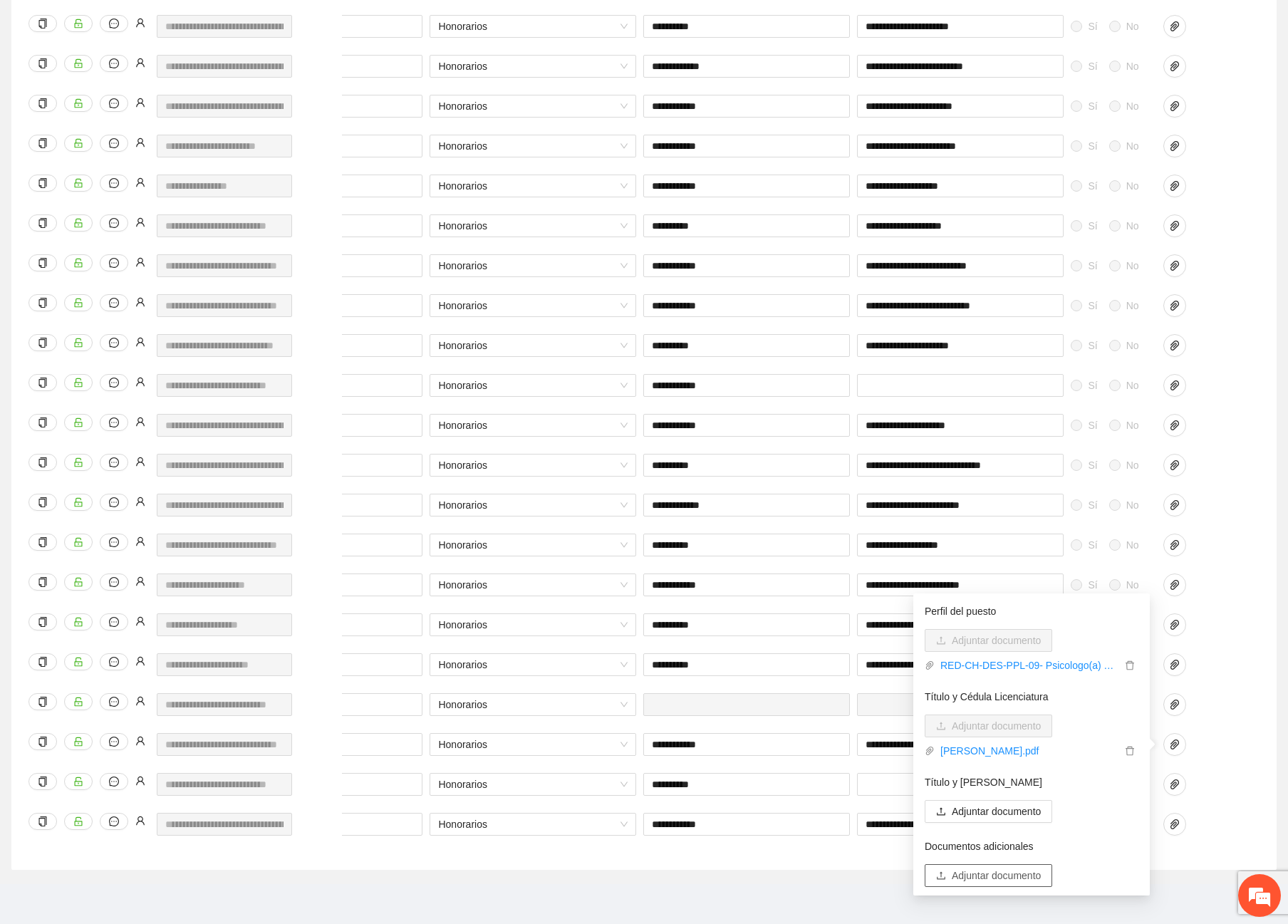
click at [992, 870] on span "Adjuntar documento" at bounding box center [996, 875] width 89 height 16
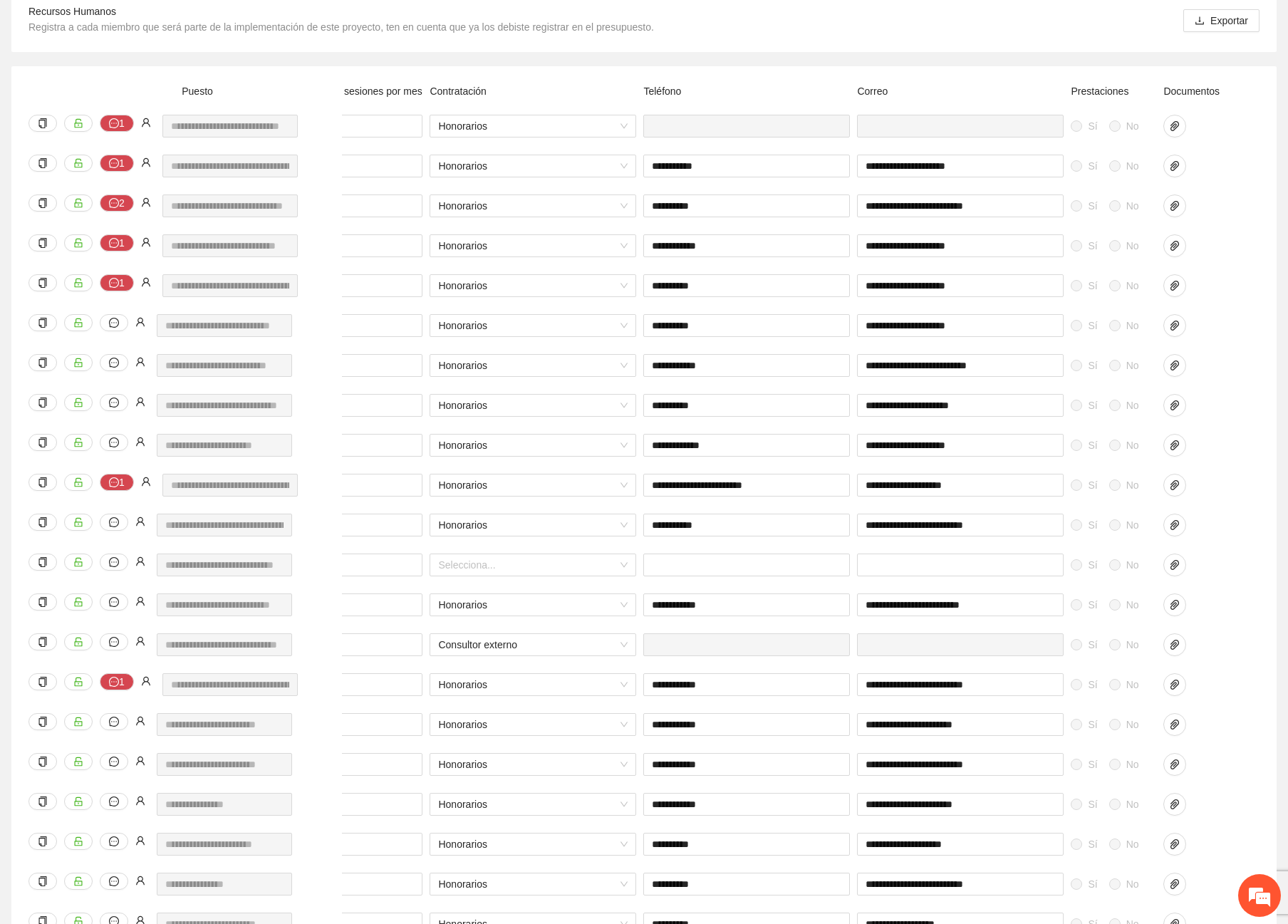
scroll to position [0, 0]
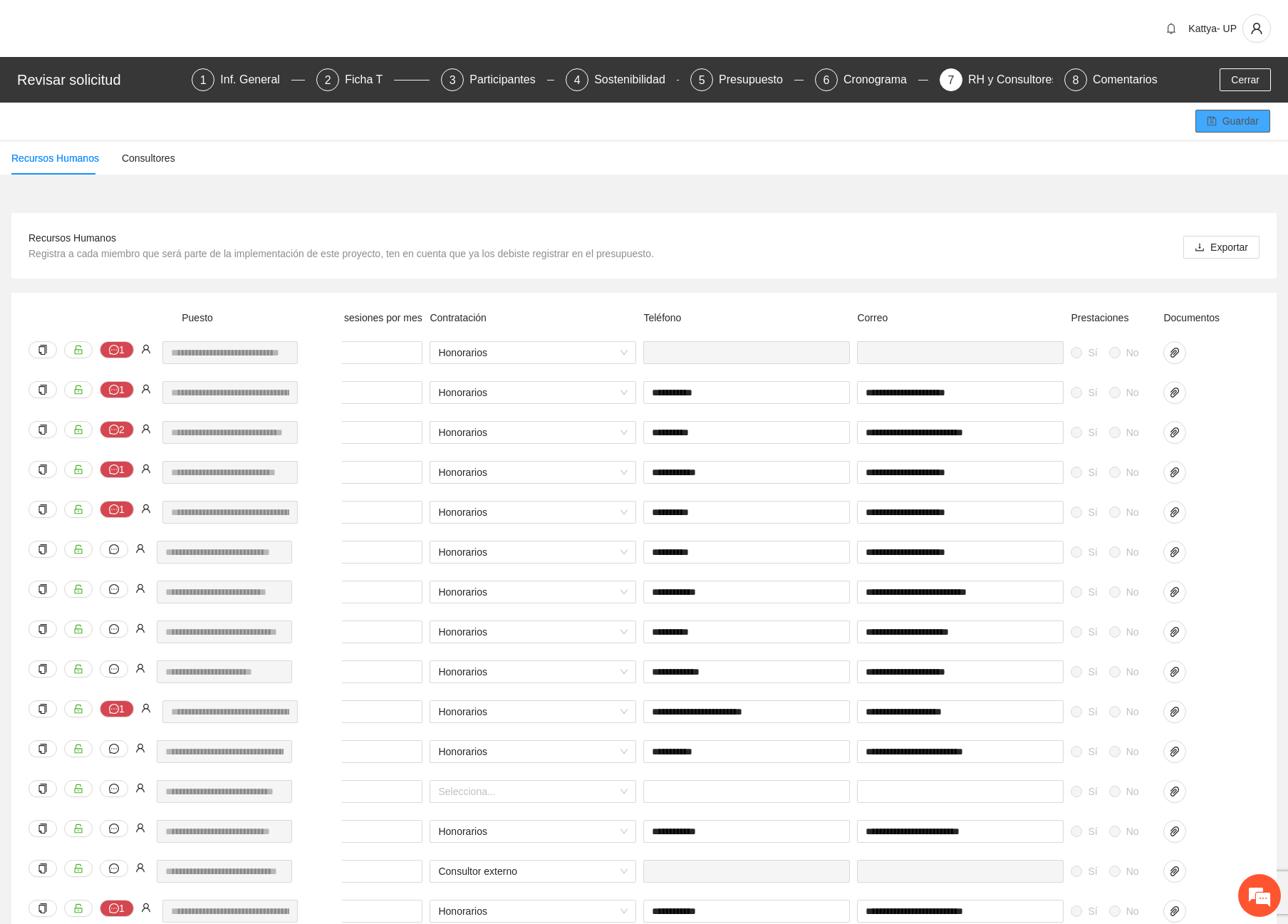
click at [1220, 120] on button "Guardar" at bounding box center [1233, 121] width 75 height 23
click at [1241, 115] on span "Guardar" at bounding box center [1241, 121] width 37 height 16
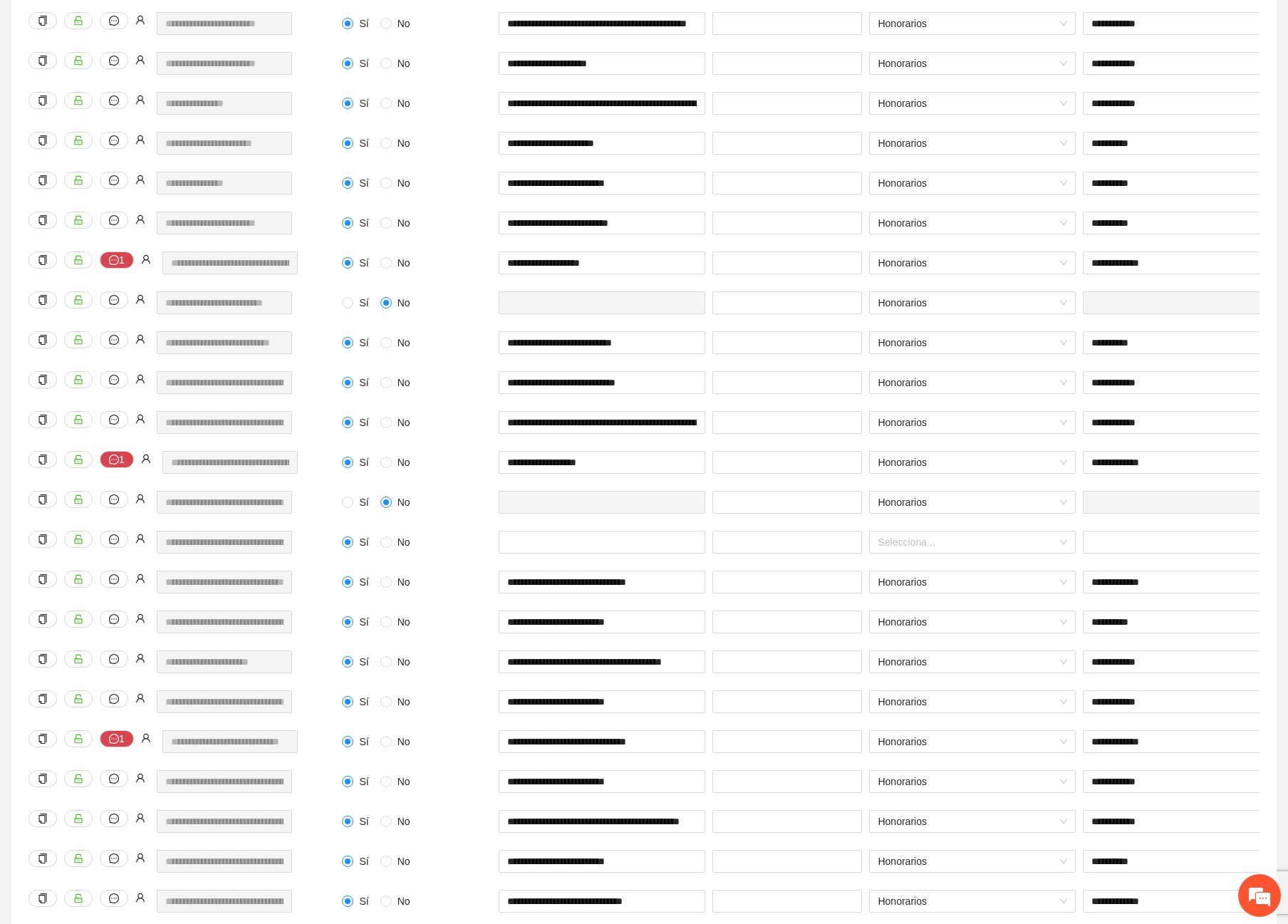
scroll to position [0, 83]
click at [288, 483] on div "**********" at bounding box center [185, 471] width 321 height 40
click at [1028, 601] on div "Honorarios" at bounding box center [972, 591] width 214 height 40
click at [1274, 381] on div "**********" at bounding box center [644, 535] width 1265 height 2339
click at [638, 457] on input "**********" at bounding box center [602, 462] width 207 height 23
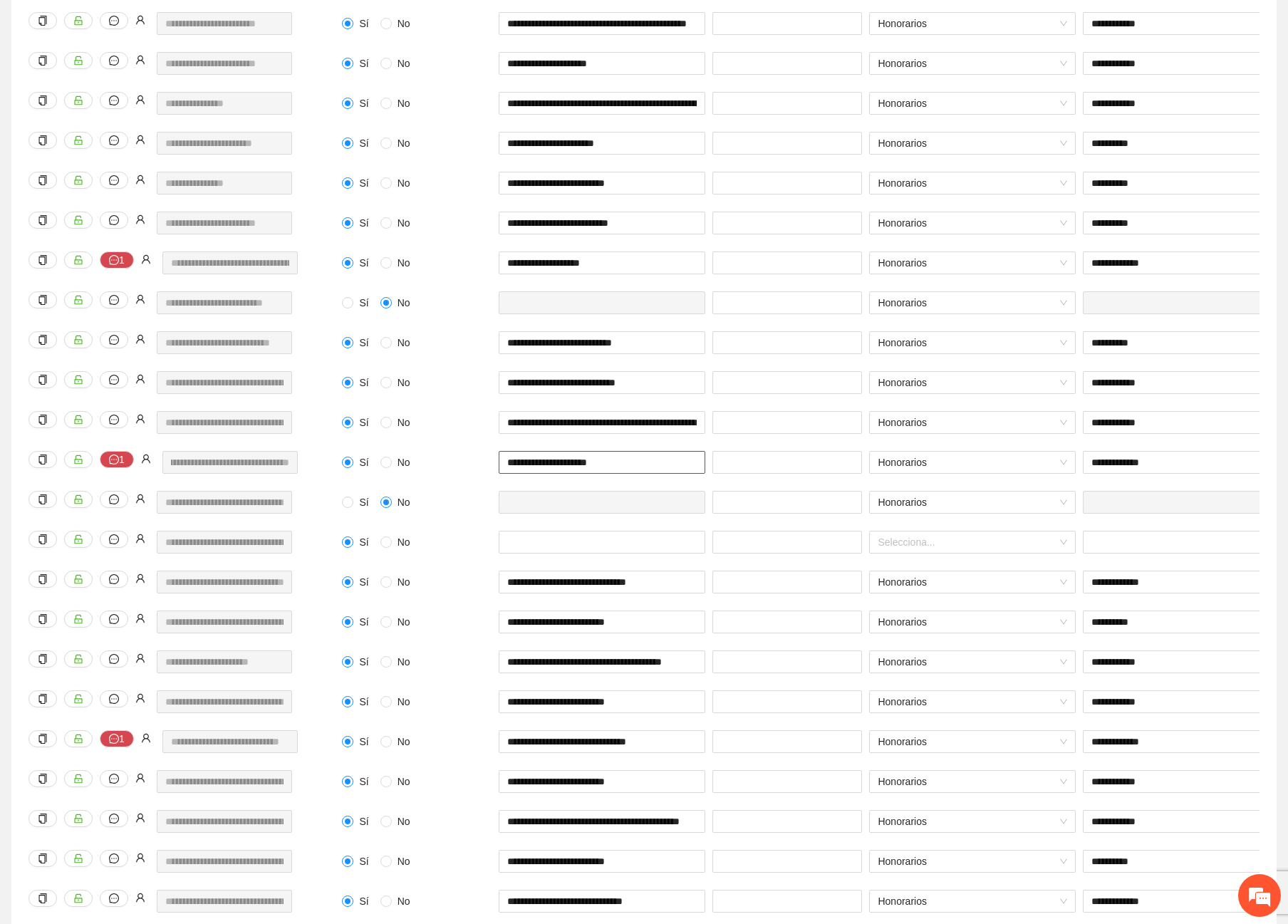
paste input "**********"
type input "**********"
drag, startPoint x: 1171, startPoint y: 461, endPoint x: 1111, endPoint y: 462, distance: 60.0
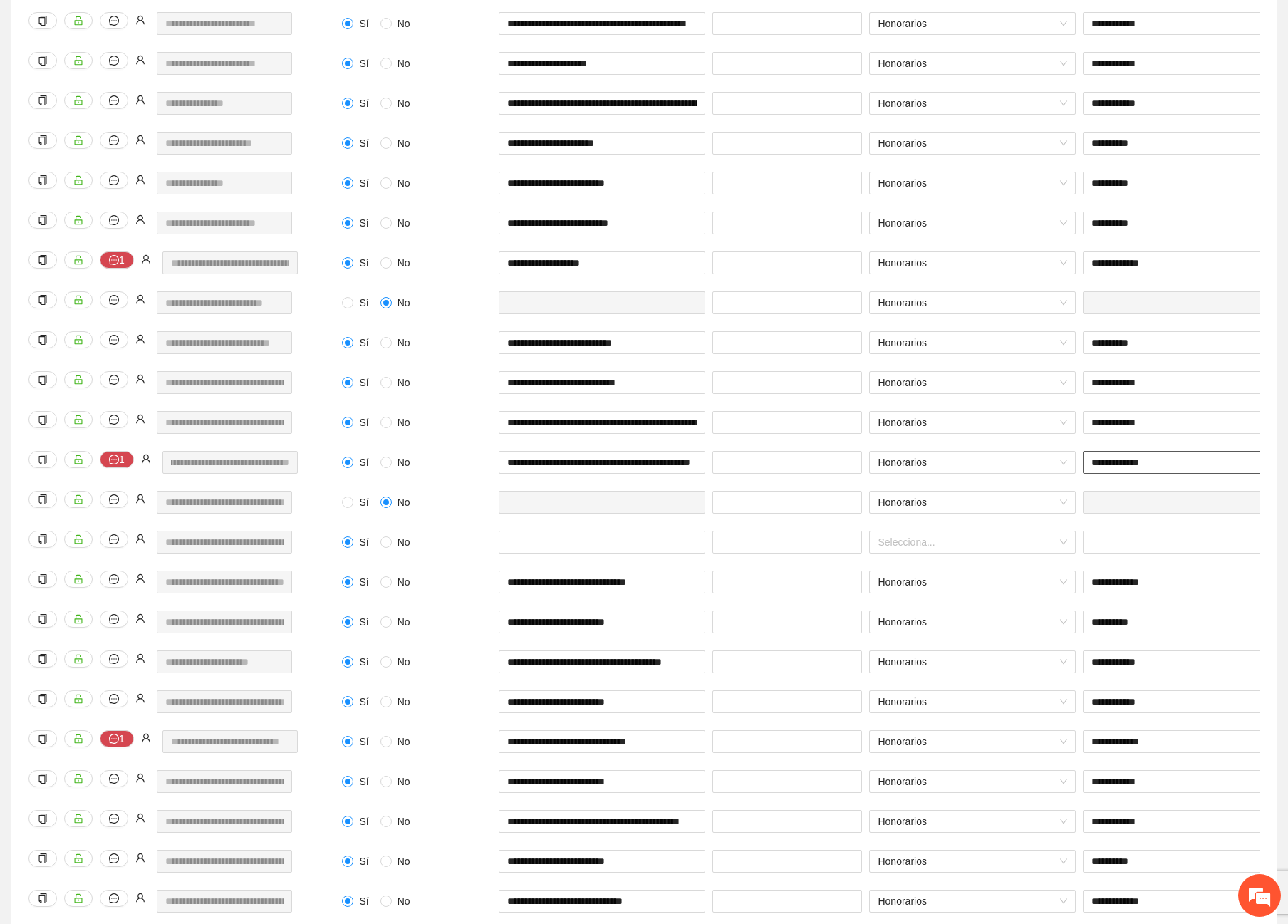
click at [1111, 462] on input "**********" at bounding box center [1186, 462] width 207 height 23
type input "**********"
click at [1109, 438] on div "**********" at bounding box center [1186, 431] width 214 height 40
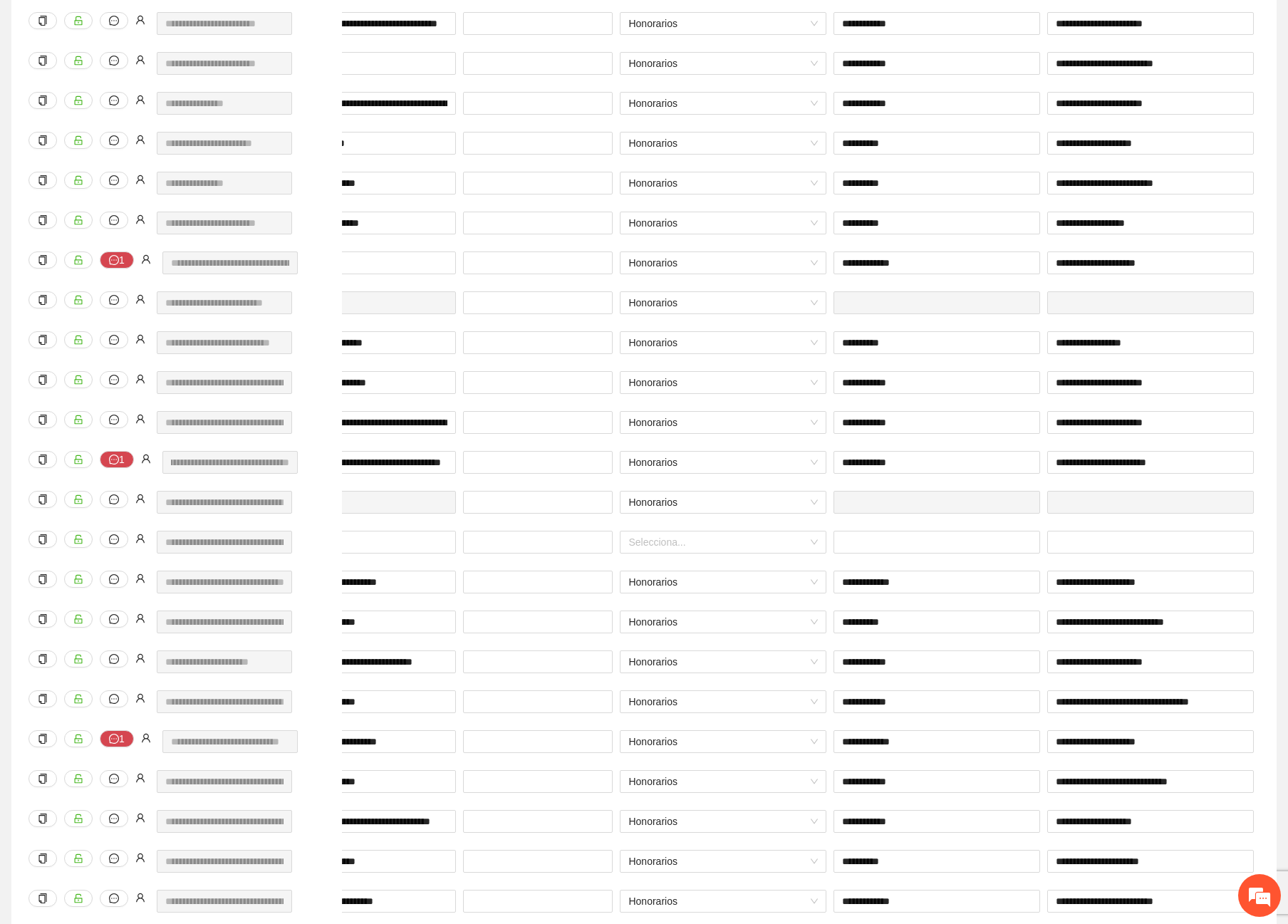
scroll to position [0, 285]
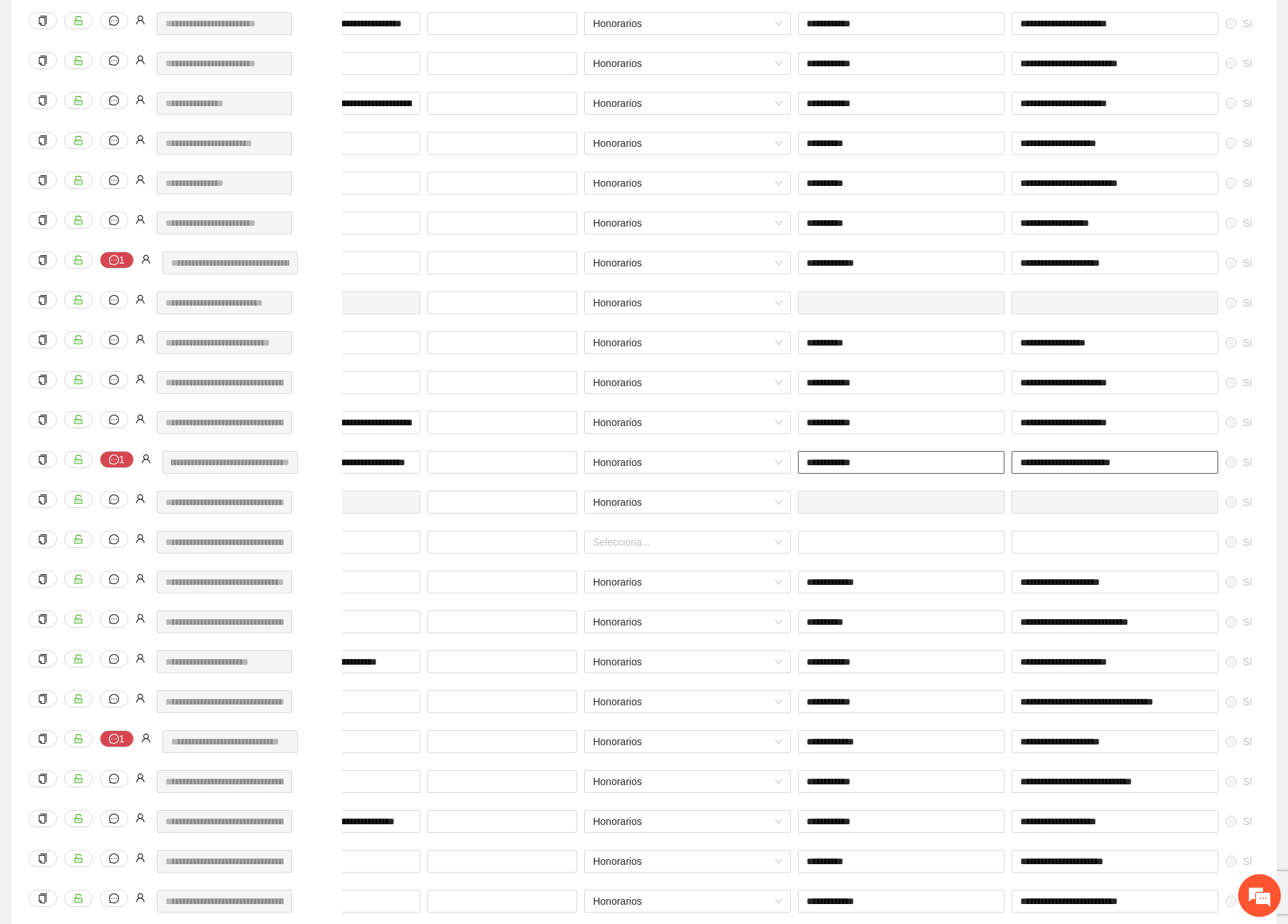
drag, startPoint x: 1122, startPoint y: 464, endPoint x: 981, endPoint y: 466, distance: 141.0
click at [981, 466] on div "**********" at bounding box center [734, 471] width 1361 height 40
type input "**********"
click at [1141, 487] on div "**********" at bounding box center [1115, 471] width 214 height 40
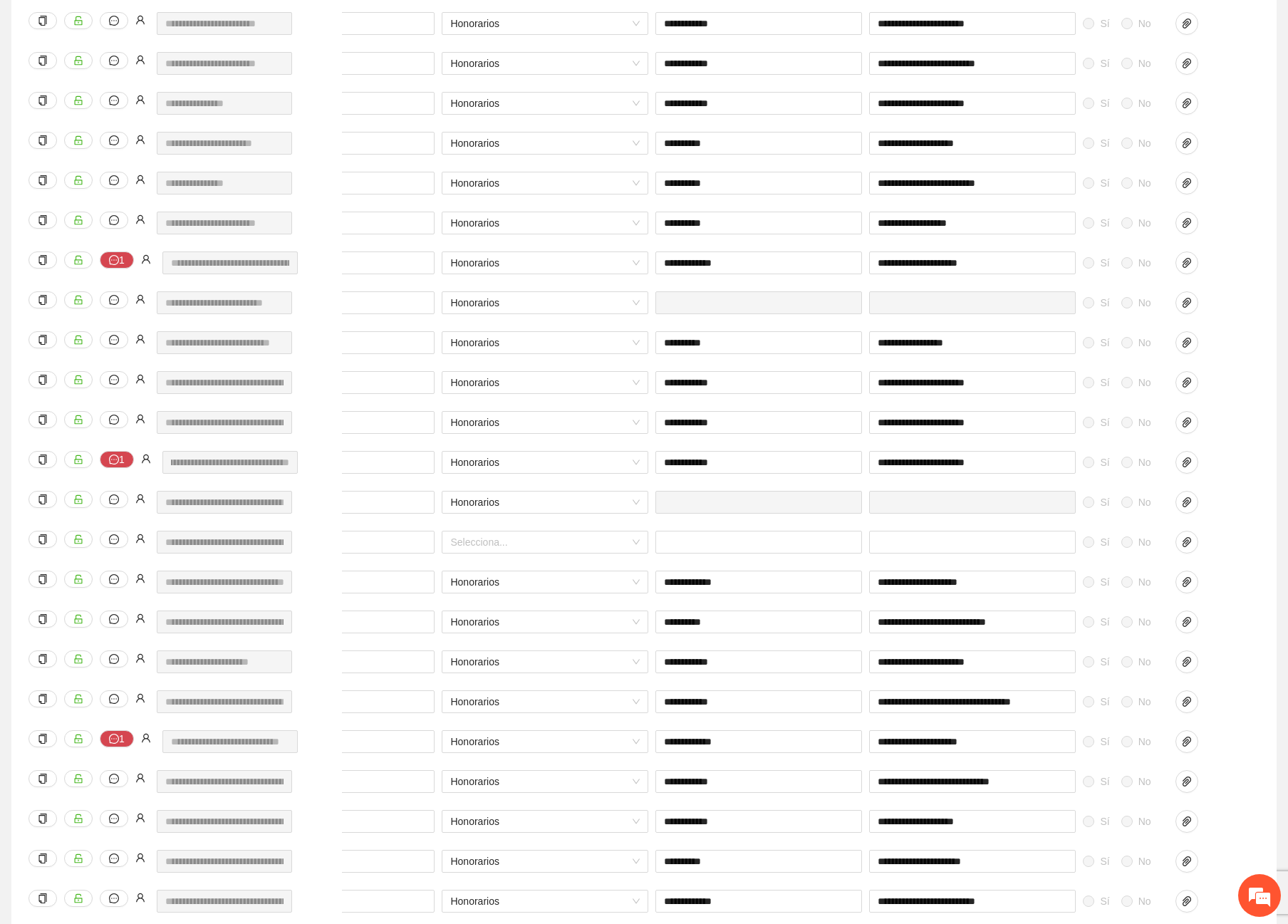
scroll to position [0, 440]
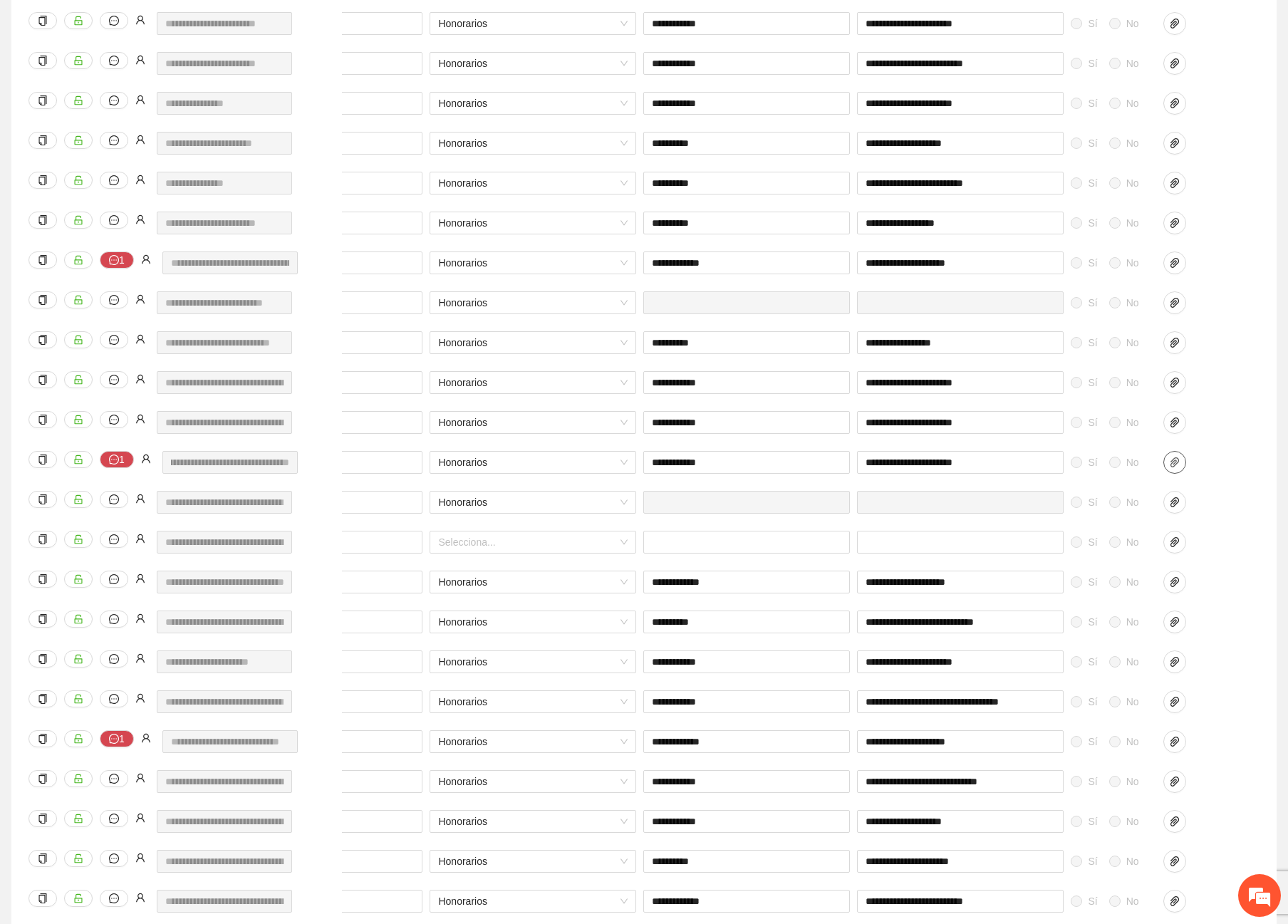
click at [1178, 460] on icon "paper-clip" at bounding box center [1175, 462] width 11 height 11
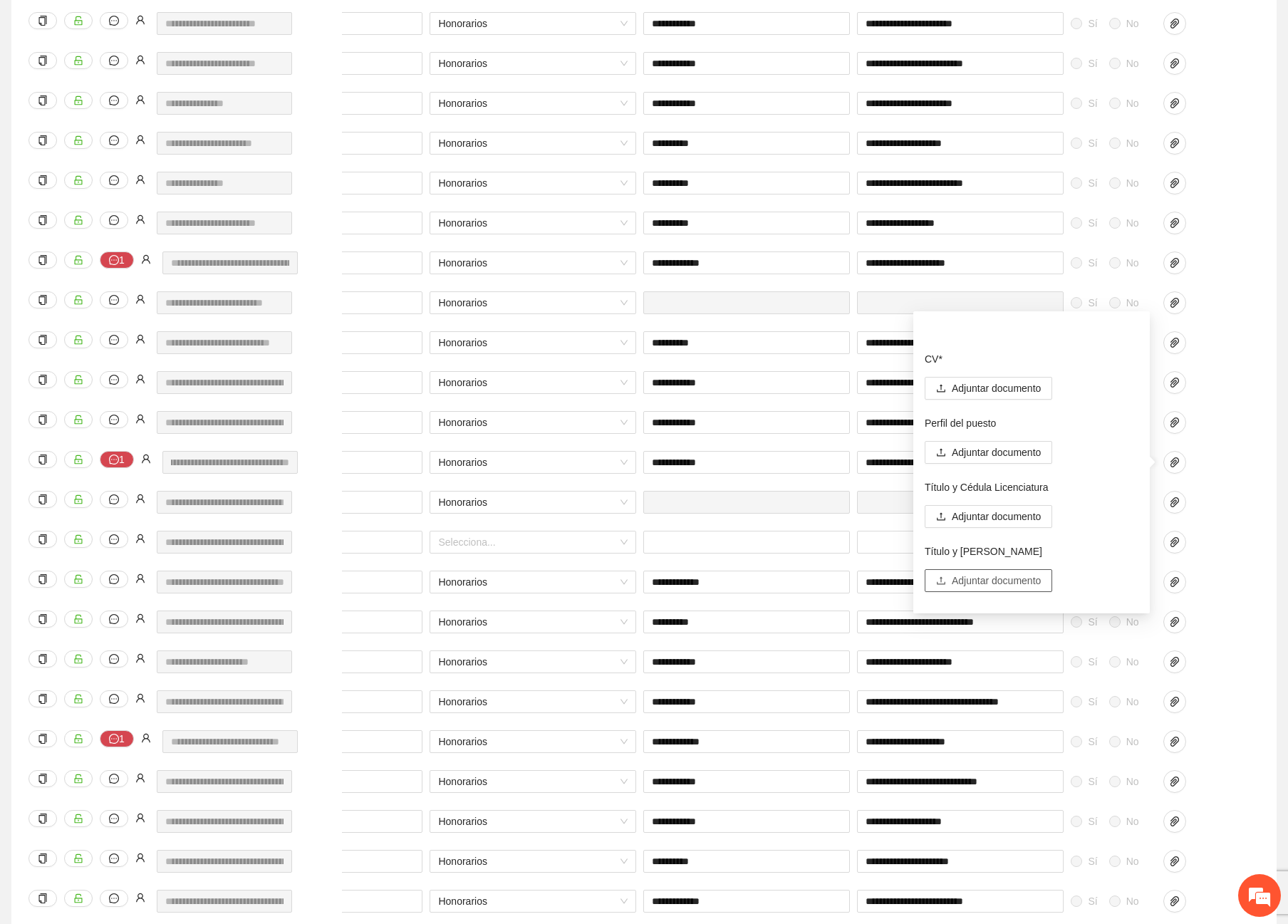
click at [1017, 576] on span "Adjuntar documento" at bounding box center [996, 581] width 89 height 16
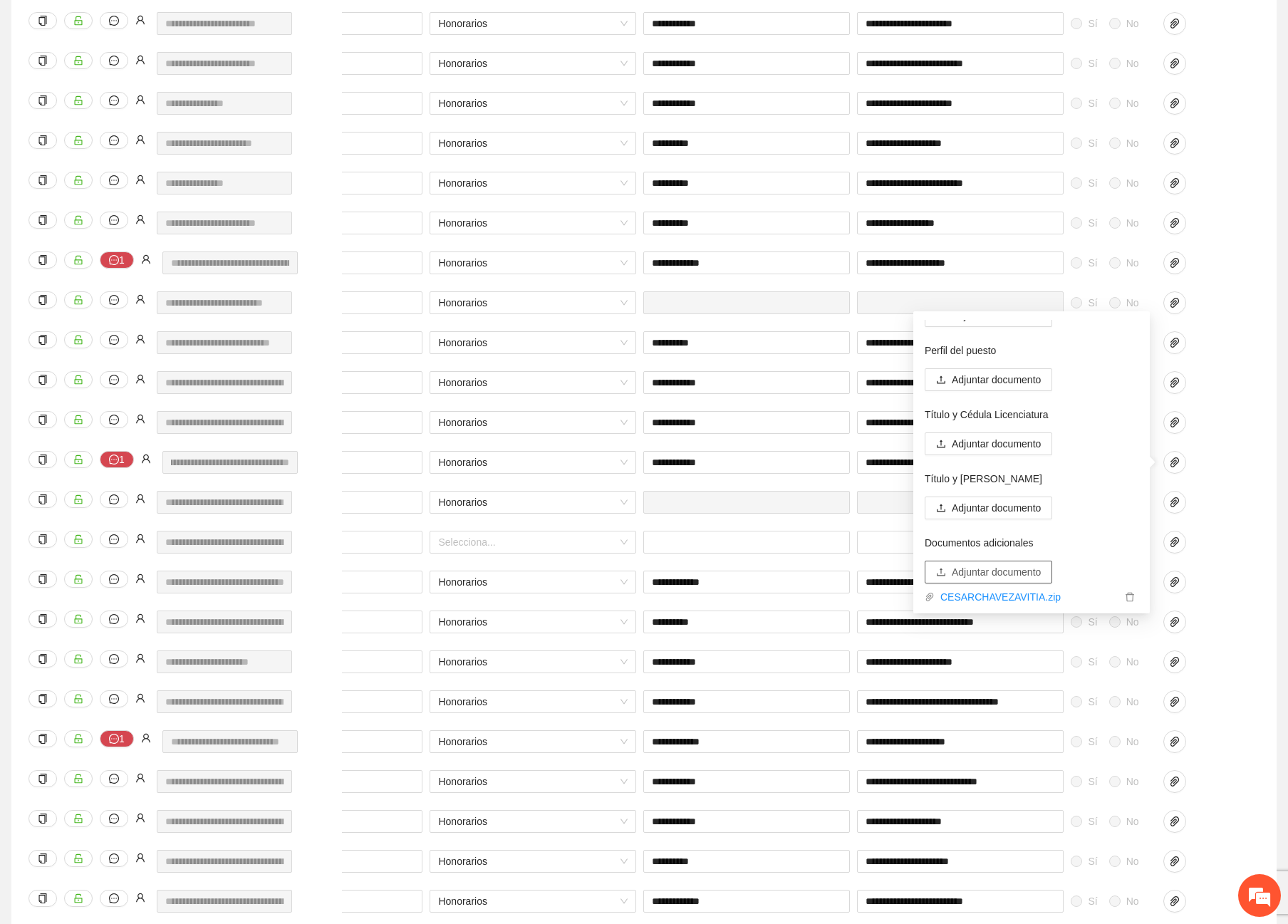
click at [1023, 571] on span "Adjuntar documento" at bounding box center [996, 572] width 89 height 16
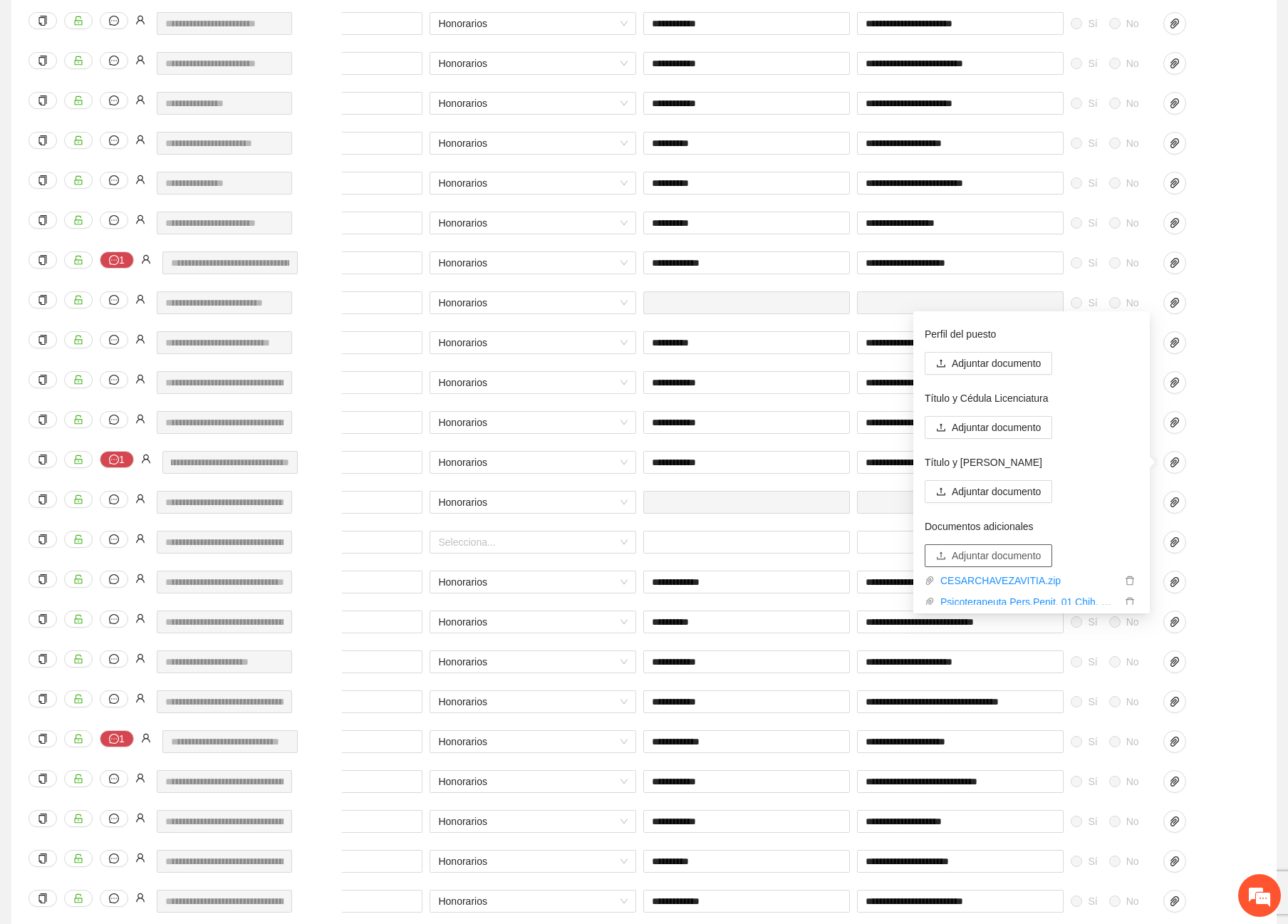
scroll to position [94, 0]
click at [1224, 528] on div at bounding box center [1195, 510] width 71 height 40
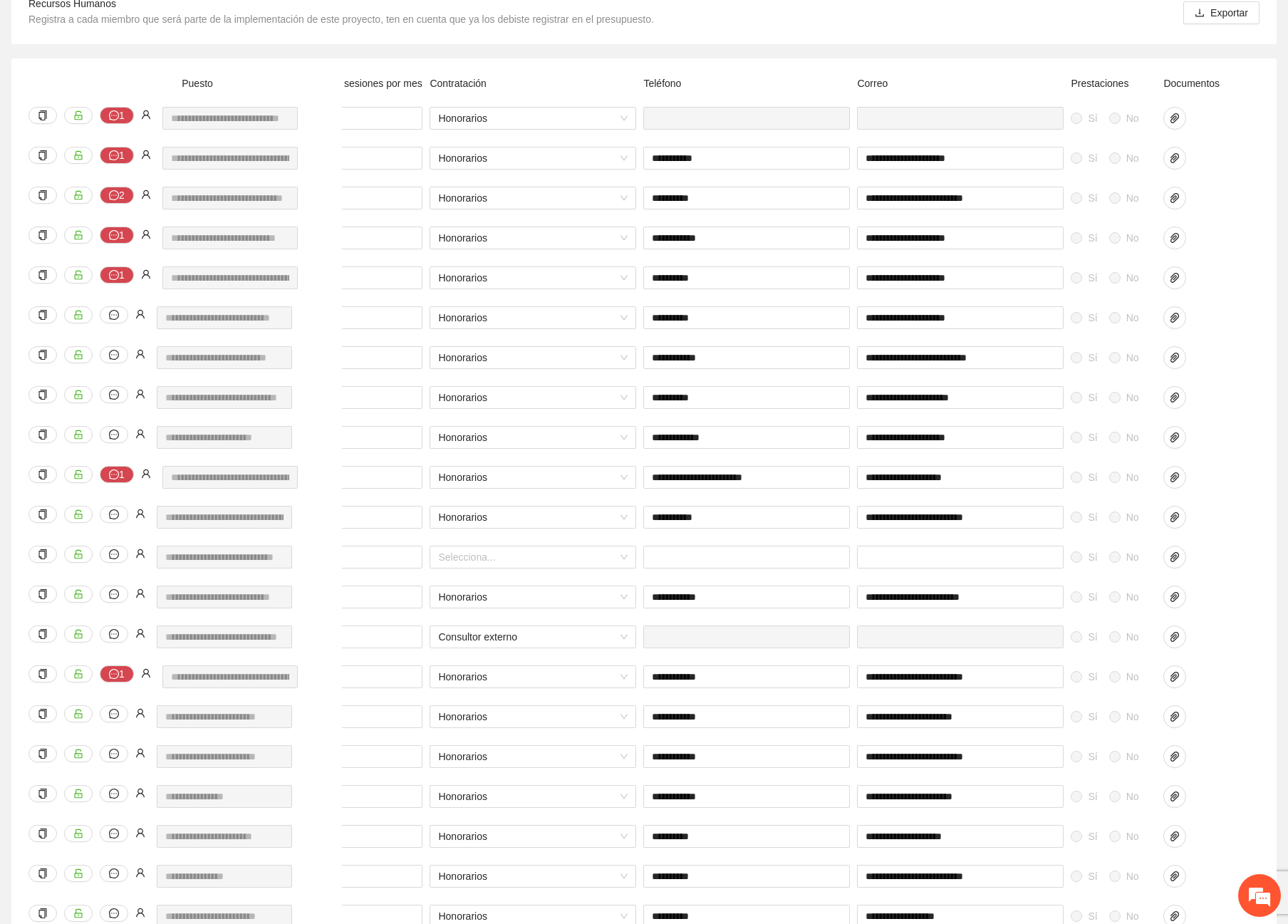
scroll to position [0, 0]
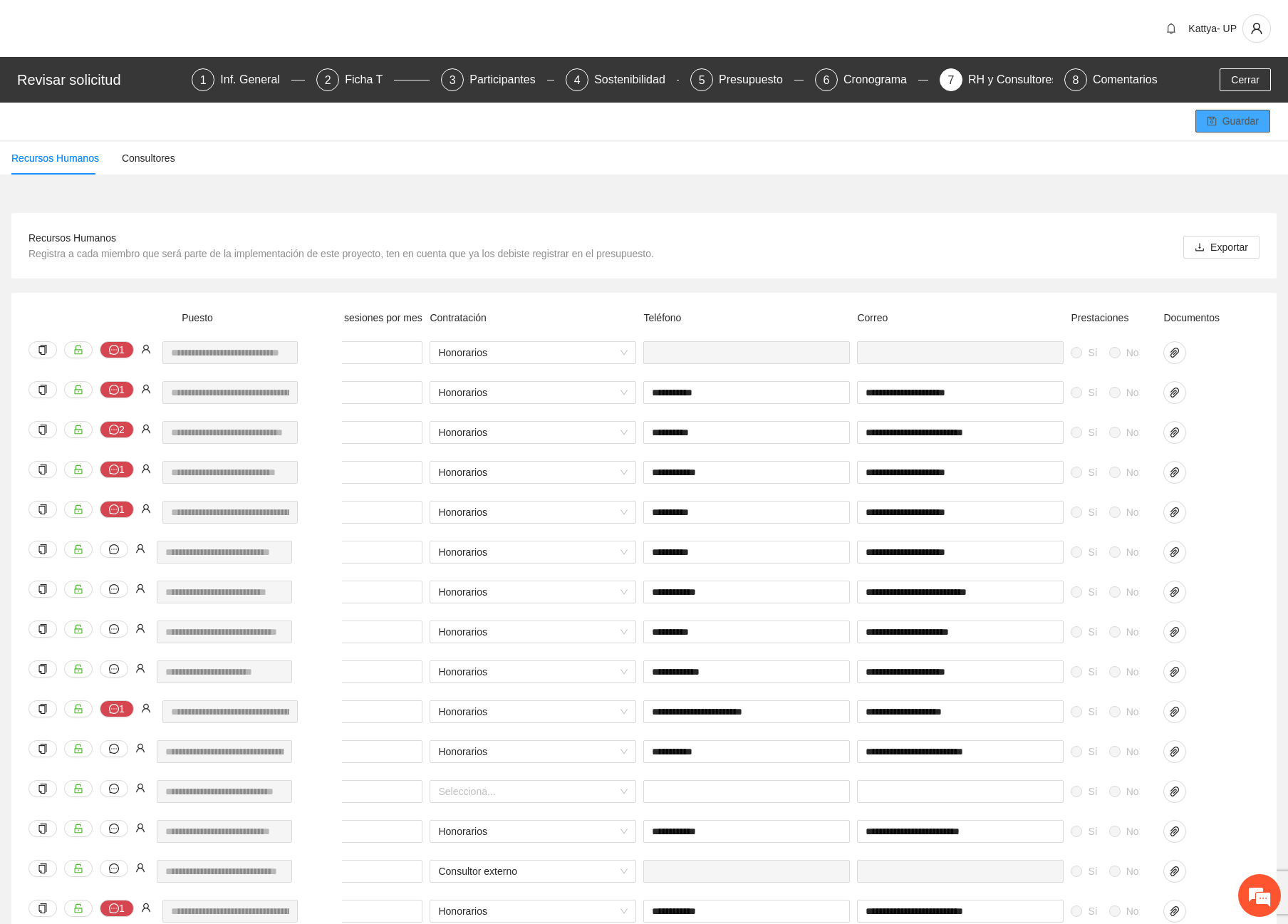
click at [1242, 128] on span "Guardar" at bounding box center [1241, 121] width 37 height 16
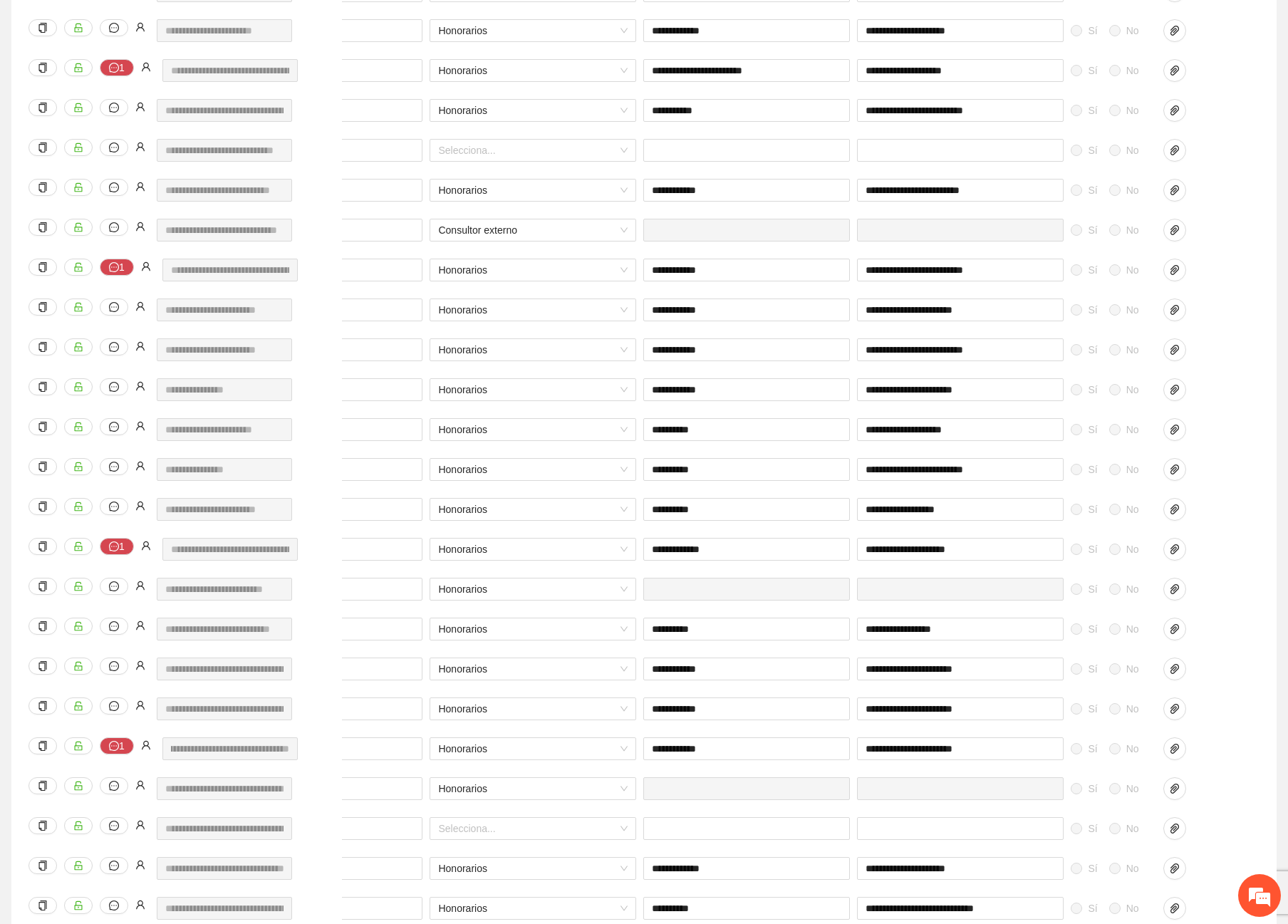
scroll to position [712, 0]
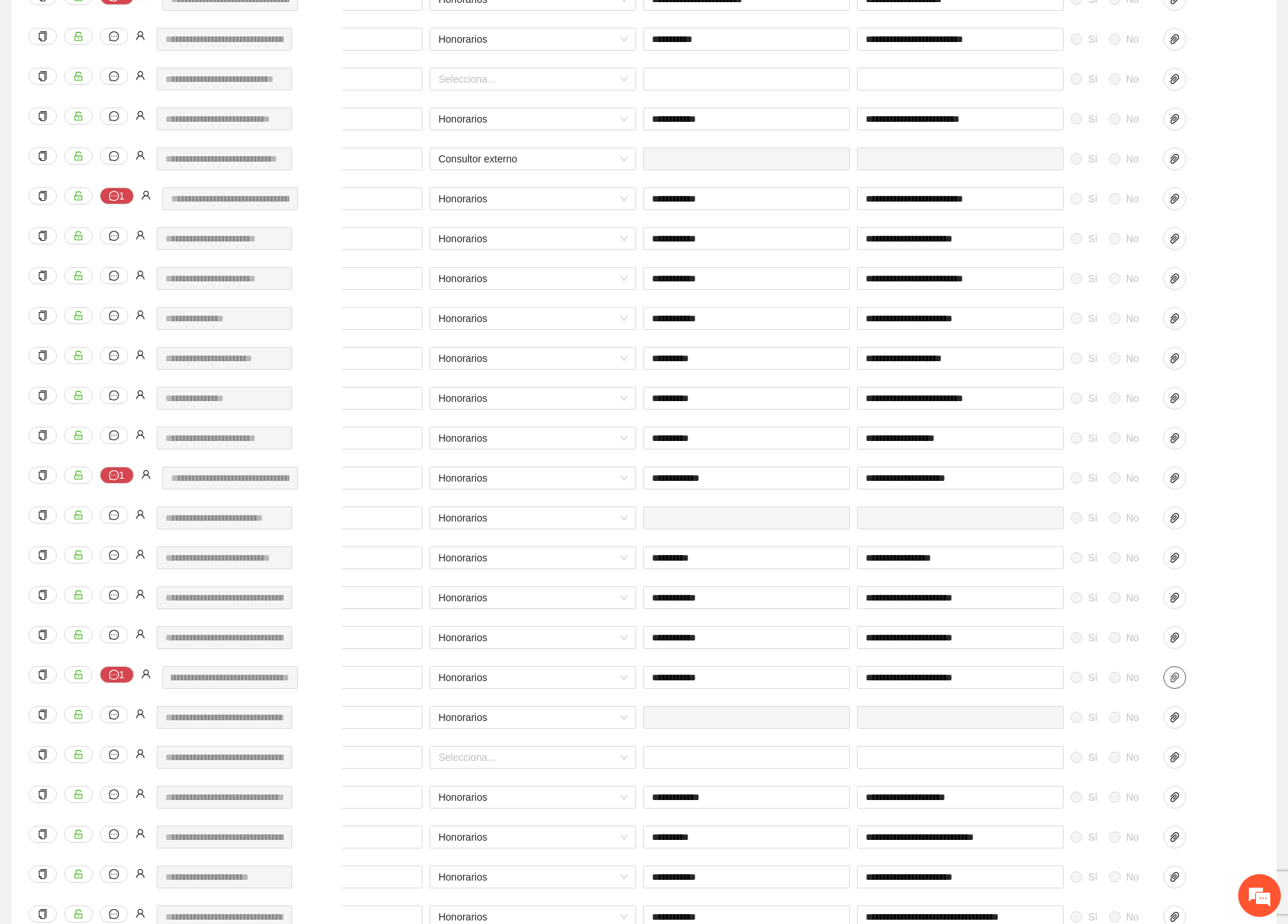
click at [1168, 684] on button "button" at bounding box center [1175, 677] width 23 height 23
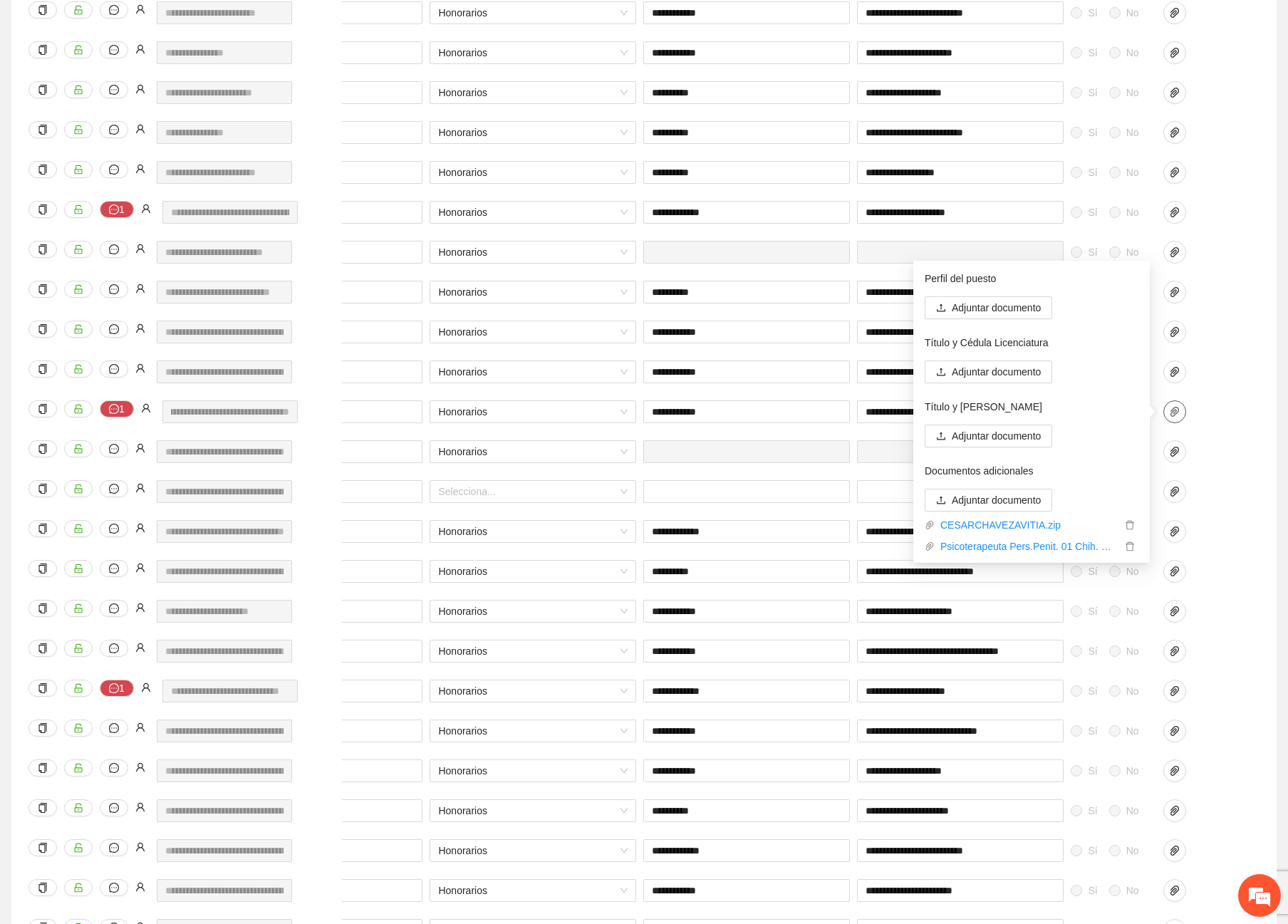
scroll to position [925, 0]
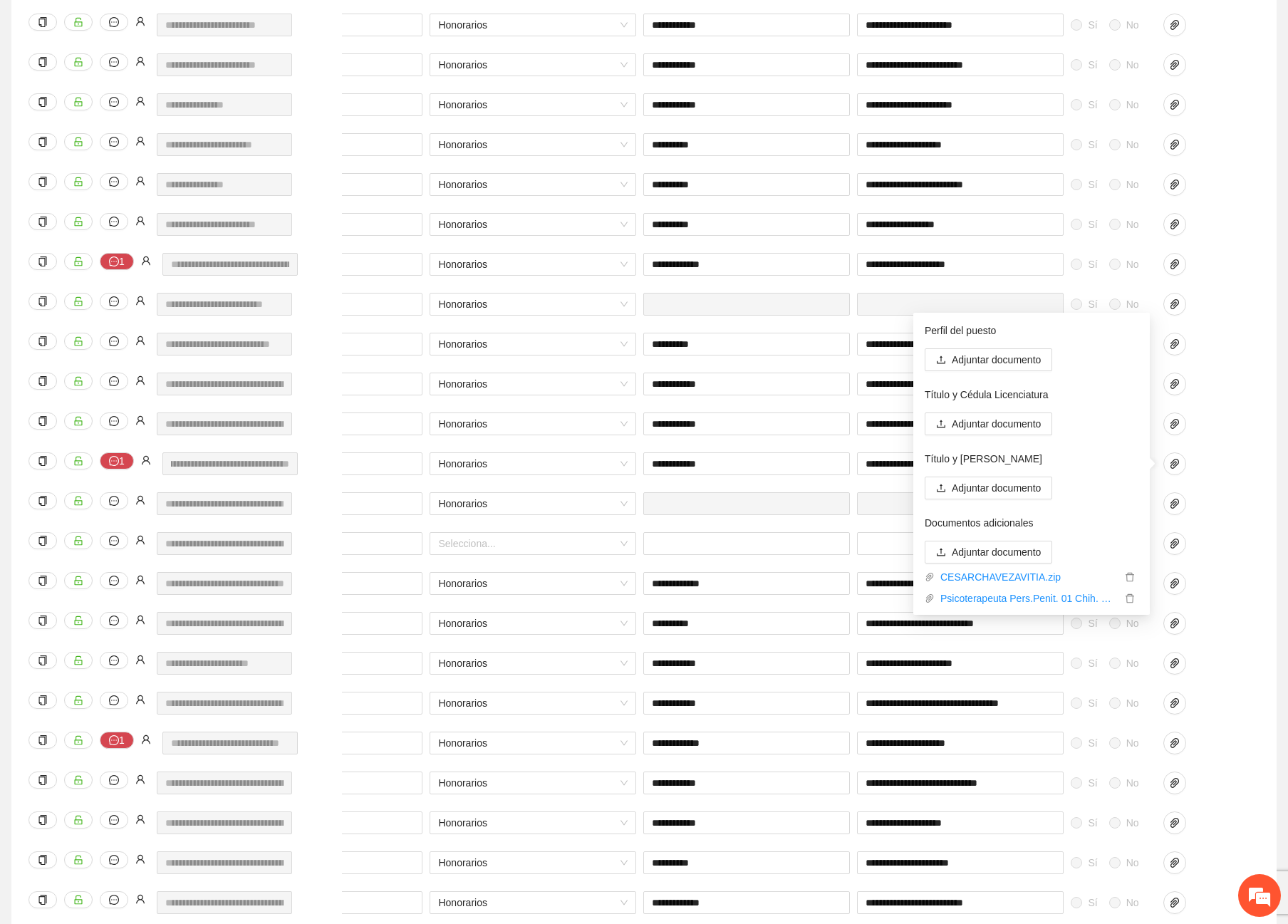
click at [1203, 454] on div at bounding box center [1195, 464] width 64 height 23
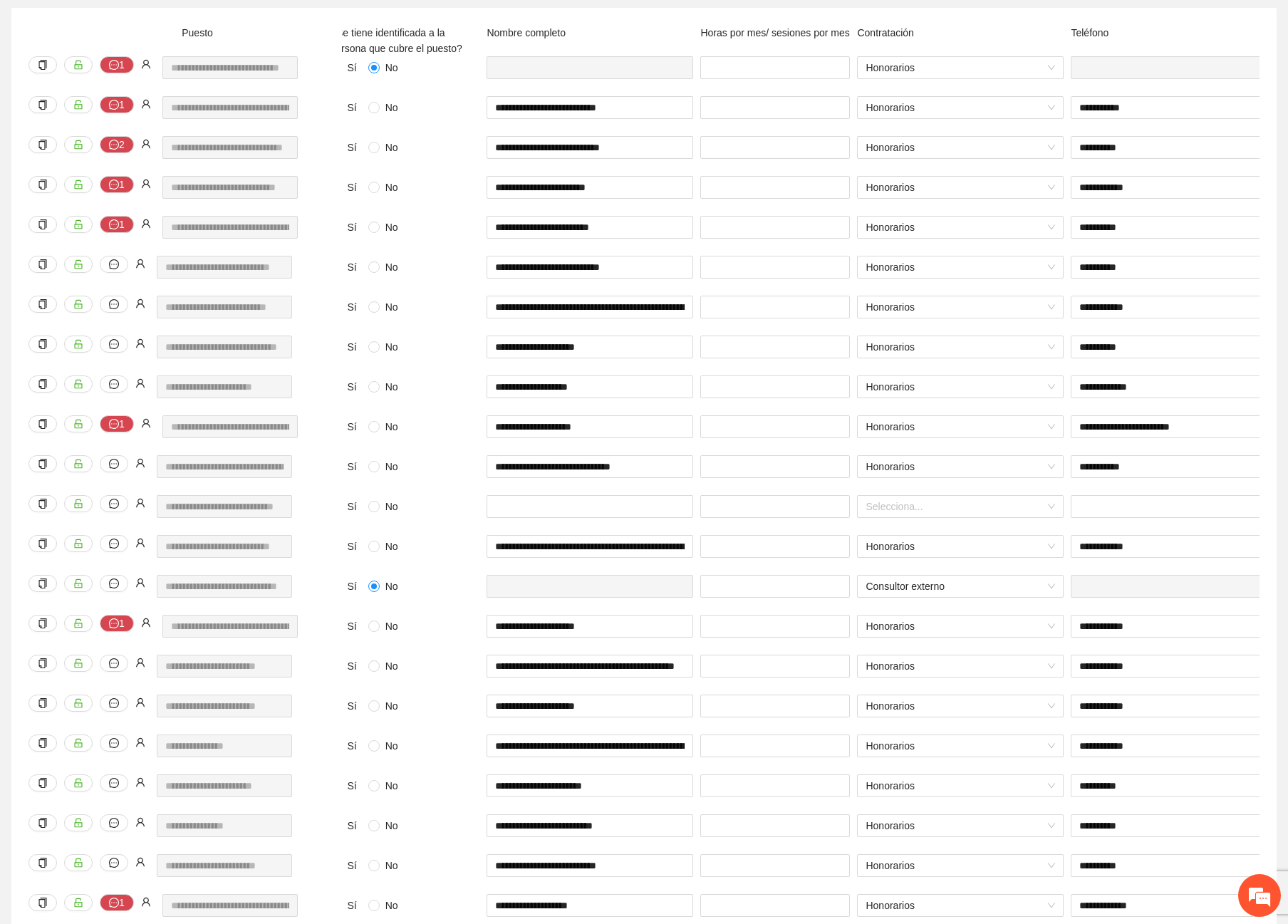
scroll to position [0, 0]
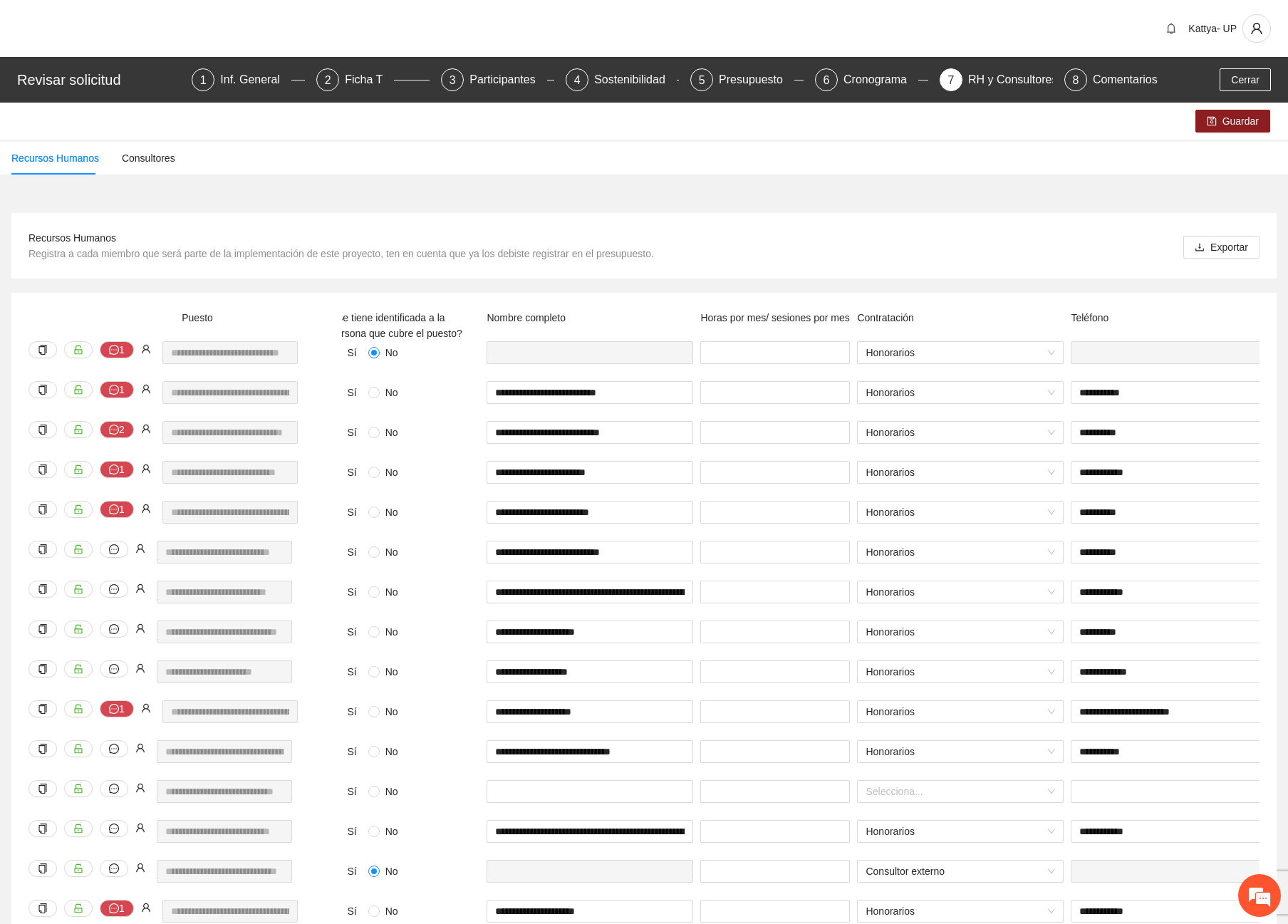
click at [1239, 133] on div "Guardar" at bounding box center [644, 121] width 1288 height 37
click at [1238, 125] on span "Guardar" at bounding box center [1241, 121] width 37 height 16
click at [777, 214] on div "Recursos Humanos Registra a cada miembro que será parte de la implementación de…" at bounding box center [644, 245] width 1265 height 65
click at [1208, 125] on icon "save" at bounding box center [1212, 121] width 10 height 10
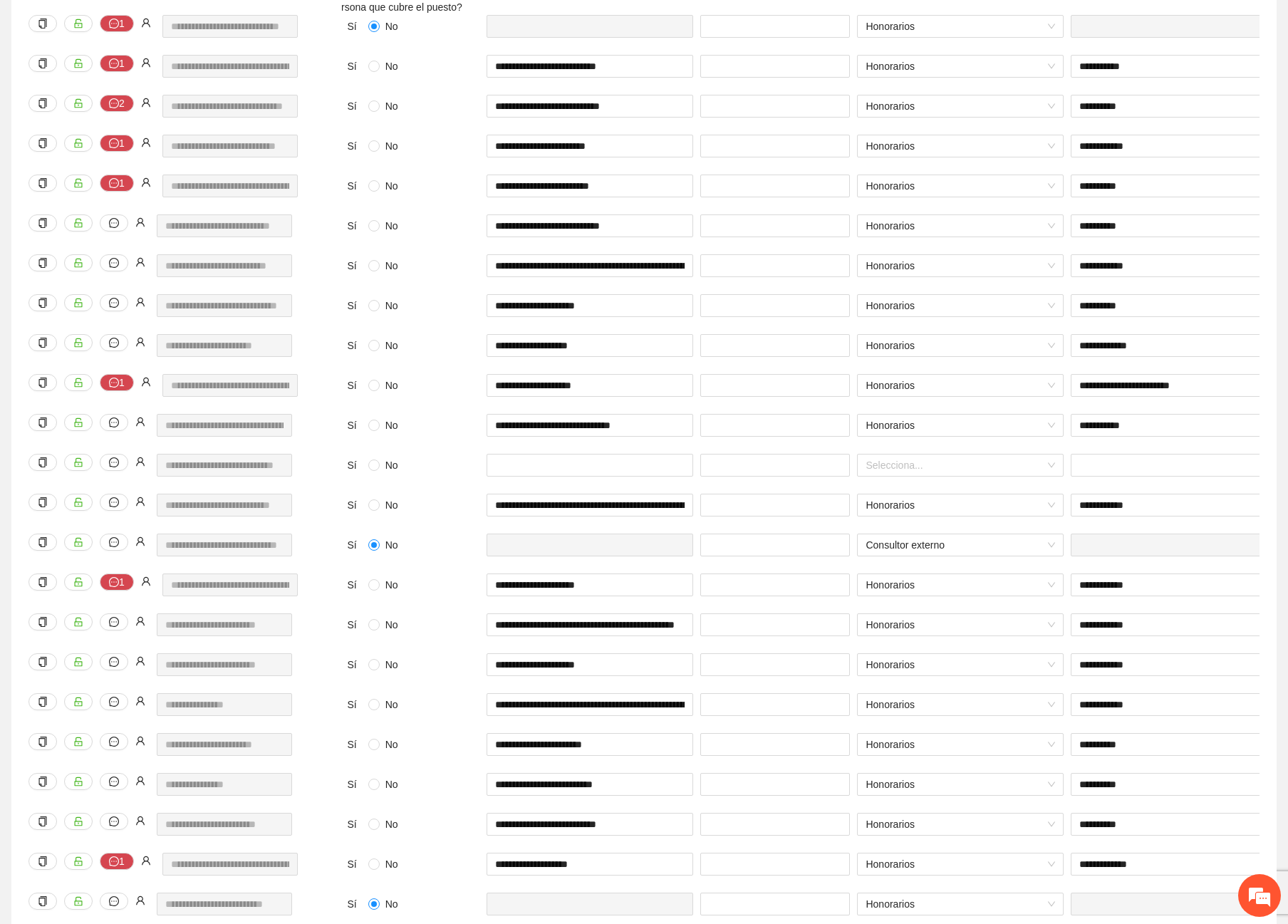
scroll to position [1, 0]
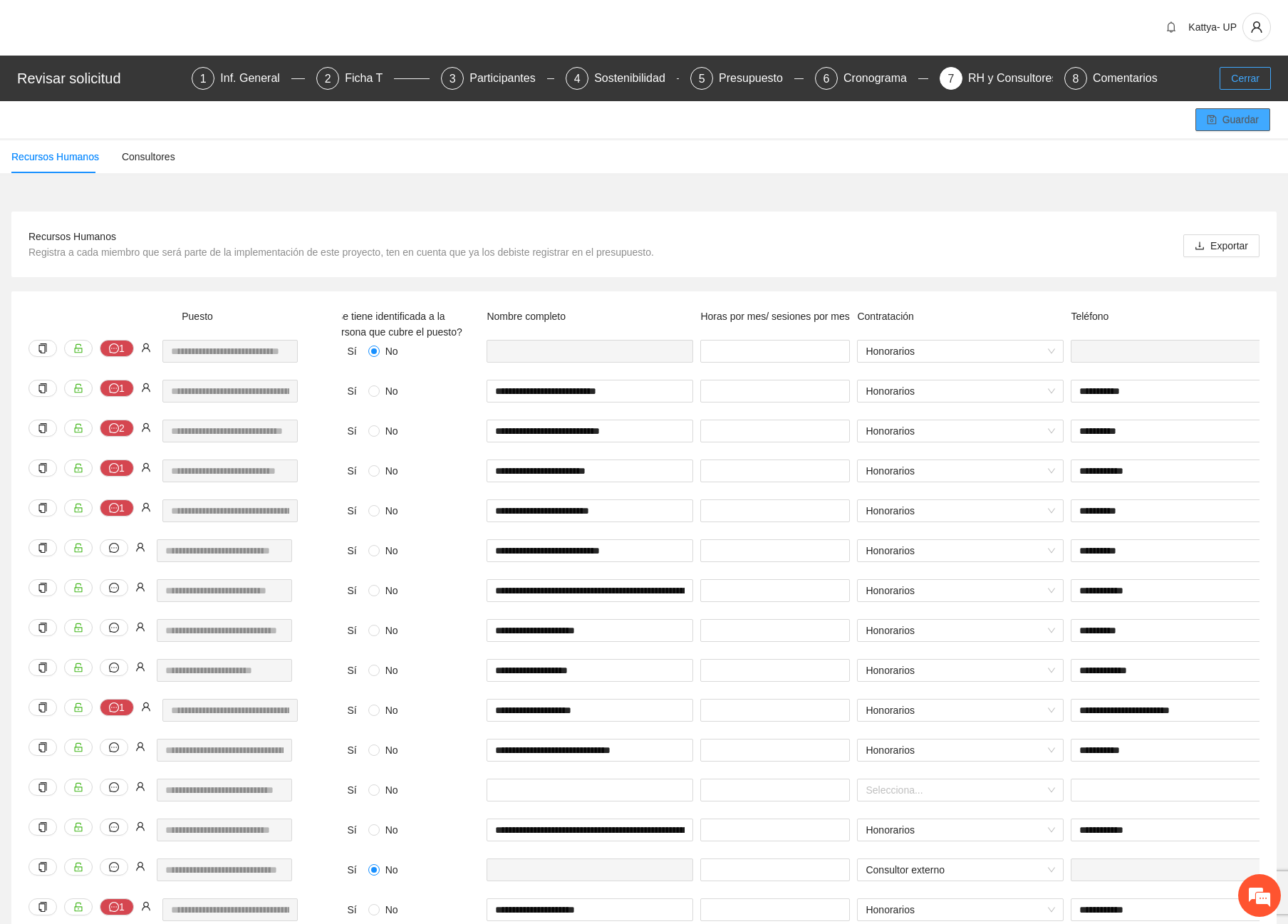
click at [1238, 75] on span "Cerrar" at bounding box center [1246, 78] width 29 height 16
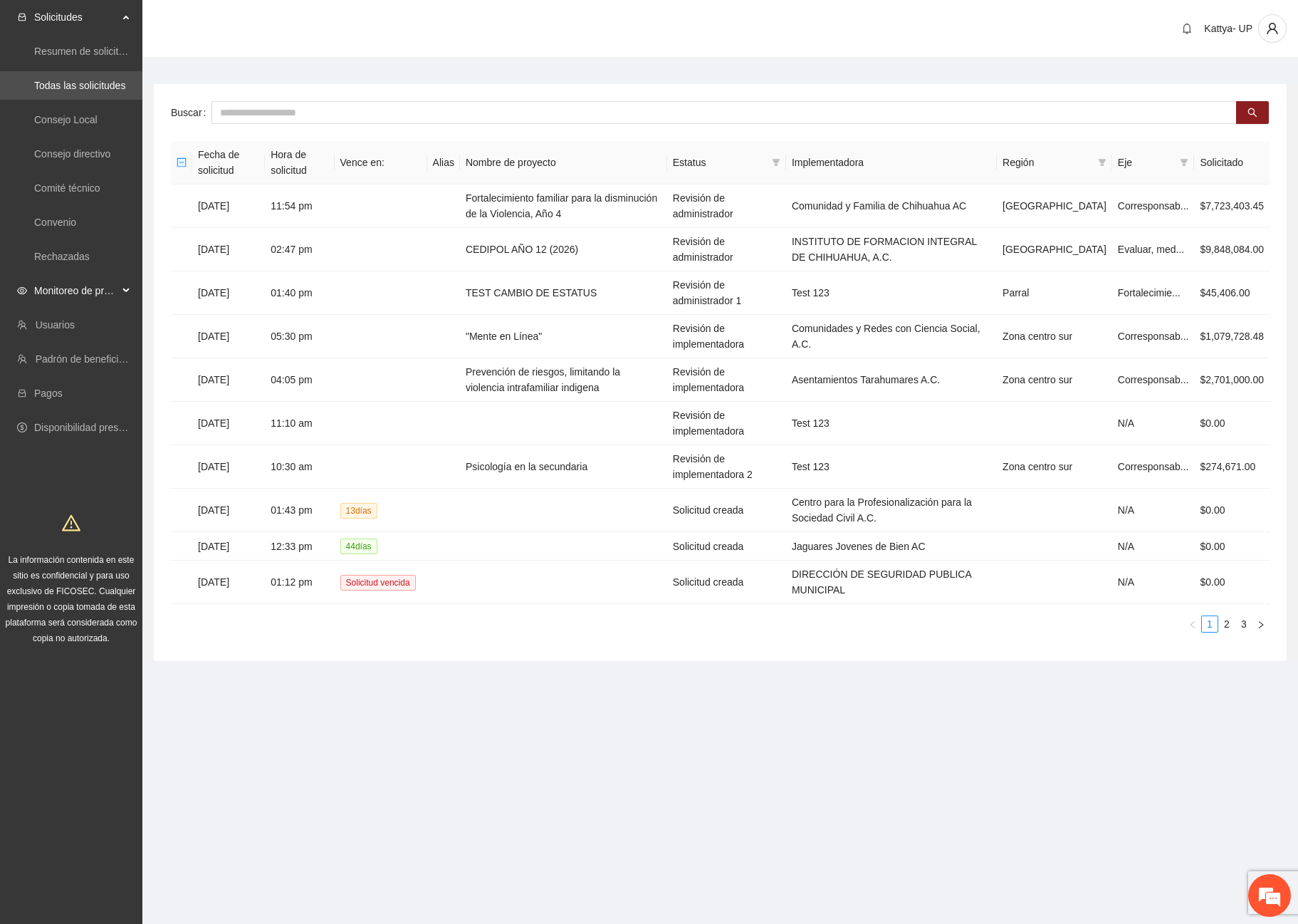
click at [52, 289] on span "Monitoreo de proyectos" at bounding box center [76, 290] width 84 height 29
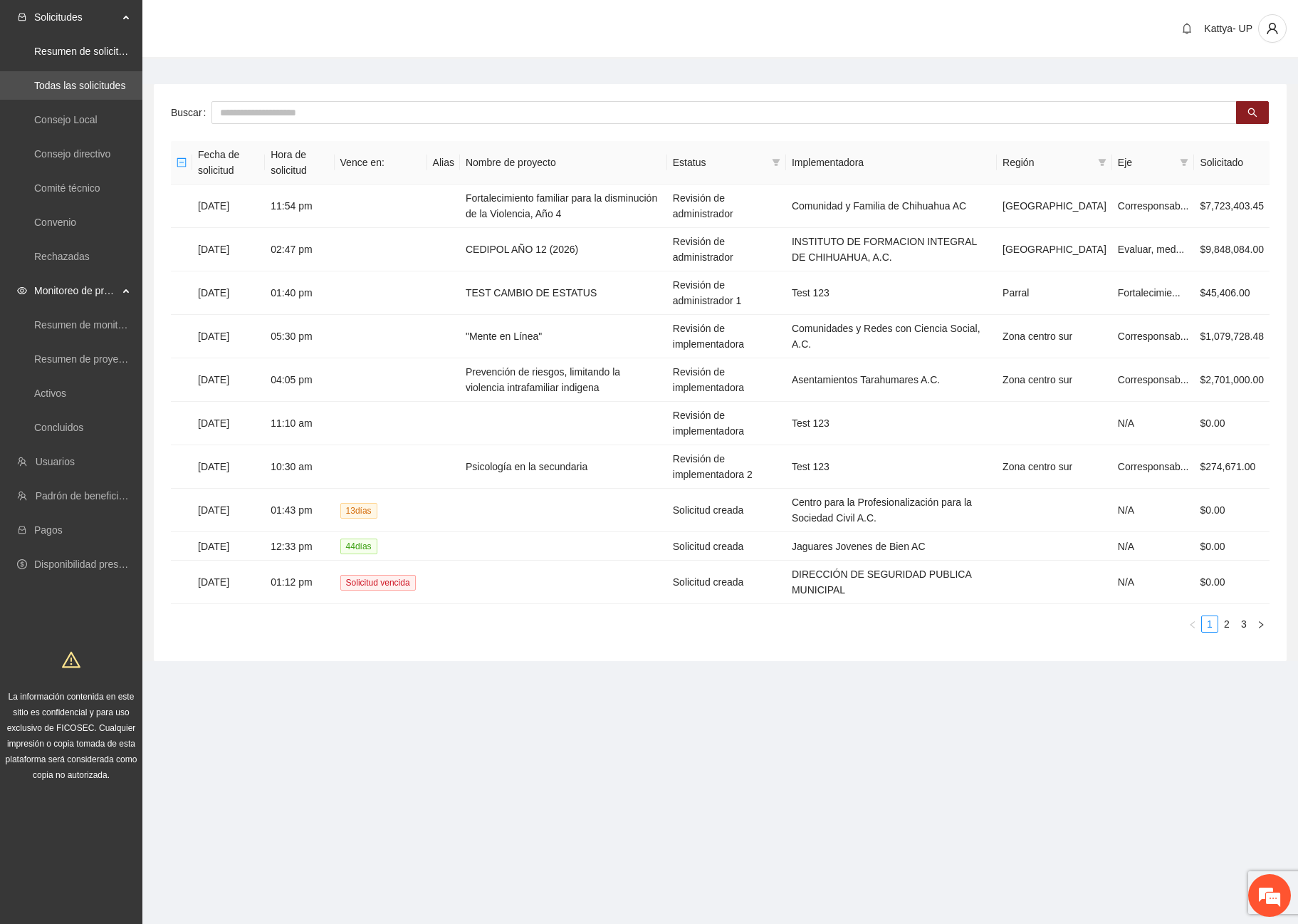
click at [65, 31] on span "Solicitudes" at bounding box center [76, 17] width 84 height 29
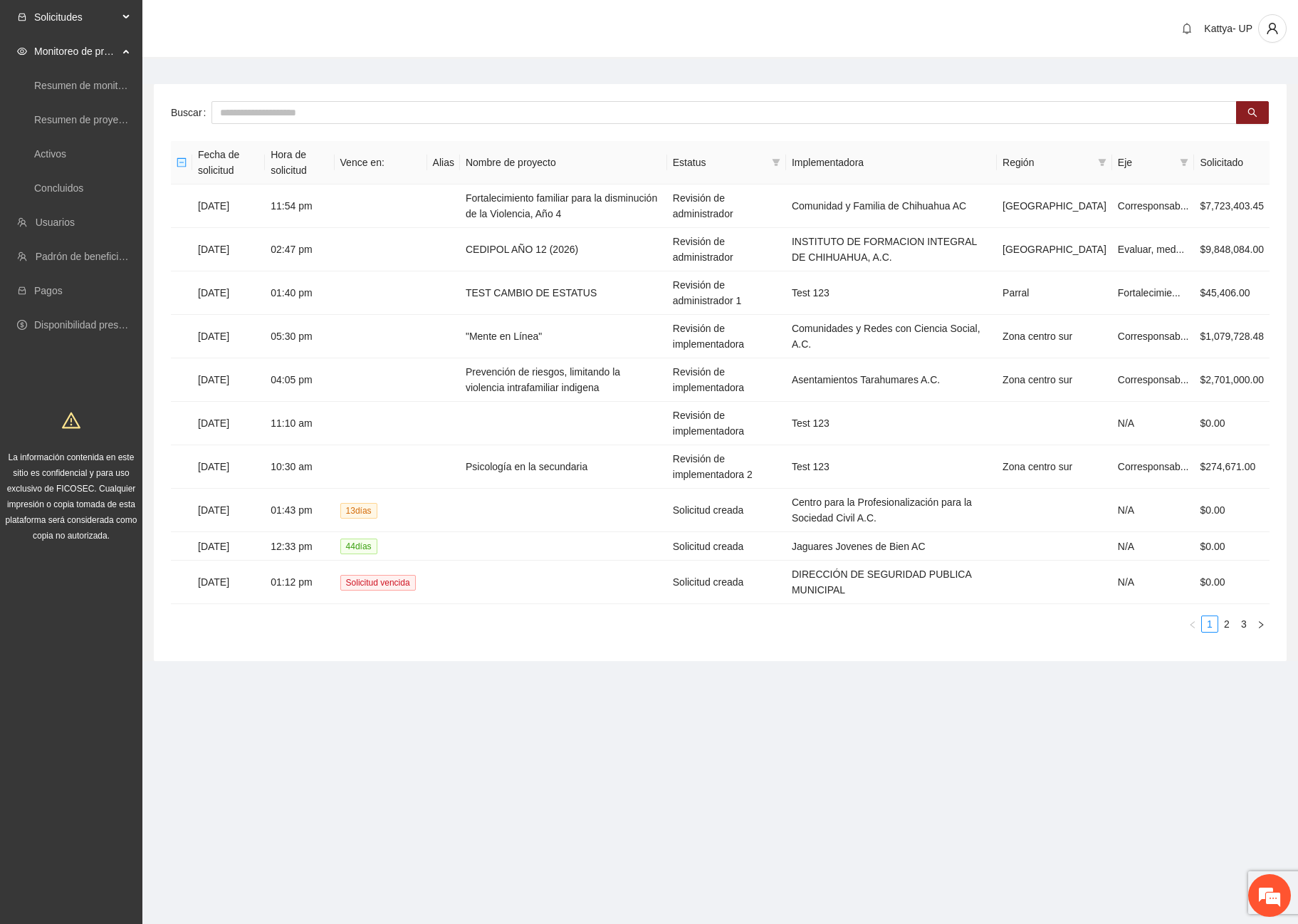
click at [59, 11] on span "Solicitudes" at bounding box center [76, 17] width 84 height 29
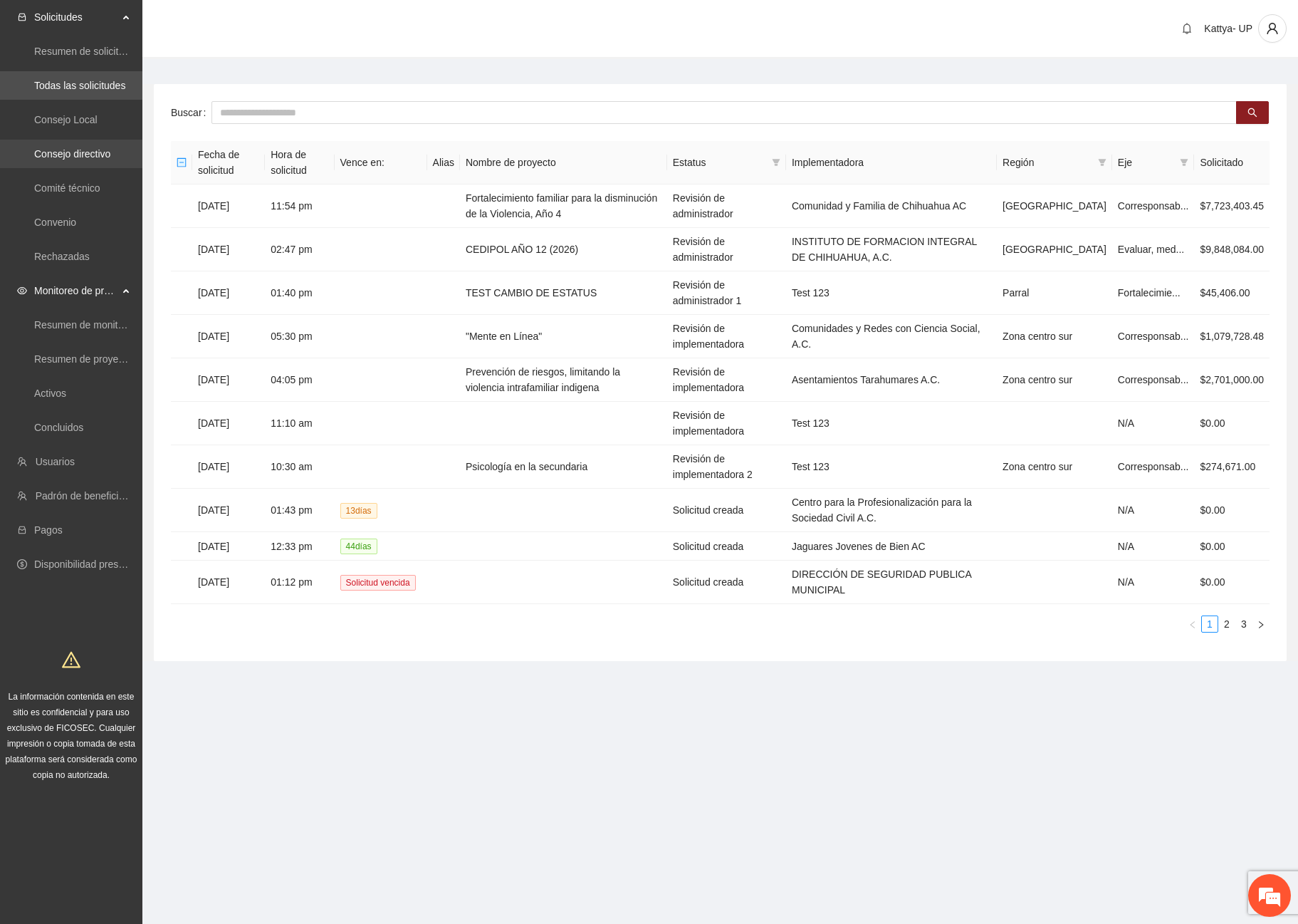
click at [86, 148] on link "Consejo directivo" at bounding box center [72, 154] width 76 height 11
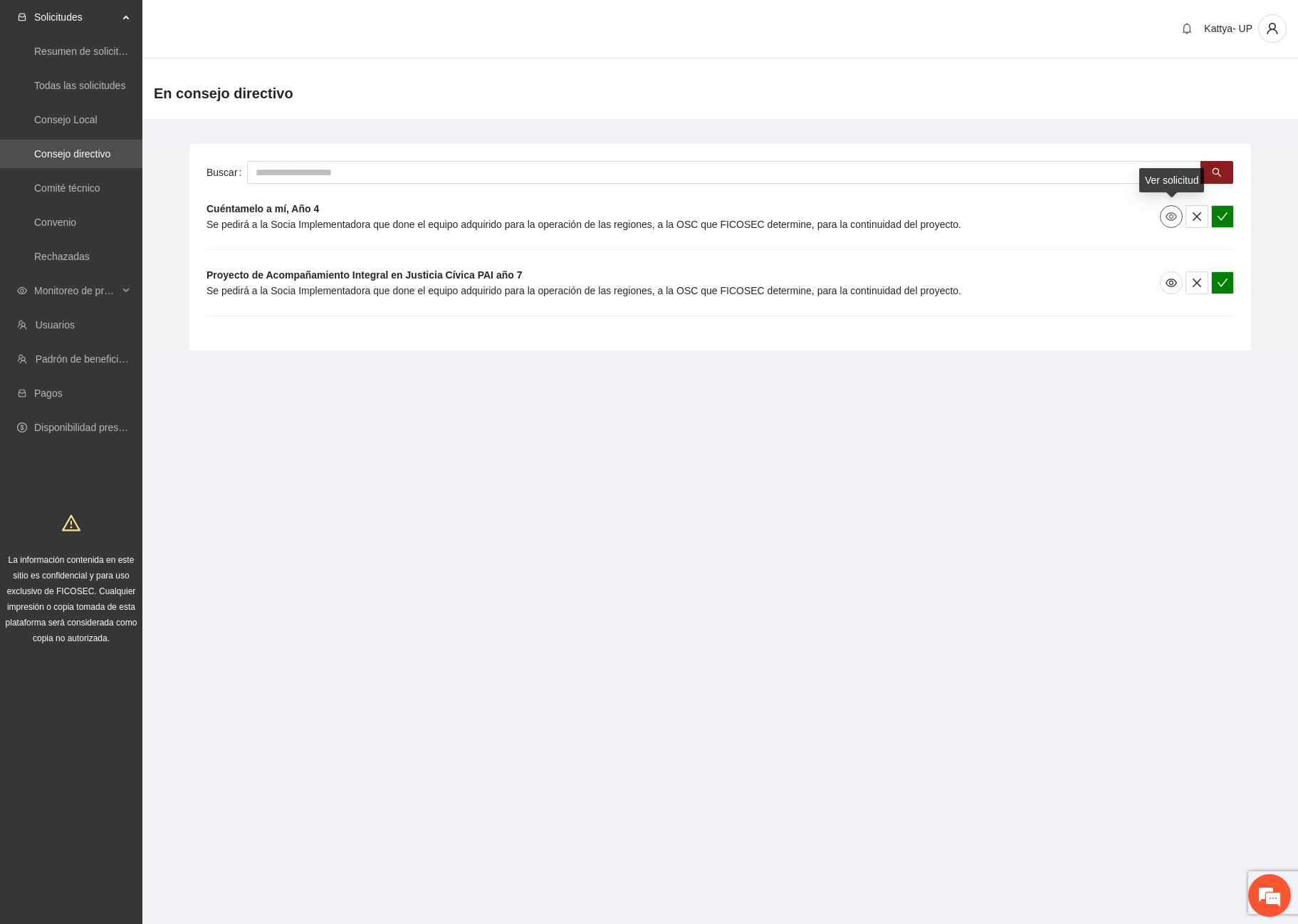
click at [1161, 220] on span "eye" at bounding box center [1171, 216] width 22 height 11
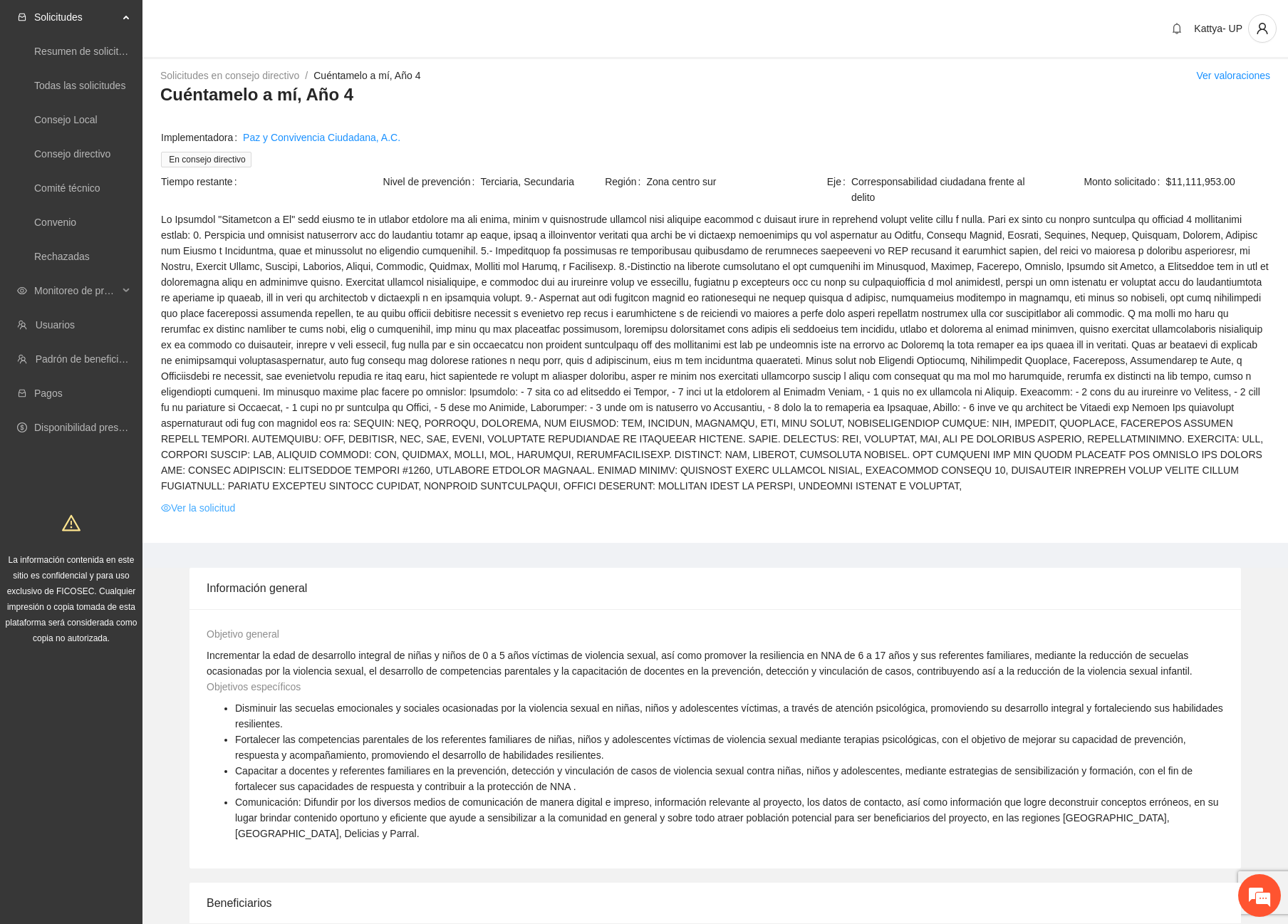
click at [222, 500] on link "Ver la solicitud" at bounding box center [198, 508] width 74 height 16
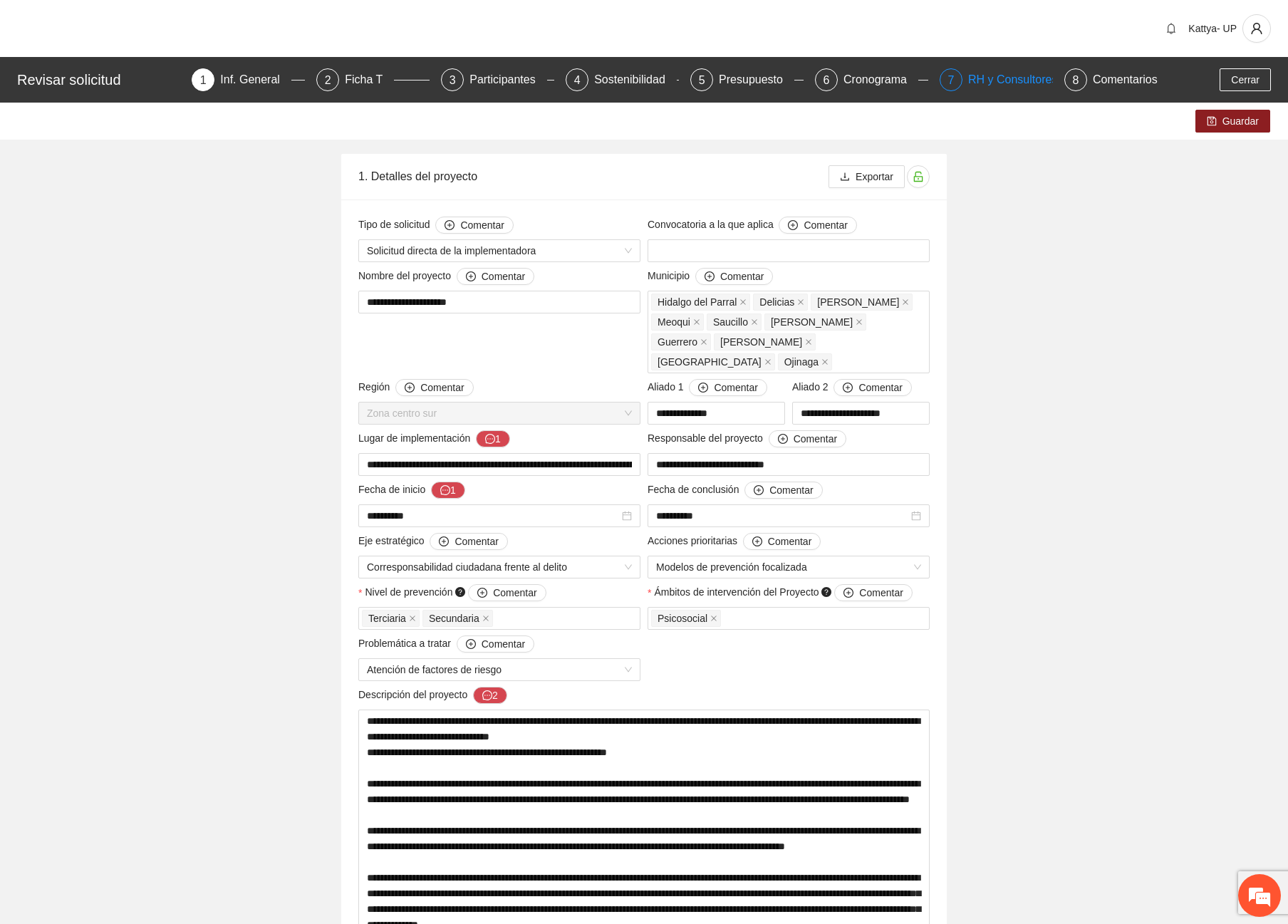
click at [1025, 78] on div "RH y Consultores" at bounding box center [1018, 80] width 100 height 23
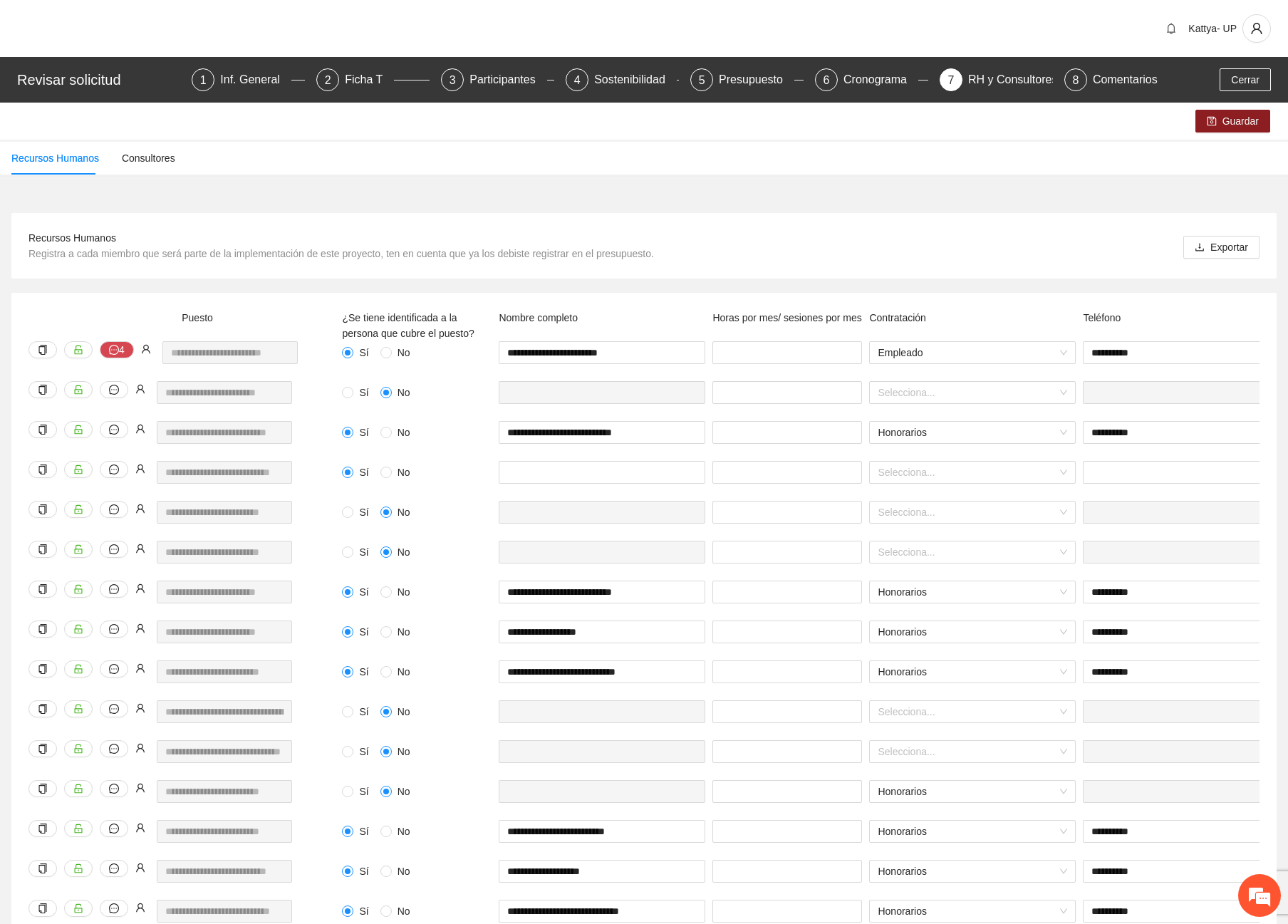
click at [1253, 78] on span "Cerrar" at bounding box center [1246, 80] width 29 height 16
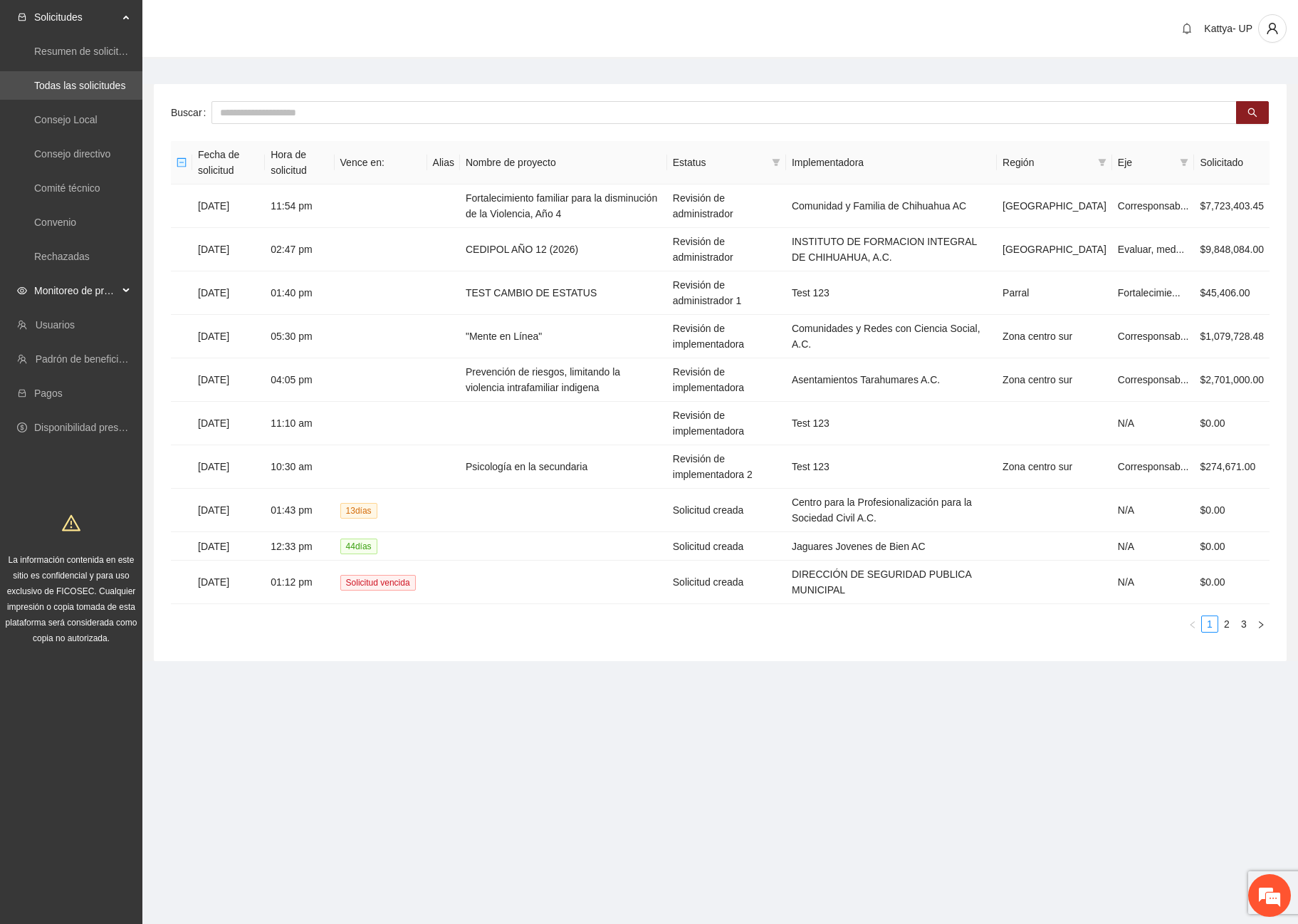
click at [104, 297] on span "Monitoreo de proyectos" at bounding box center [76, 290] width 84 height 29
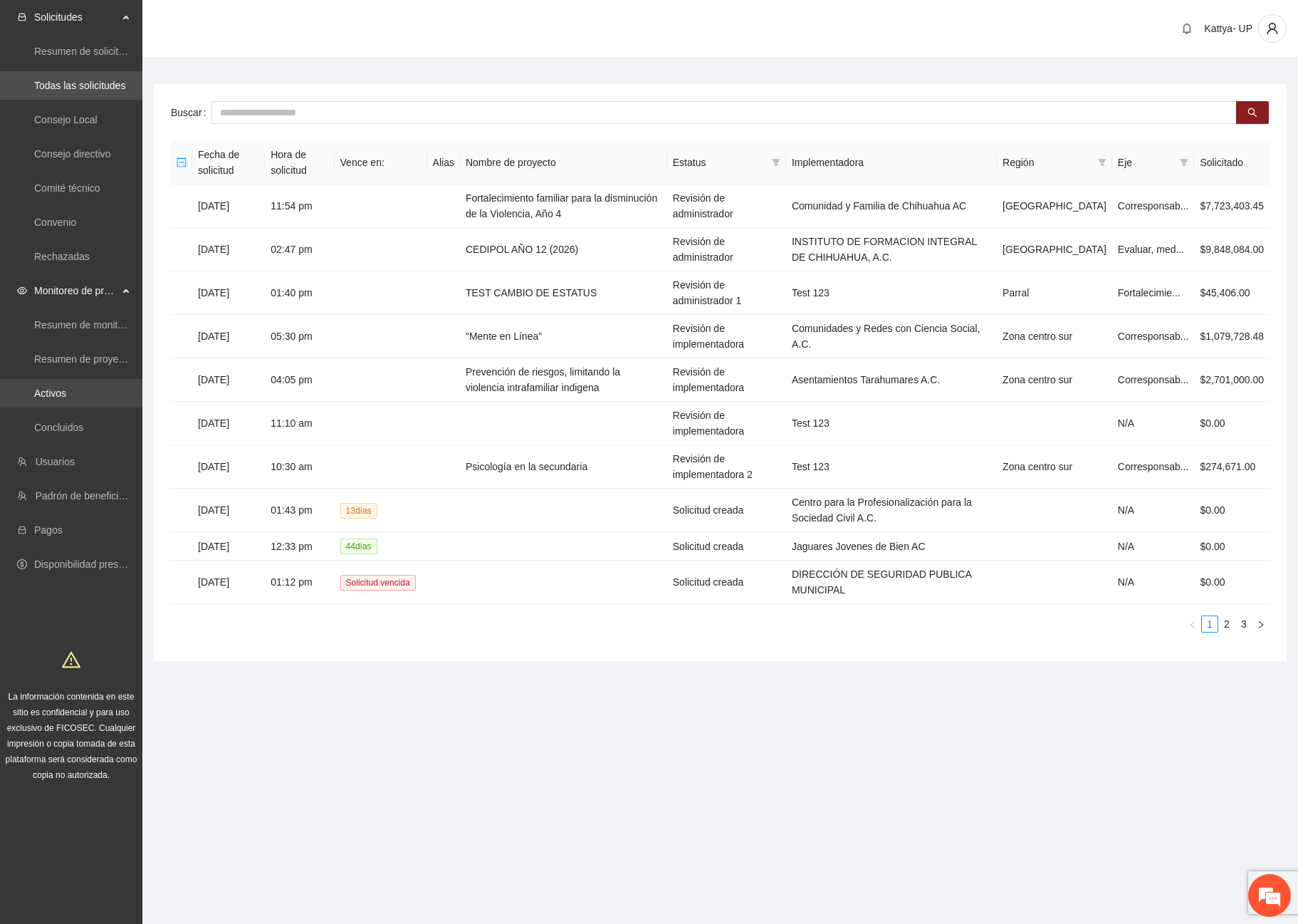
click at [43, 399] on link "Activos" at bounding box center [50, 393] width 32 height 11
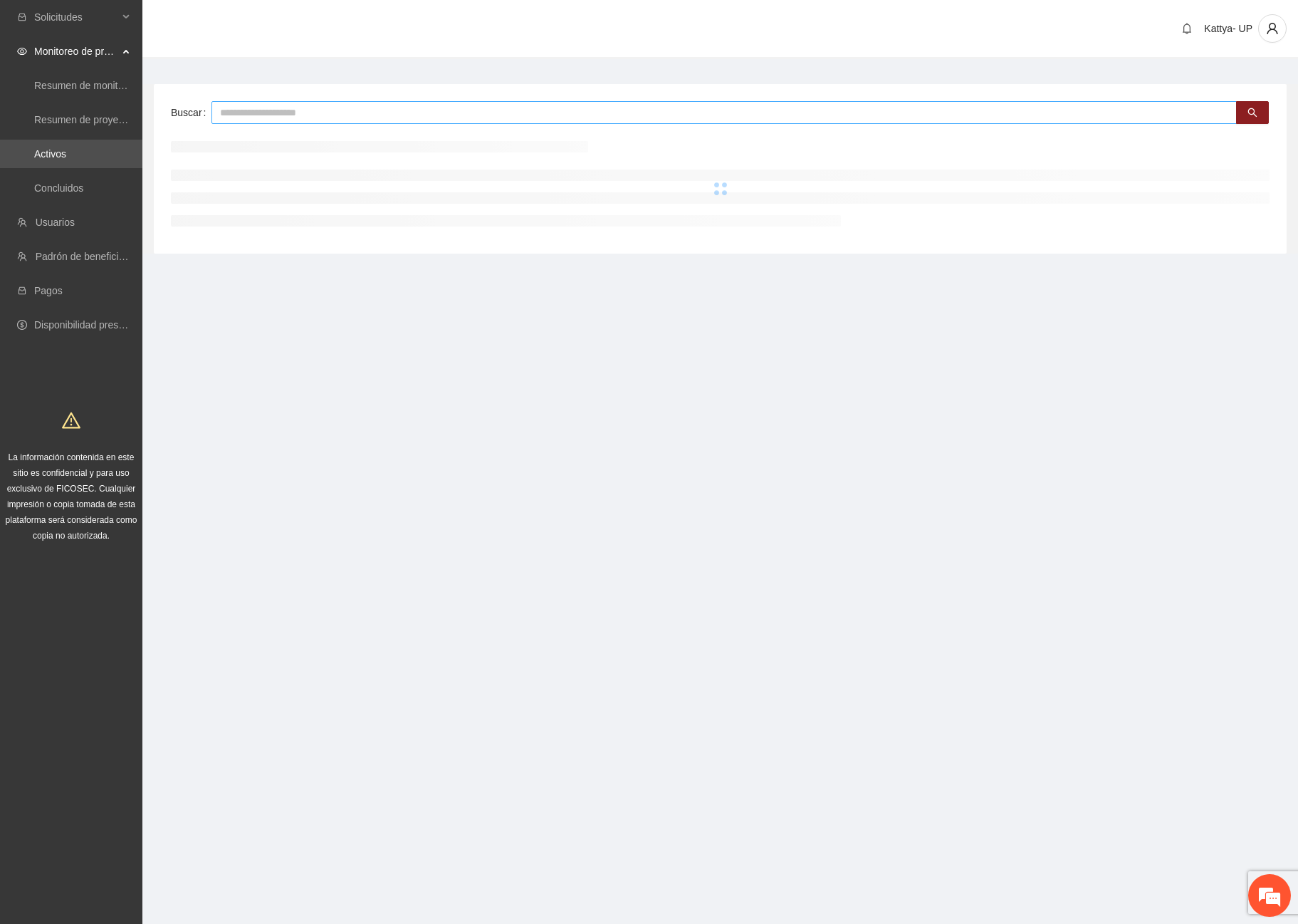
click at [295, 122] on input "text" at bounding box center [724, 113] width 1026 height 23
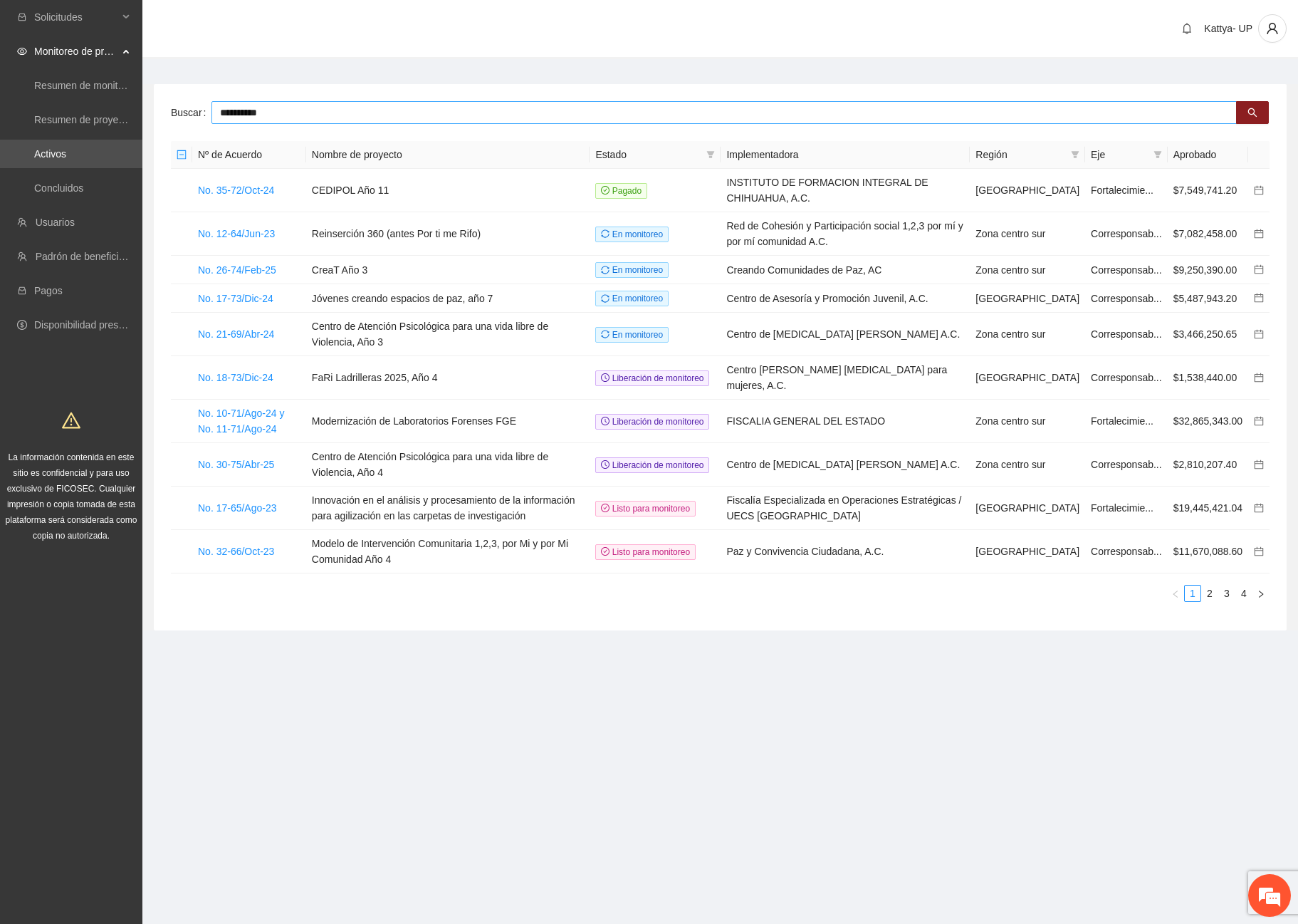
type input "**********"
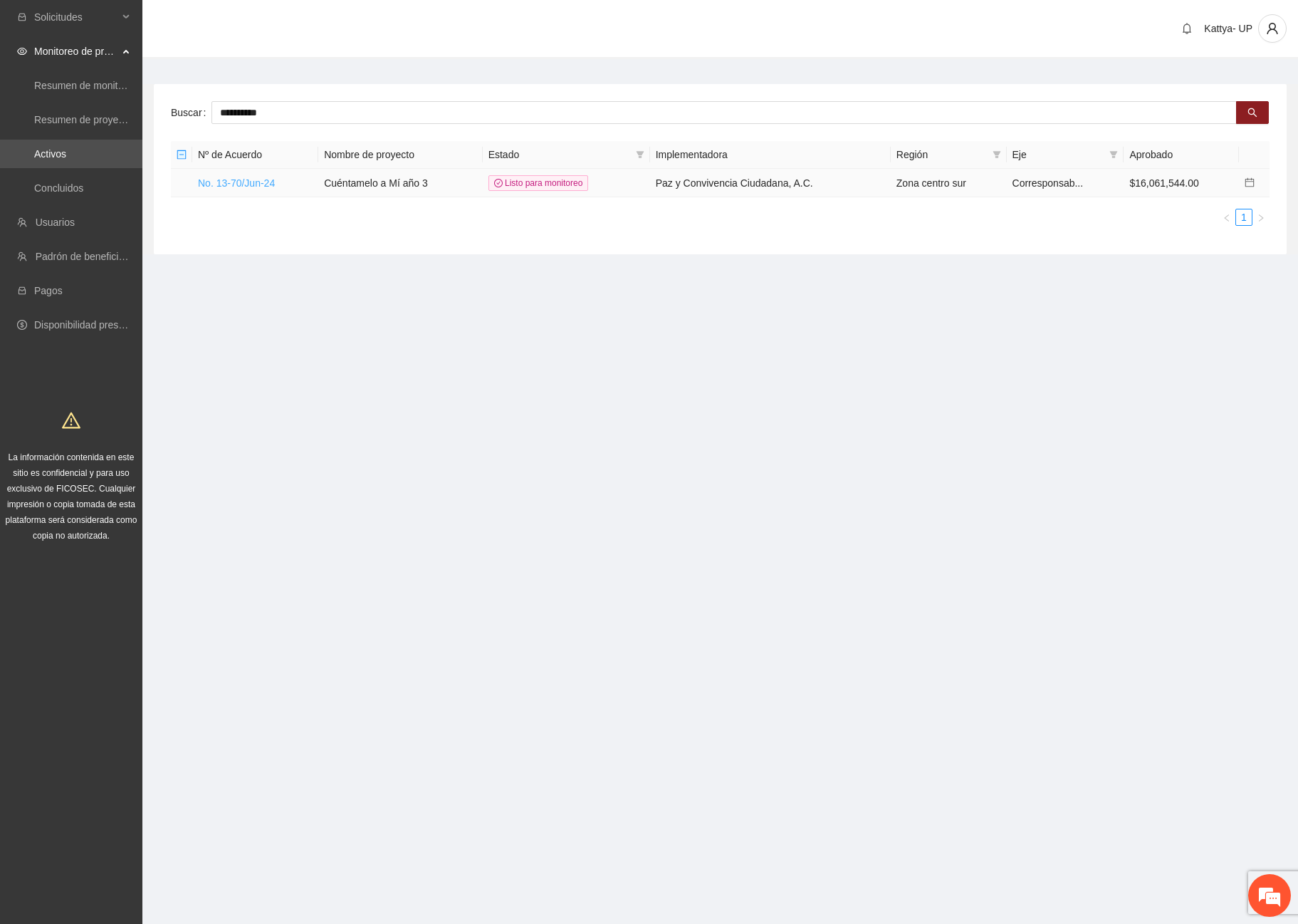
click at [248, 184] on link "No. 13-70/Jun-24" at bounding box center [236, 183] width 77 height 11
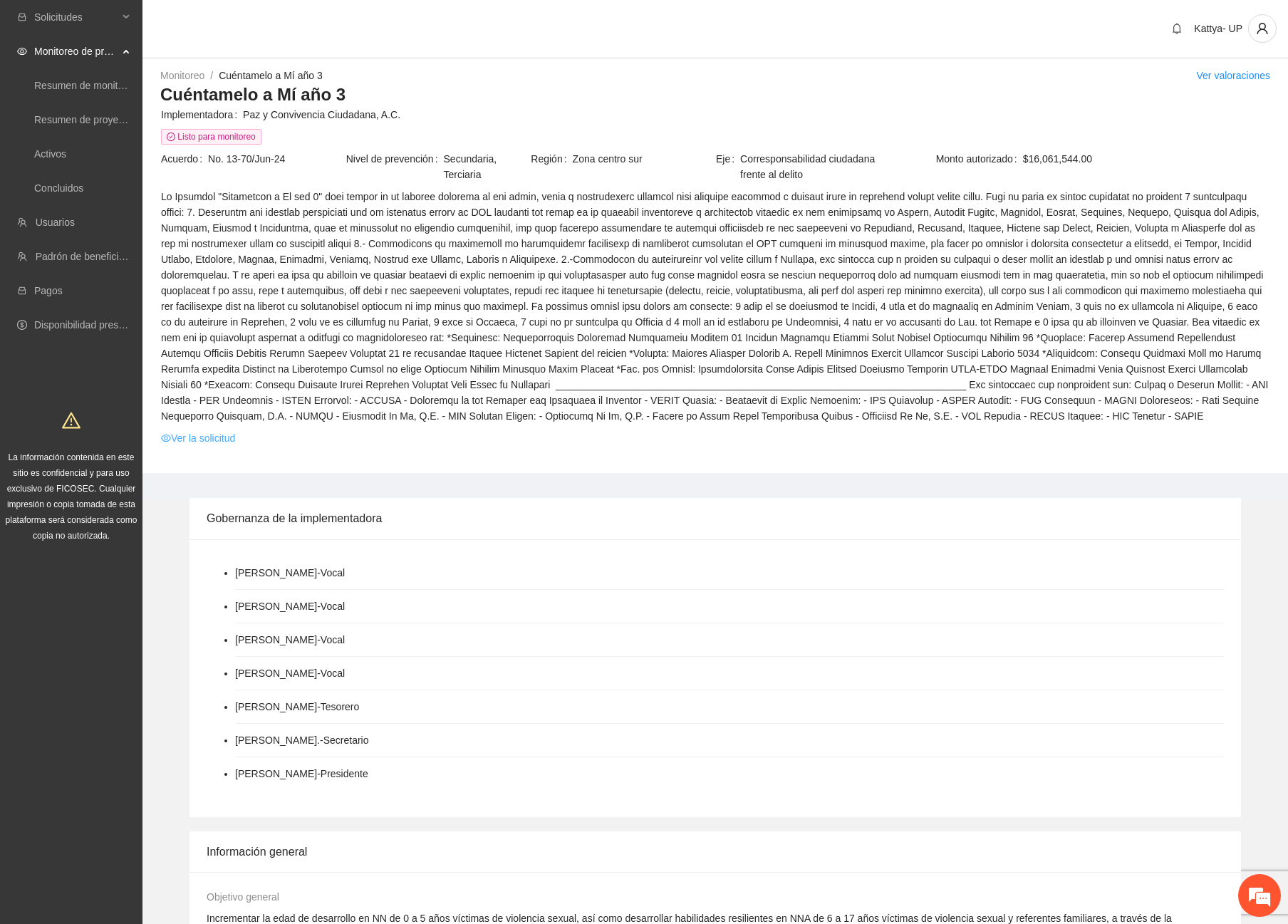
click at [204, 441] on link "Ver la solicitud" at bounding box center [198, 438] width 74 height 16
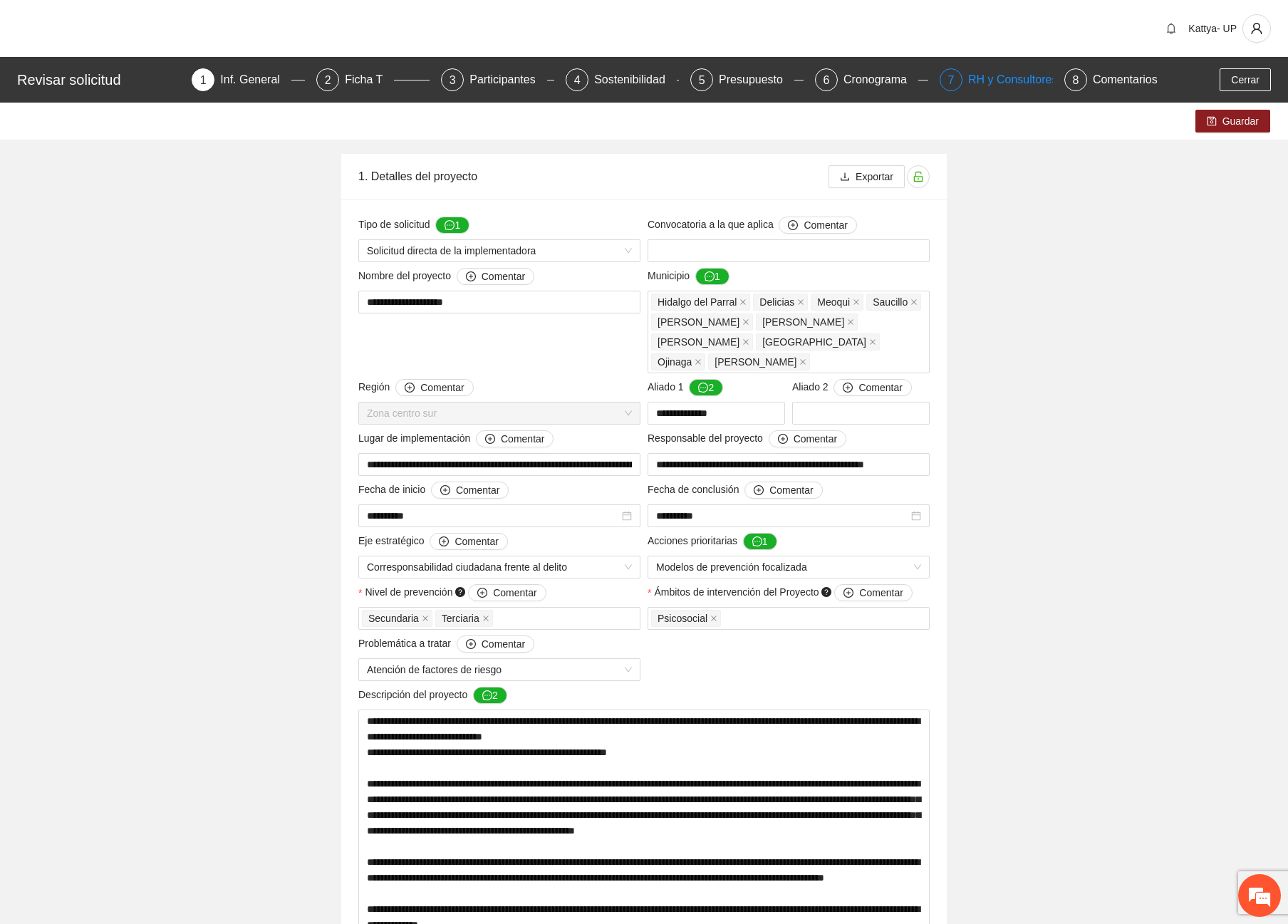
click at [1017, 83] on div "RH y Consultores" at bounding box center [1018, 80] width 100 height 23
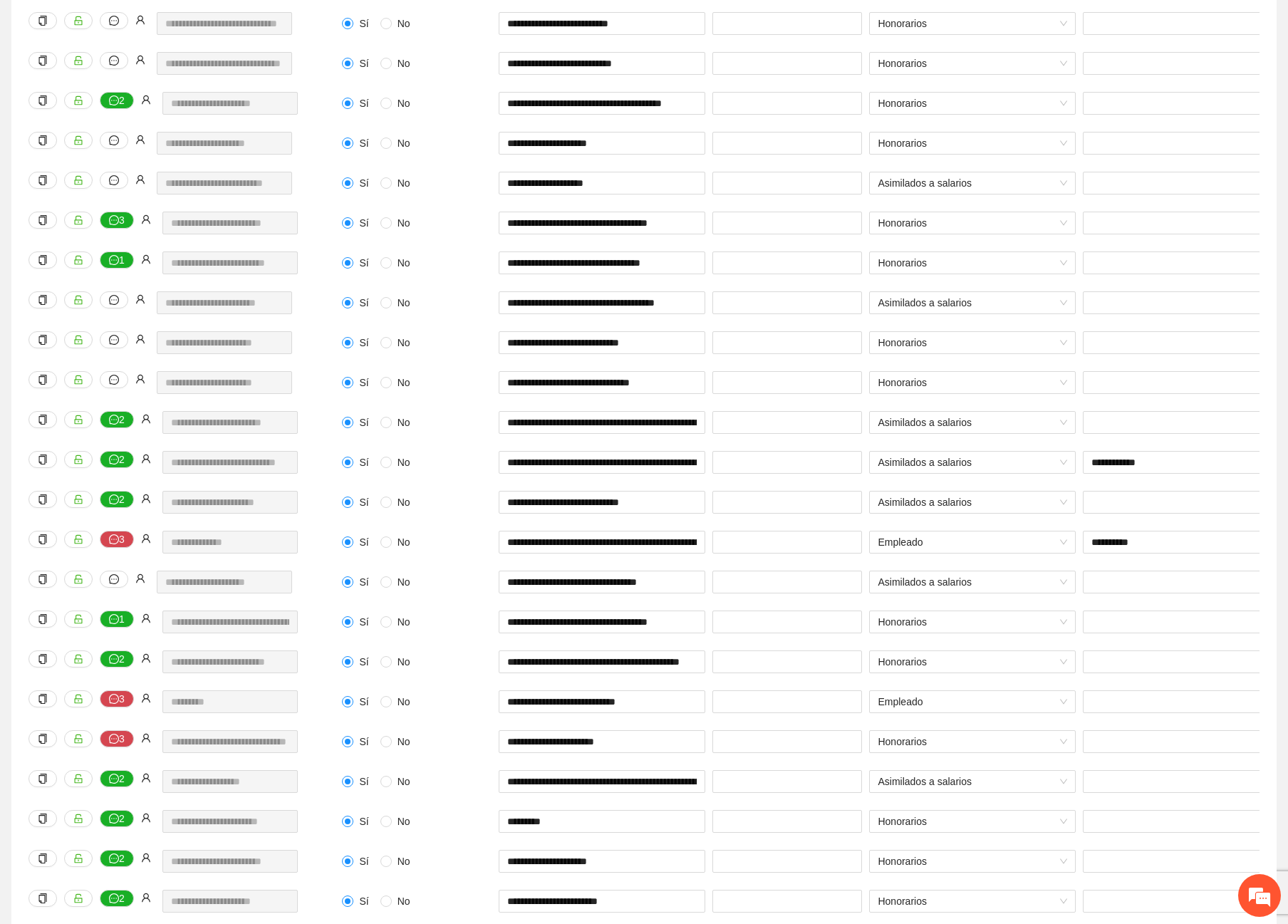
scroll to position [0, 5]
click at [693, 474] on div "**********" at bounding box center [602, 471] width 214 height 40
drag, startPoint x: 681, startPoint y: 463, endPoint x: 699, endPoint y: 463, distance: 18.0
click at [699, 463] on input "**********" at bounding box center [602, 462] width 207 height 23
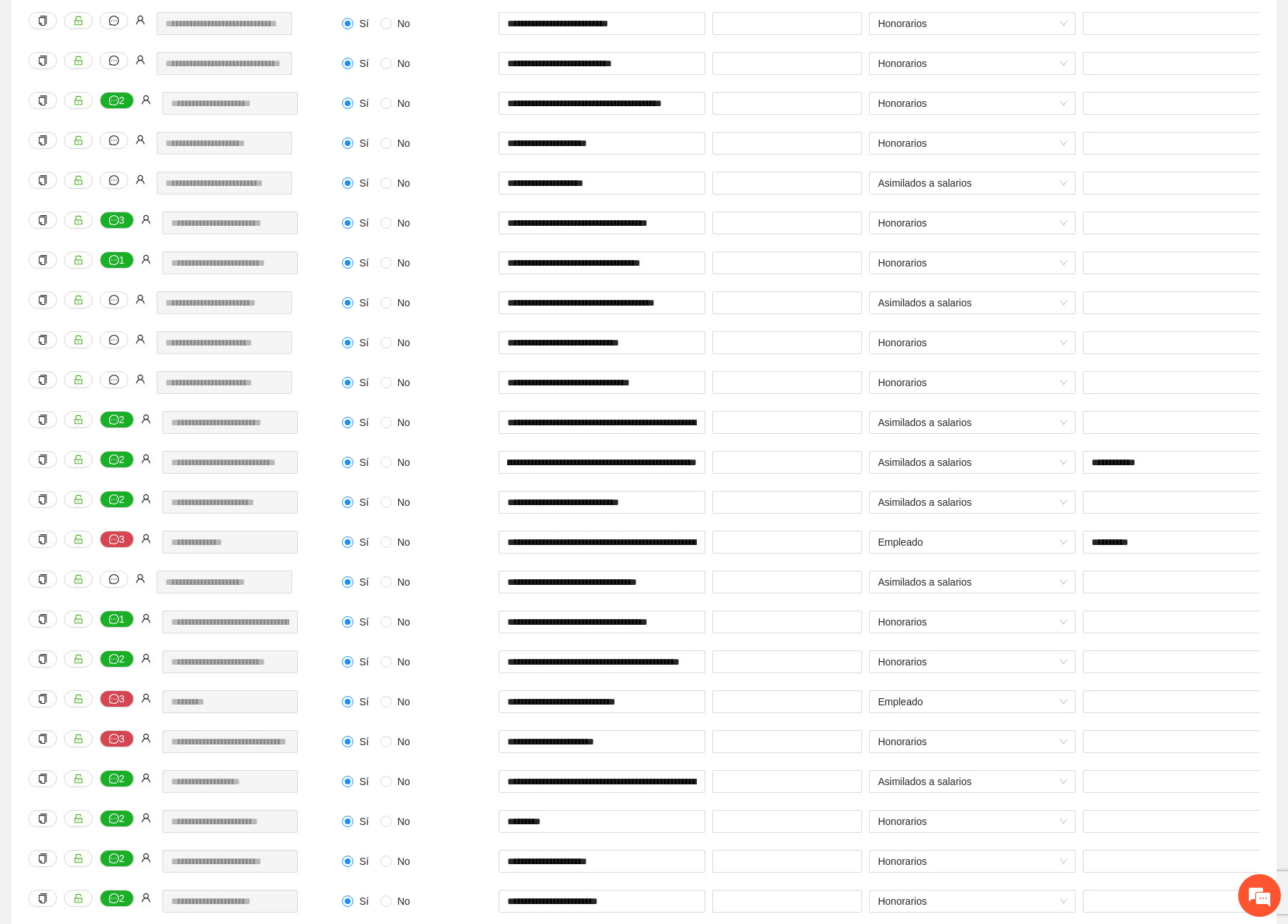
click at [695, 479] on div "**********" at bounding box center [602, 471] width 214 height 40
click at [1159, 440] on div at bounding box center [1186, 431] width 214 height 40
click at [685, 465] on input "**********" at bounding box center [602, 462] width 207 height 23
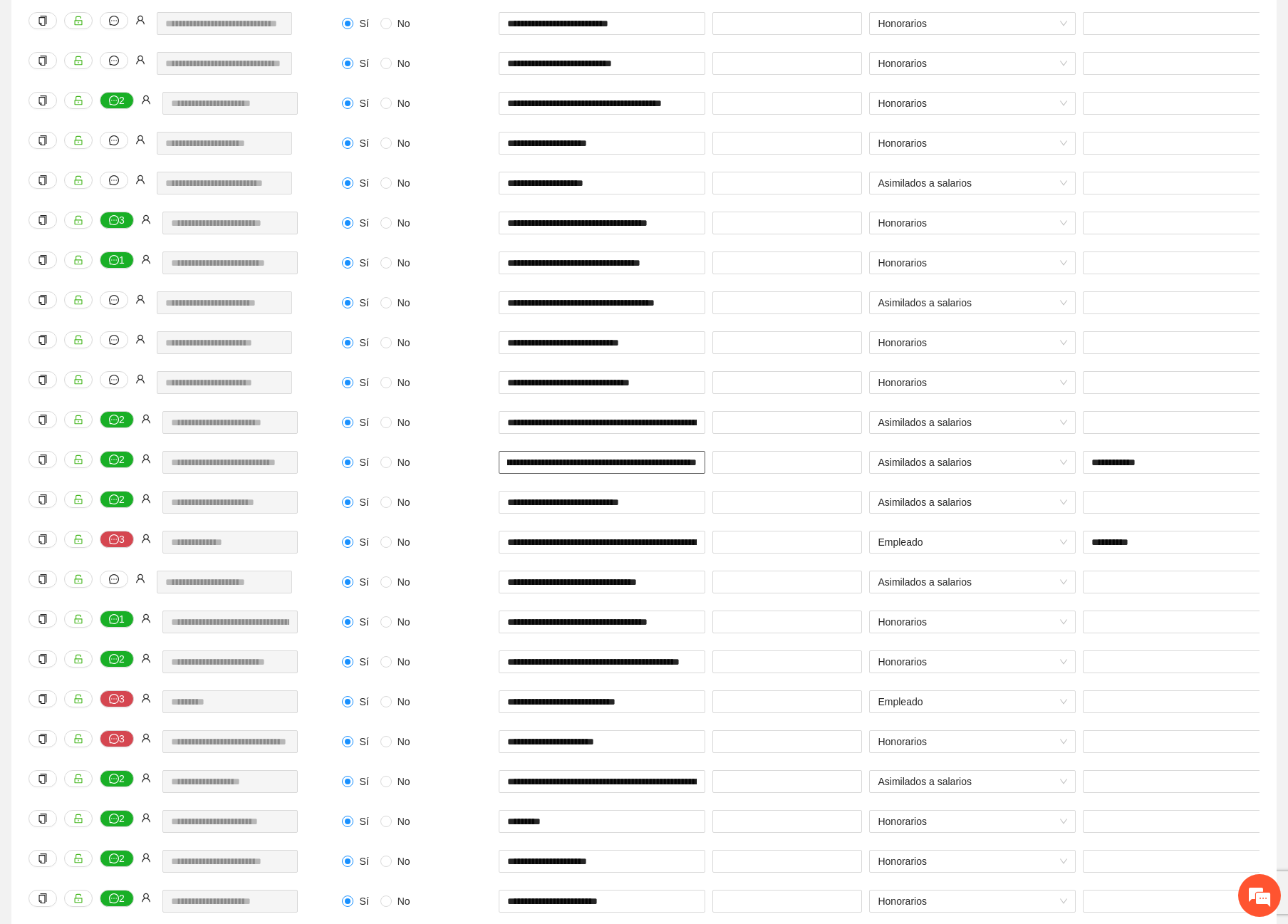
drag, startPoint x: 683, startPoint y: 465, endPoint x: 698, endPoint y: 465, distance: 15.0
click at [698, 465] on input "**********" at bounding box center [602, 462] width 207 height 23
click at [445, 546] on div "Sí No" at bounding box center [417, 542] width 150 height 16
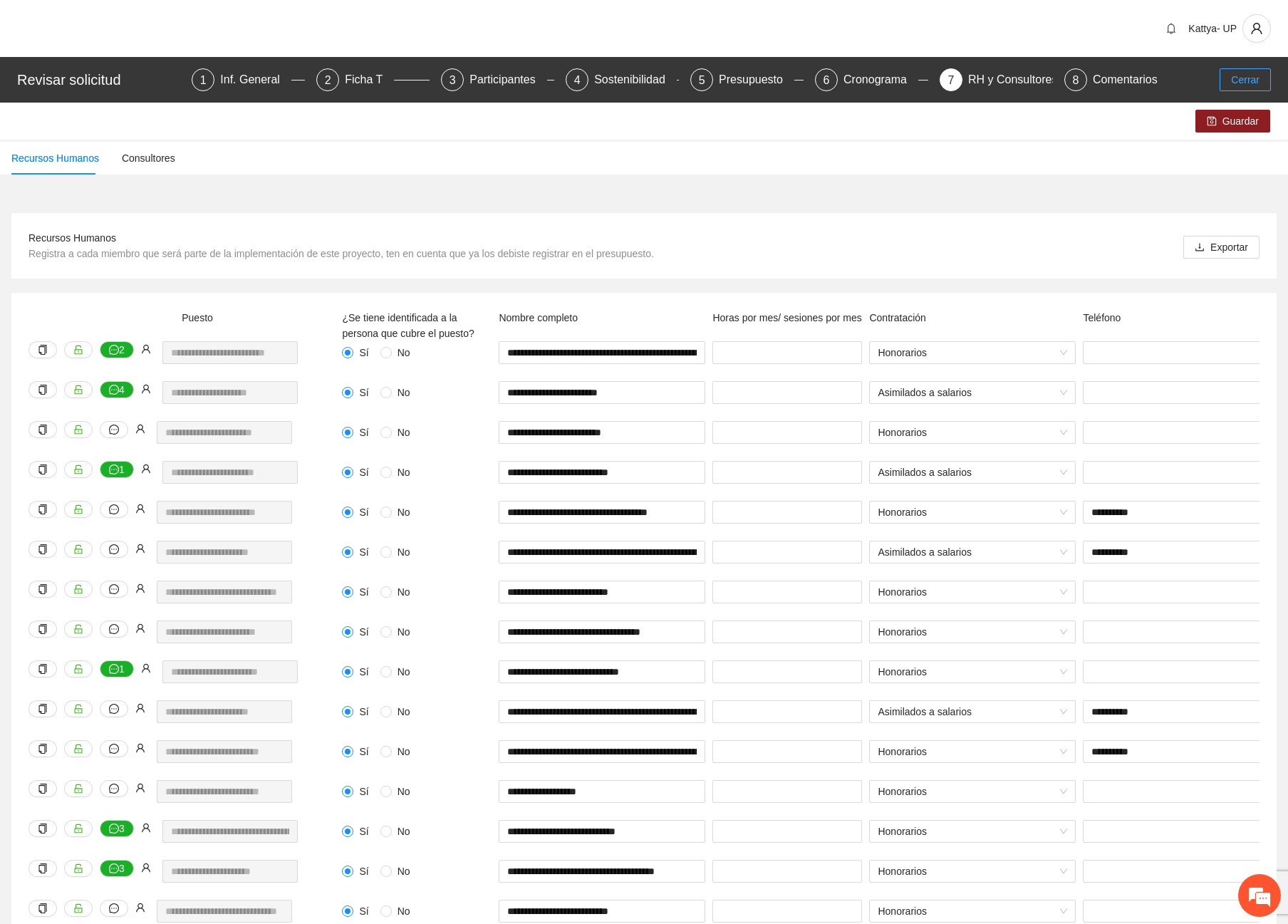
click at [1249, 76] on span "Cerrar" at bounding box center [1246, 80] width 29 height 16
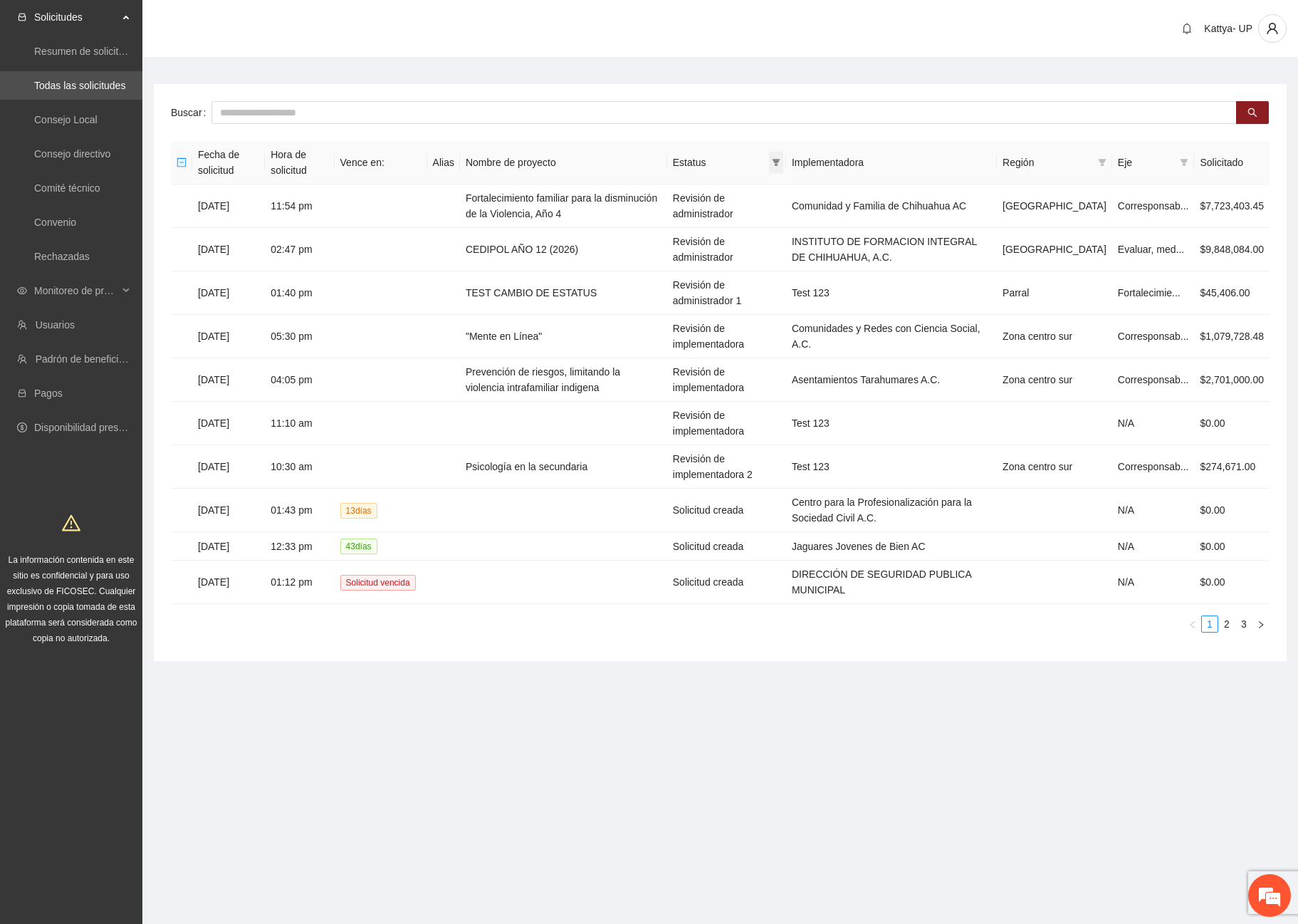
click at [783, 161] on span at bounding box center [776, 163] width 14 height 22
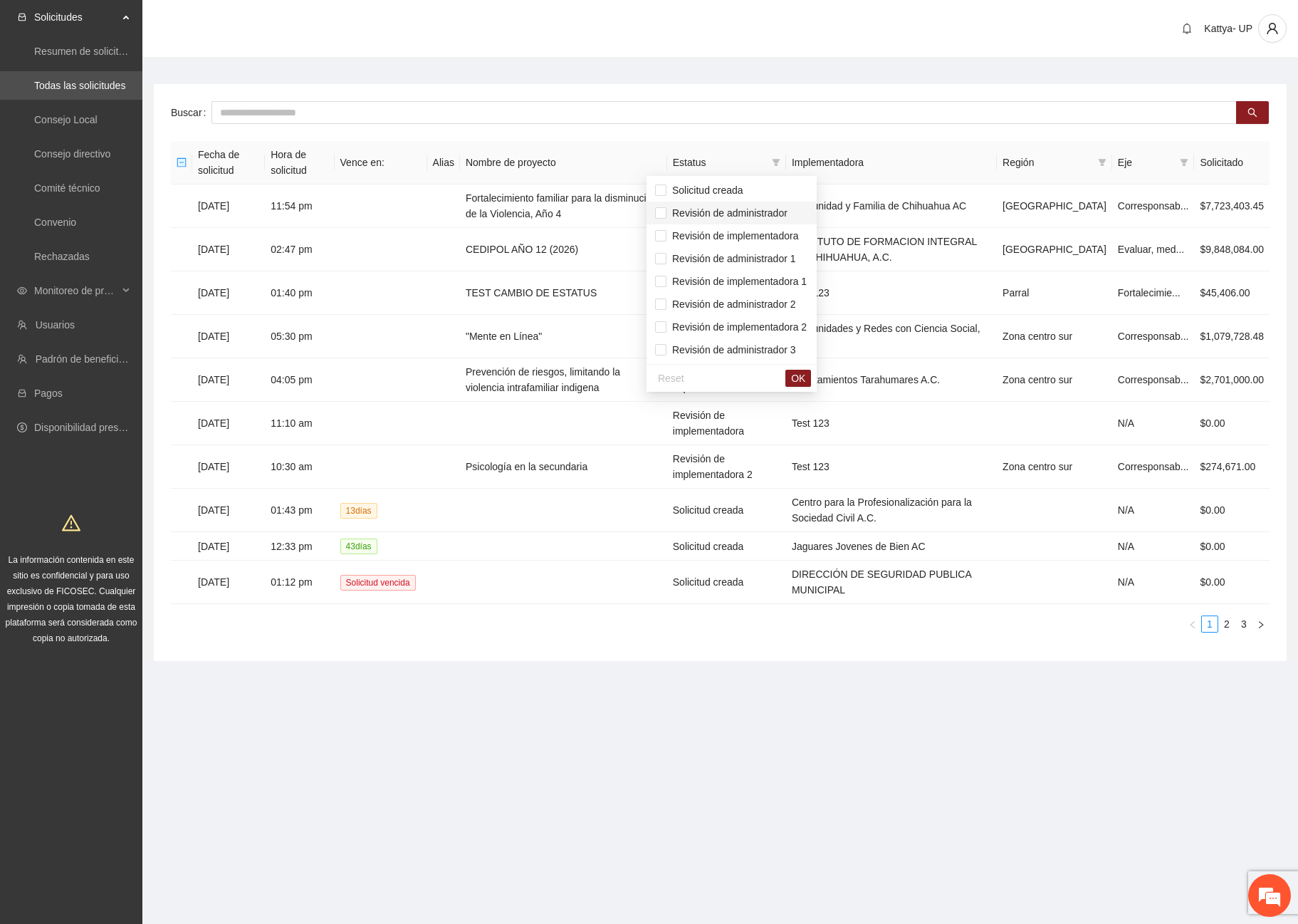
click at [785, 214] on span "Revisión de administrador" at bounding box center [727, 213] width 121 height 11
click at [780, 261] on span "Revisión de administrador 1" at bounding box center [731, 259] width 130 height 11
click at [785, 296] on span "Revisión de administrador 2" at bounding box center [732, 304] width 153 height 16
click at [806, 373] on span "OK" at bounding box center [798, 378] width 14 height 16
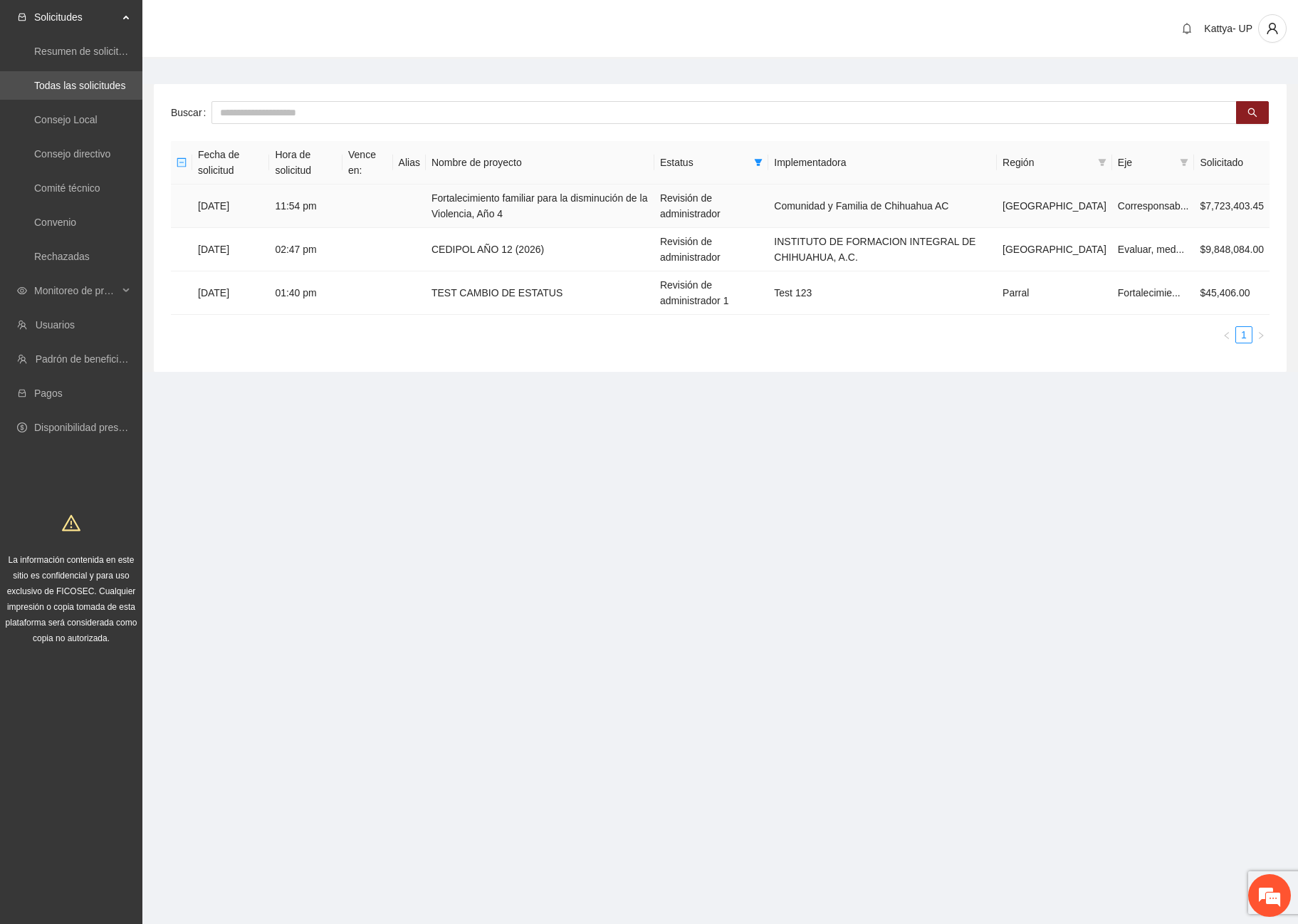
click at [540, 212] on td "Fortalecimiento familiar para la disminución de la Violencia, Año 4" at bounding box center [540, 206] width 229 height 44
